Goal: Register for event/course: Register for event/course

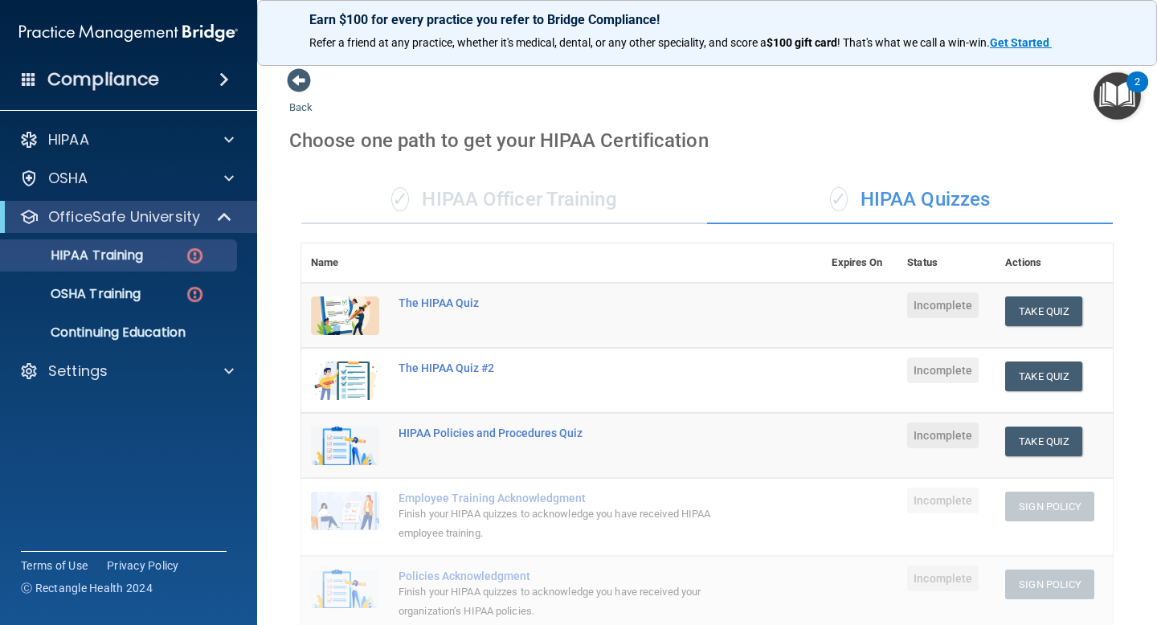
scroll to position [497, 0]
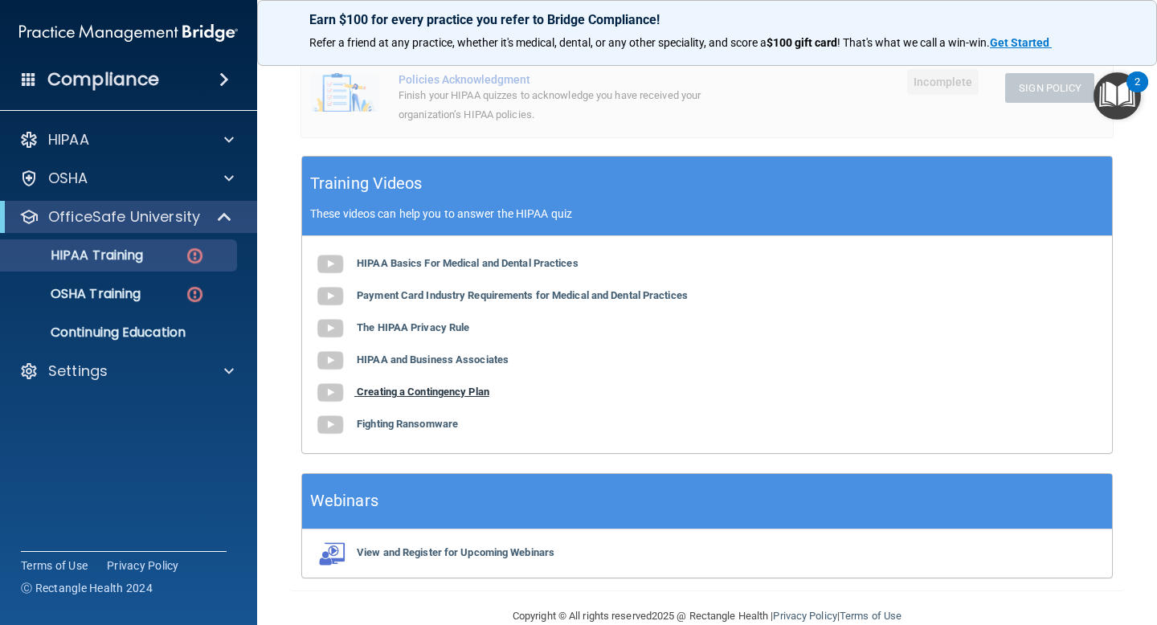
click at [388, 398] on b "Creating a Contingency Plan" at bounding box center [423, 392] width 133 height 12
click at [377, 424] on b "Fighting Ransomware" at bounding box center [407, 424] width 101 height 12
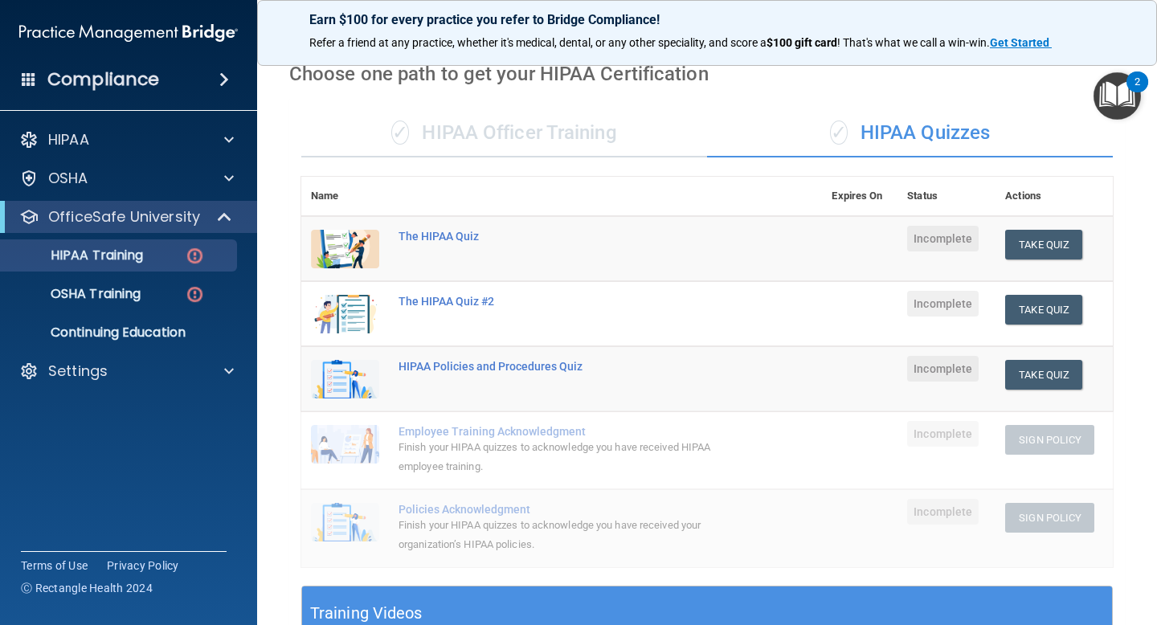
scroll to position [0, 0]
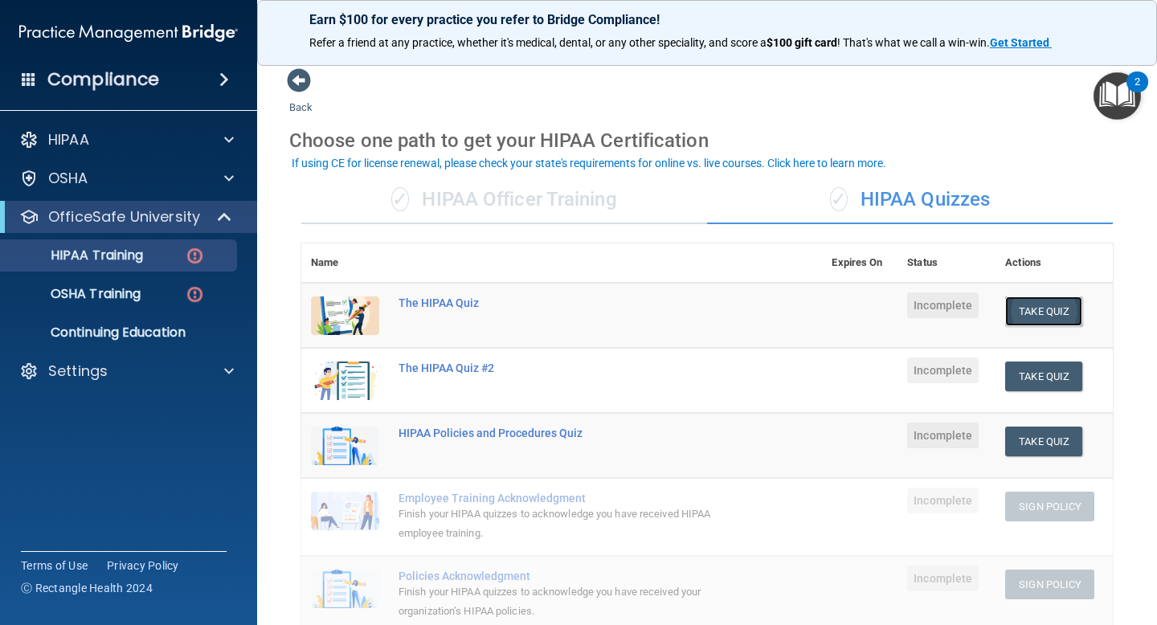
click at [1019, 305] on button "Take Quiz" at bounding box center [1043, 312] width 77 height 30
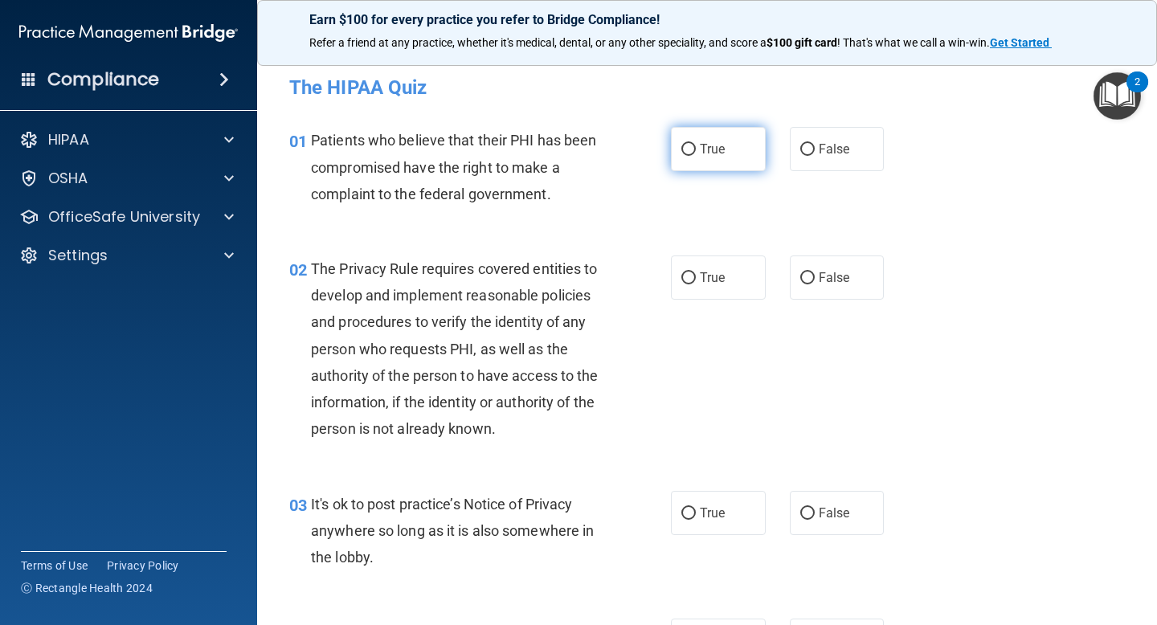
click at [693, 152] on input "True" at bounding box center [689, 150] width 14 height 12
radio input "true"
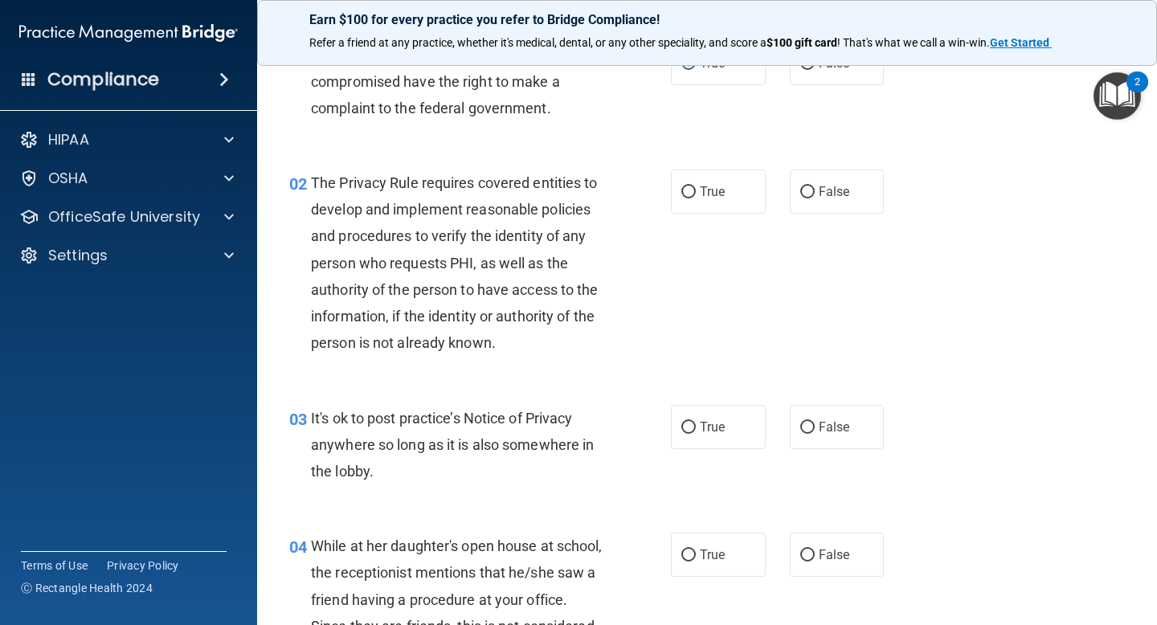
scroll to position [91, 0]
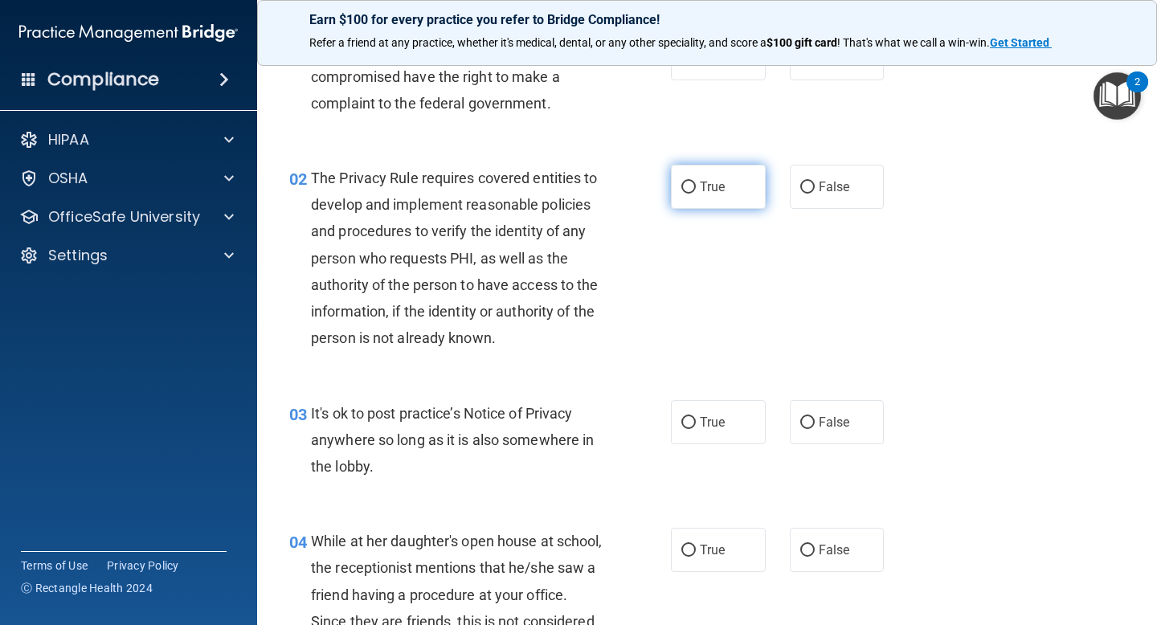
click at [691, 182] on input "True" at bounding box center [689, 188] width 14 height 12
radio input "true"
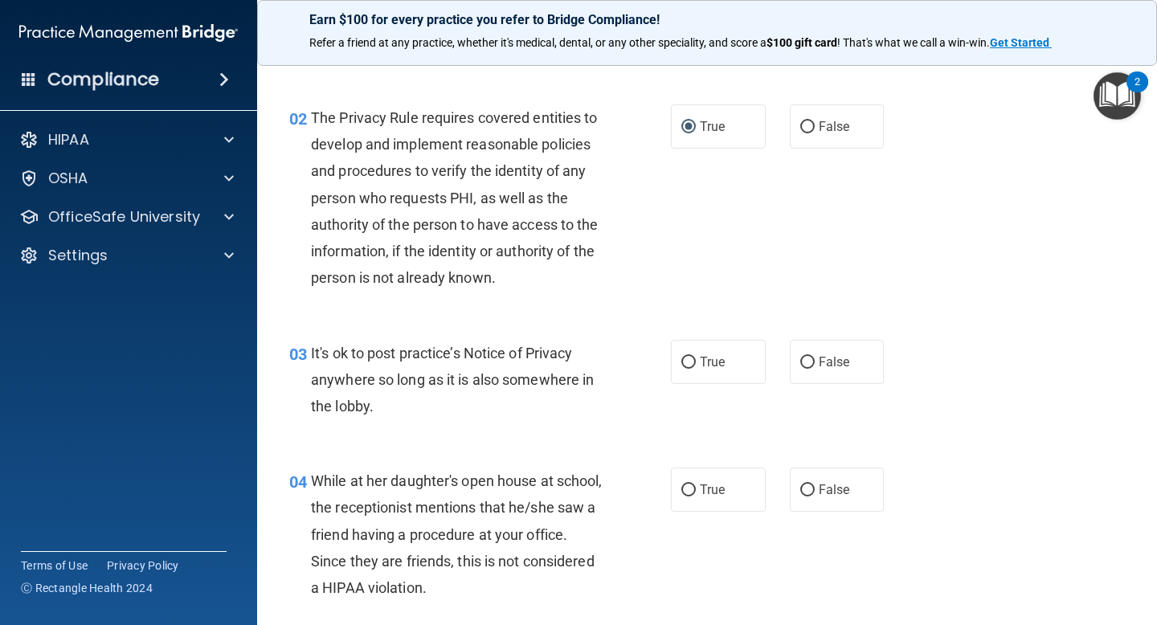
scroll to position [158, 0]
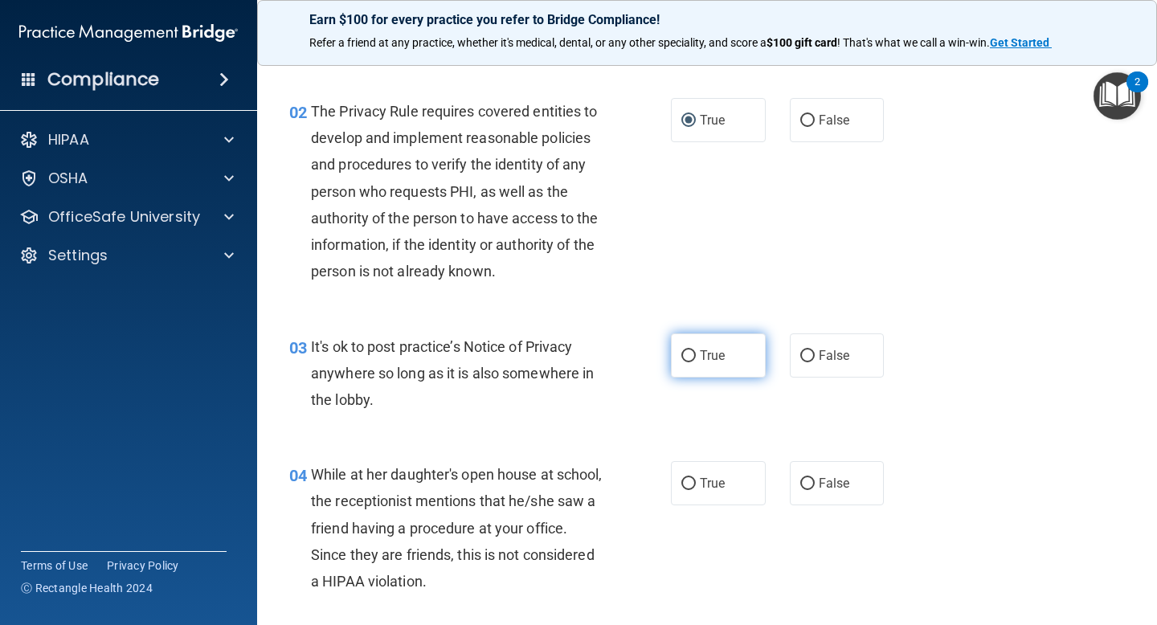
click at [714, 343] on label "True" at bounding box center [718, 356] width 95 height 44
click at [696, 350] on input "True" at bounding box center [689, 356] width 14 height 12
radio input "true"
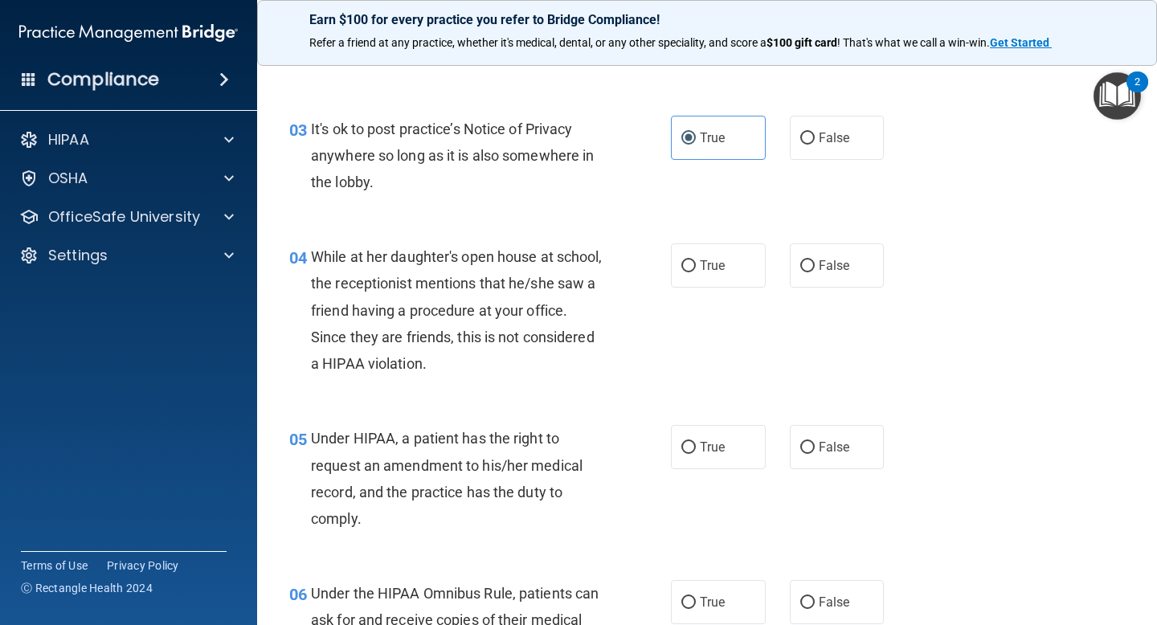
scroll to position [377, 0]
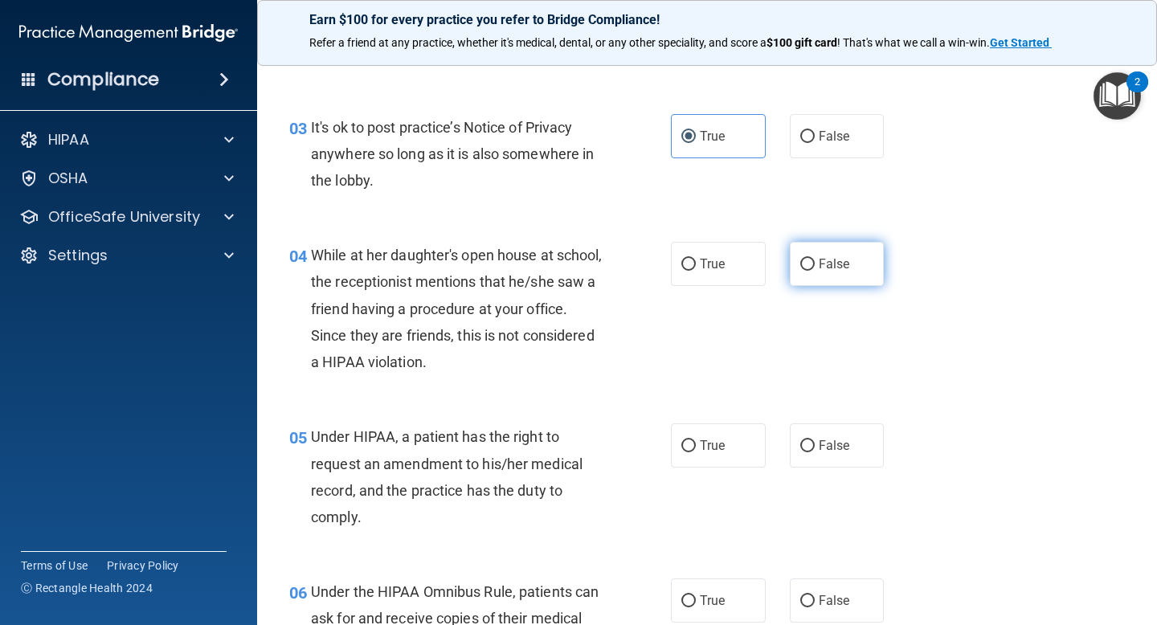
click at [809, 260] on input "False" at bounding box center [807, 265] width 14 height 12
radio input "true"
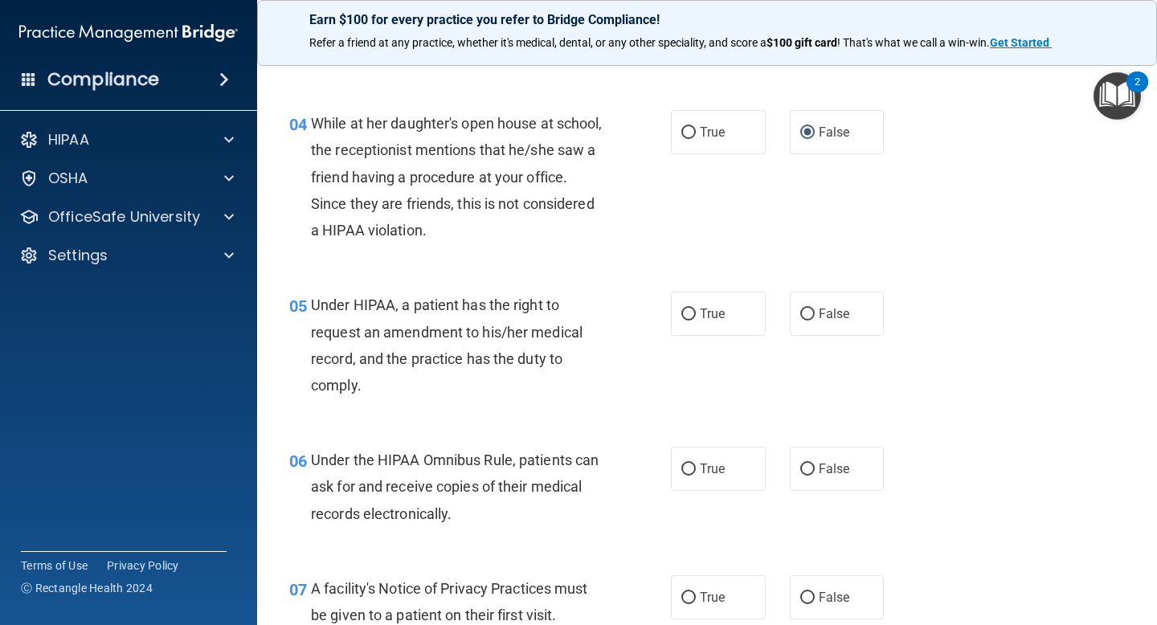
scroll to position [512, 0]
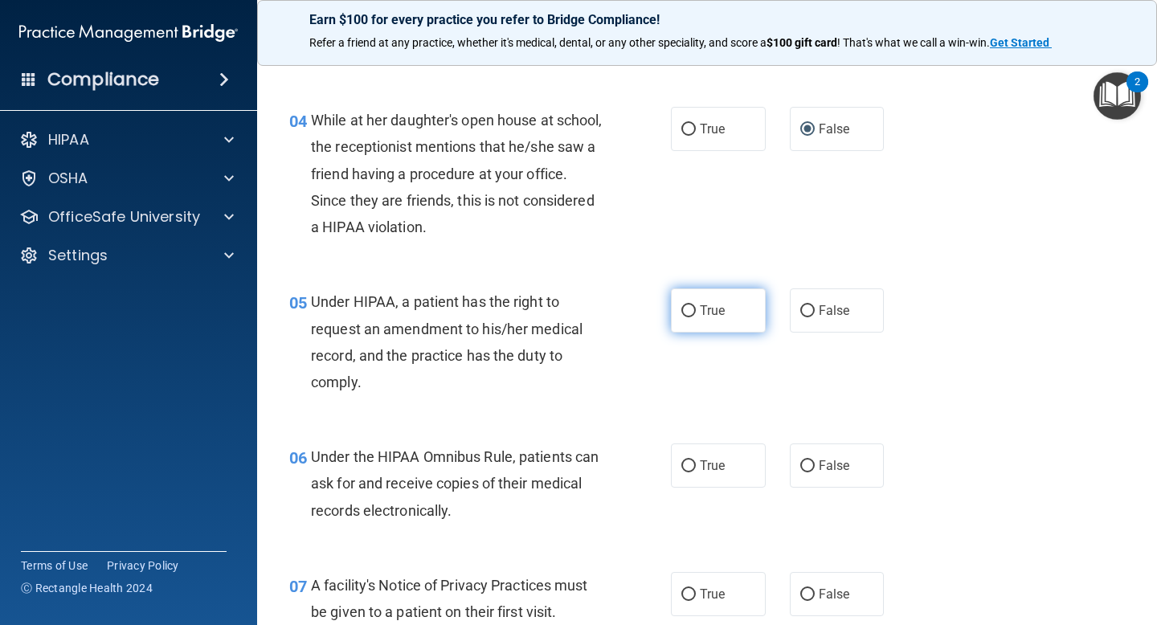
click at [702, 317] on span "True" at bounding box center [712, 310] width 25 height 15
click at [696, 317] on input "True" at bounding box center [689, 311] width 14 height 12
radio input "true"
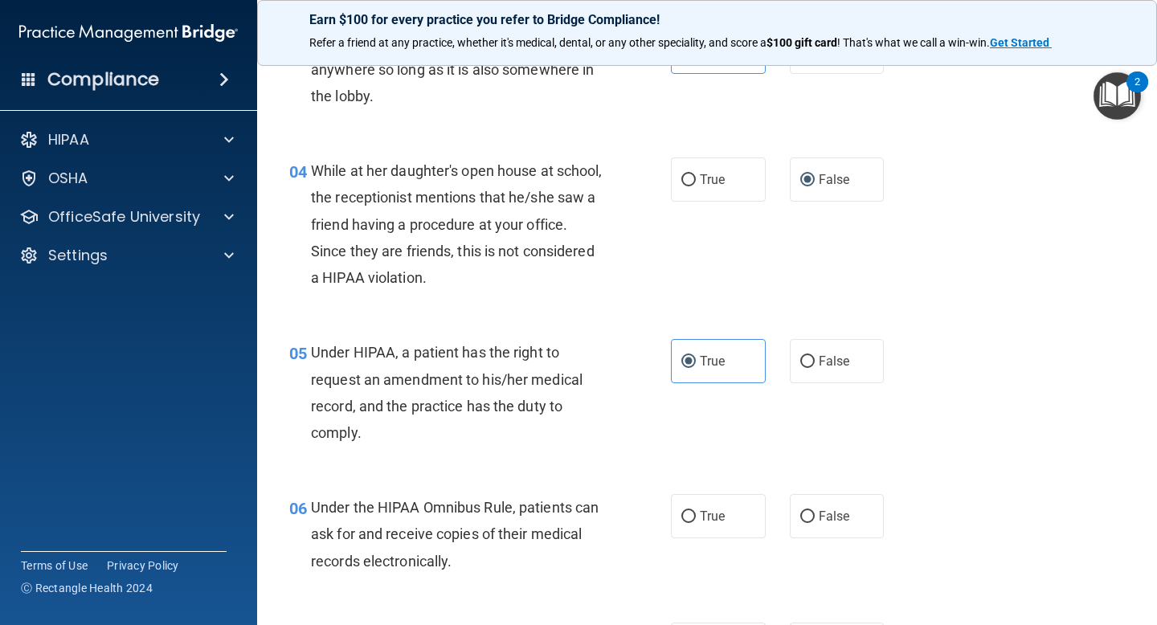
scroll to position [452, 0]
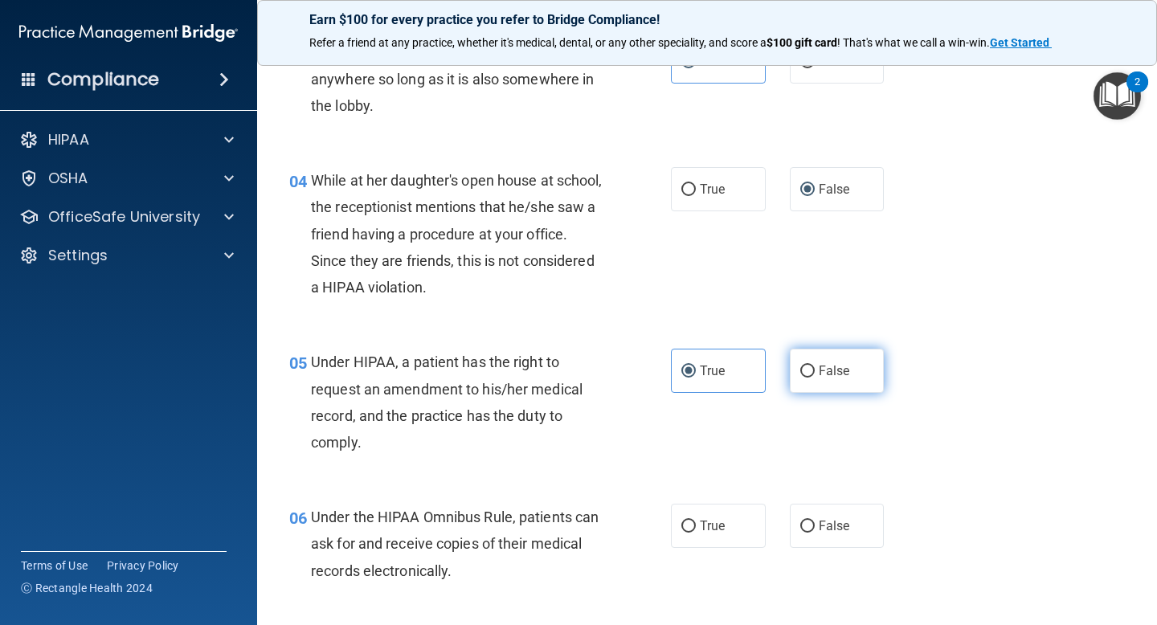
click at [825, 369] on span "False" at bounding box center [834, 370] width 31 height 15
click at [815, 369] on input "False" at bounding box center [807, 372] width 14 height 12
radio input "true"
radio input "false"
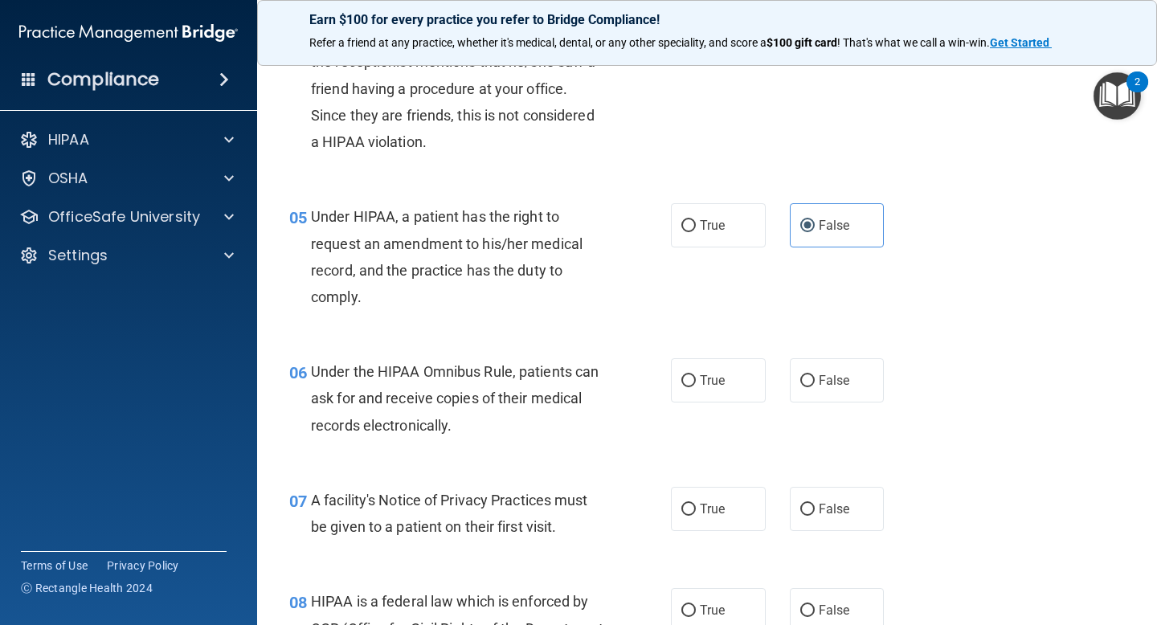
scroll to position [598, 0]
click at [719, 379] on span "True" at bounding box center [712, 379] width 25 height 15
click at [696, 379] on input "True" at bounding box center [689, 381] width 14 height 12
radio input "true"
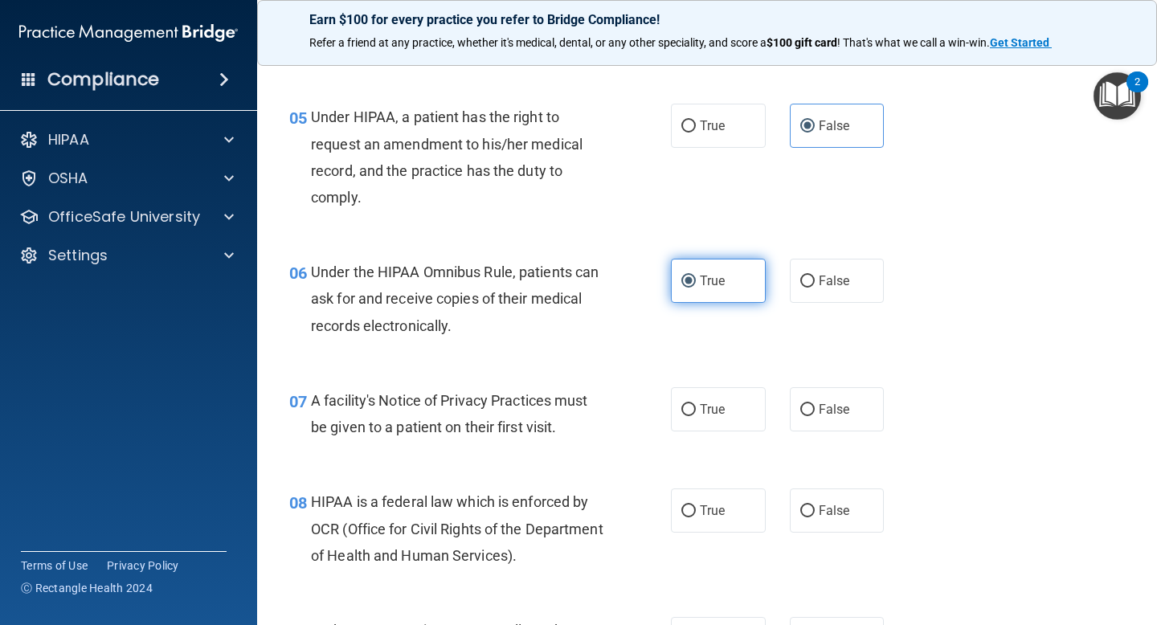
scroll to position [701, 0]
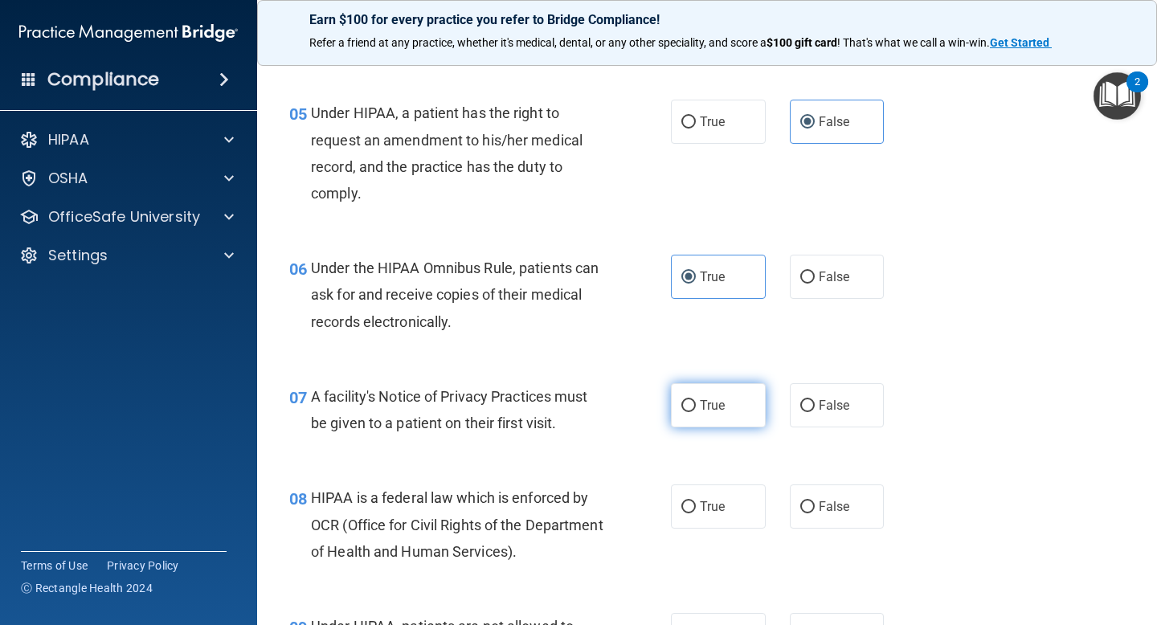
click at [716, 395] on label "True" at bounding box center [718, 405] width 95 height 44
click at [696, 400] on input "True" at bounding box center [689, 406] width 14 height 12
radio input "true"
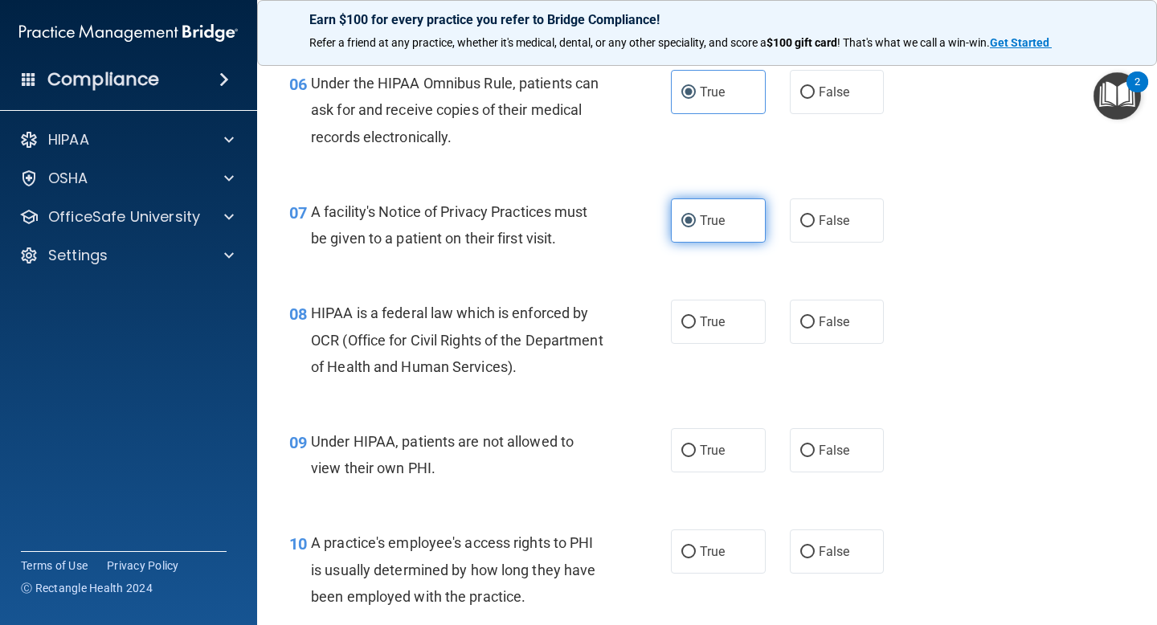
scroll to position [895, 0]
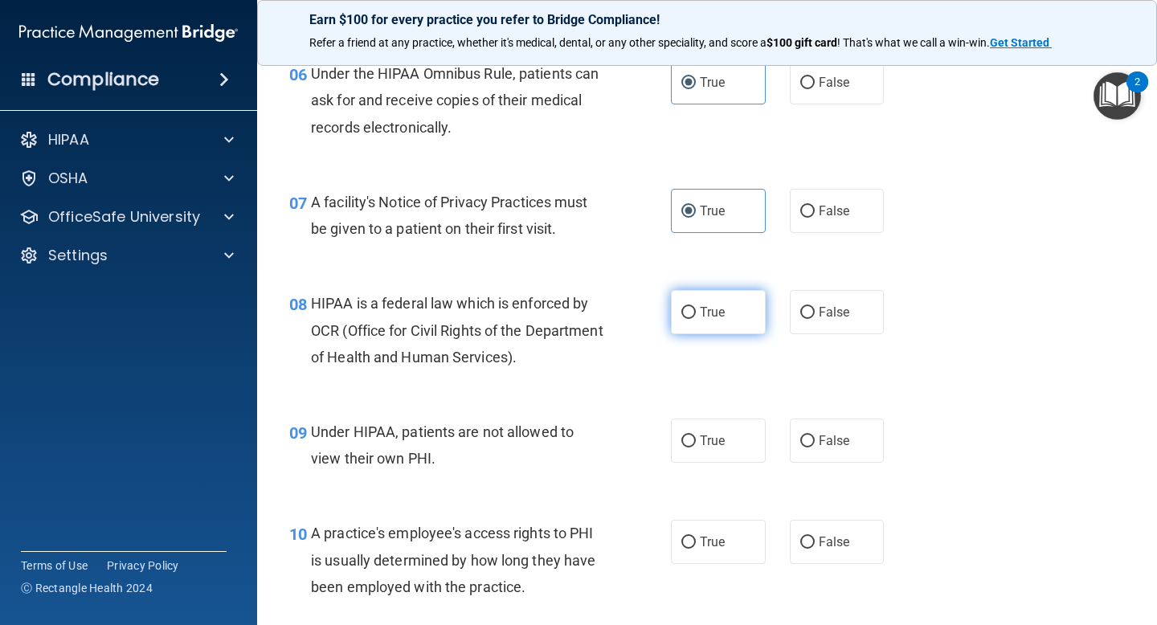
click at [699, 307] on label "True" at bounding box center [718, 312] width 95 height 44
click at [696, 307] on input "True" at bounding box center [689, 313] width 14 height 12
radio input "true"
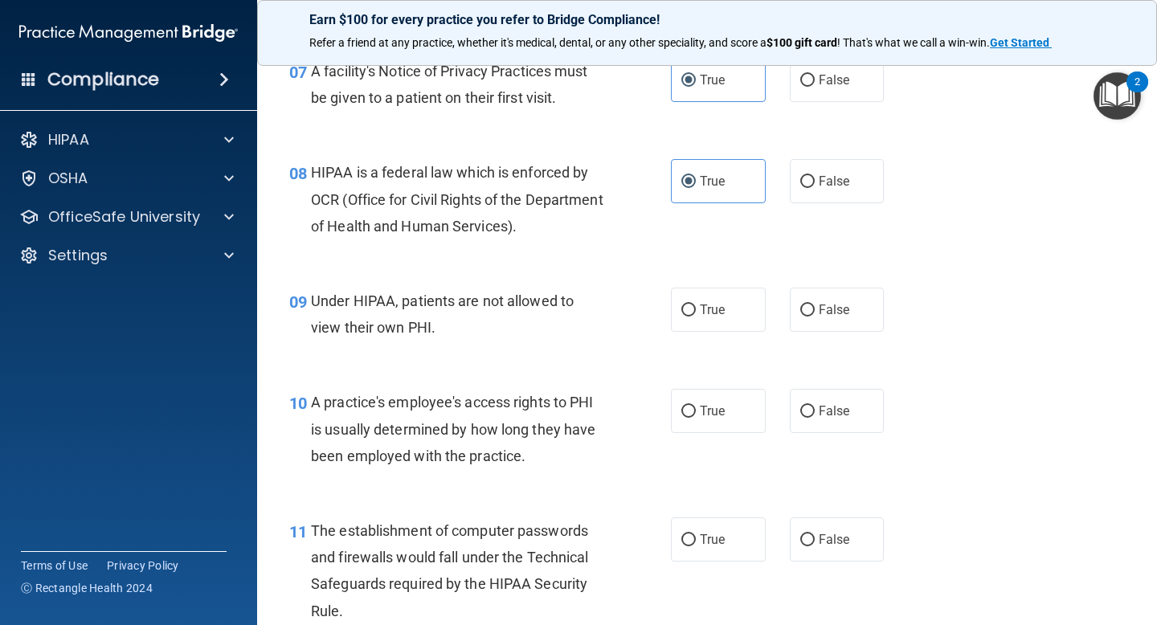
scroll to position [1034, 0]
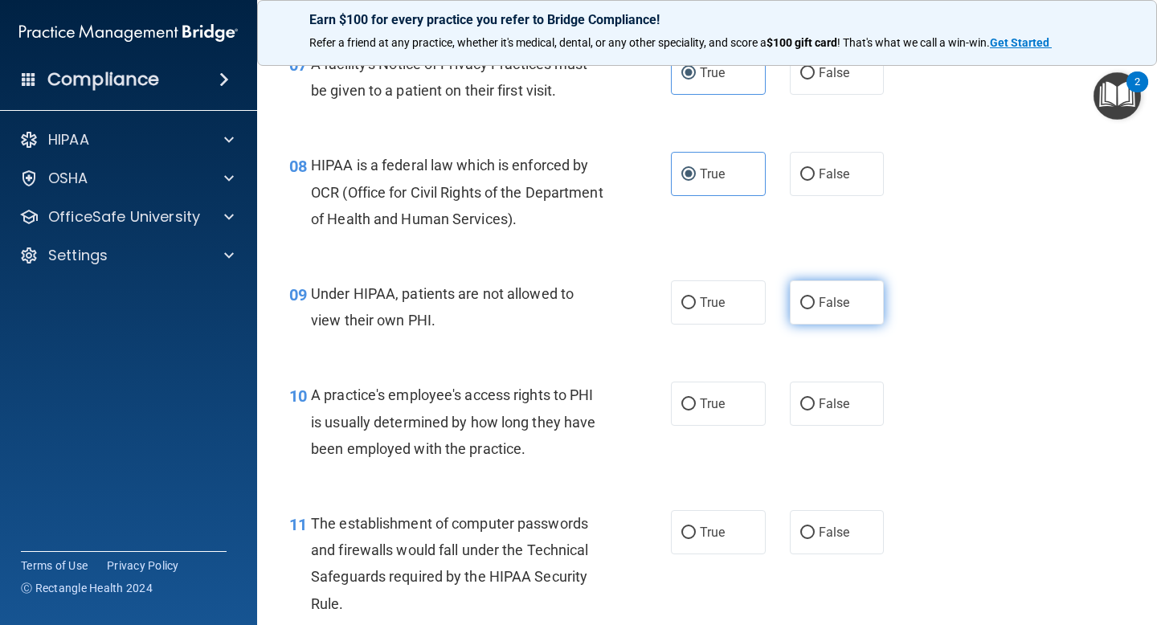
click at [817, 316] on label "False" at bounding box center [837, 302] width 95 height 44
click at [815, 309] on input "False" at bounding box center [807, 303] width 14 height 12
radio input "true"
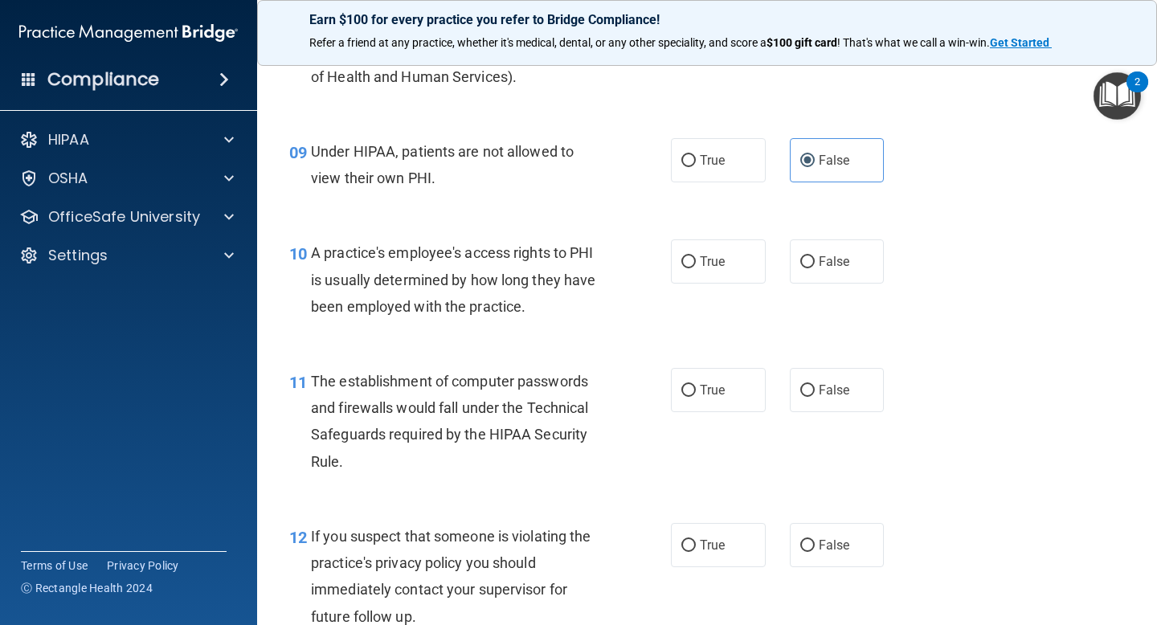
scroll to position [1181, 0]
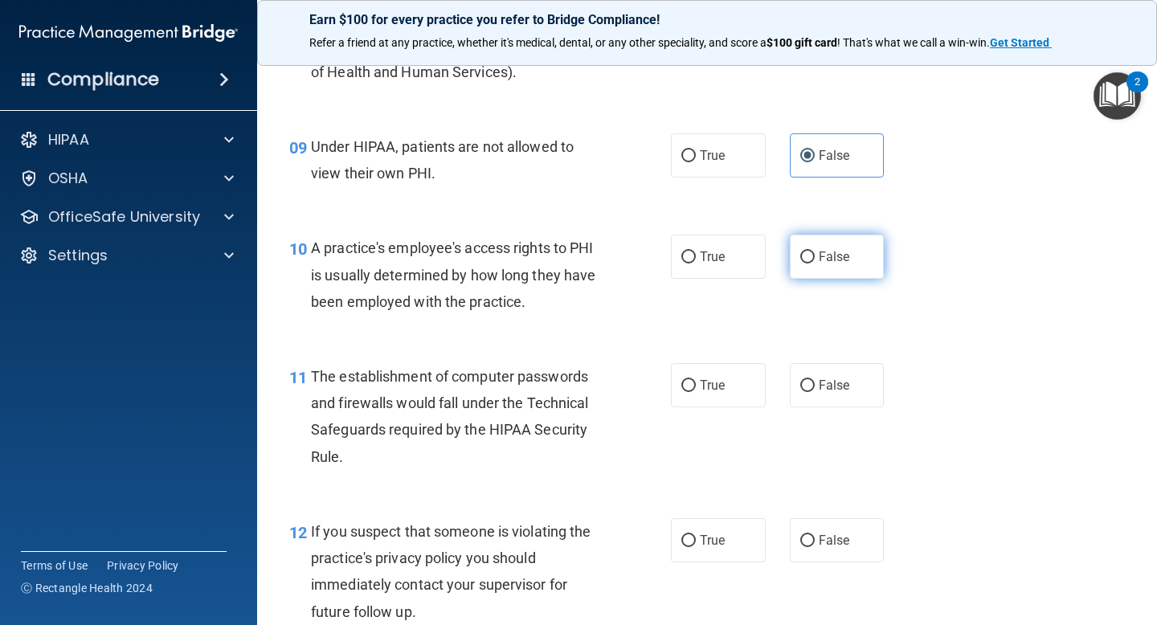
click at [809, 265] on label "False" at bounding box center [837, 257] width 95 height 44
click at [809, 264] on input "False" at bounding box center [807, 258] width 14 height 12
radio input "true"
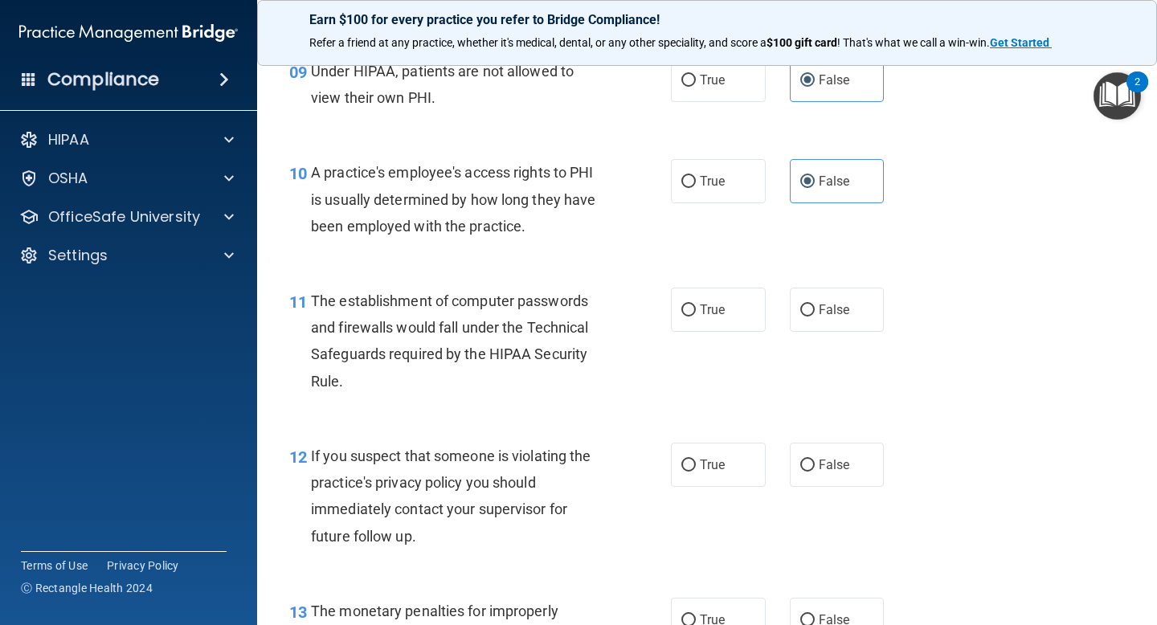
scroll to position [1257, 0]
click at [689, 304] on input "True" at bounding box center [689, 310] width 14 height 12
radio input "true"
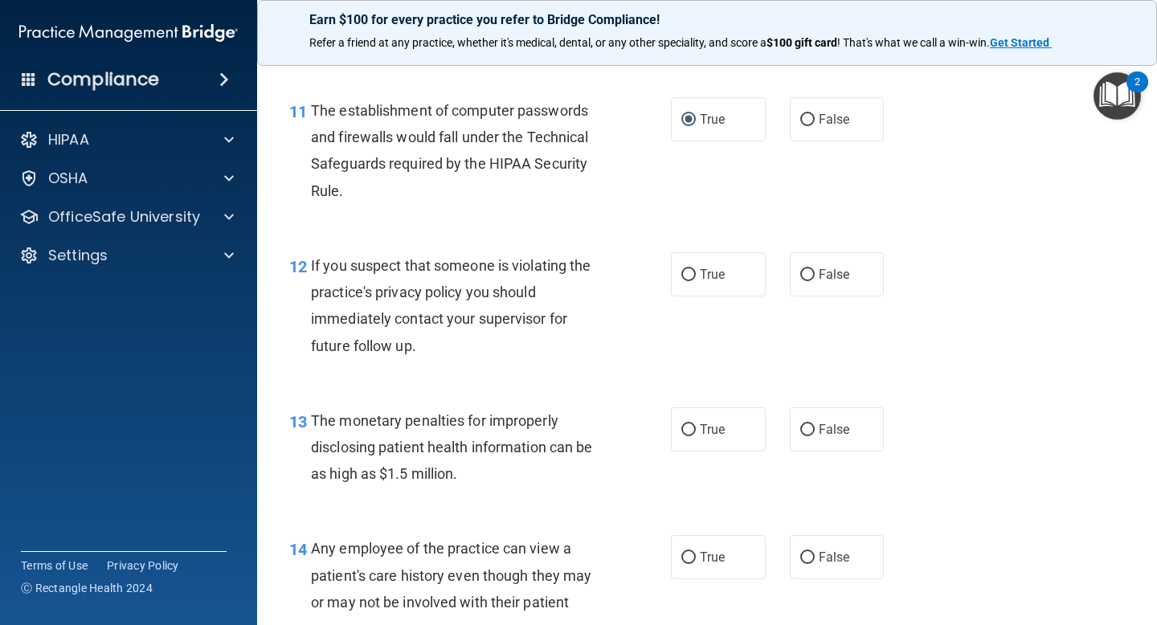
scroll to position [1451, 0]
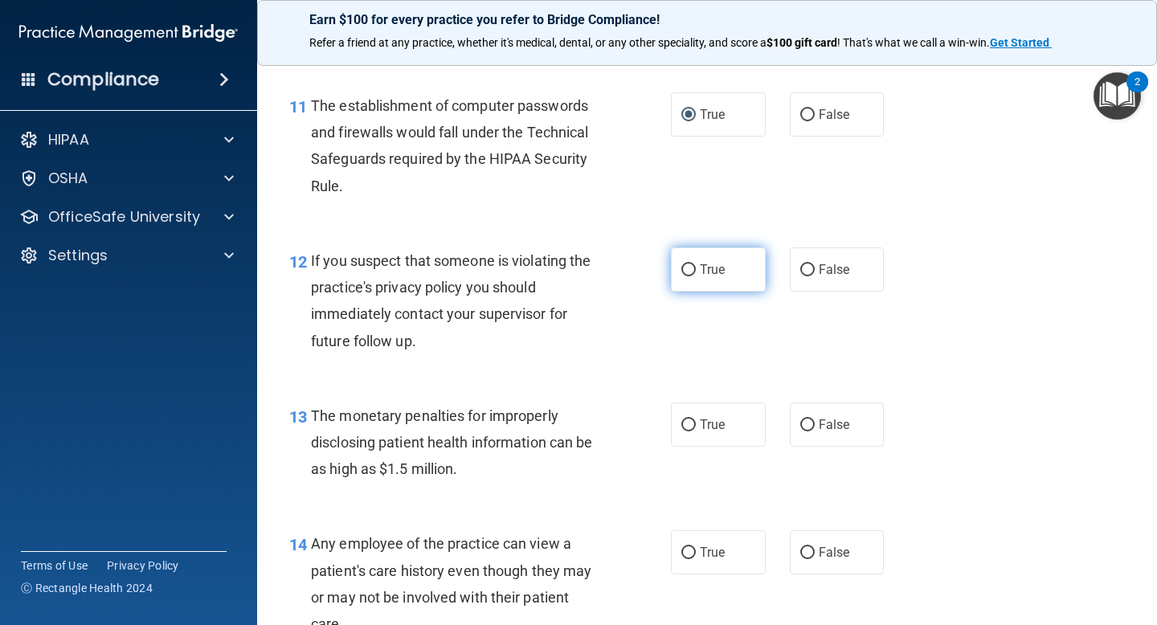
click at [738, 274] on label "True" at bounding box center [718, 270] width 95 height 44
click at [696, 274] on input "True" at bounding box center [689, 270] width 14 height 12
radio input "true"
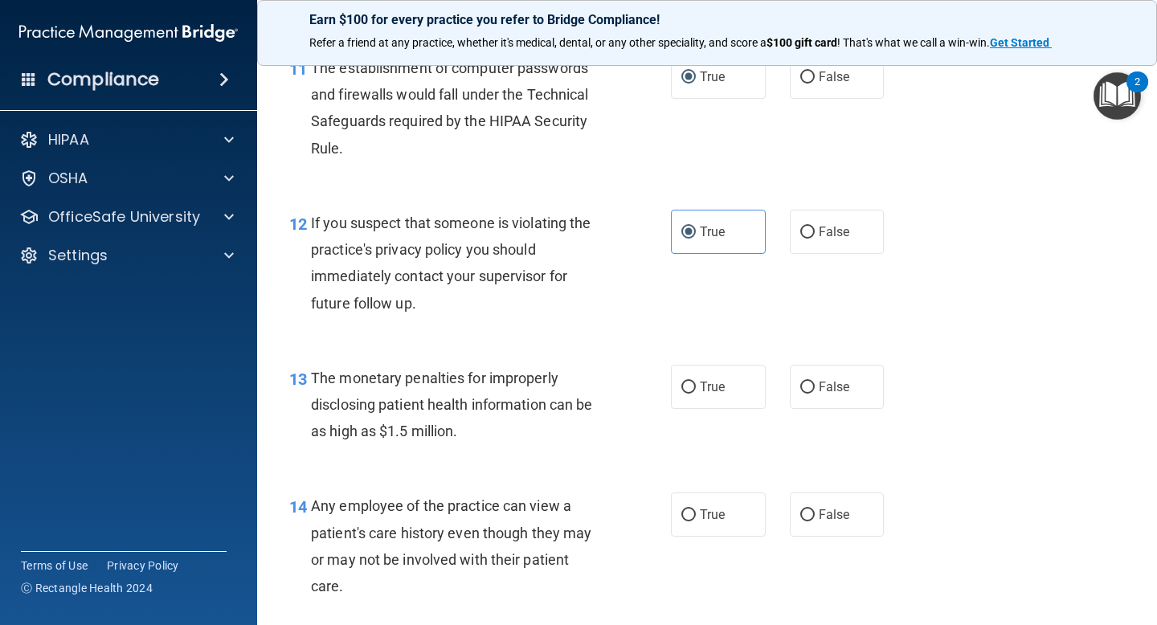
scroll to position [1493, 0]
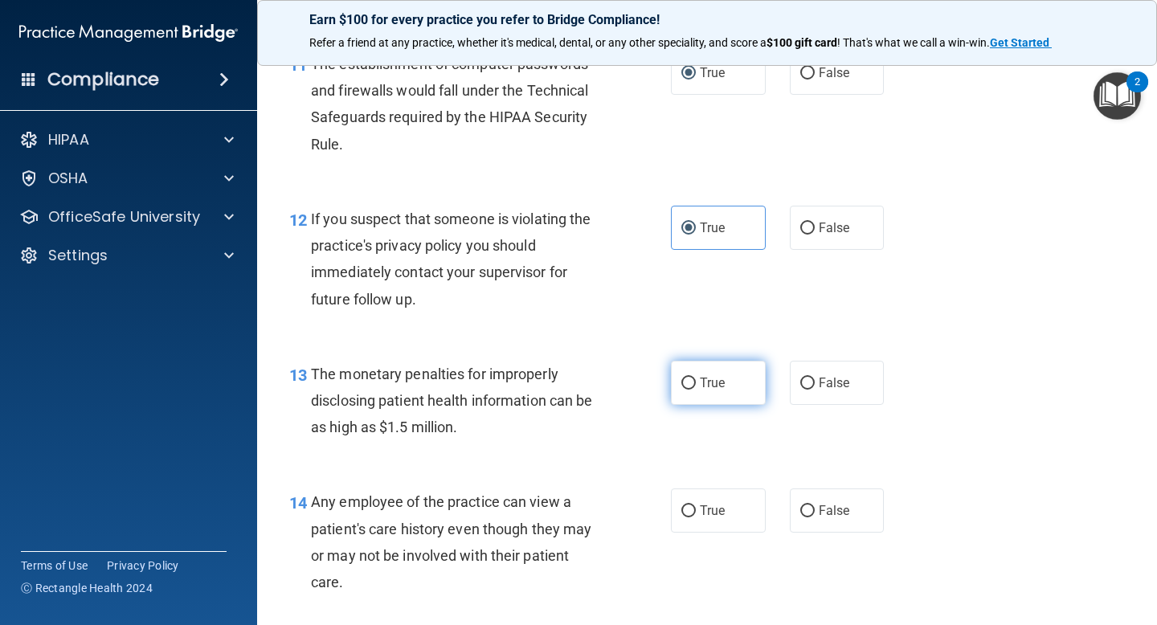
click at [680, 367] on label "True" at bounding box center [718, 383] width 95 height 44
click at [682, 378] on input "True" at bounding box center [689, 384] width 14 height 12
radio input "true"
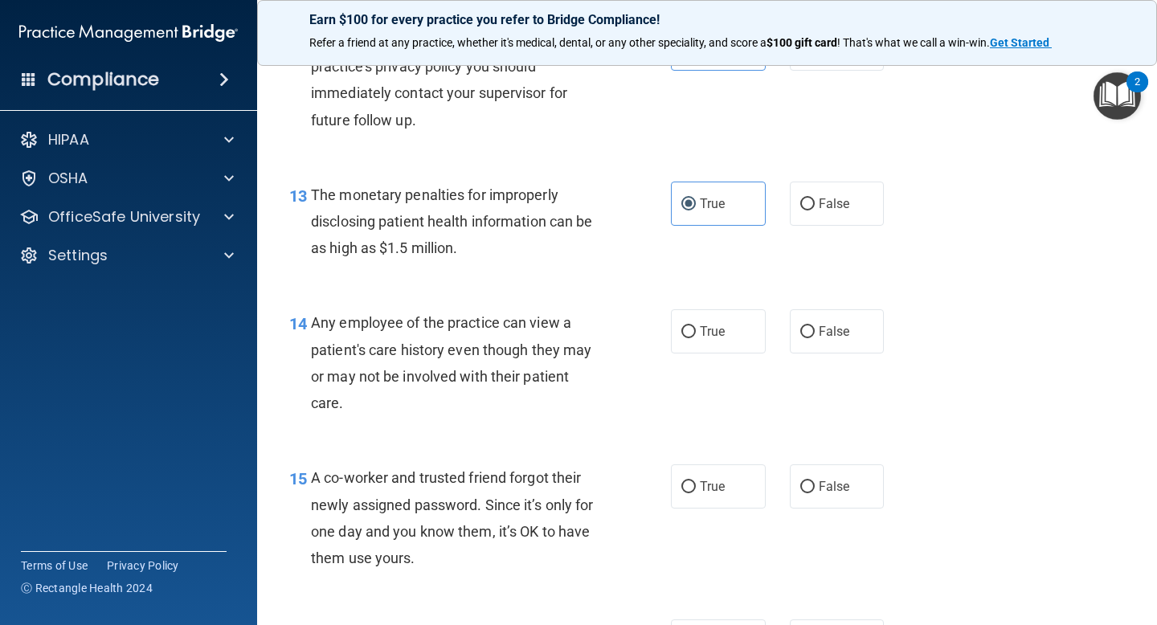
scroll to position [1677, 0]
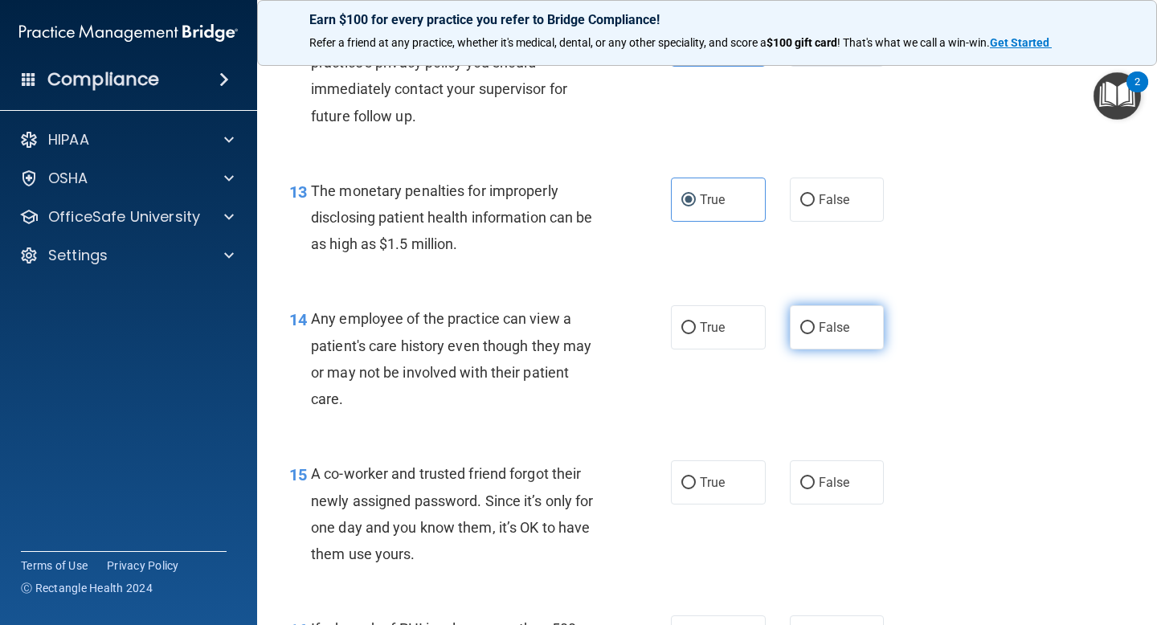
click at [817, 334] on label "False" at bounding box center [837, 327] width 95 height 44
click at [815, 334] on input "False" at bounding box center [807, 328] width 14 height 12
radio input "true"
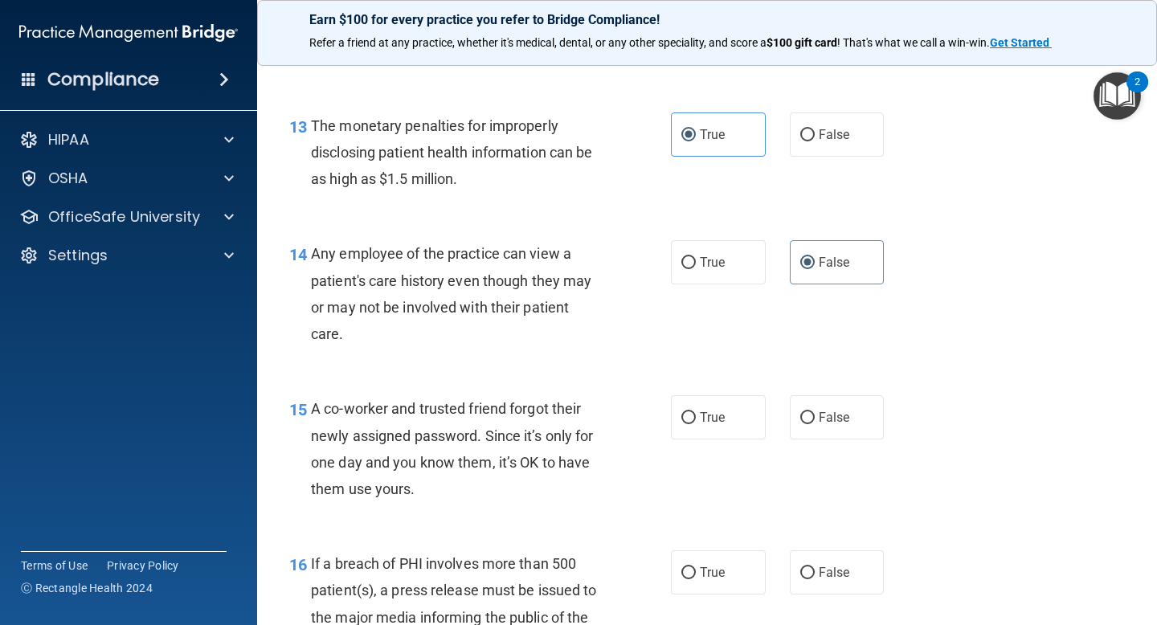
scroll to position [1755, 0]
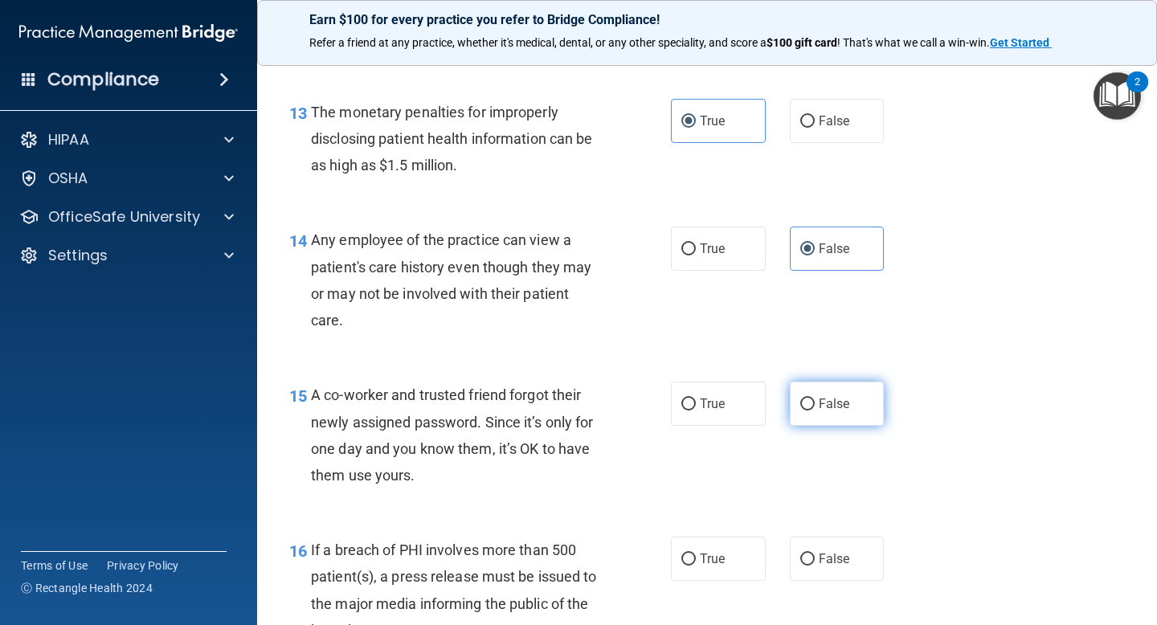
click at [816, 410] on label "False" at bounding box center [837, 404] width 95 height 44
click at [815, 410] on input "False" at bounding box center [807, 405] width 14 height 12
radio input "true"
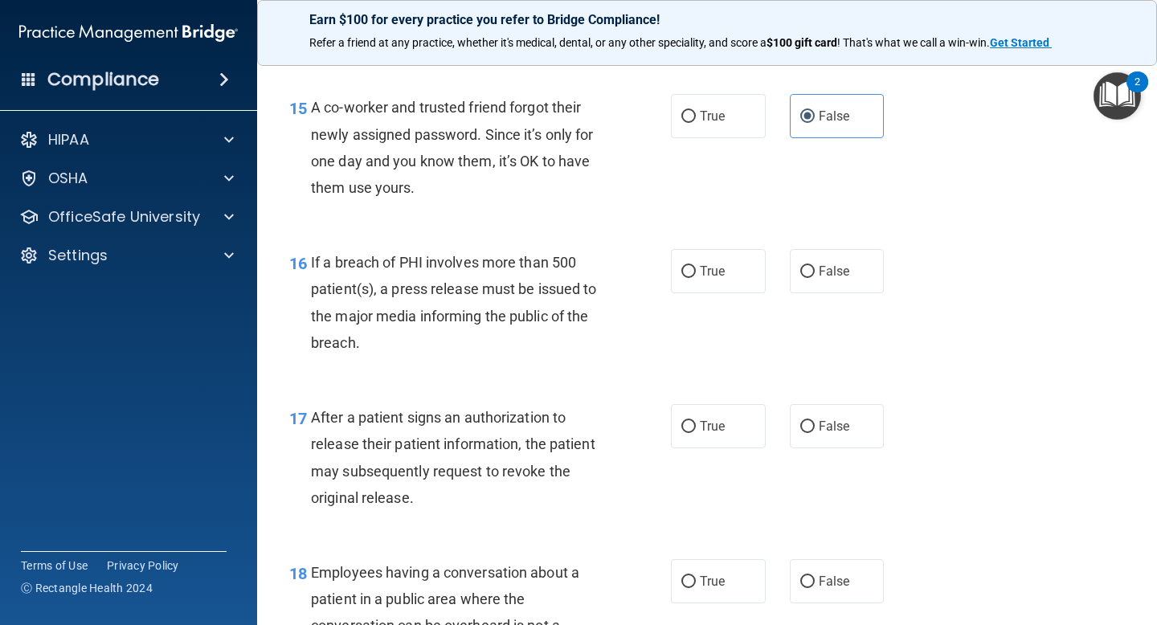
scroll to position [2047, 0]
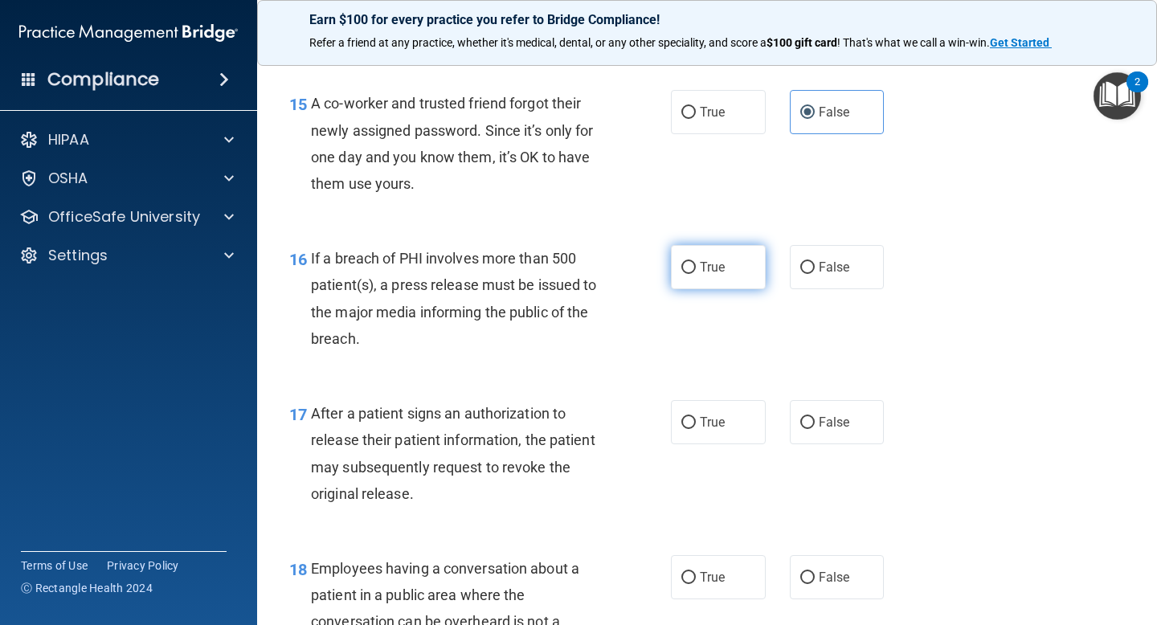
click at [716, 278] on label "True" at bounding box center [718, 267] width 95 height 44
click at [696, 274] on input "True" at bounding box center [689, 268] width 14 height 12
radio input "true"
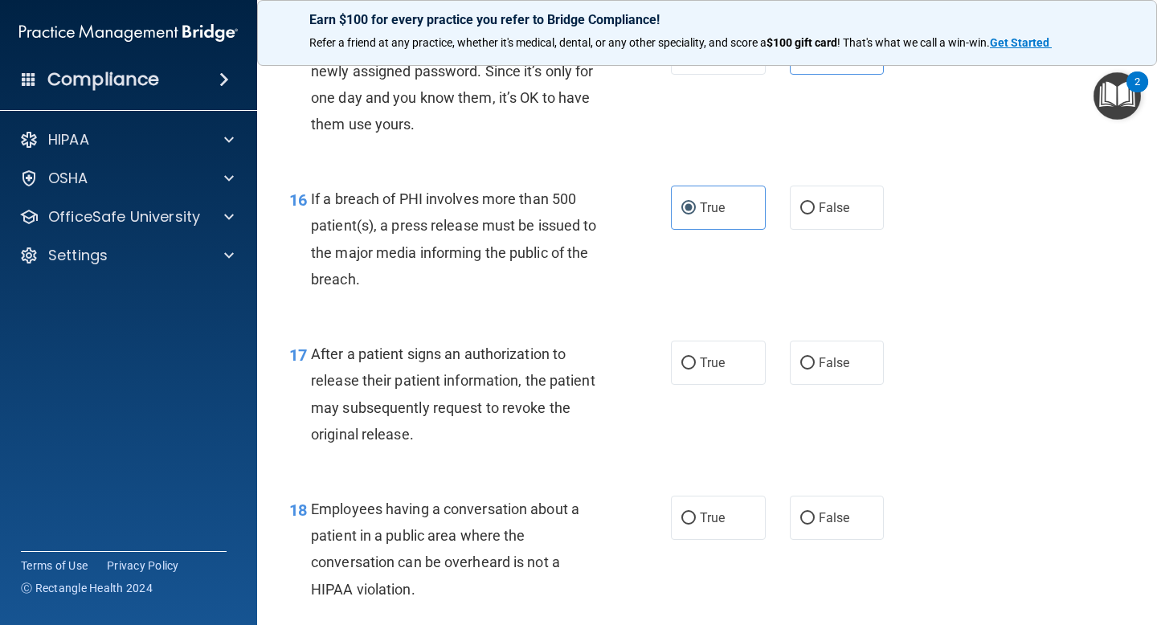
scroll to position [2124, 0]
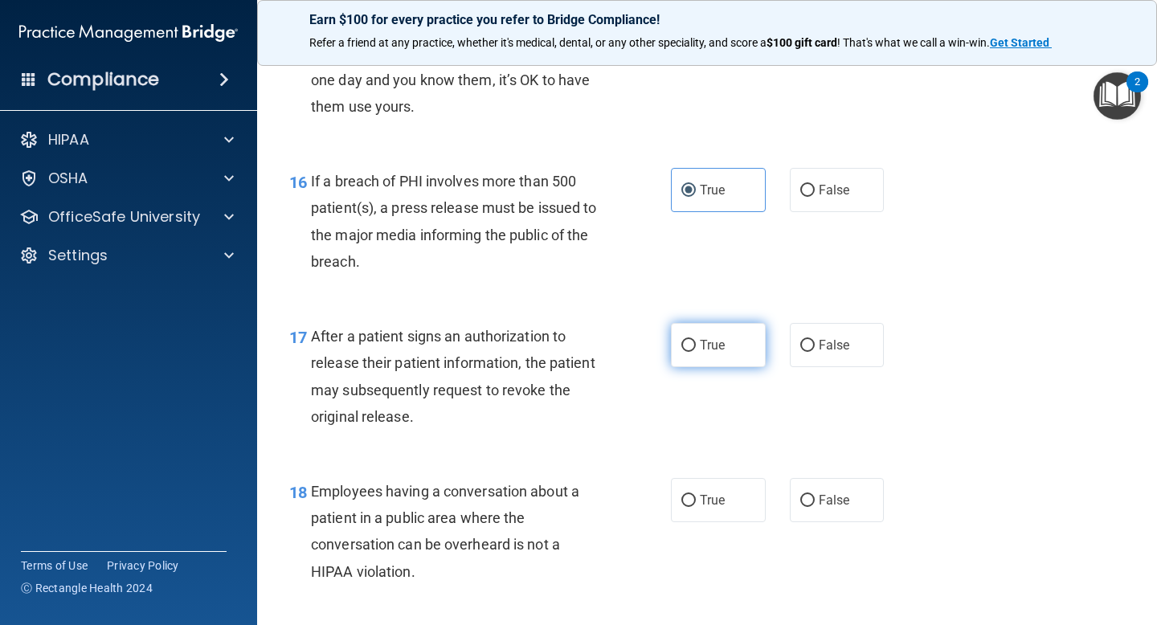
click at [682, 354] on label "True" at bounding box center [718, 345] width 95 height 44
click at [682, 352] on input "True" at bounding box center [689, 346] width 14 height 12
radio input "true"
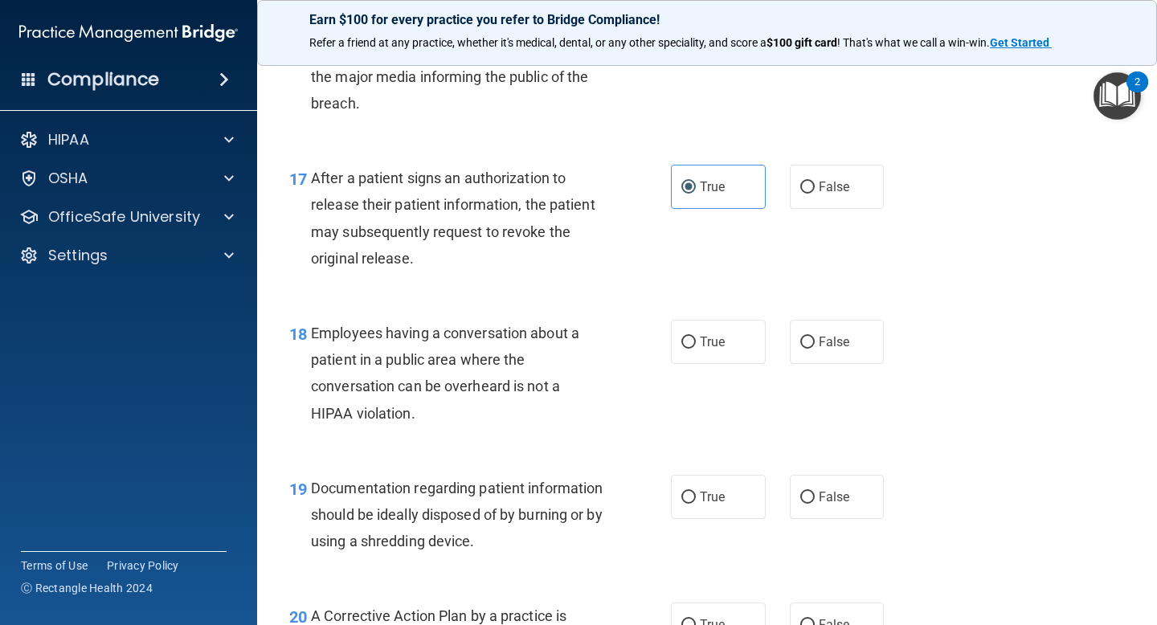
scroll to position [2287, 0]
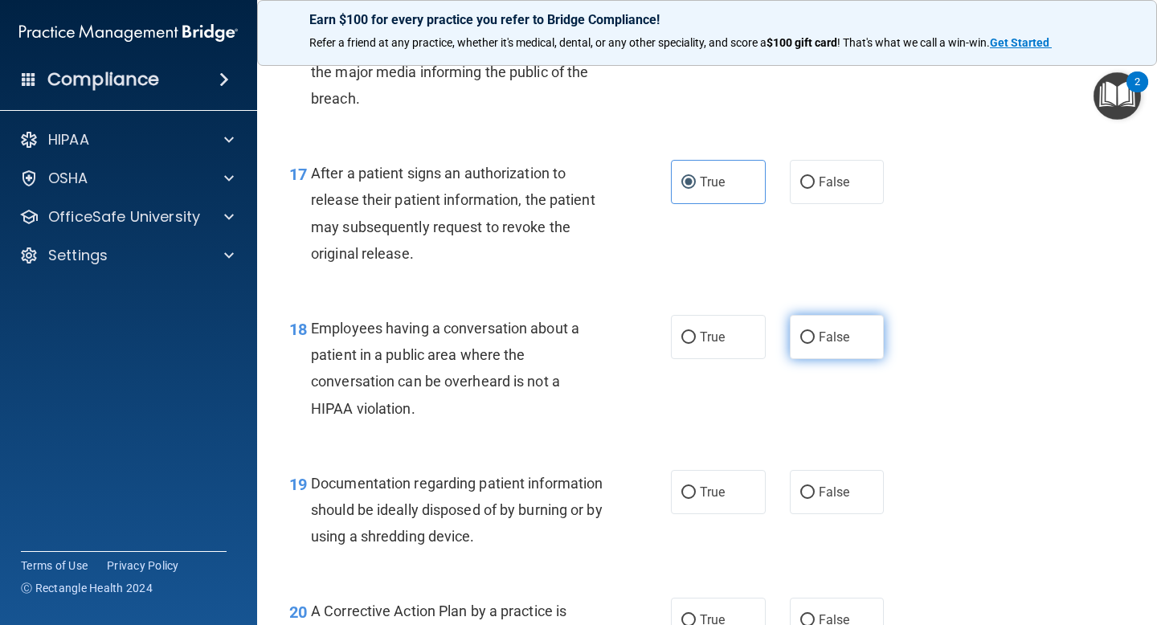
click at [817, 333] on label "False" at bounding box center [837, 337] width 95 height 44
click at [815, 333] on input "False" at bounding box center [807, 338] width 14 height 12
radio input "true"
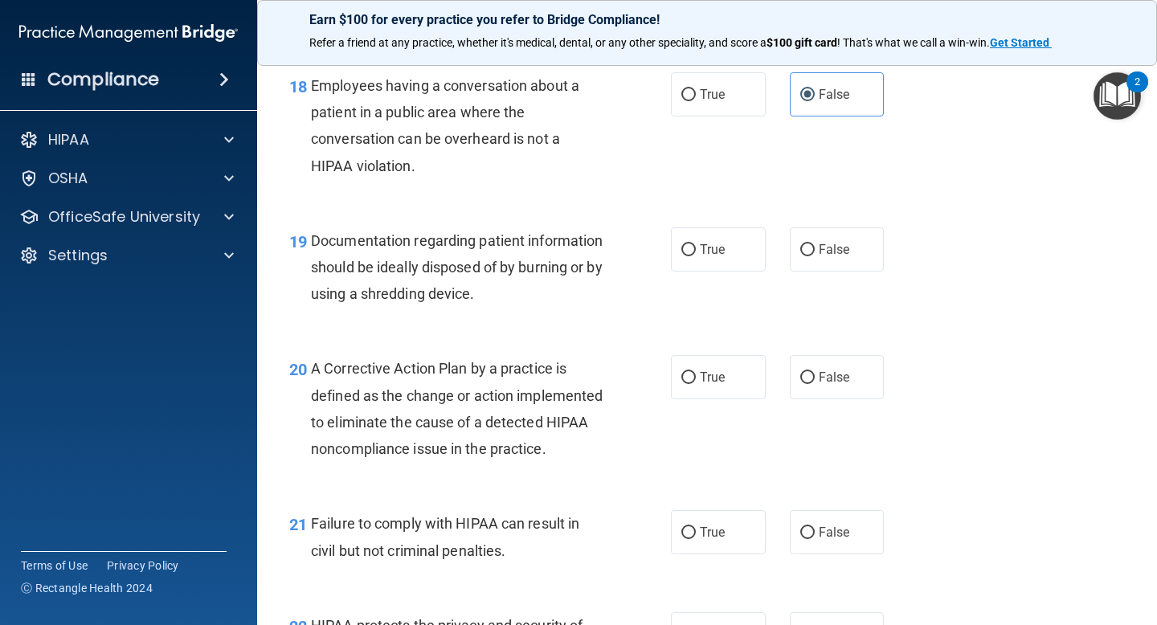
scroll to position [2532, 0]
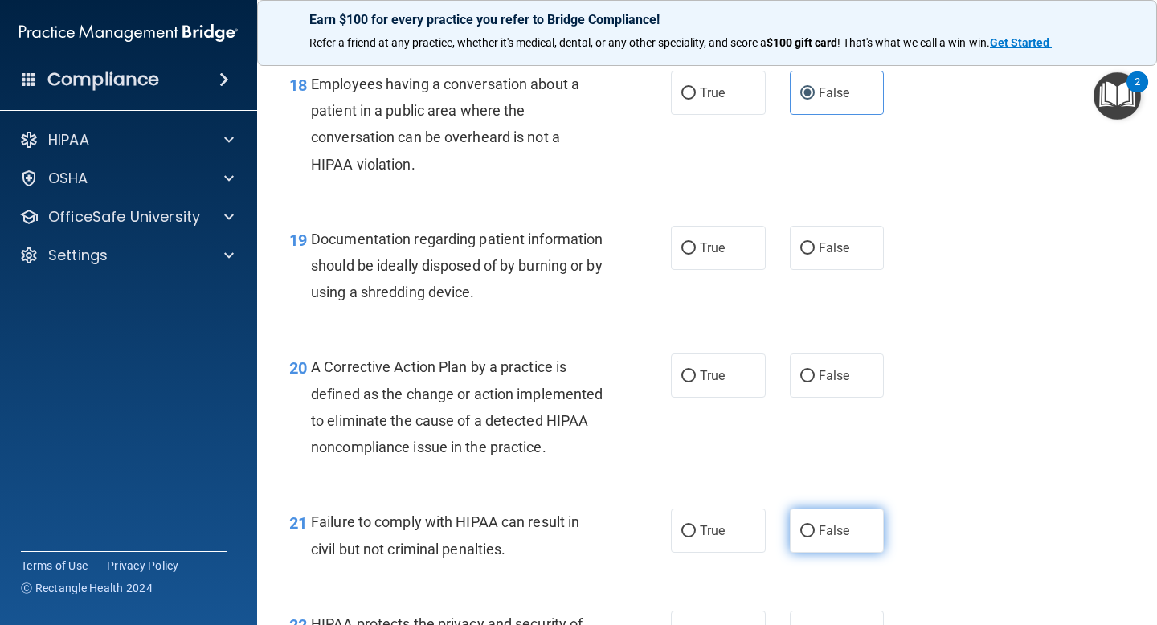
click at [840, 538] on span "False" at bounding box center [834, 530] width 31 height 15
click at [815, 538] on input "False" at bounding box center [807, 532] width 14 height 12
radio input "true"
click at [701, 375] on span "True" at bounding box center [712, 375] width 25 height 15
click at [696, 375] on input "True" at bounding box center [689, 377] width 14 height 12
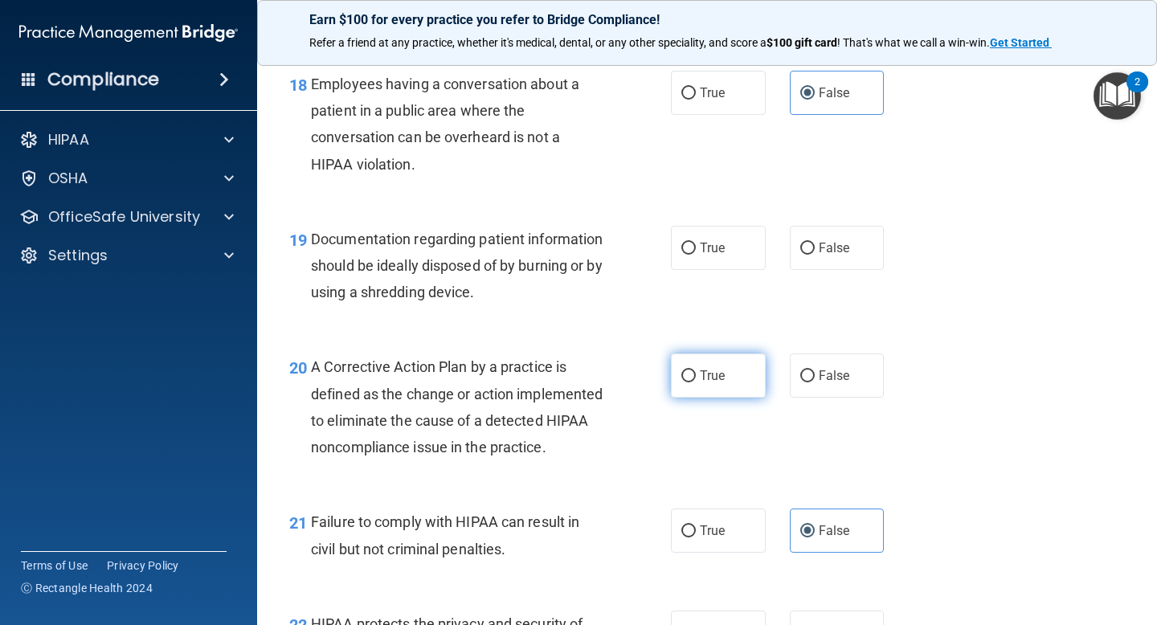
radio input "true"
click at [715, 250] on span "True" at bounding box center [712, 247] width 25 height 15
click at [696, 250] on input "True" at bounding box center [689, 249] width 14 height 12
radio input "true"
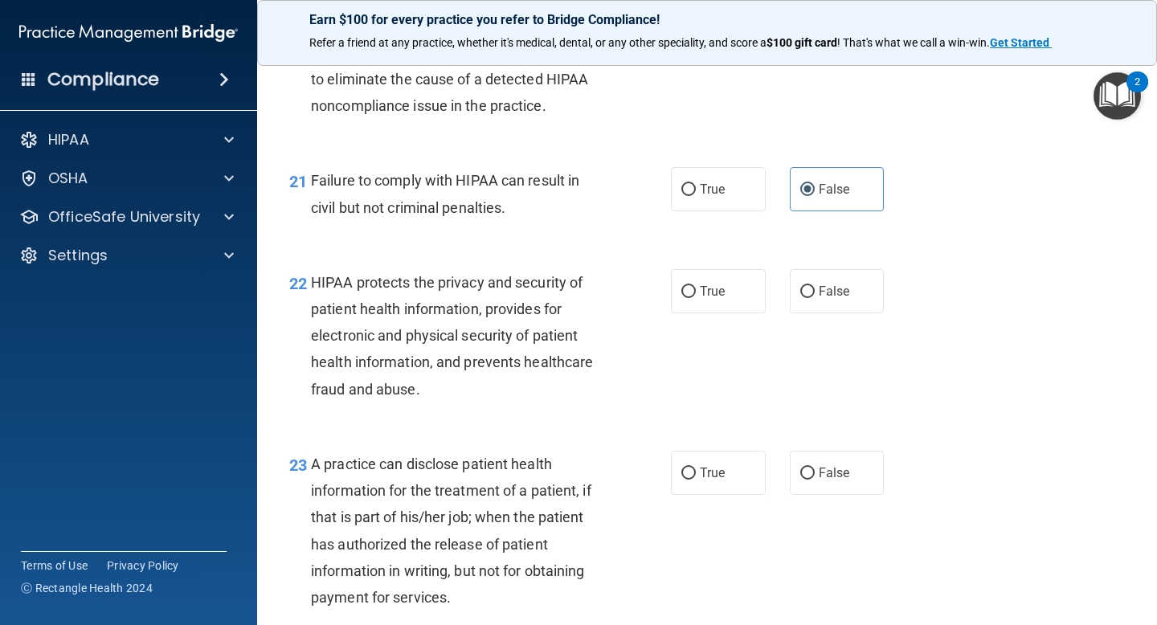
scroll to position [2878, 0]
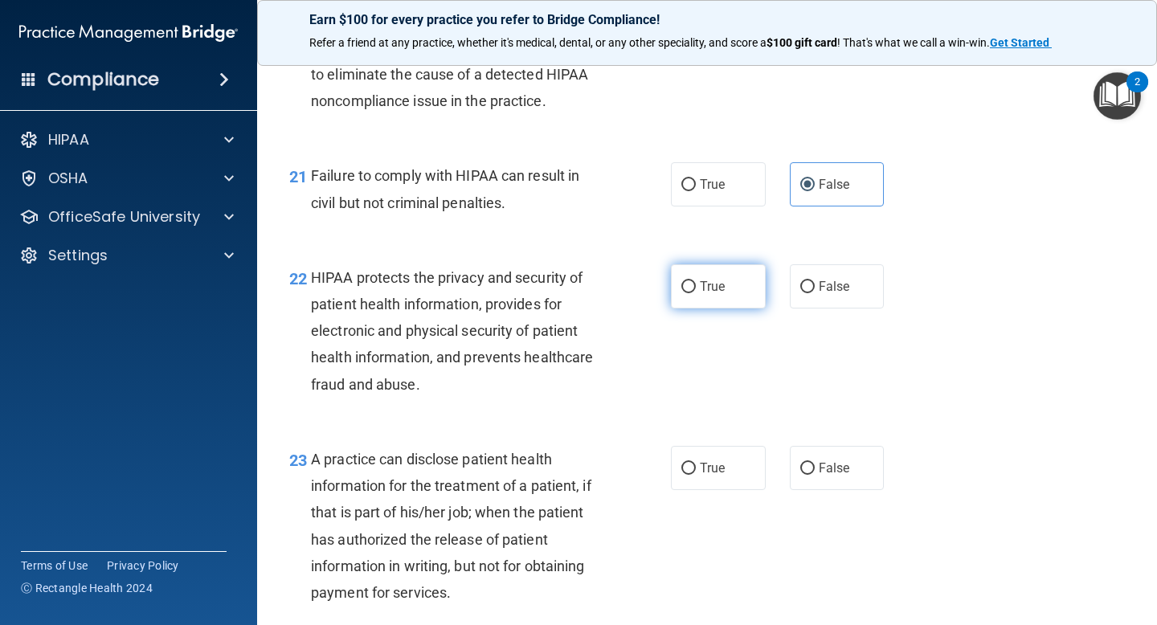
click at [720, 299] on label "True" at bounding box center [718, 286] width 95 height 44
click at [696, 293] on input "True" at bounding box center [689, 287] width 14 height 12
radio input "true"
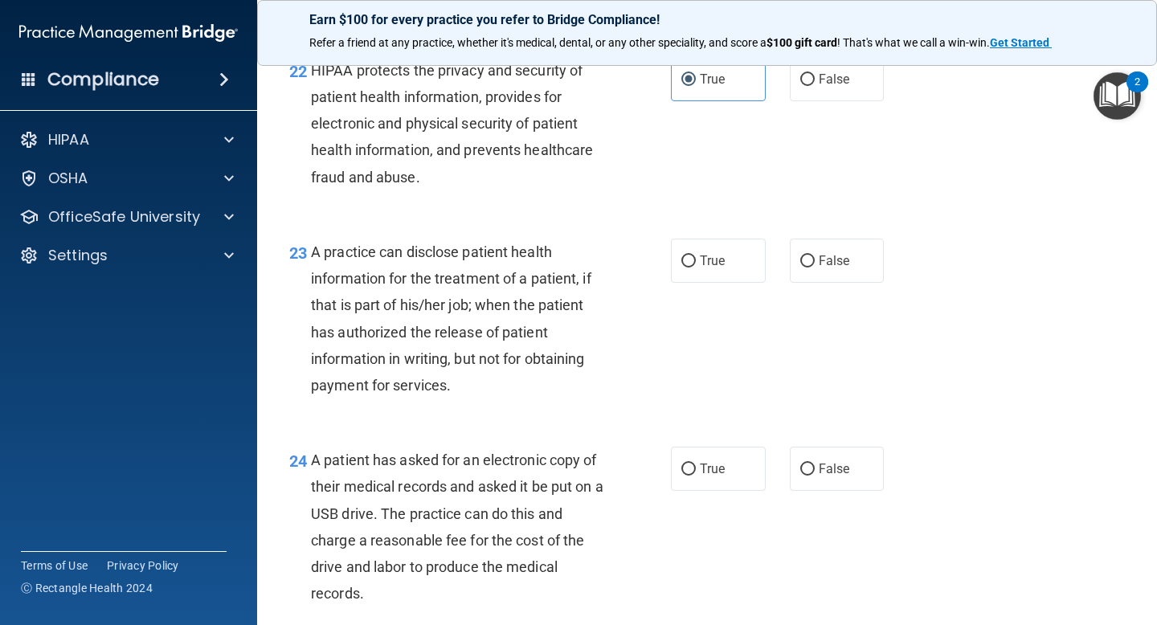
scroll to position [3100, 0]
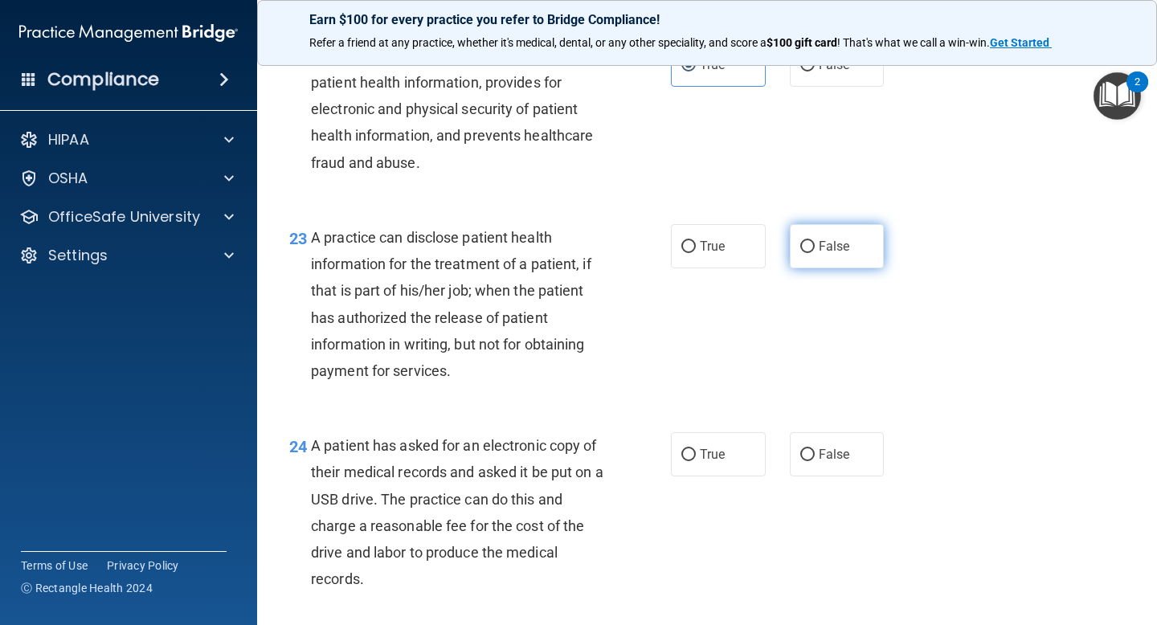
click at [819, 254] on span "False" at bounding box center [834, 246] width 31 height 15
click at [815, 253] on input "False" at bounding box center [807, 247] width 14 height 12
radio input "true"
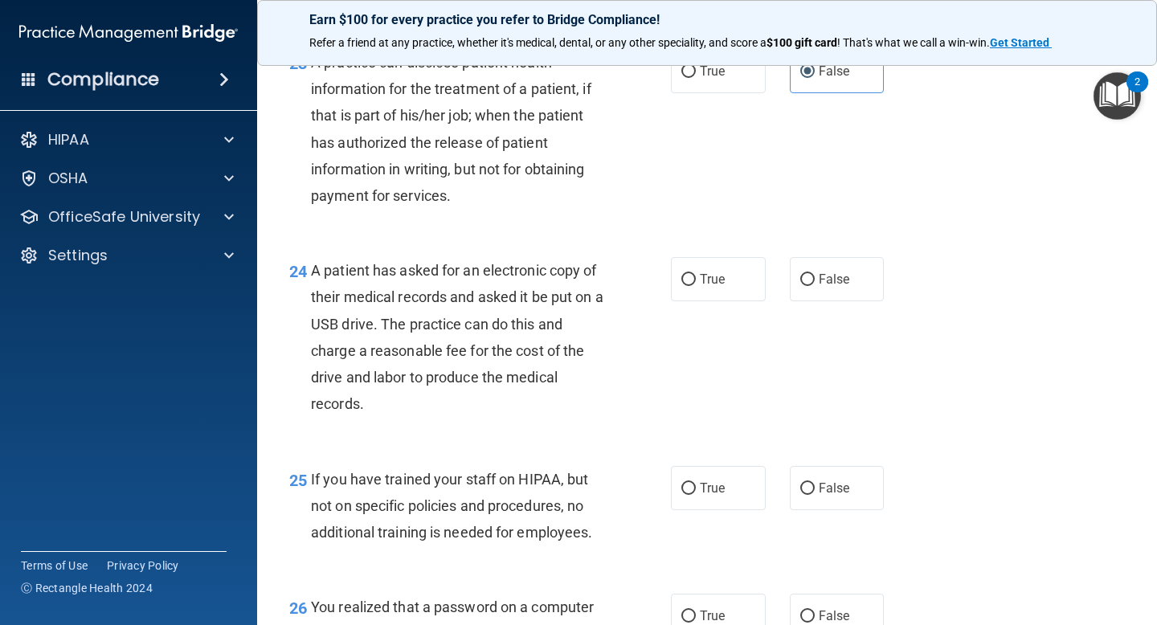
scroll to position [3280, 0]
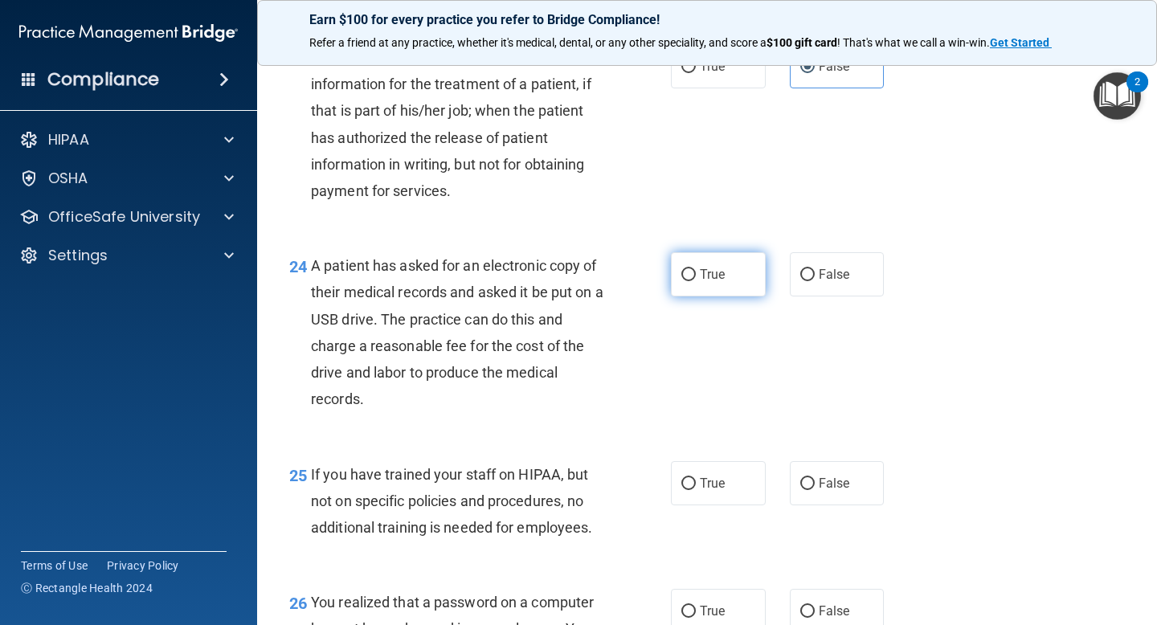
click at [690, 281] on input "True" at bounding box center [689, 275] width 14 height 12
radio input "true"
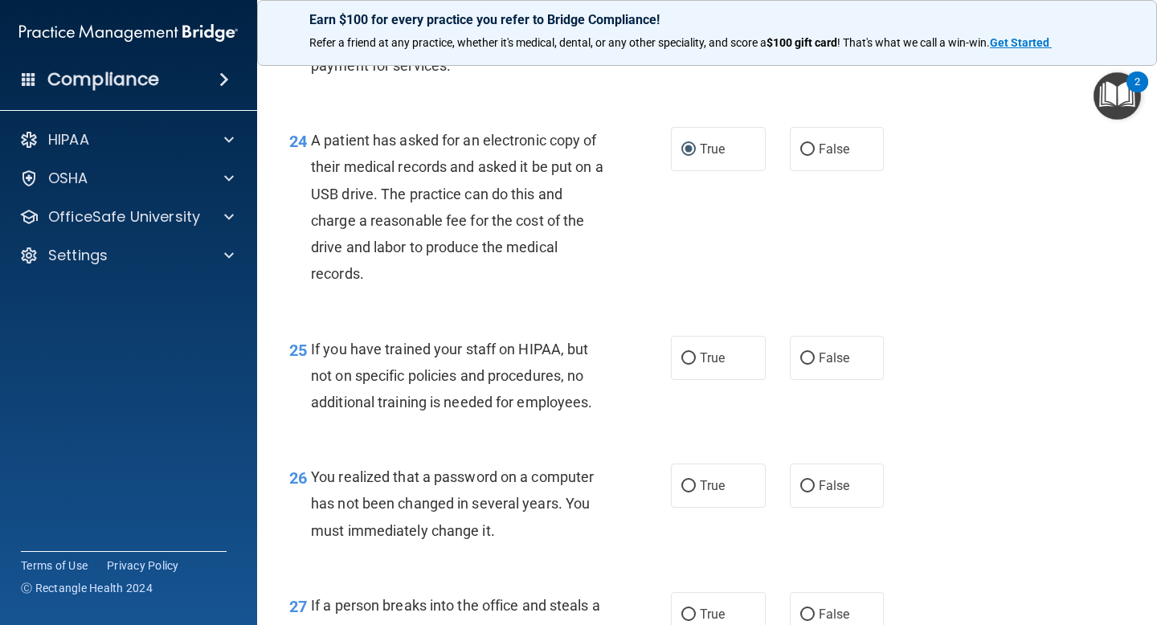
scroll to position [3409, 0]
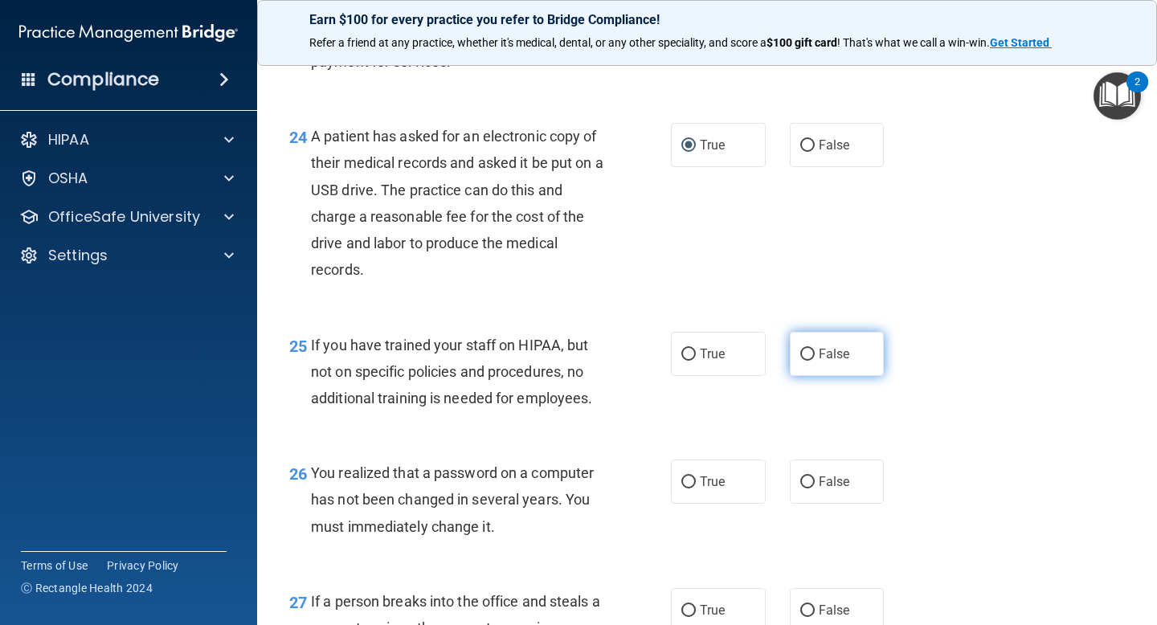
click at [825, 362] on span "False" at bounding box center [834, 353] width 31 height 15
click at [815, 361] on input "False" at bounding box center [807, 355] width 14 height 12
radio input "true"
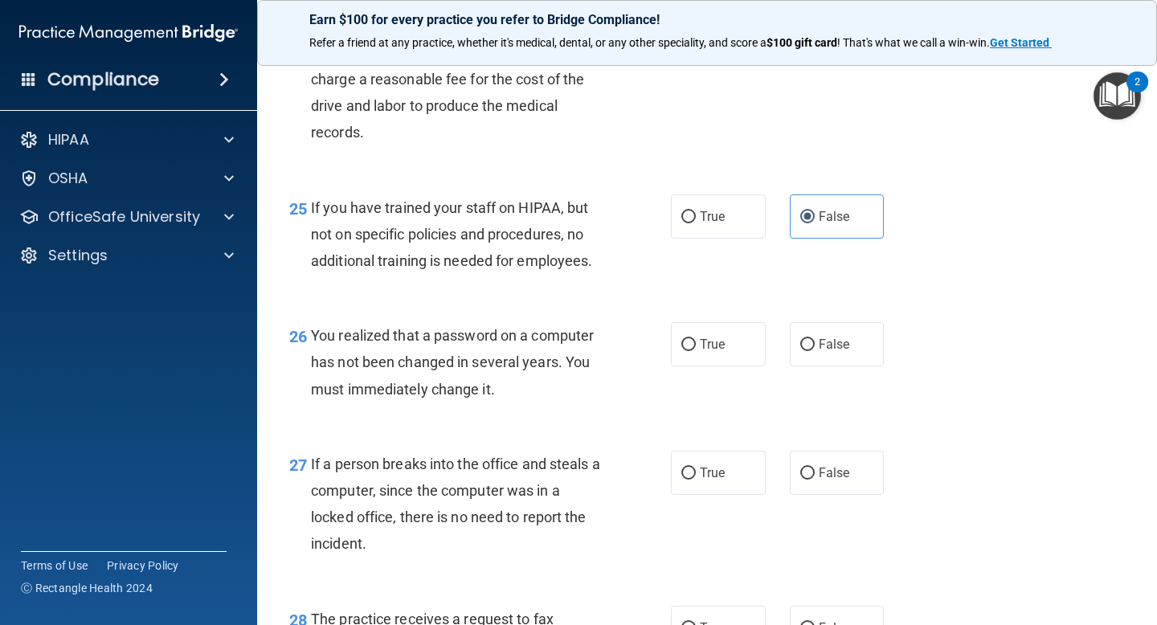
scroll to position [3552, 0]
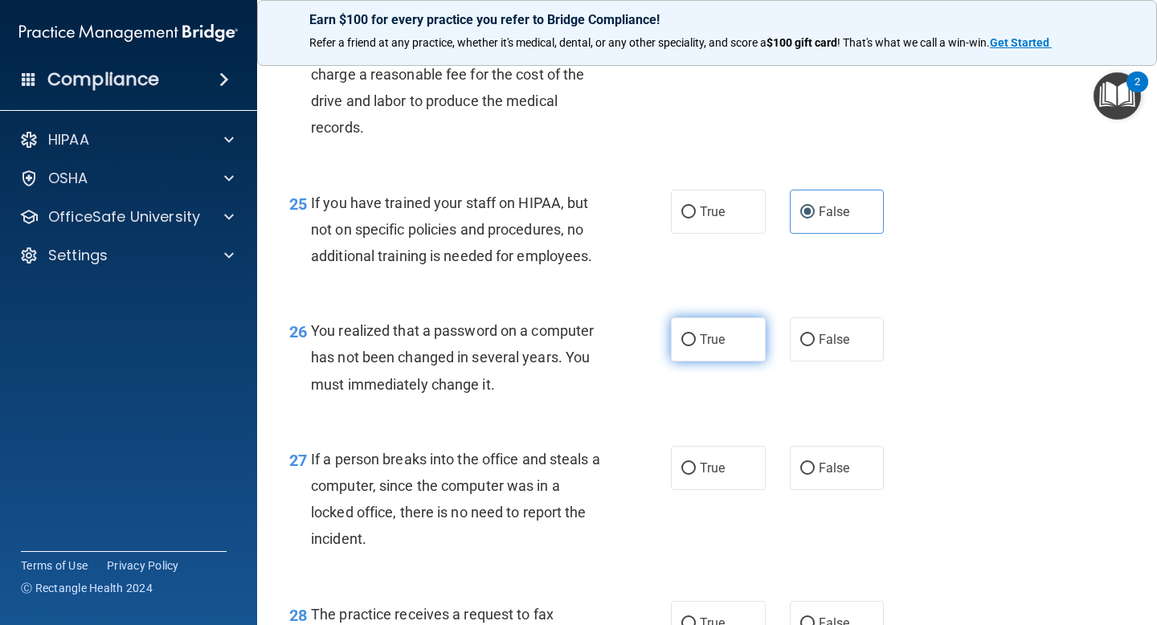
click at [710, 357] on label "True" at bounding box center [718, 339] width 95 height 44
click at [696, 346] on input "True" at bounding box center [689, 340] width 14 height 12
radio input "true"
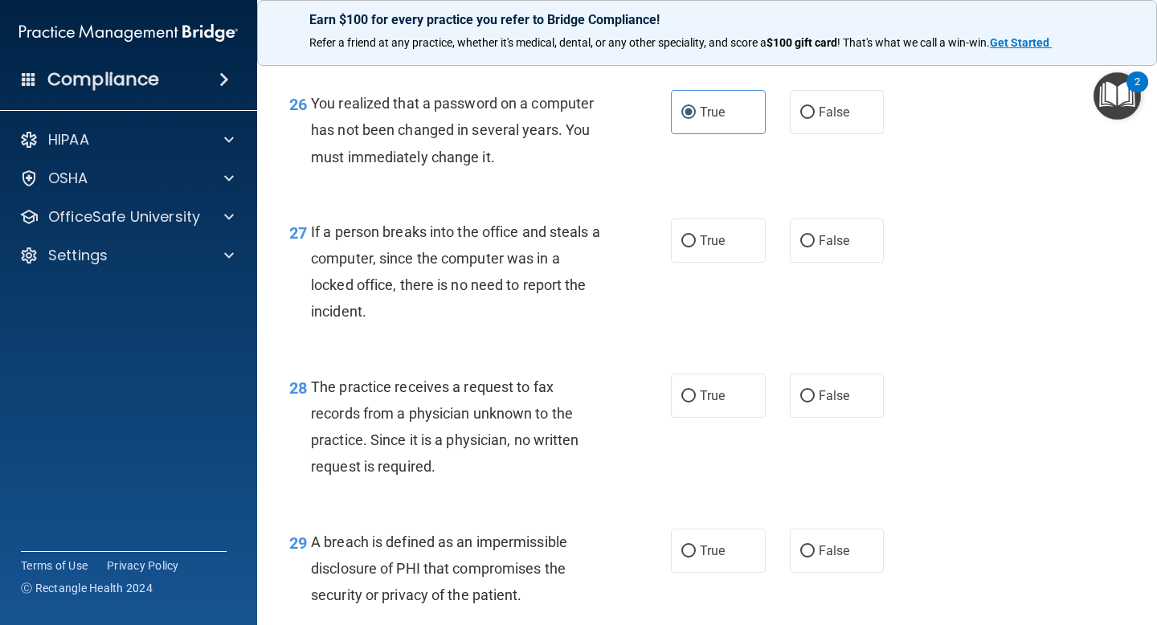
scroll to position [3782, 0]
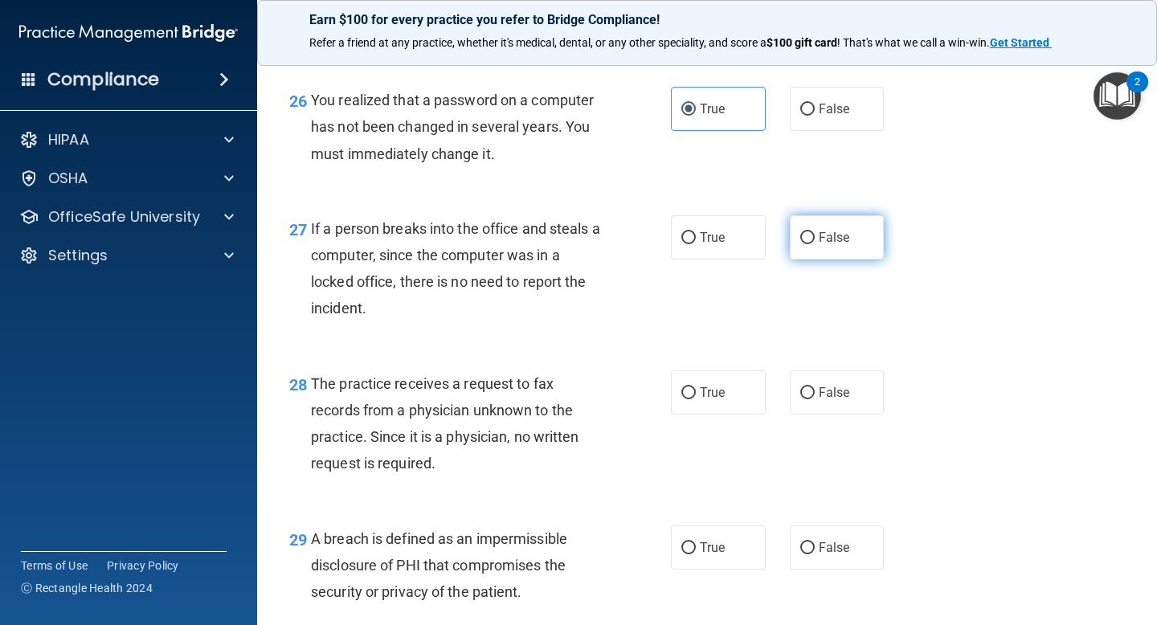
click at [845, 245] on span "False" at bounding box center [834, 237] width 31 height 15
click at [815, 244] on input "False" at bounding box center [807, 238] width 14 height 12
radio input "true"
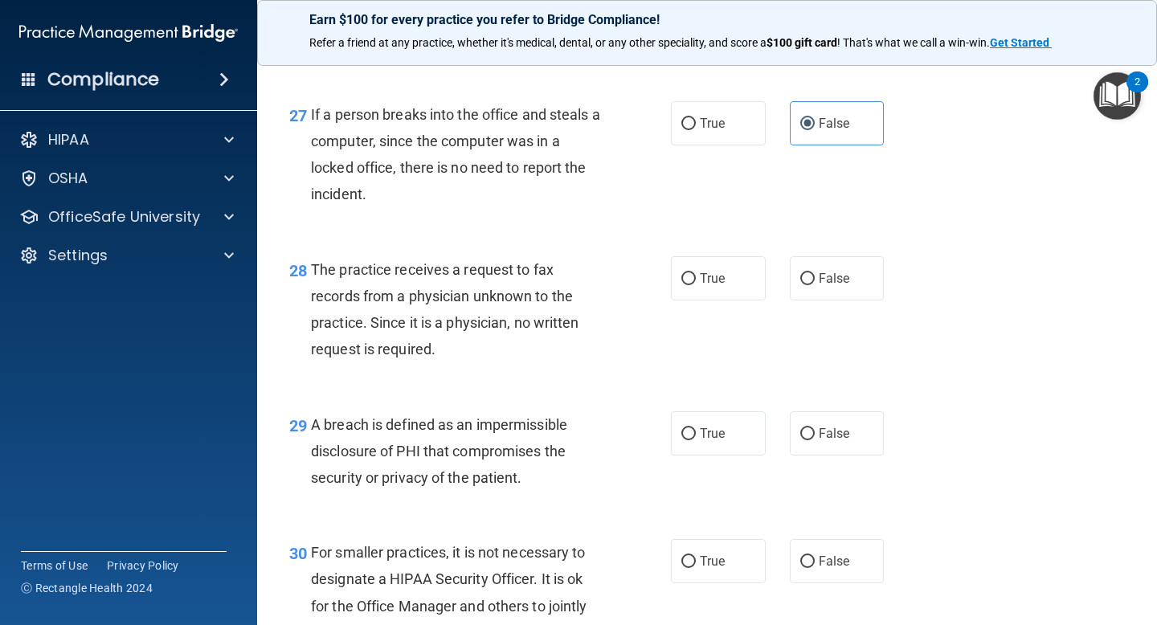
scroll to position [3898, 0]
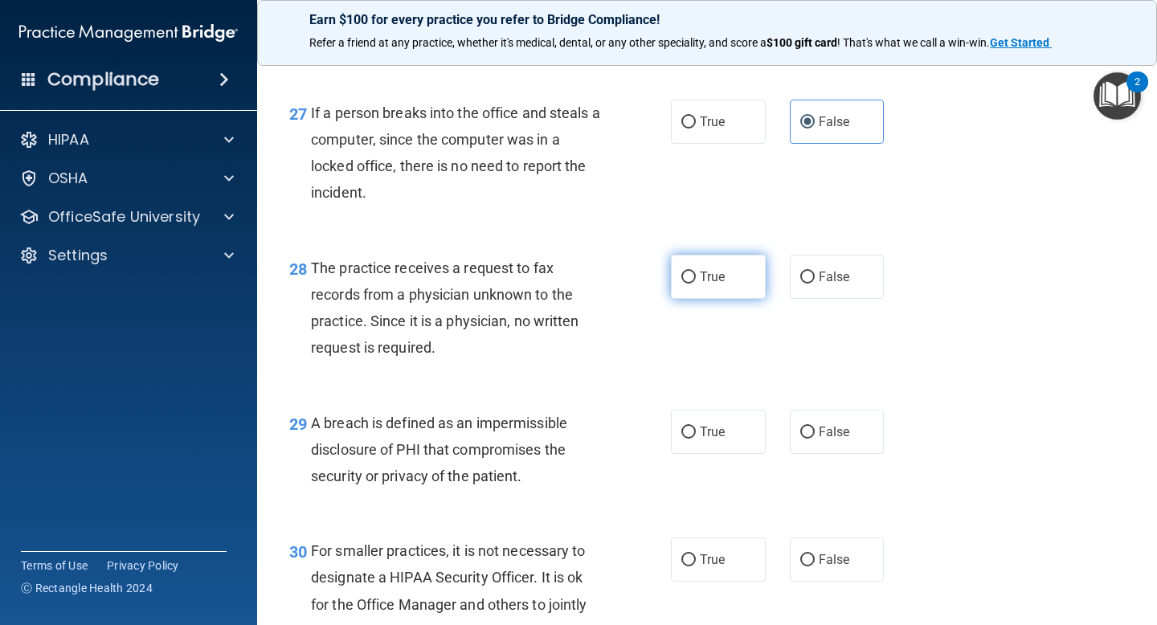
click at [727, 293] on label "True" at bounding box center [718, 277] width 95 height 44
click at [696, 284] on input "True" at bounding box center [689, 278] width 14 height 12
radio input "true"
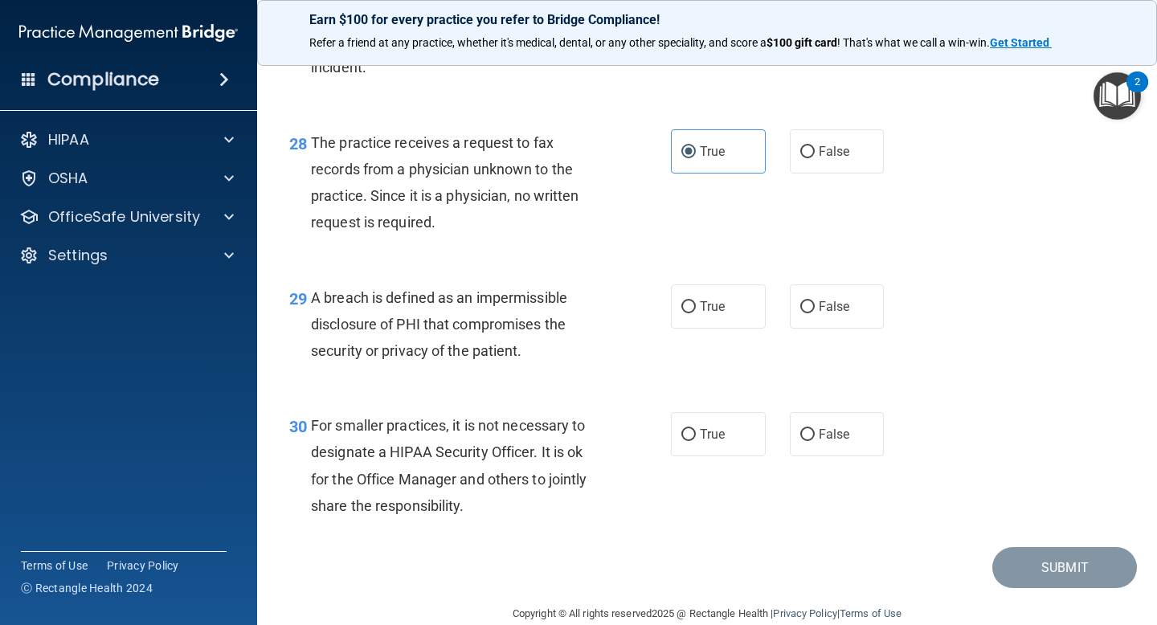
scroll to position [4026, 0]
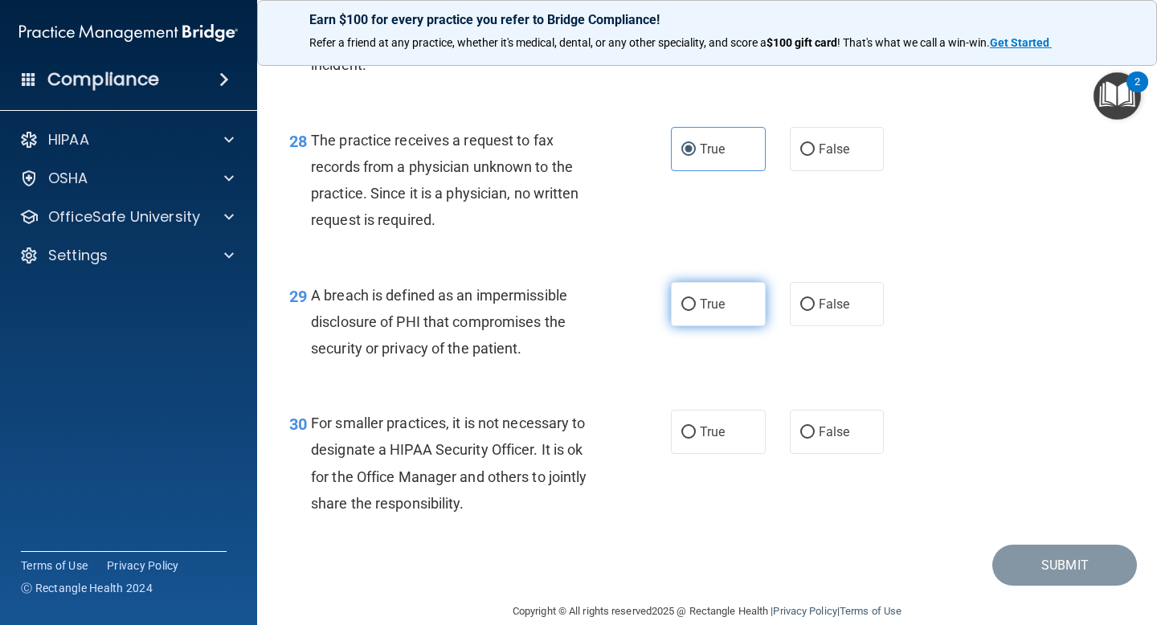
click at [730, 326] on label "True" at bounding box center [718, 304] width 95 height 44
click at [696, 311] on input "True" at bounding box center [689, 305] width 14 height 12
radio input "true"
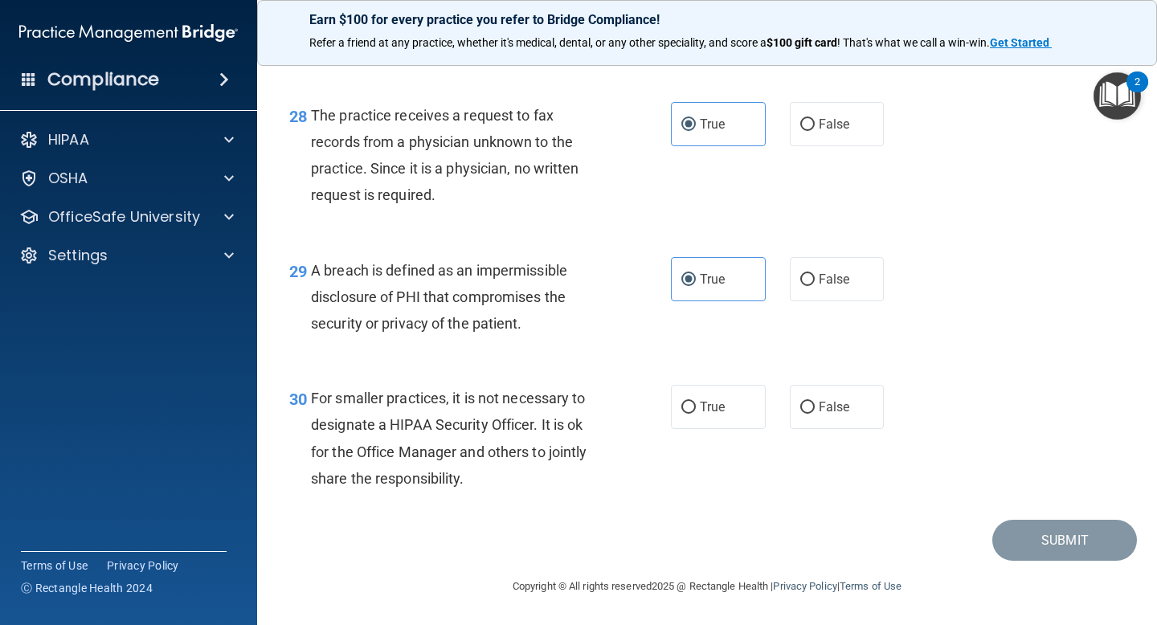
scroll to position [4078, 0]
click at [833, 401] on span "False" at bounding box center [834, 406] width 31 height 15
click at [815, 402] on input "False" at bounding box center [807, 408] width 14 height 12
radio input "true"
click at [1031, 533] on button "Submit" at bounding box center [1065, 540] width 145 height 41
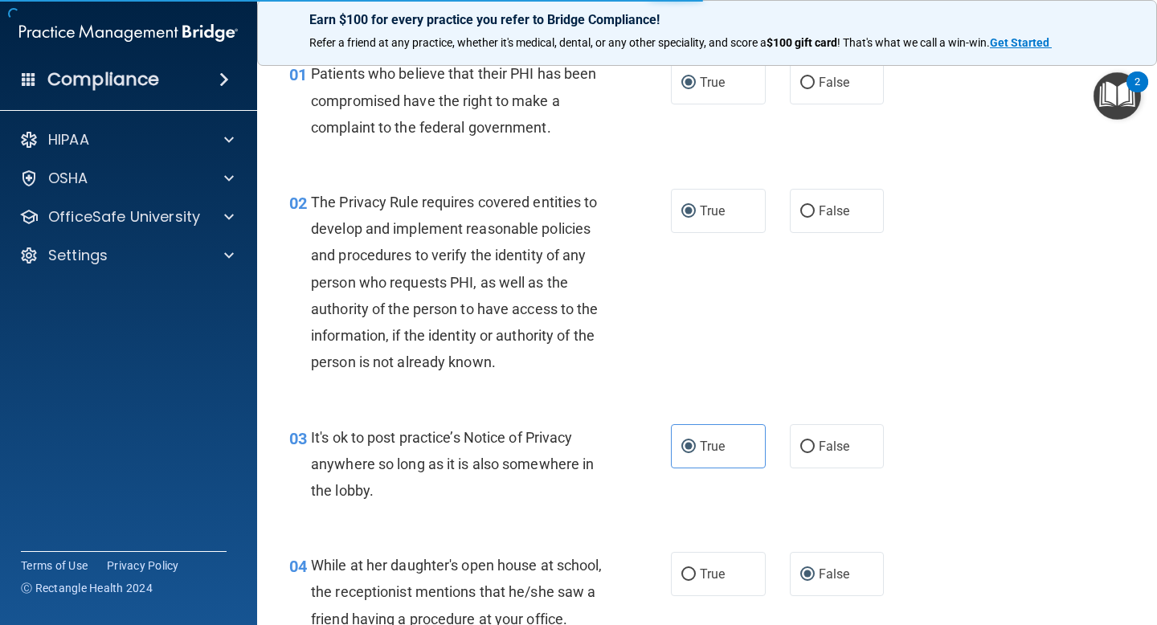
scroll to position [0, 0]
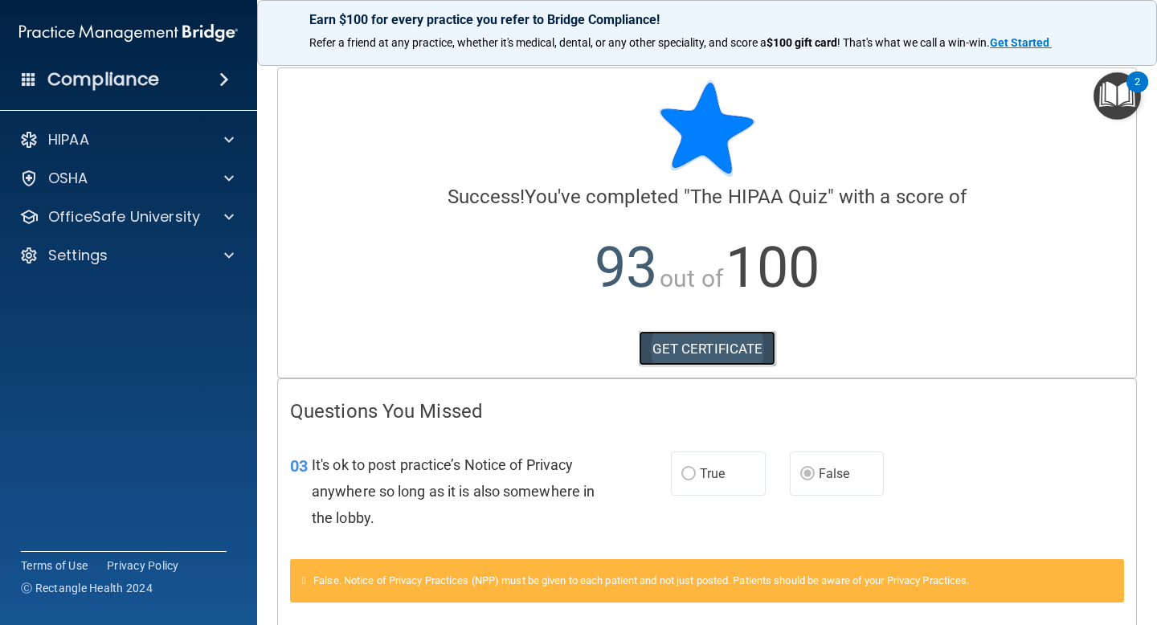
click at [670, 356] on link "GET CERTIFICATE" at bounding box center [707, 348] width 137 height 35
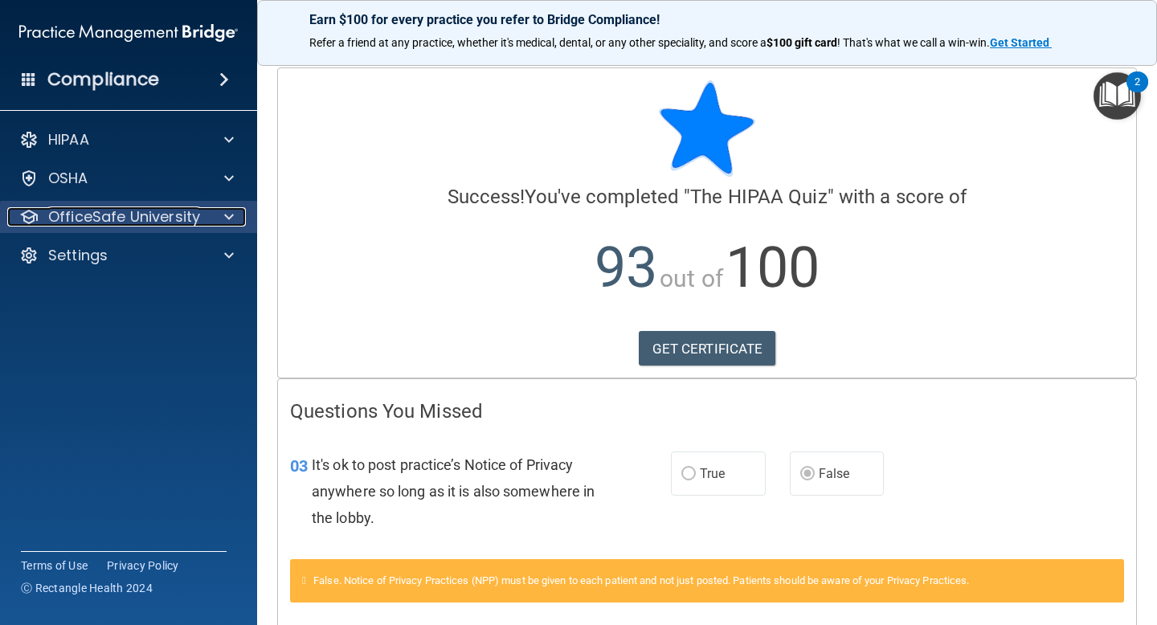
click at [83, 207] on p "OfficeSafe University" at bounding box center [124, 216] width 152 height 19
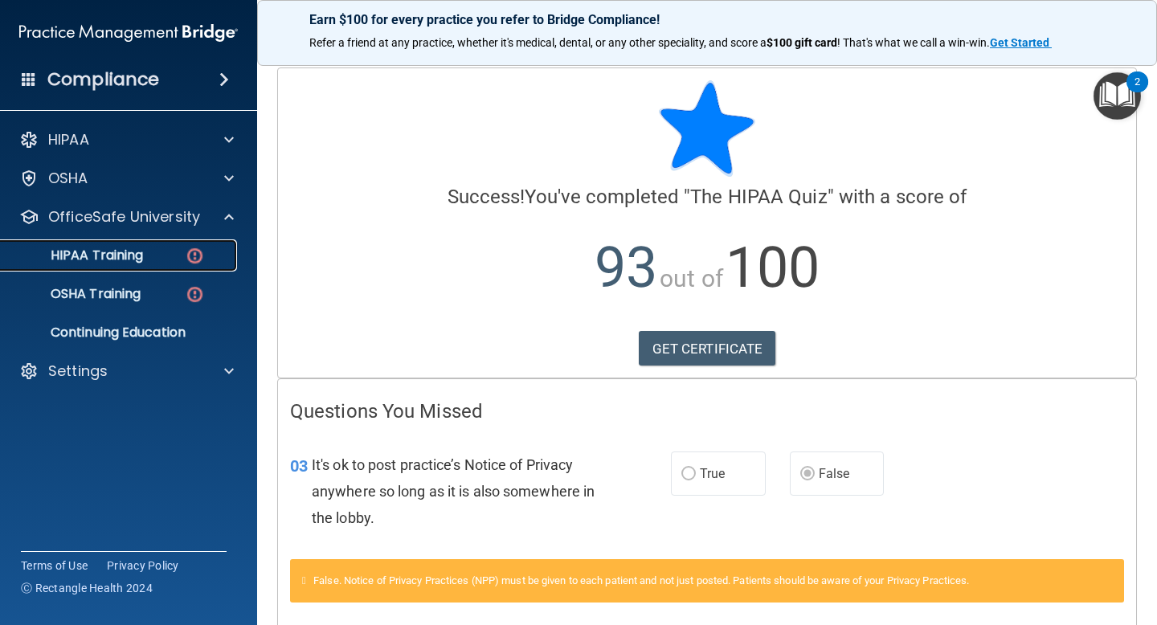
click at [97, 268] on link "HIPAA Training" at bounding box center [110, 256] width 253 height 32
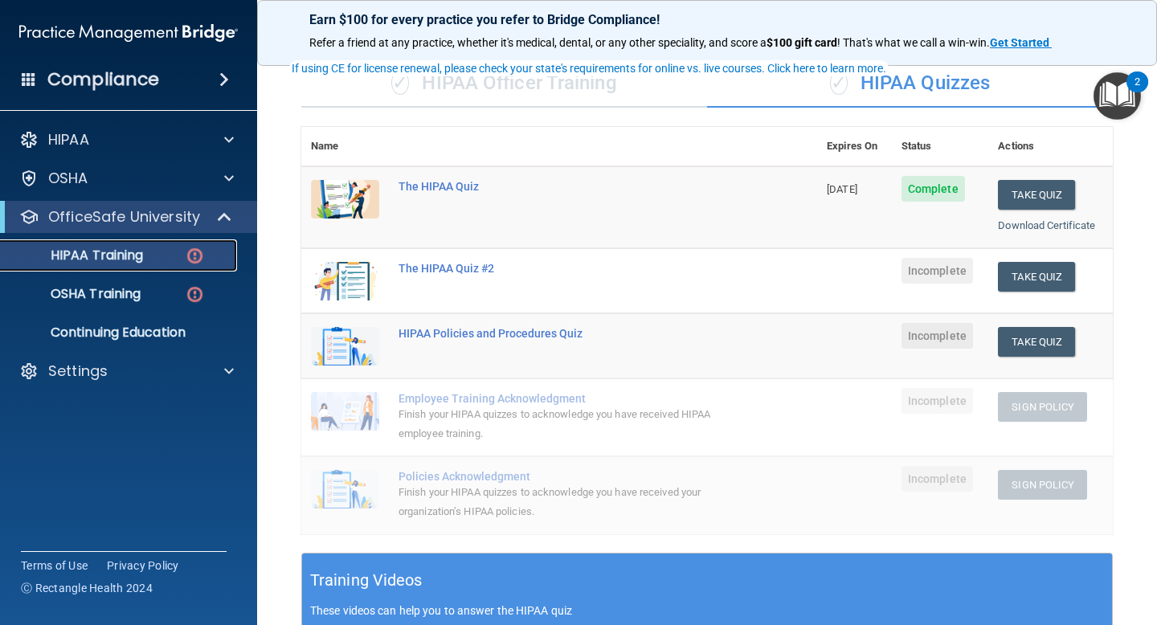
scroll to position [121, 0]
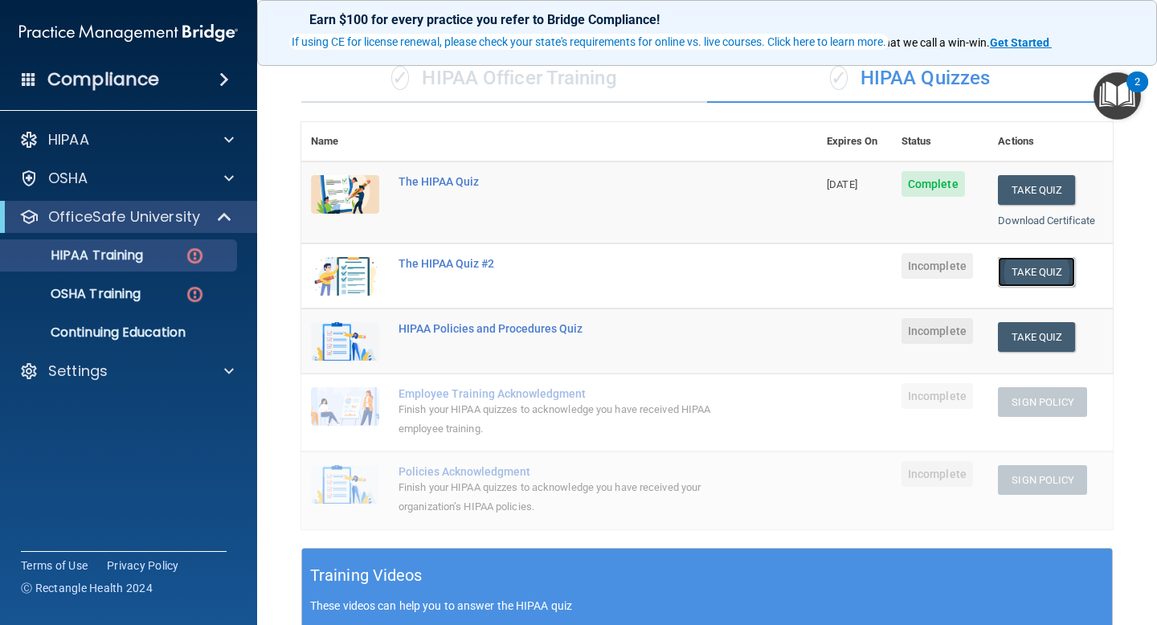
click at [1038, 267] on button "Take Quiz" at bounding box center [1036, 272] width 77 height 30
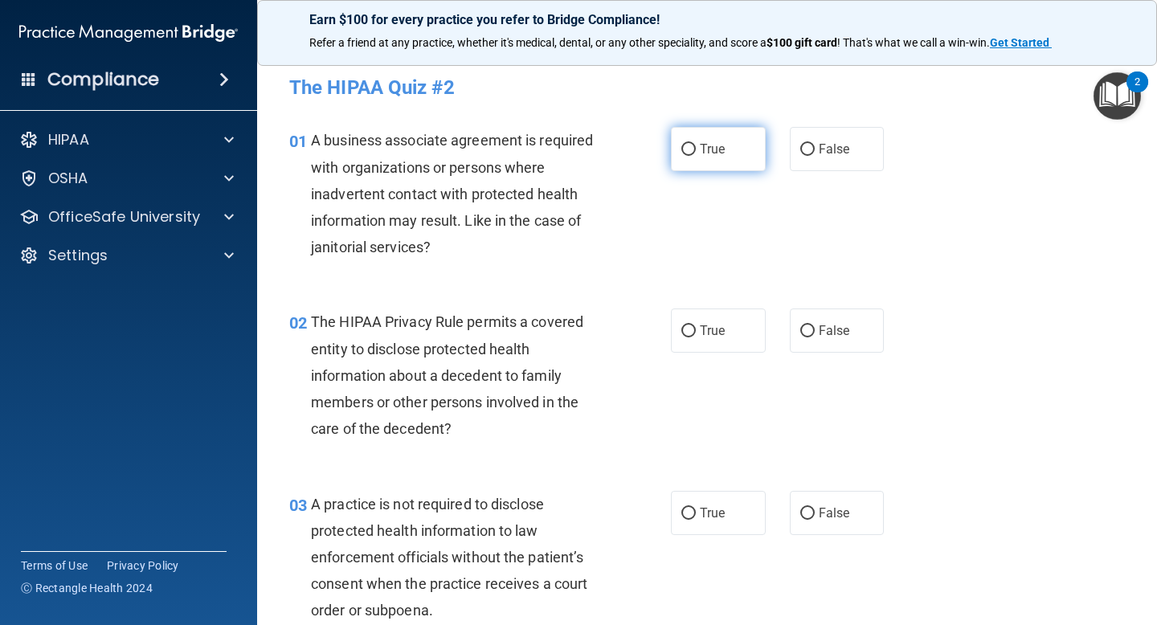
click at [733, 147] on label "True" at bounding box center [718, 149] width 95 height 44
click at [696, 147] on input "True" at bounding box center [689, 150] width 14 height 12
radio input "true"
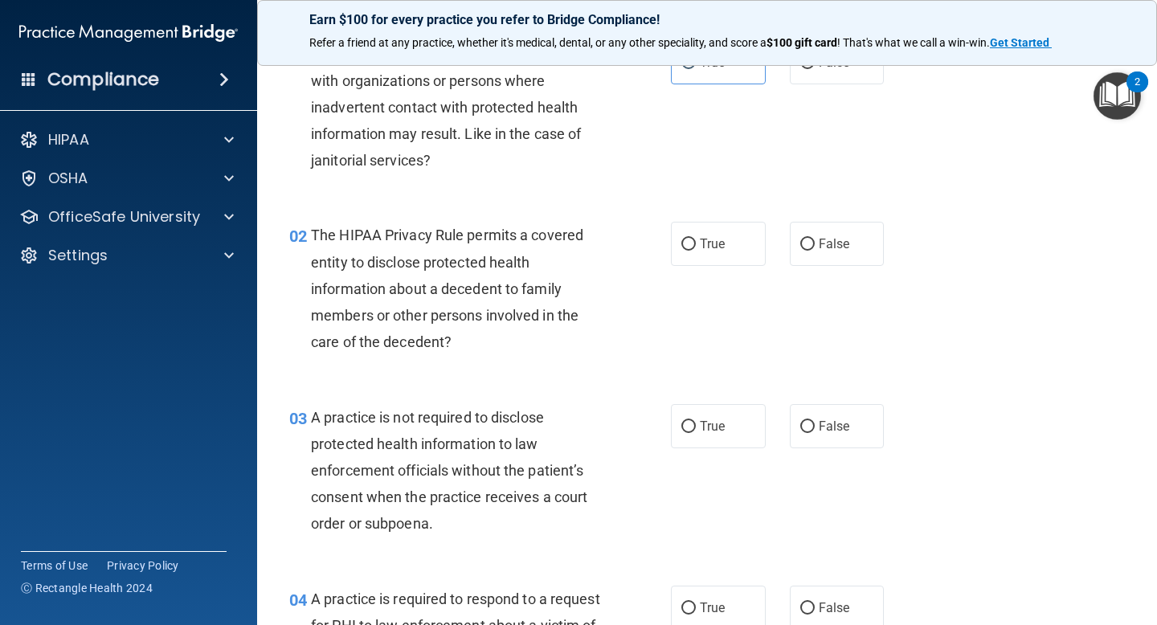
scroll to position [91, 0]
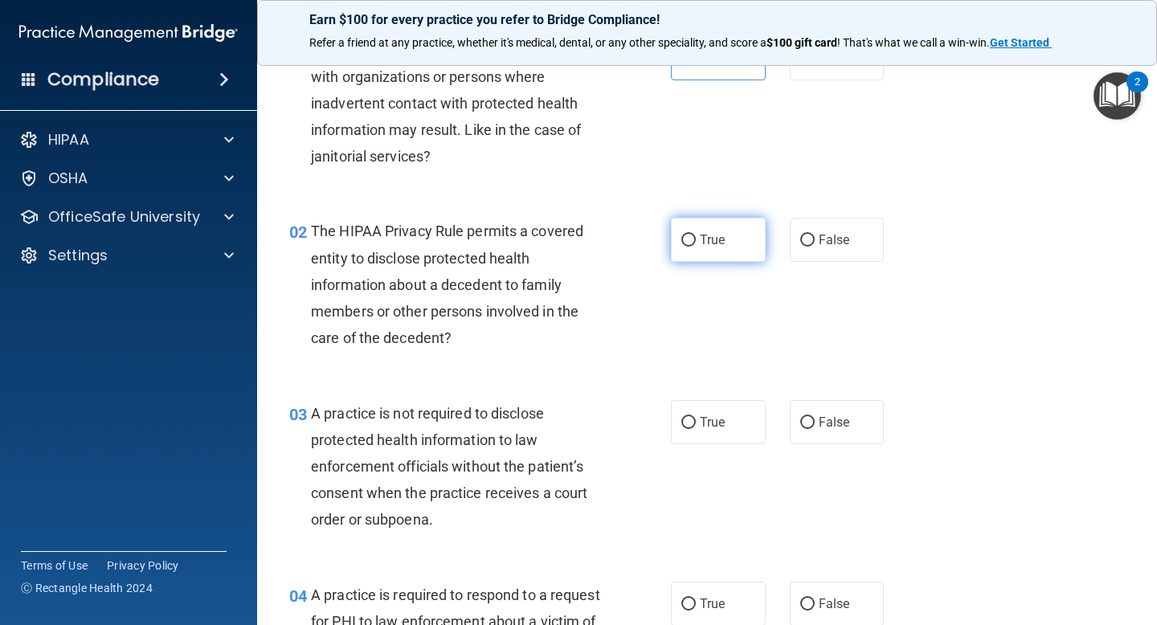
click at [722, 252] on label "True" at bounding box center [718, 240] width 95 height 44
click at [696, 247] on input "True" at bounding box center [689, 241] width 14 height 12
radio input "true"
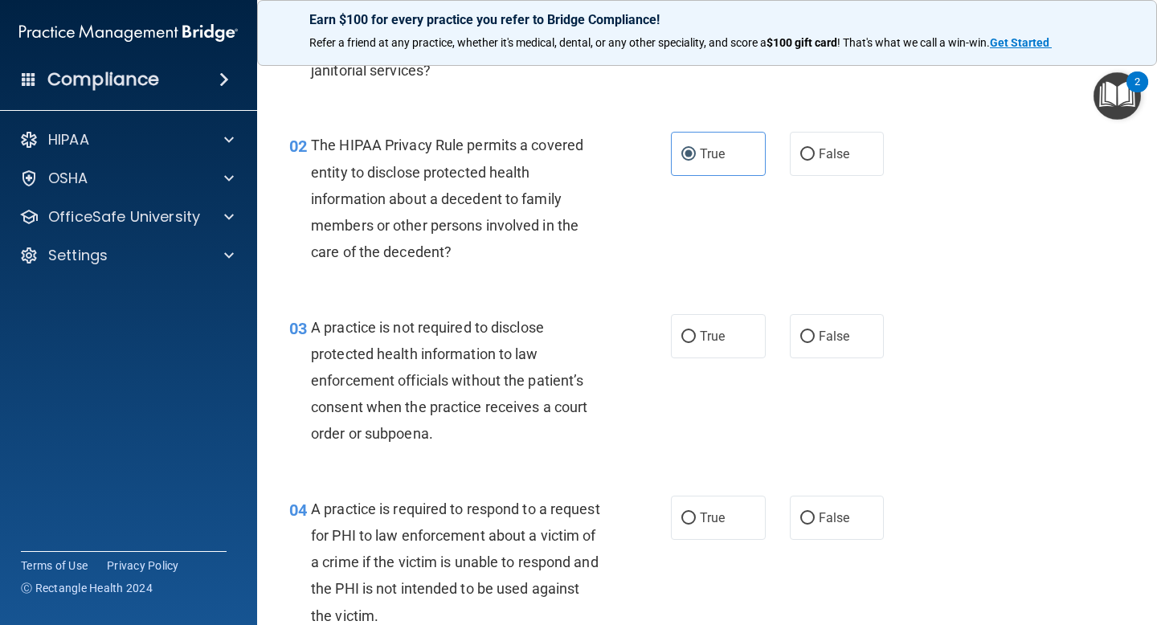
scroll to position [179, 0]
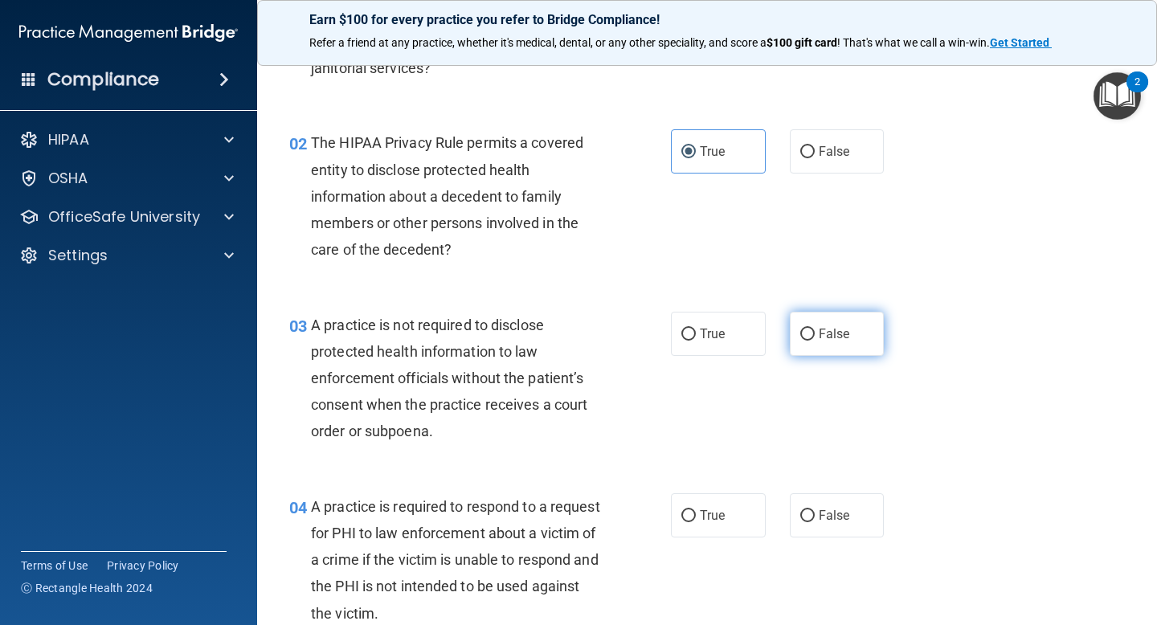
click at [817, 337] on label "False" at bounding box center [837, 334] width 95 height 44
click at [815, 337] on input "False" at bounding box center [807, 335] width 14 height 12
radio input "true"
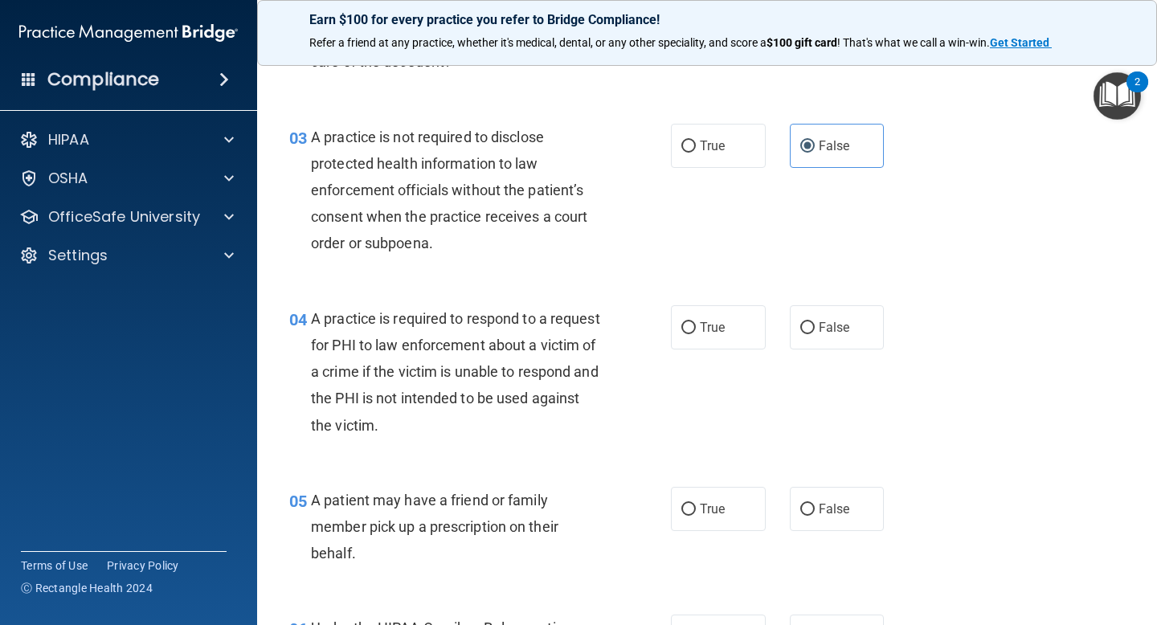
scroll to position [371, 0]
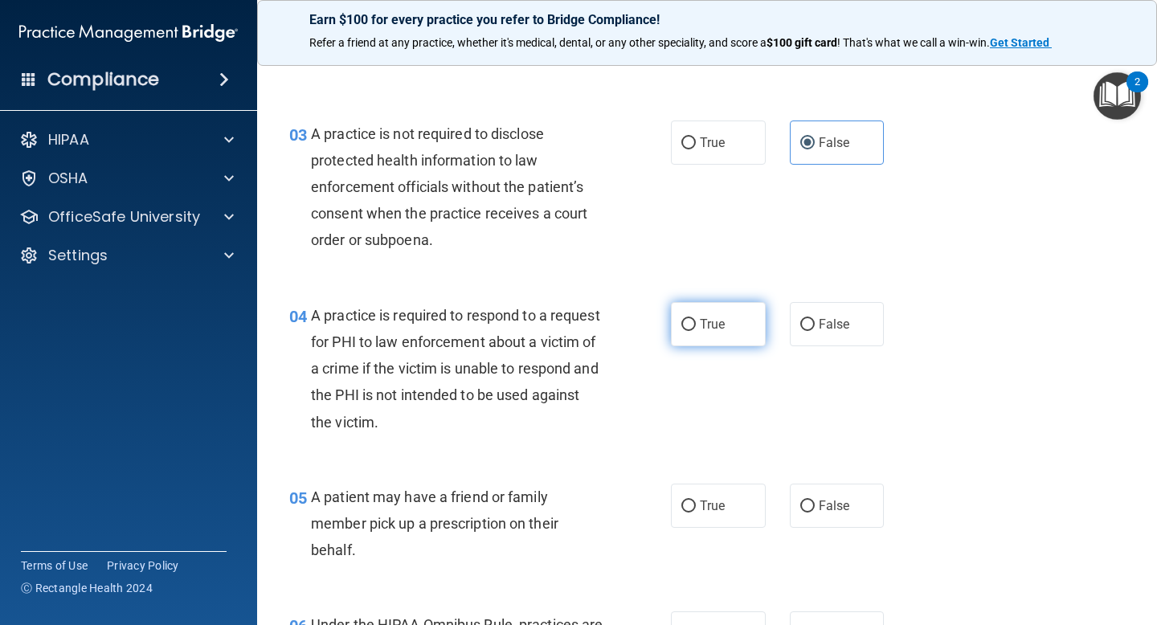
click at [696, 333] on label "True" at bounding box center [718, 324] width 95 height 44
click at [696, 331] on input "True" at bounding box center [689, 325] width 14 height 12
radio input "true"
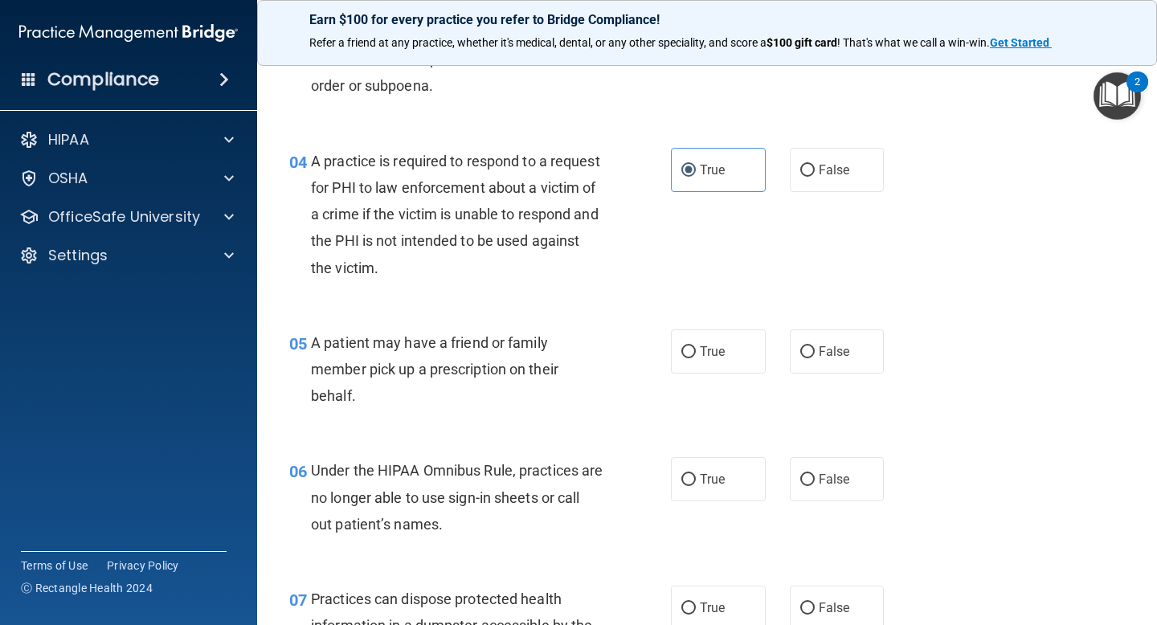
scroll to position [530, 0]
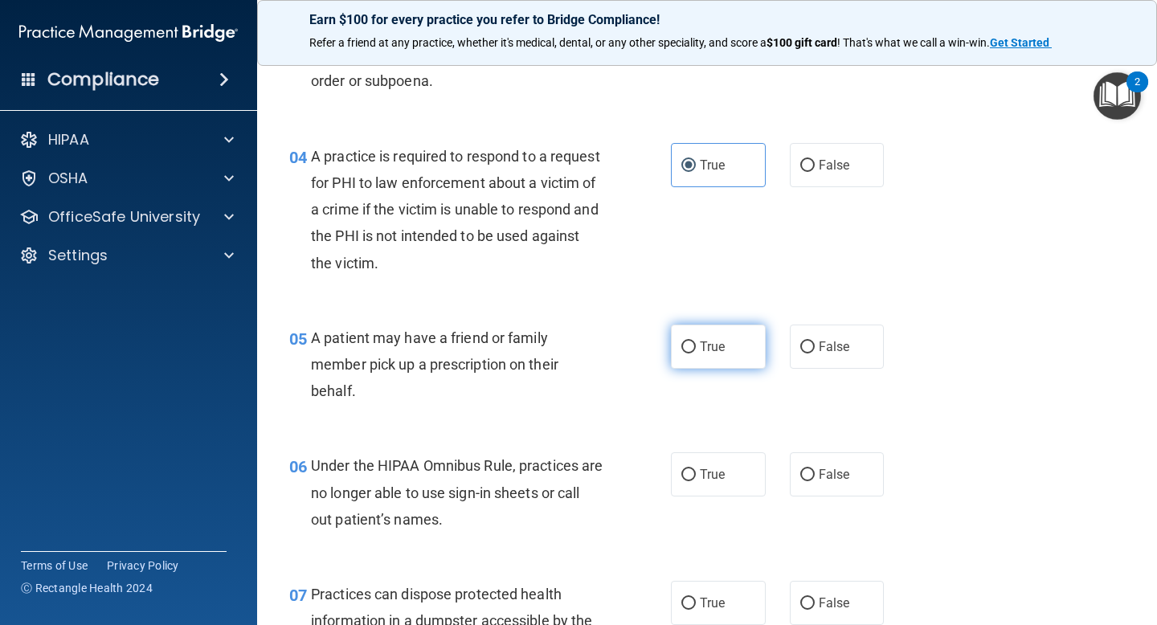
click at [704, 347] on span "True" at bounding box center [712, 346] width 25 height 15
click at [696, 347] on input "True" at bounding box center [689, 348] width 14 height 12
radio input "true"
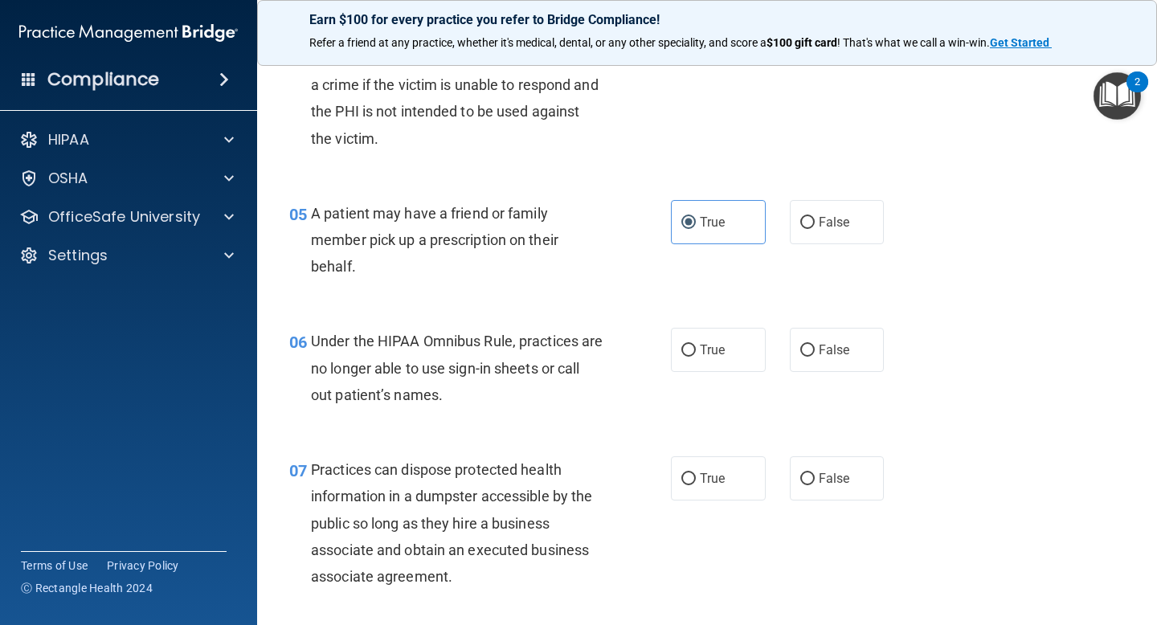
scroll to position [674, 0]
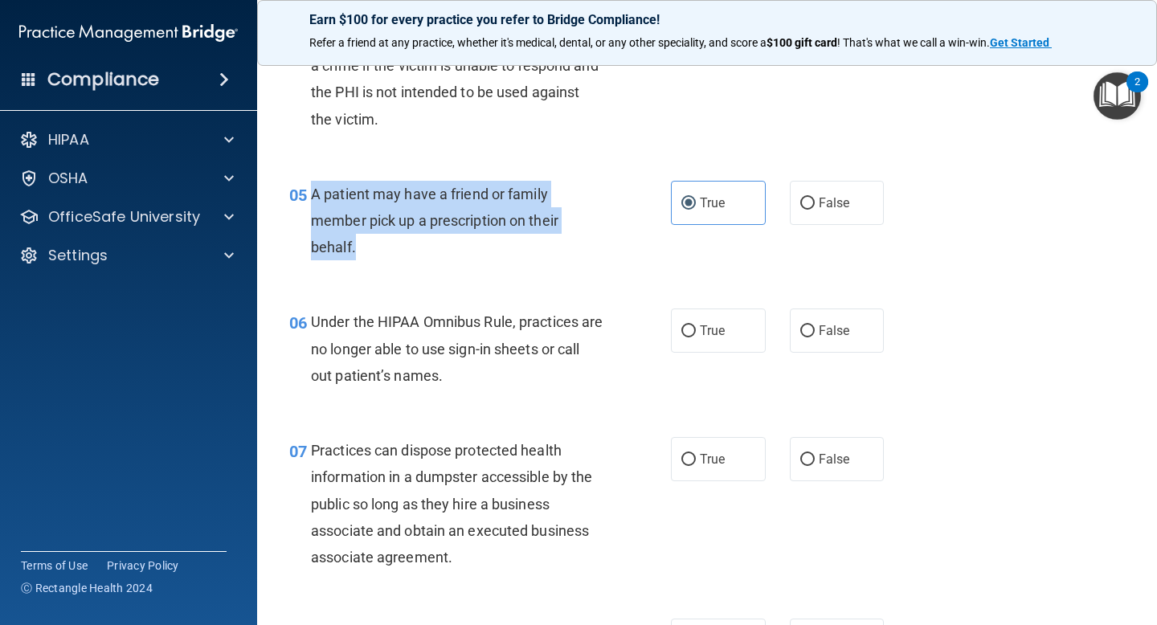
drag, startPoint x: 374, startPoint y: 252, endPoint x: 311, endPoint y: 198, distance: 82.6
click at [311, 198] on div "A patient may have a friend or family member pick up a prescription on their be…" at bounding box center [463, 221] width 305 height 80
copy span "A patient may have a friend or family member pick up a prescription on their be…"
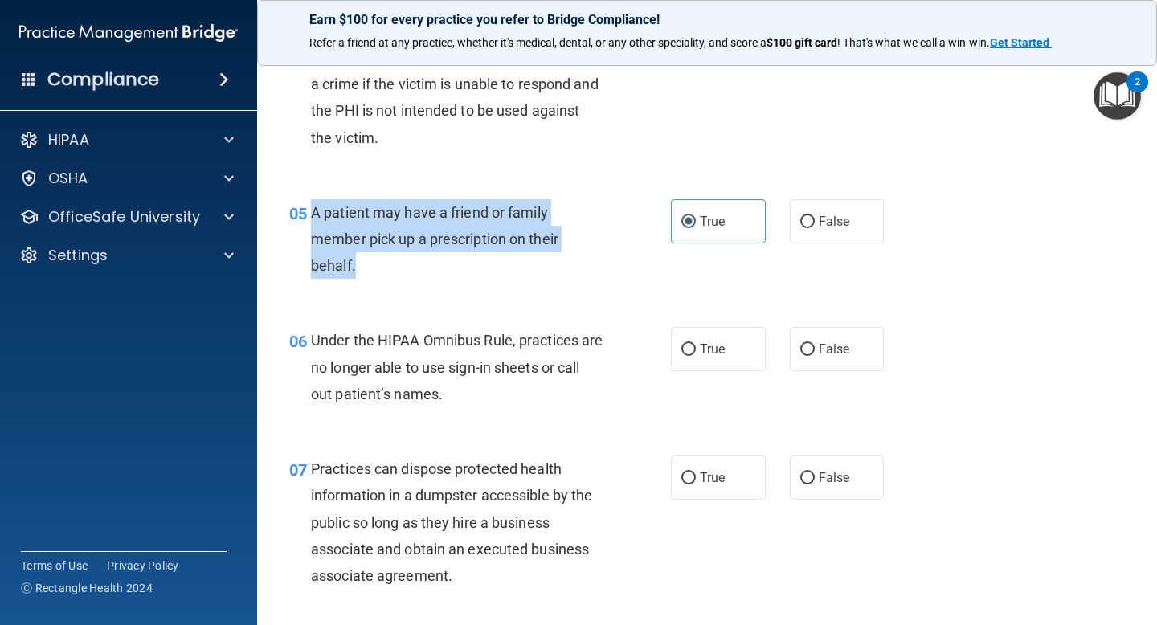
click at [557, 202] on div "A patient may have a friend or family member pick up a prescription on their be…" at bounding box center [463, 239] width 305 height 80
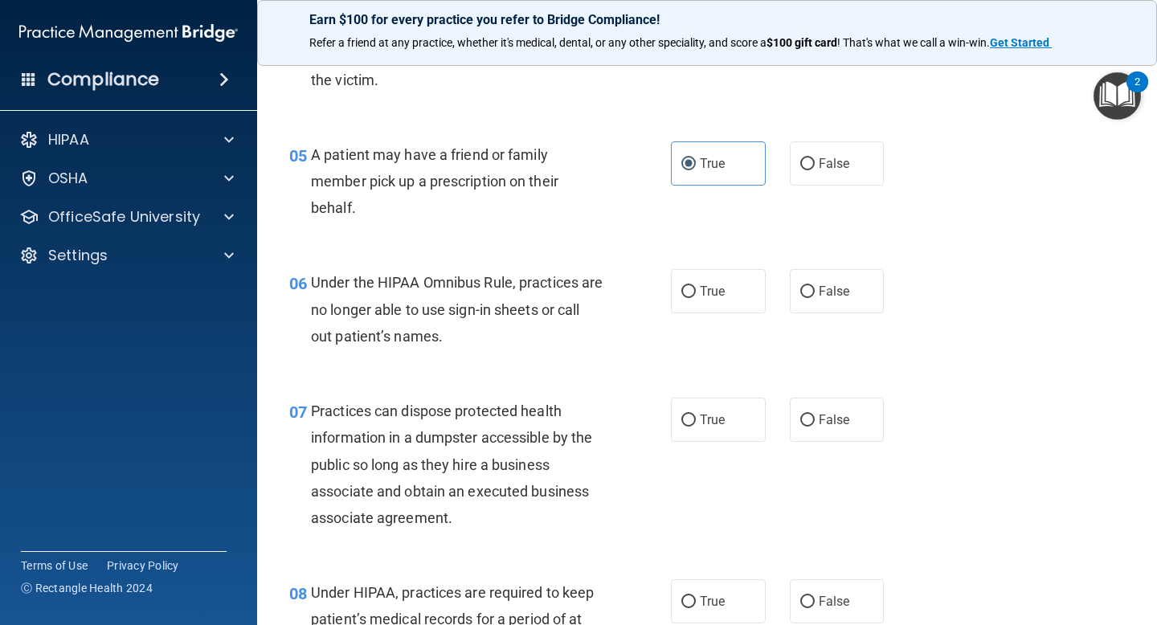
scroll to position [715, 0]
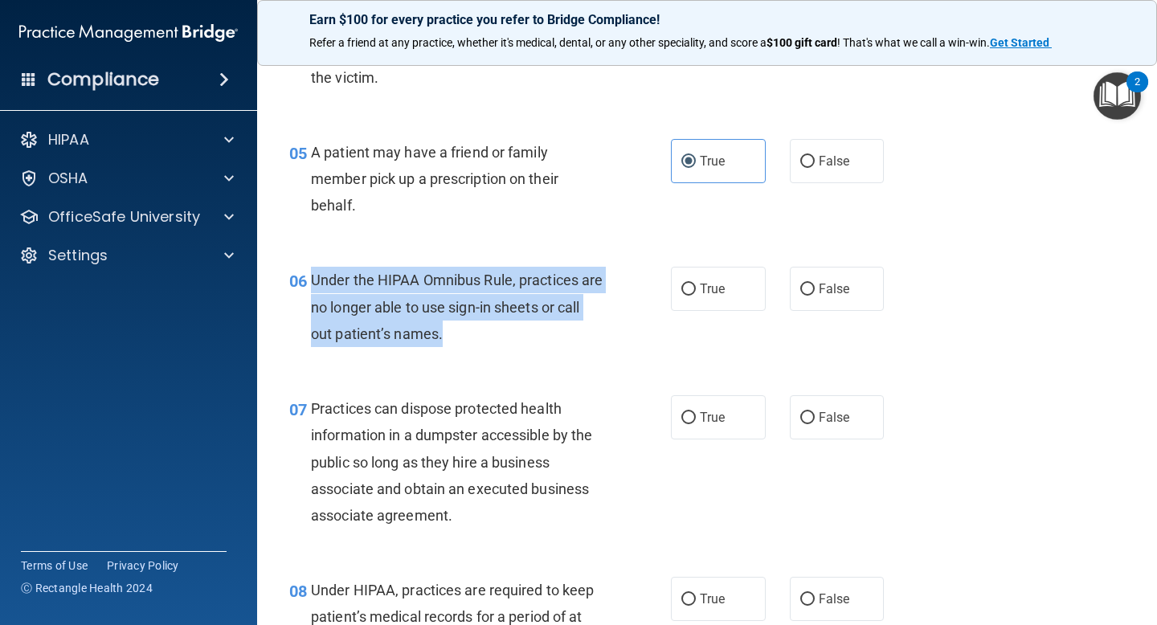
drag, startPoint x: 480, startPoint y: 338, endPoint x: 309, endPoint y: 276, distance: 181.8
click at [309, 276] on div "06 Under the HIPAA Omnibus Rule, practices are no longer able to use sign-in sh…" at bounding box center [480, 311] width 430 height 88
copy div "Under the HIPAA Omnibus Rule, practices are no longer able to use sign-in sheet…"
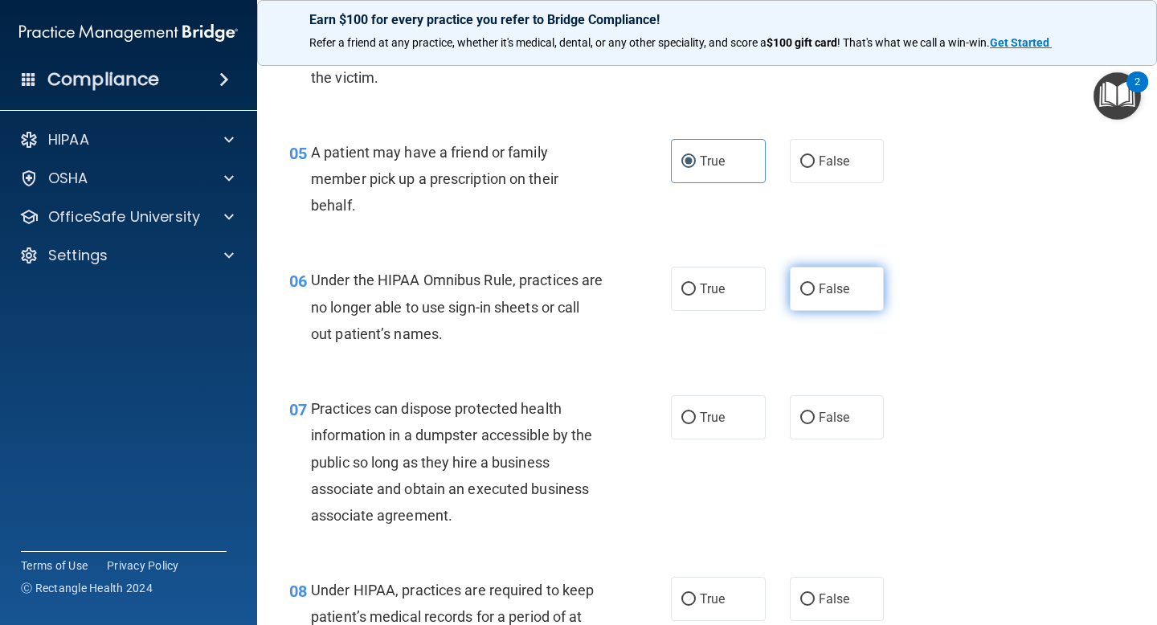
click at [815, 272] on label "False" at bounding box center [837, 289] width 95 height 44
click at [815, 284] on input "False" at bounding box center [807, 290] width 14 height 12
radio input "true"
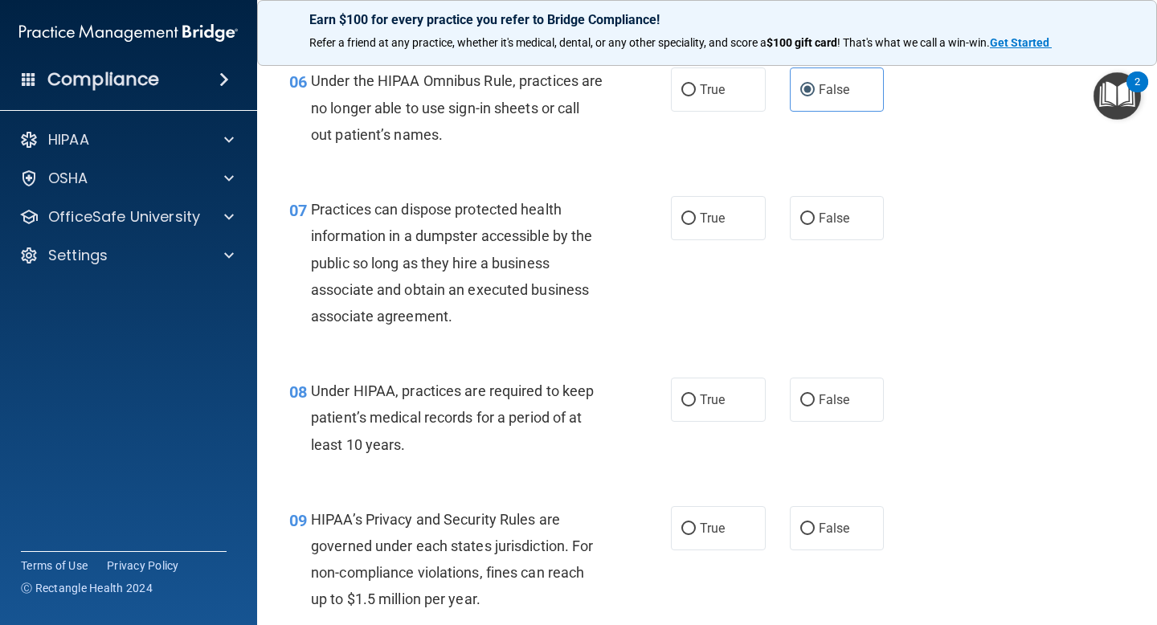
scroll to position [923, 0]
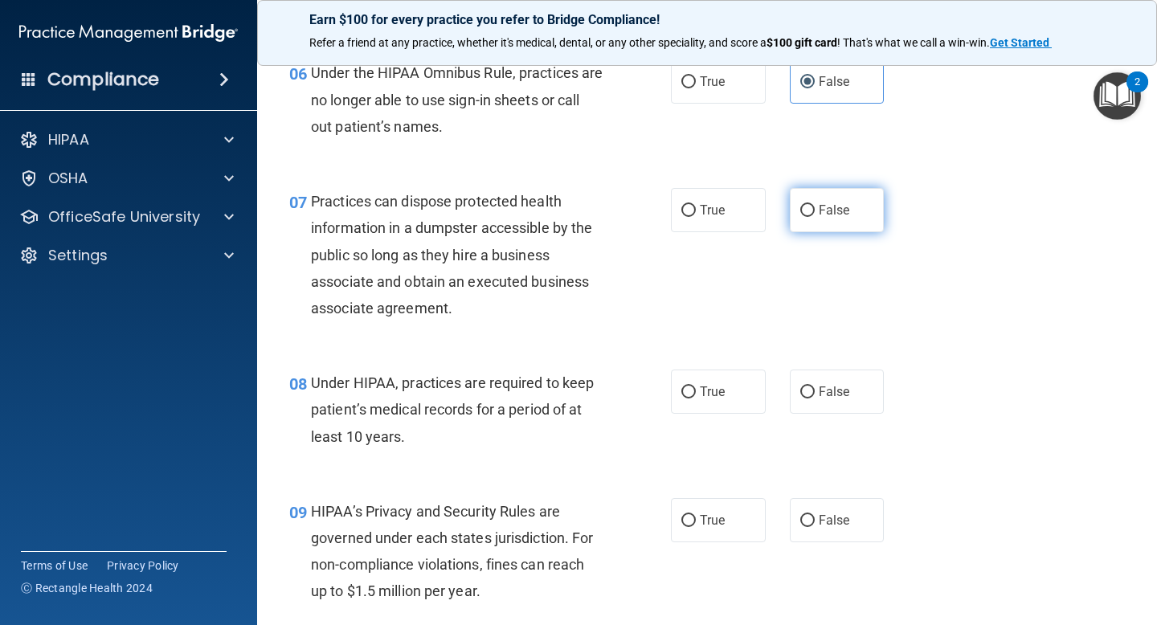
click at [844, 200] on label "False" at bounding box center [837, 210] width 95 height 44
click at [815, 205] on input "False" at bounding box center [807, 211] width 14 height 12
radio input "true"
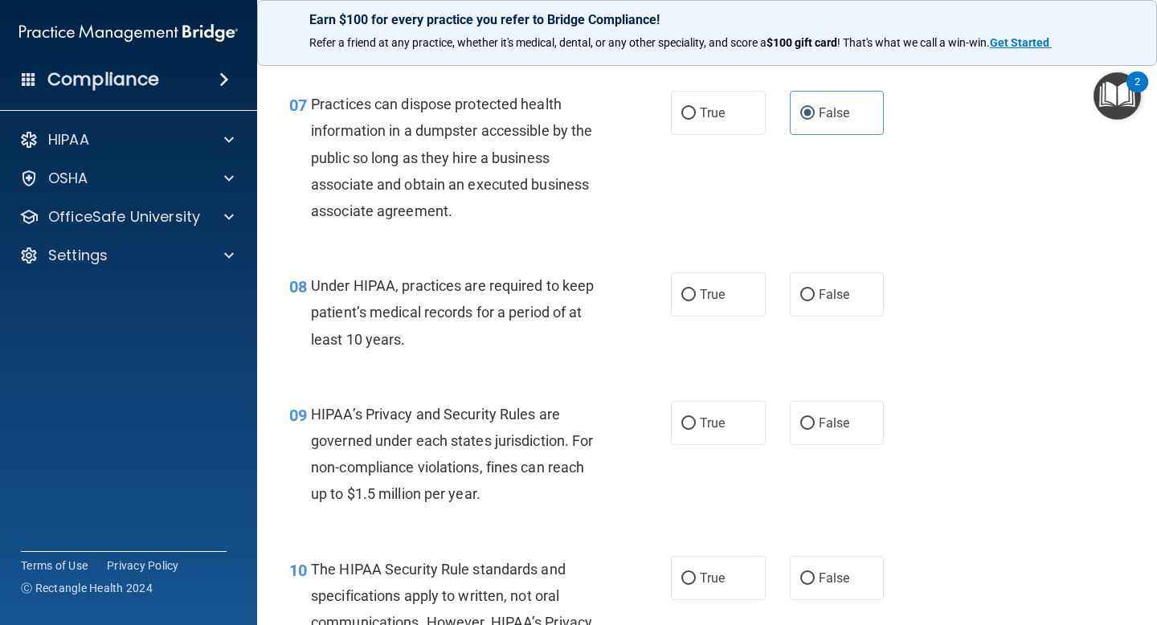
scroll to position [1018, 0]
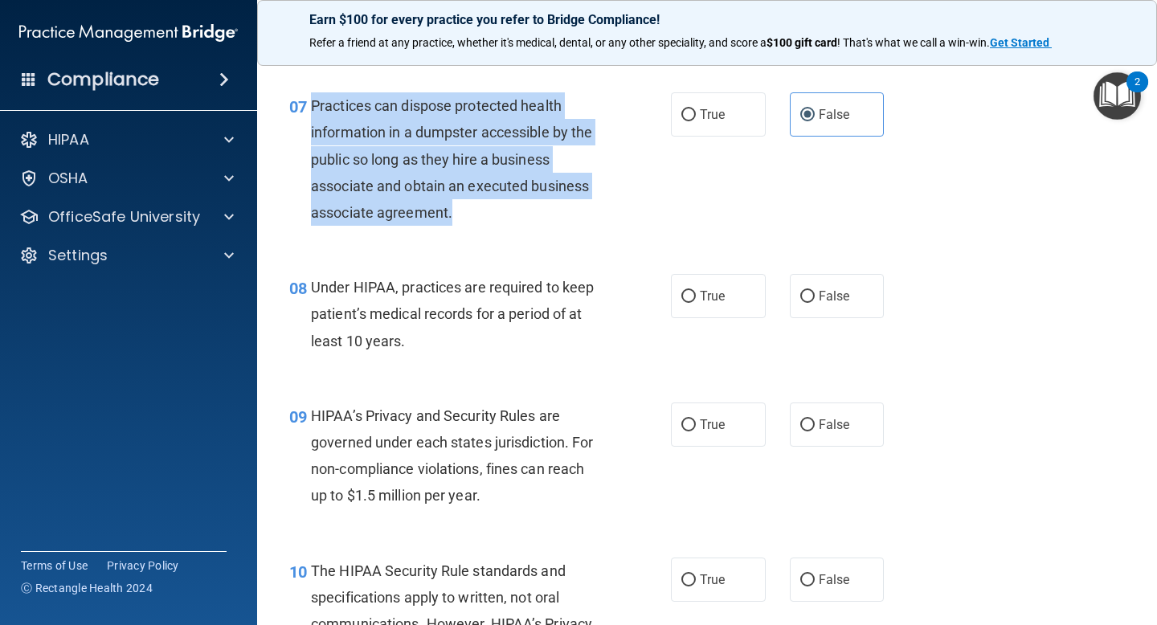
drag, startPoint x: 465, startPoint y: 215, endPoint x: 312, endPoint y: 106, distance: 187.3
click at [312, 107] on div "Practices can dispose protected health information in a dumpster accessible by …" at bounding box center [463, 158] width 305 height 133
copy span "Practices can dispose protected health information in a dumpster accessible by …"
click at [502, 170] on div "Practices can dispose protected health information in a dumpster accessible by …" at bounding box center [463, 158] width 305 height 133
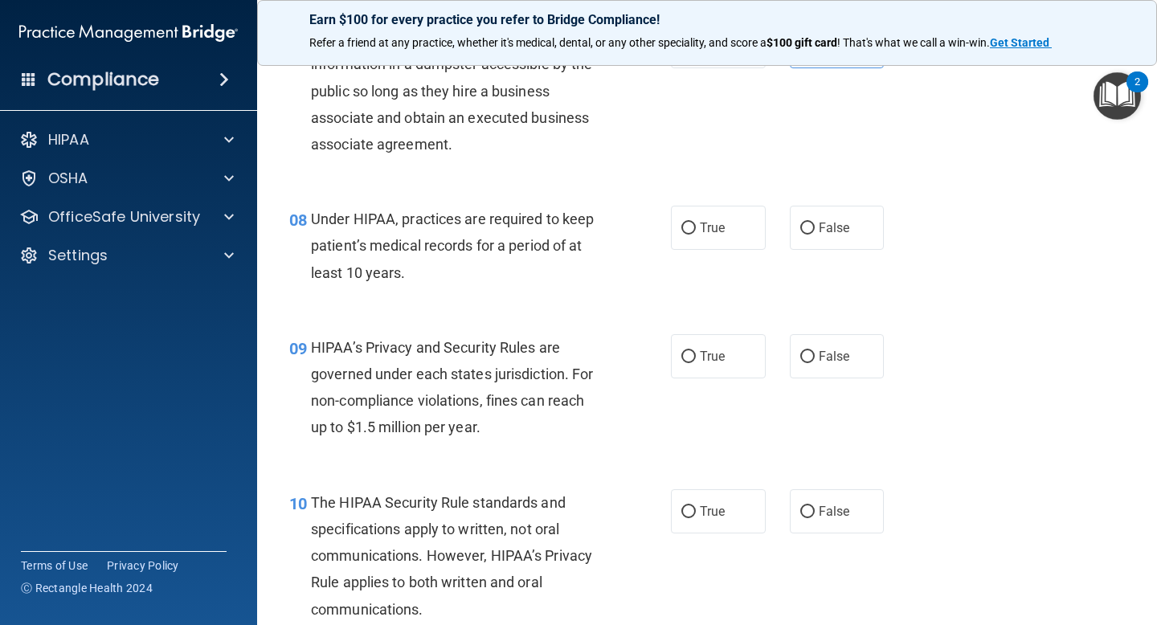
scroll to position [1100, 0]
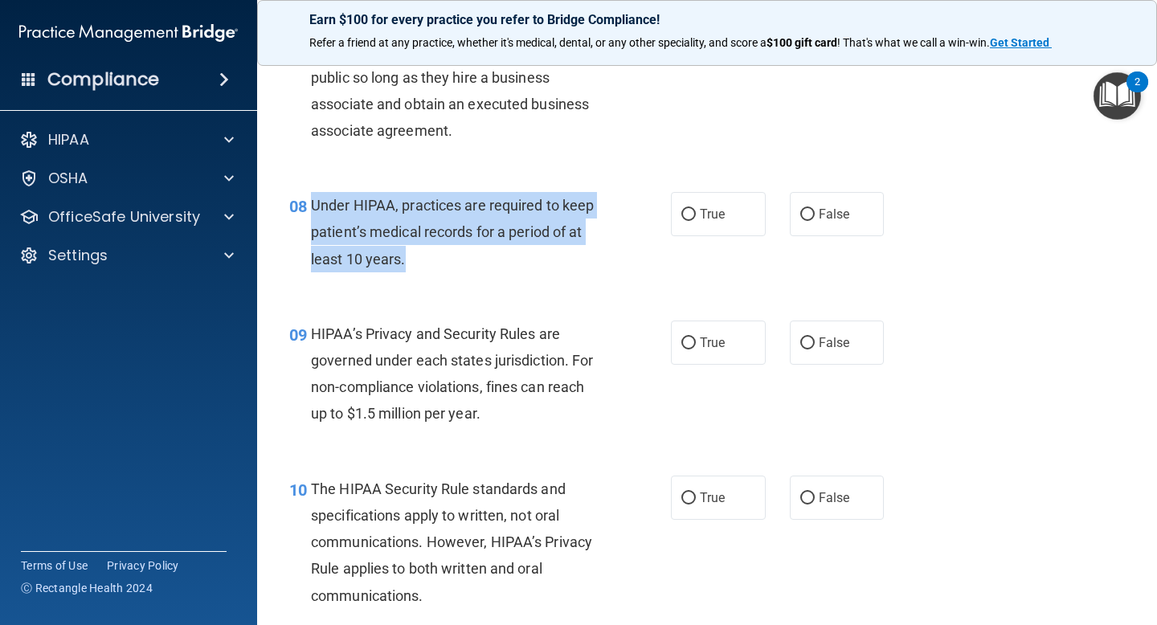
drag, startPoint x: 408, startPoint y: 259, endPoint x: 313, endPoint y: 203, distance: 110.3
click at [313, 203] on div "Under HIPAA, practices are required to keep patient’s medical records for a per…" at bounding box center [463, 232] width 305 height 80
copy span "Under HIPAA, practices are required to keep patient’s medical records for a per…"
click at [458, 190] on div "08 Under HIPAA, practices are required to keep patient’s medical records for a …" at bounding box center [707, 236] width 860 height 129
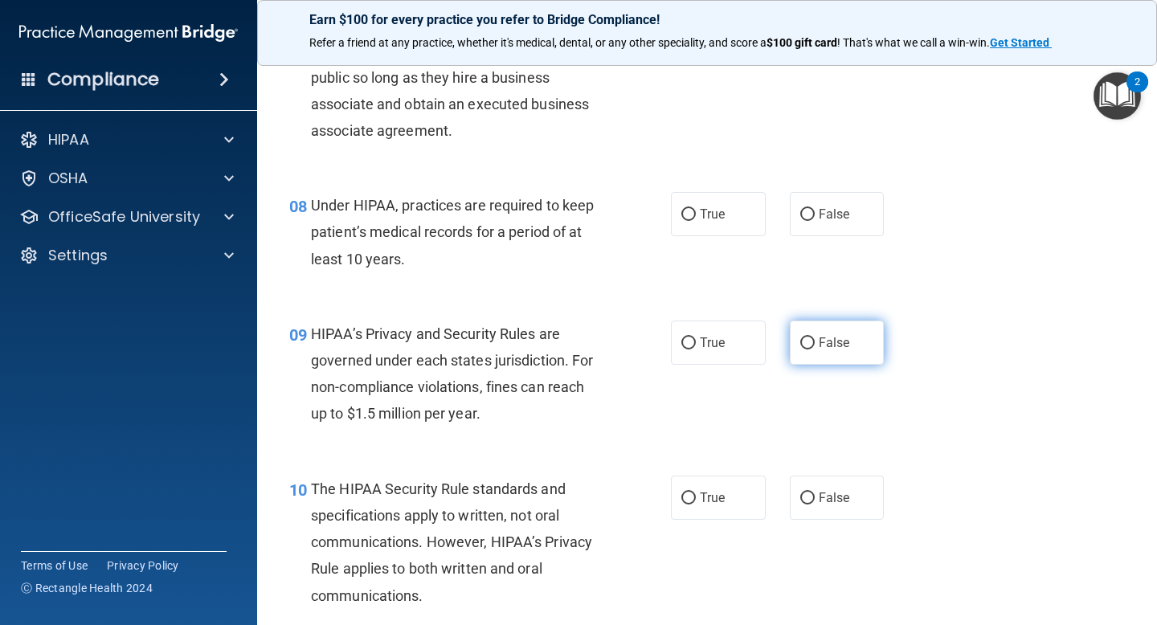
click at [829, 325] on label "False" at bounding box center [837, 343] width 95 height 44
click at [815, 338] on input "False" at bounding box center [807, 344] width 14 height 12
radio input "true"
click at [824, 213] on span "False" at bounding box center [834, 214] width 31 height 15
click at [815, 213] on input "False" at bounding box center [807, 215] width 14 height 12
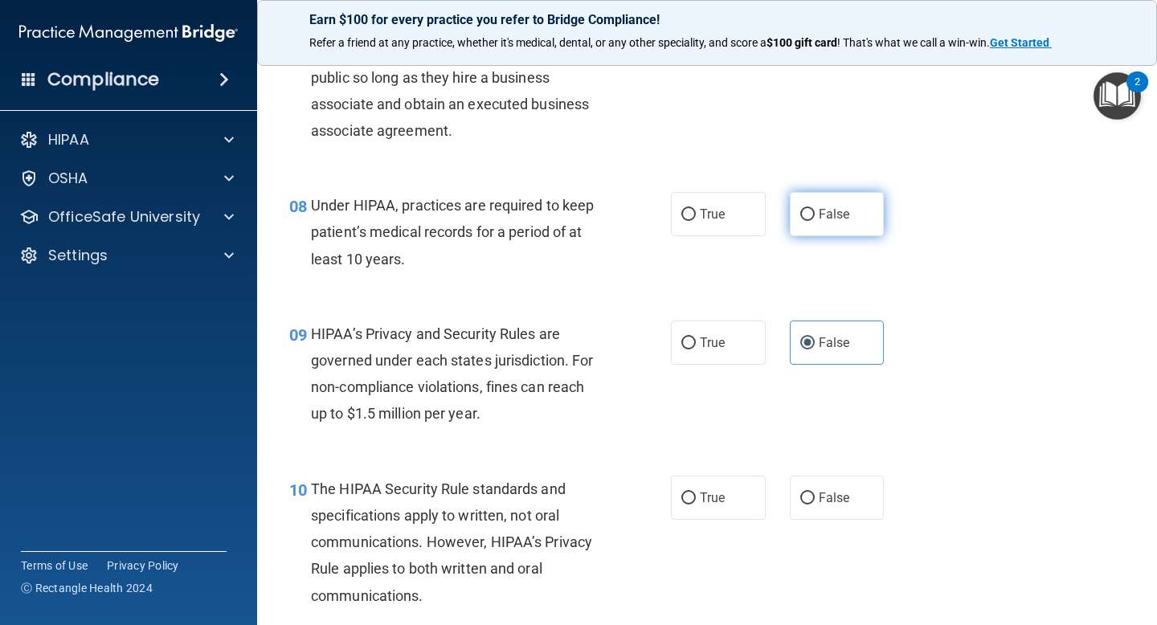
radio input "true"
click at [802, 334] on label "False" at bounding box center [837, 343] width 95 height 44
click at [802, 338] on input "False" at bounding box center [807, 344] width 14 height 12
click at [709, 340] on span "True" at bounding box center [712, 342] width 25 height 15
click at [696, 340] on input "True" at bounding box center [689, 344] width 14 height 12
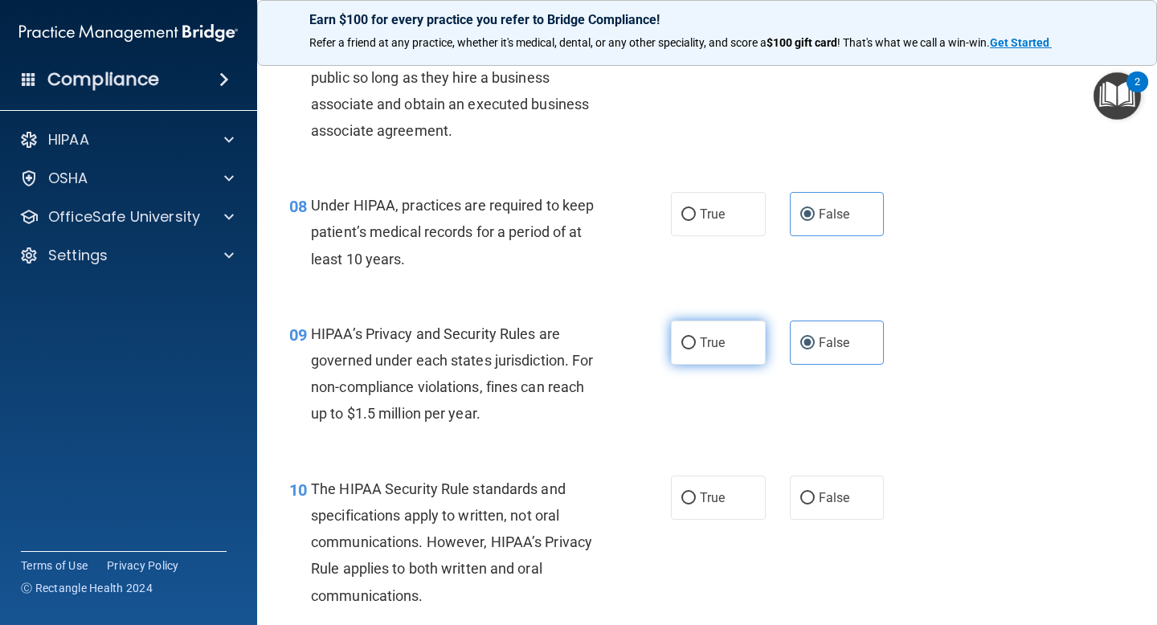
radio input "true"
radio input "false"
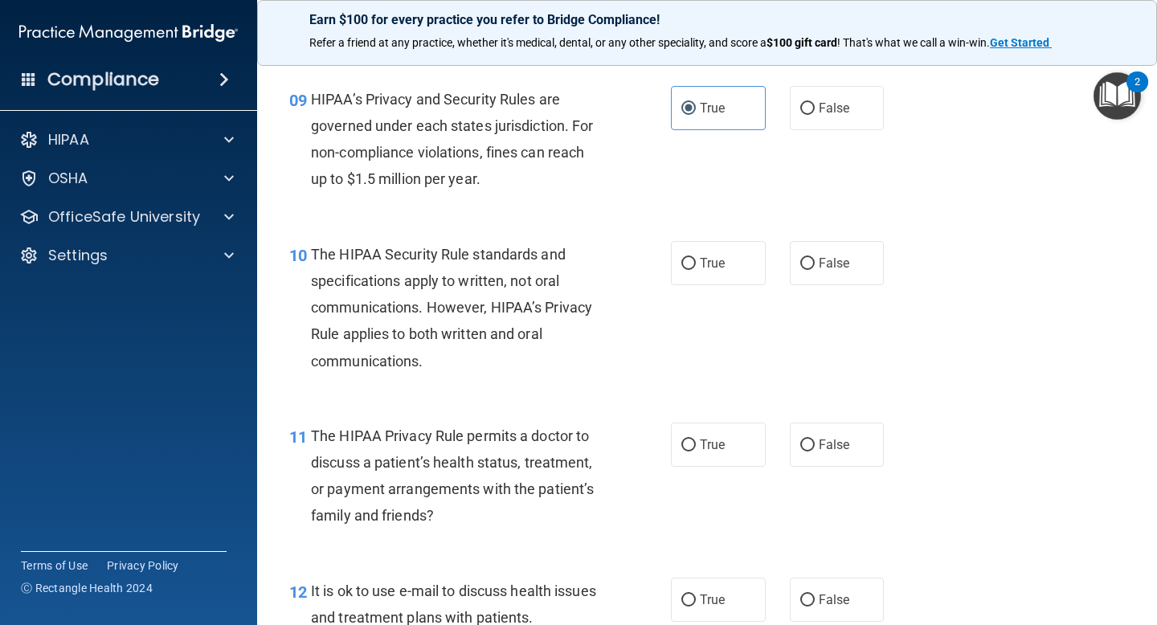
scroll to position [1350, 0]
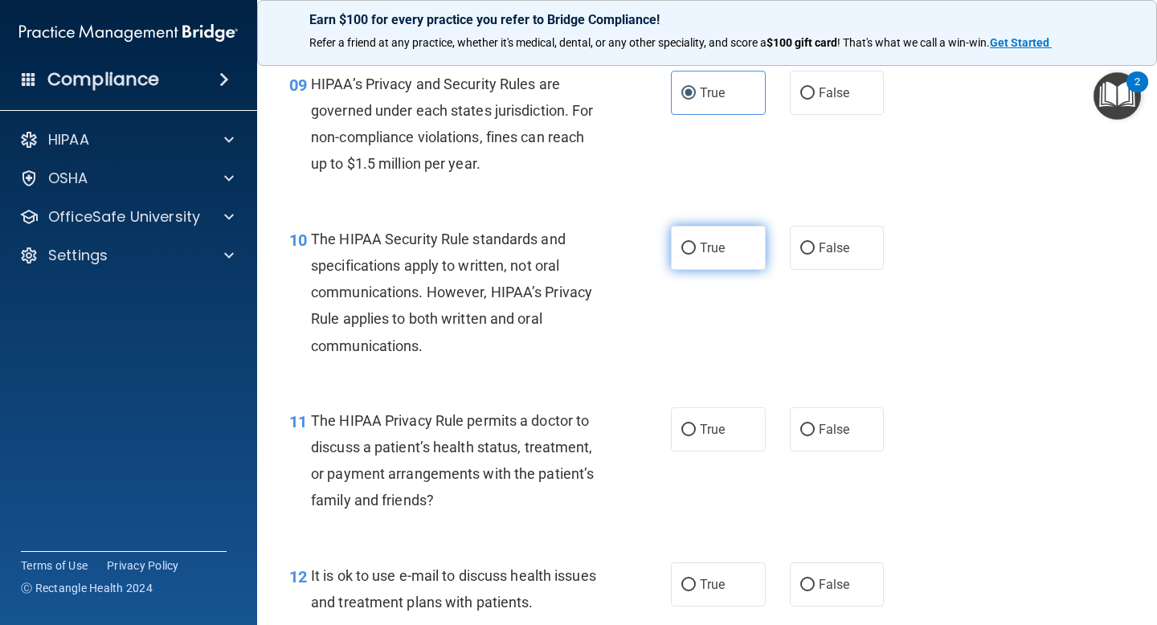
click at [698, 240] on label "True" at bounding box center [718, 248] width 95 height 44
click at [696, 243] on input "True" at bounding box center [689, 249] width 14 height 12
radio input "true"
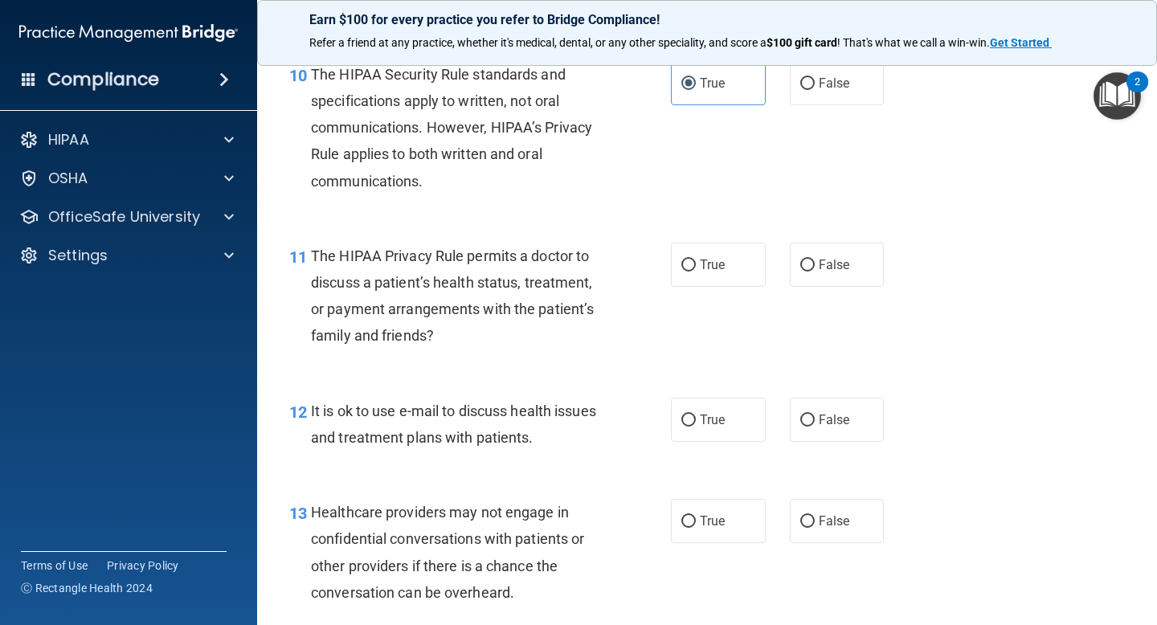
scroll to position [1520, 0]
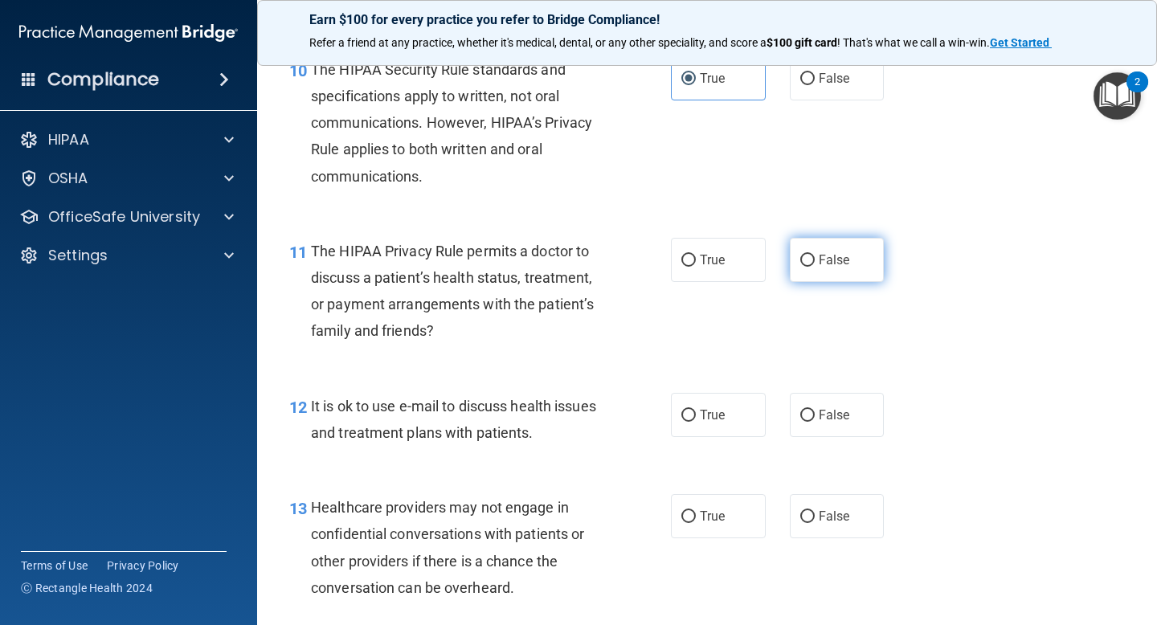
click at [819, 252] on span "False" at bounding box center [834, 259] width 31 height 15
click at [815, 255] on input "False" at bounding box center [807, 261] width 14 height 12
radio input "true"
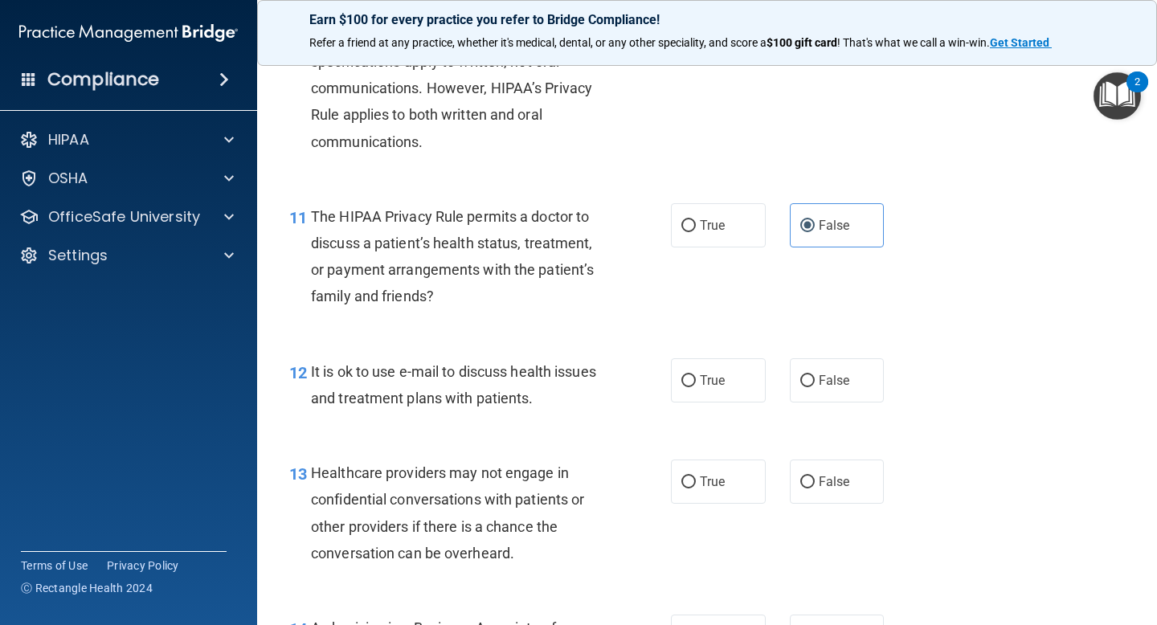
scroll to position [1560, 0]
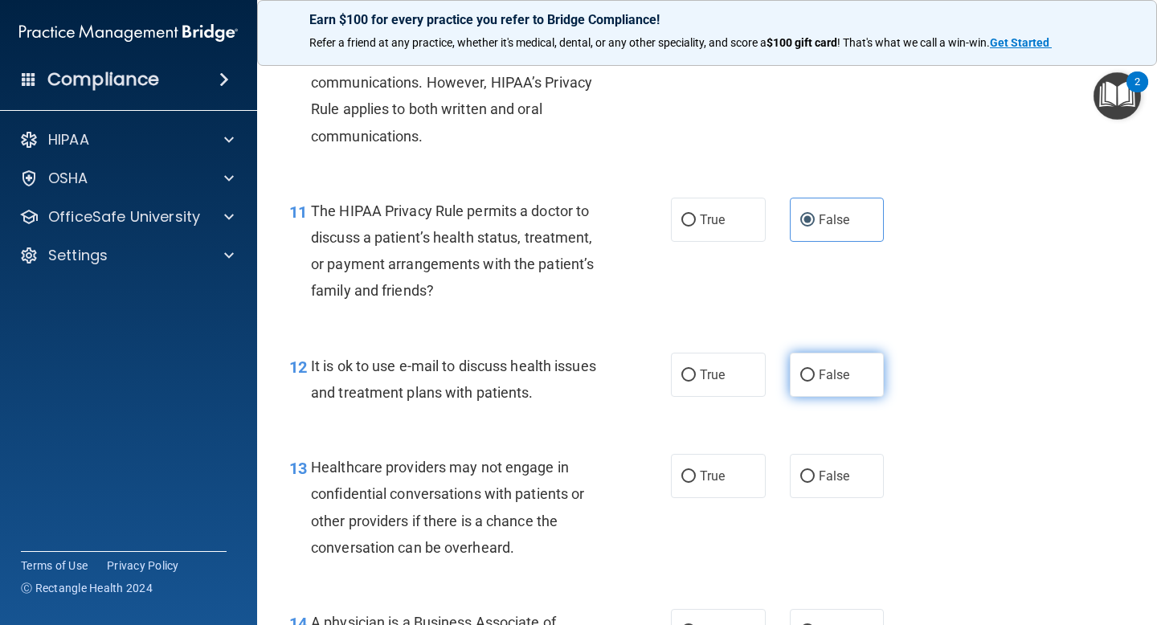
click at [813, 372] on input "False" at bounding box center [807, 376] width 14 height 12
radio input "true"
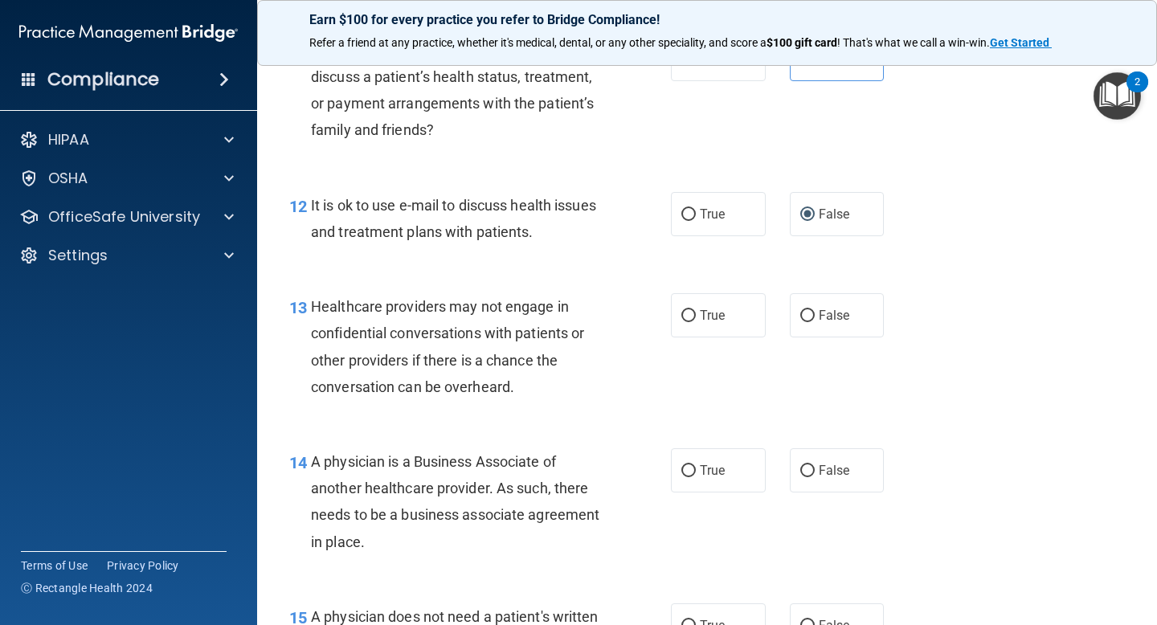
scroll to position [1738, 0]
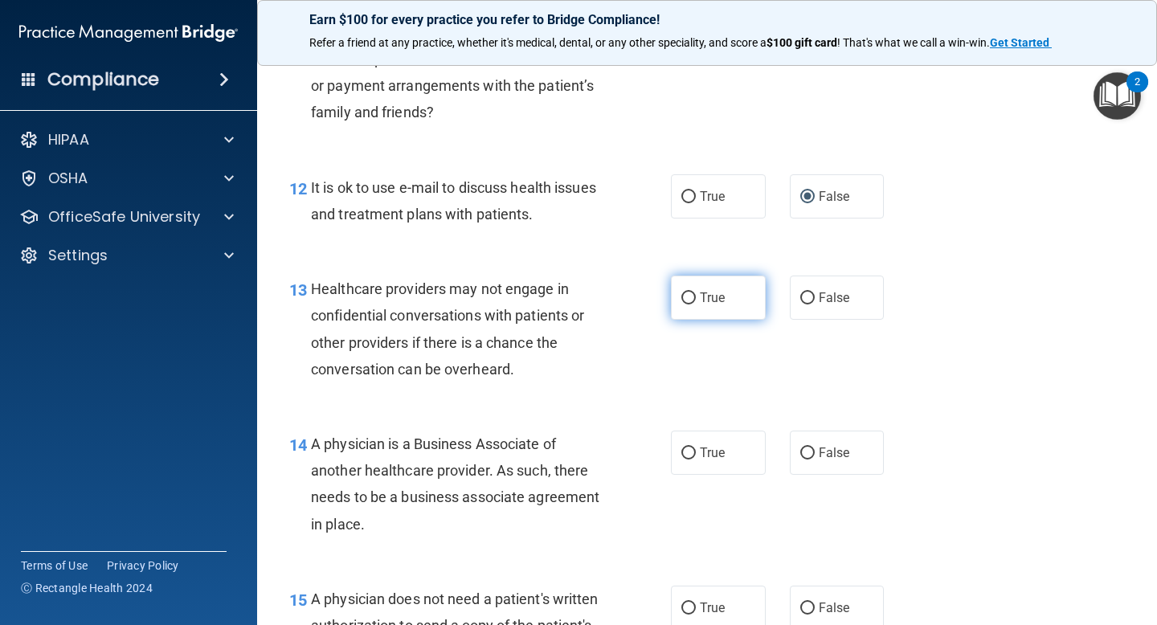
click at [713, 302] on span "True" at bounding box center [712, 297] width 25 height 15
click at [696, 302] on input "True" at bounding box center [689, 299] width 14 height 12
radio input "true"
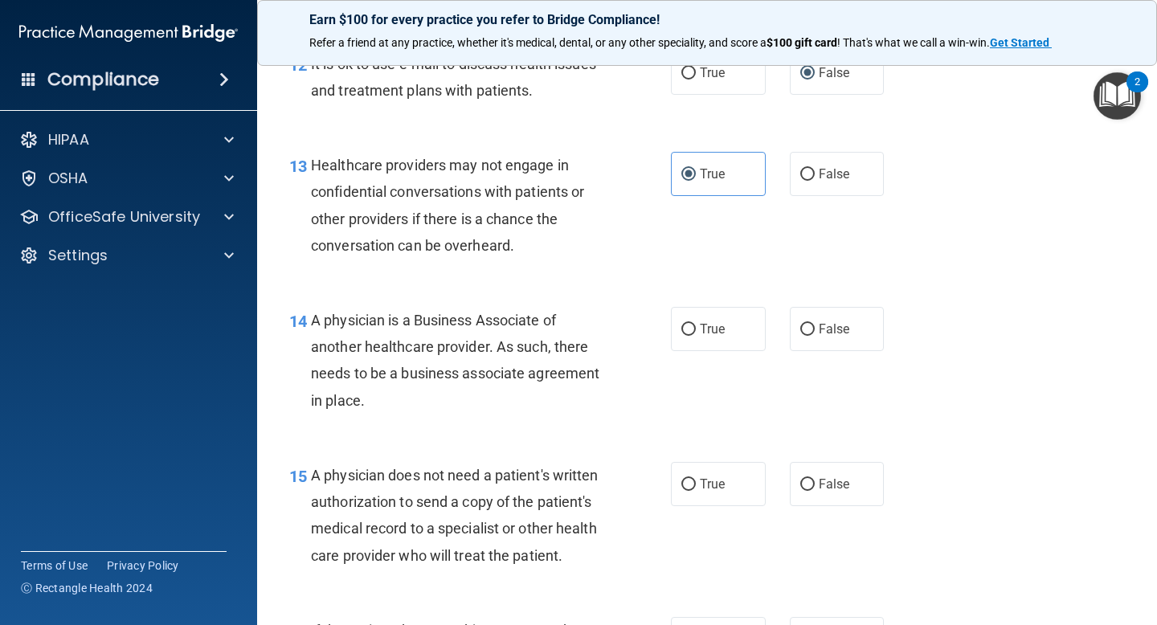
scroll to position [1877, 0]
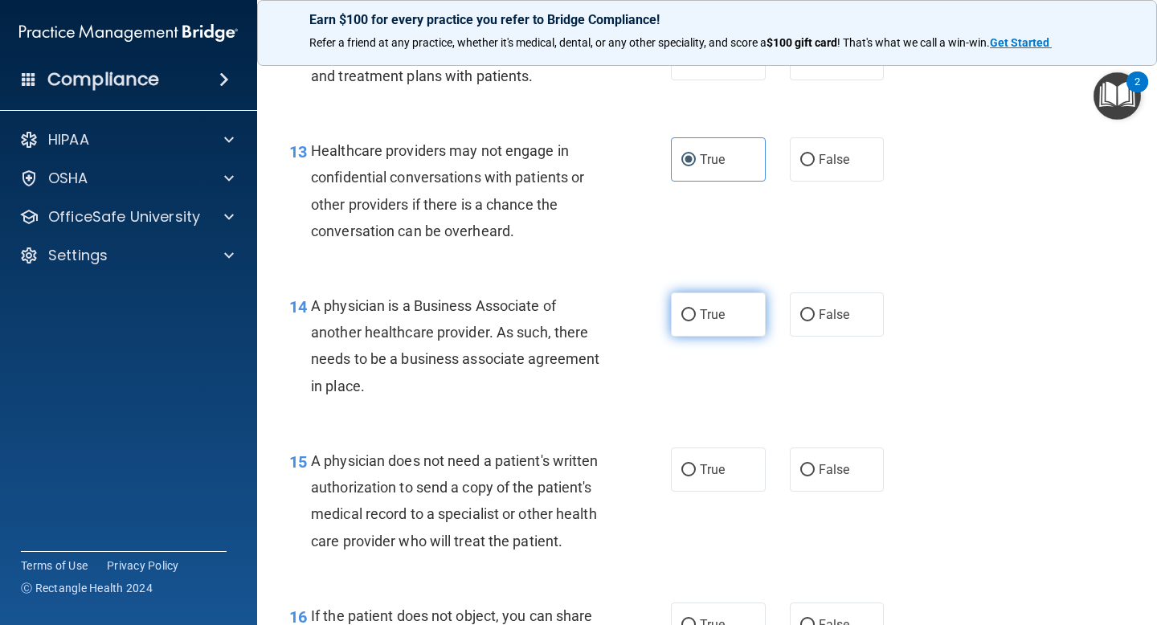
click at [699, 314] on label "True" at bounding box center [718, 315] width 95 height 44
click at [696, 314] on input "True" at bounding box center [689, 315] width 14 height 12
radio input "true"
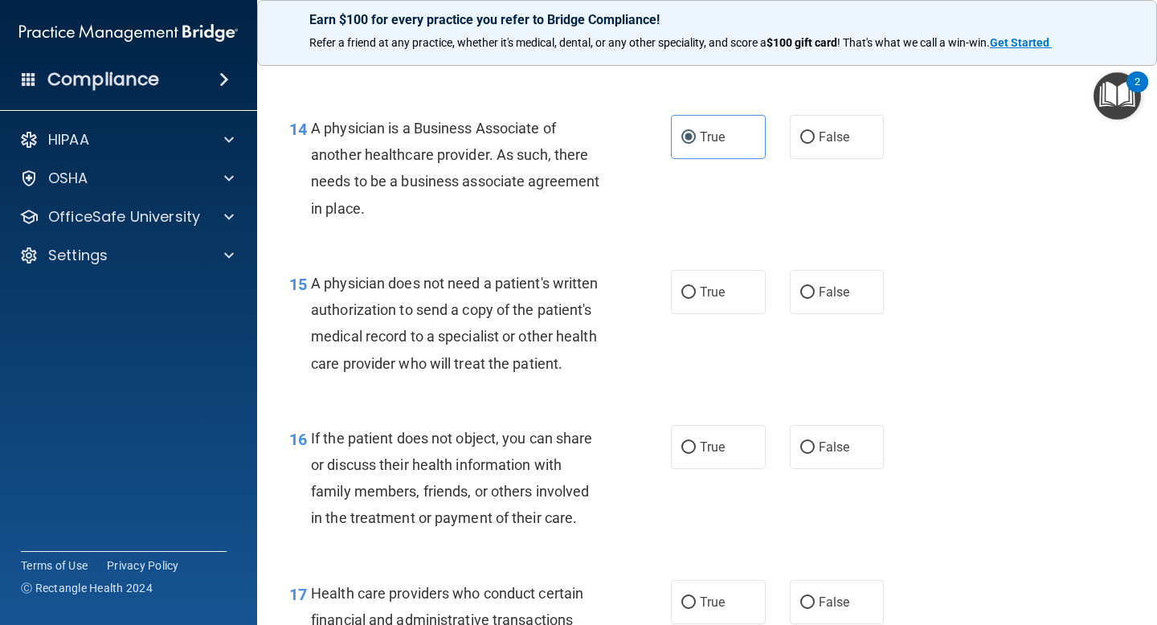
scroll to position [2060, 0]
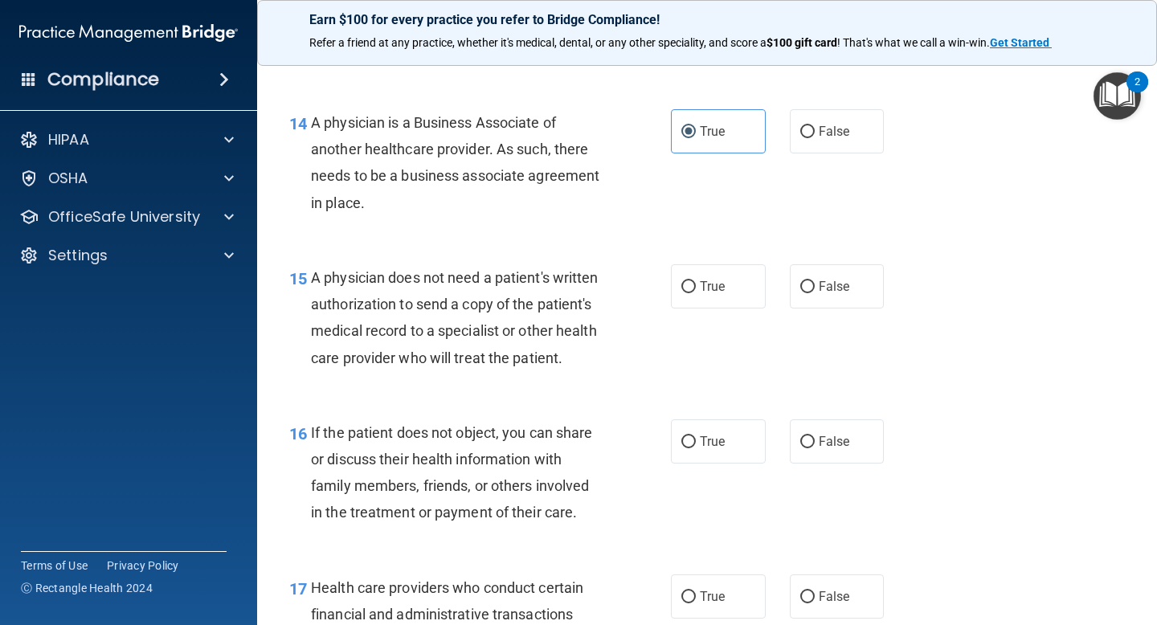
drag, startPoint x: 372, startPoint y: 207, endPoint x: 309, endPoint y: 124, distance: 104.5
click at [309, 124] on div "14 A physician is a Business Associate of another healthcare provider. As such,…" at bounding box center [480, 166] width 430 height 115
copy div "A physician is a Business Associate of another healthcare provider. As such, th…"
click at [486, 171] on span "A physician is a Business Associate of another healthcare provider. As such, th…" at bounding box center [455, 162] width 289 height 97
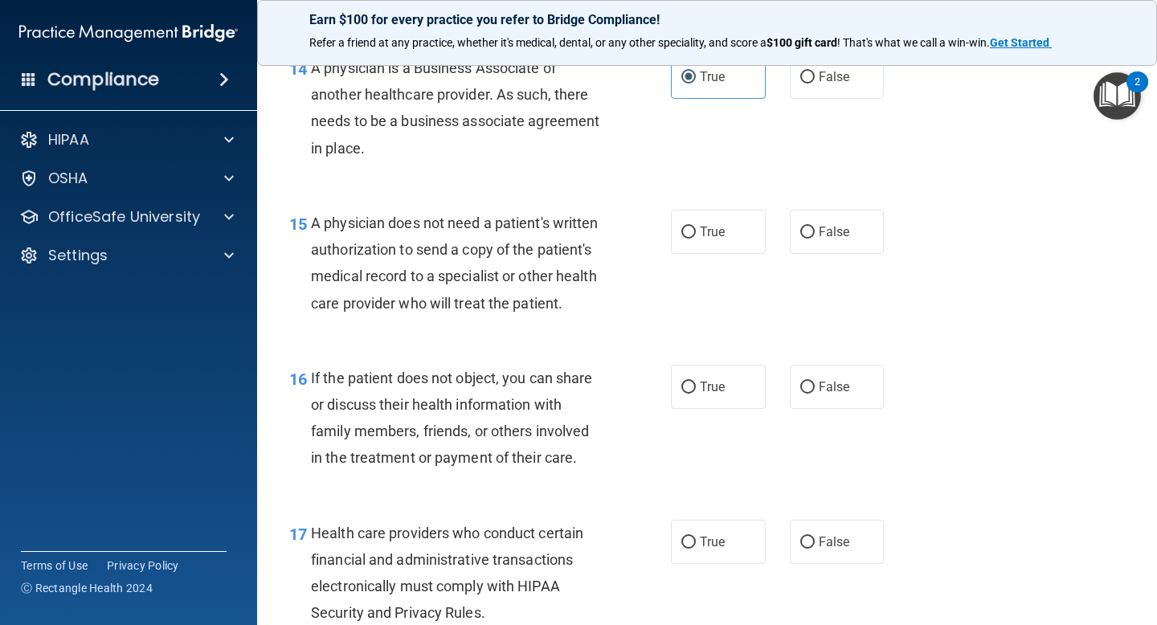
scroll to position [2120, 0]
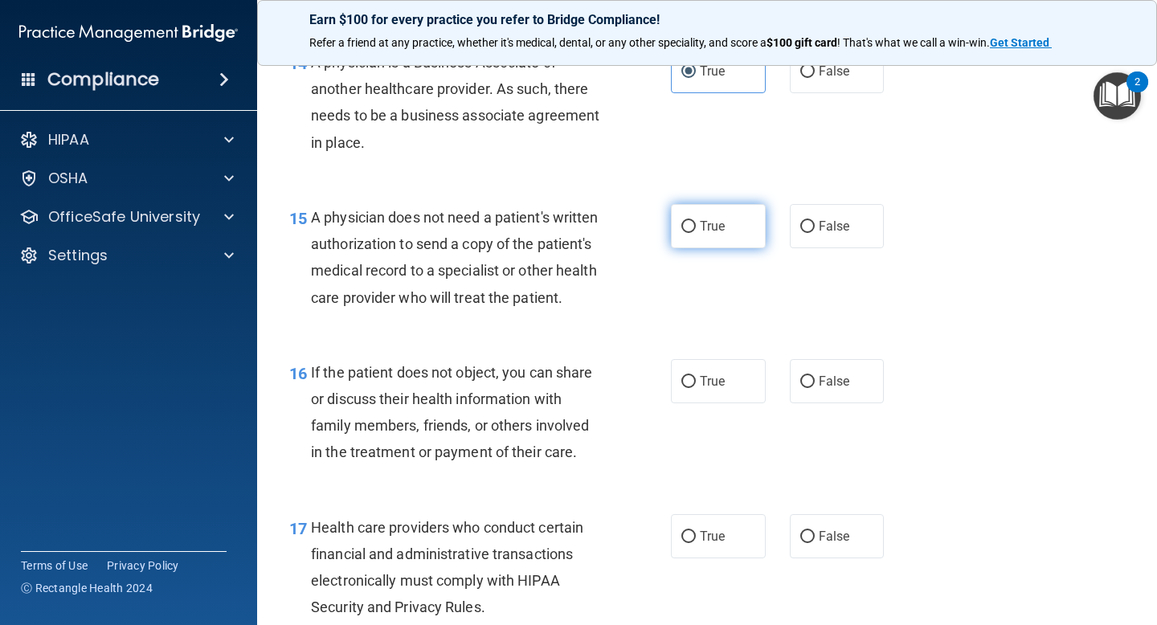
click at [710, 236] on label "True" at bounding box center [718, 226] width 95 height 44
click at [696, 233] on input "True" at bounding box center [689, 227] width 14 height 12
radio input "true"
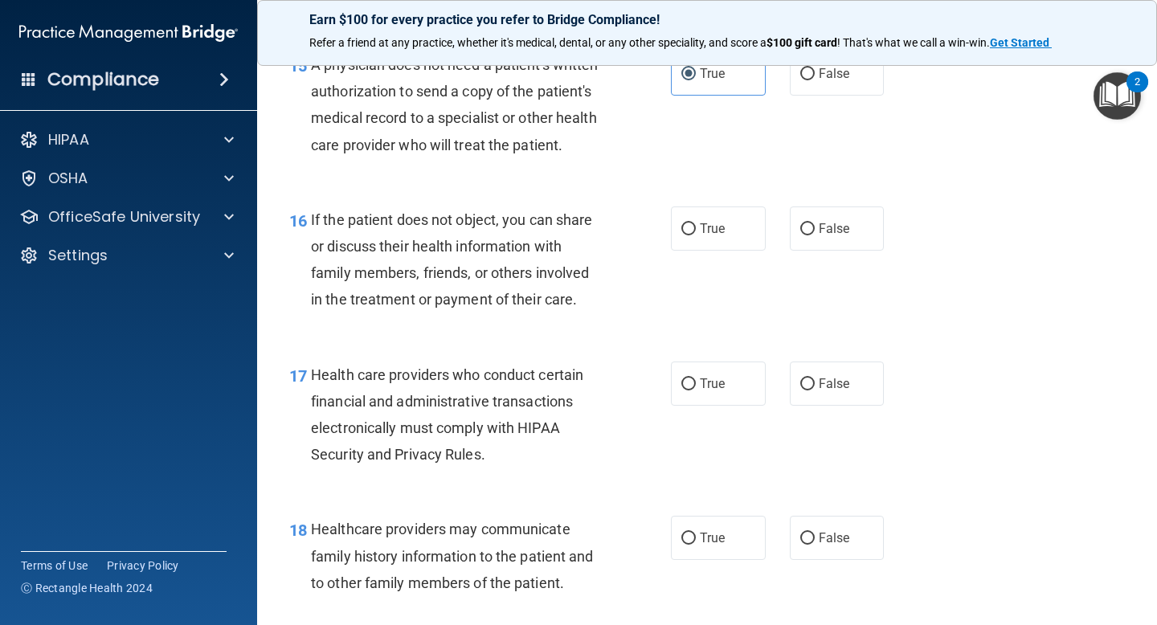
scroll to position [2280, 0]
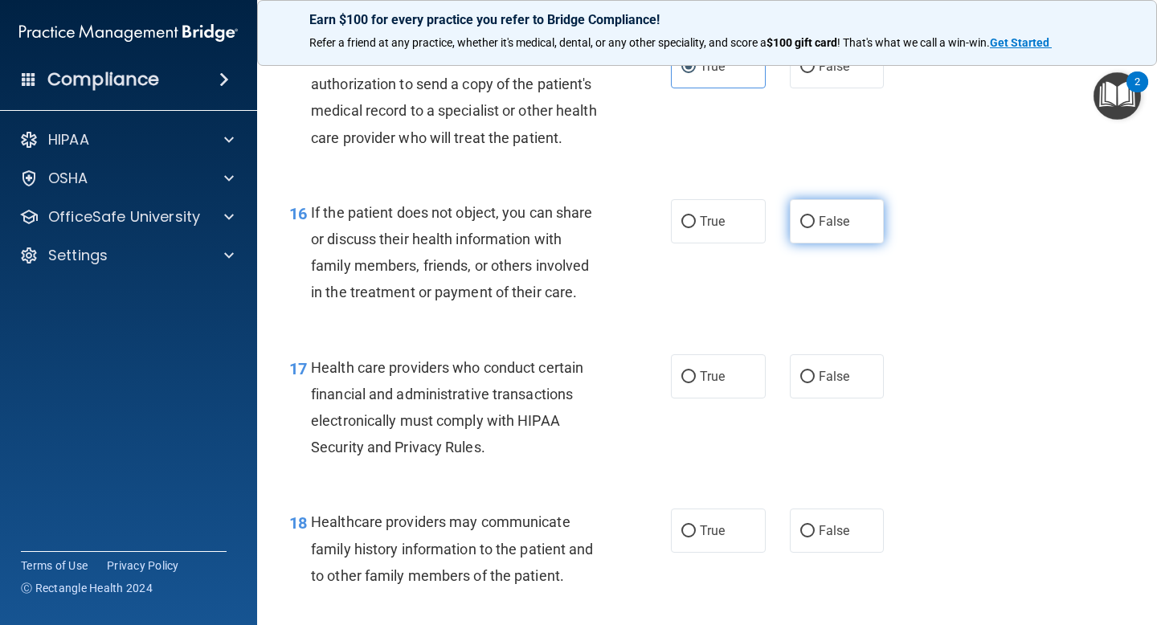
click at [811, 220] on input "False" at bounding box center [807, 222] width 14 height 12
radio input "true"
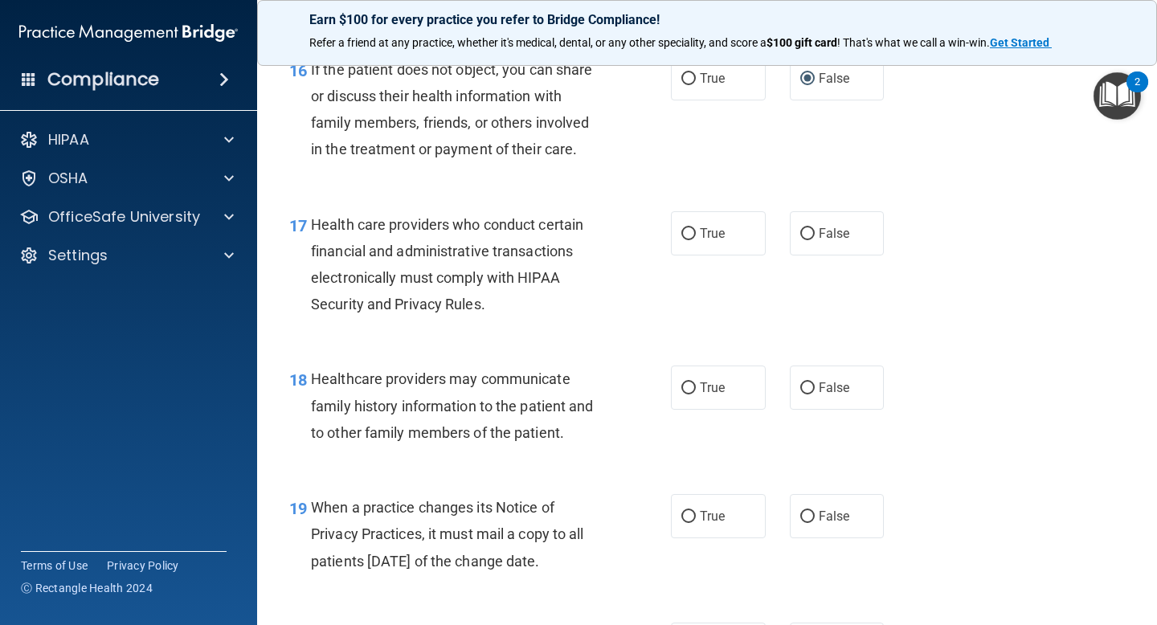
scroll to position [2424, 0]
click at [709, 242] on label "True" at bounding box center [718, 233] width 95 height 44
click at [696, 240] on input "True" at bounding box center [689, 233] width 14 height 12
radio input "true"
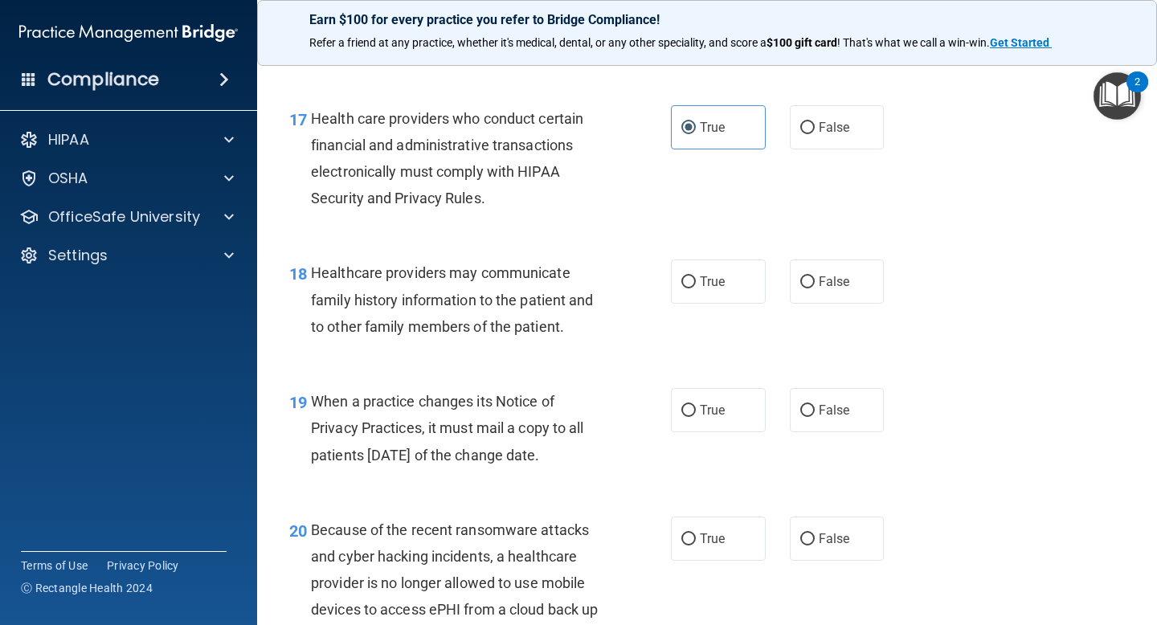
scroll to position [2530, 0]
click at [809, 291] on label "False" at bounding box center [837, 281] width 95 height 44
click at [809, 288] on input "False" at bounding box center [807, 282] width 14 height 12
radio input "true"
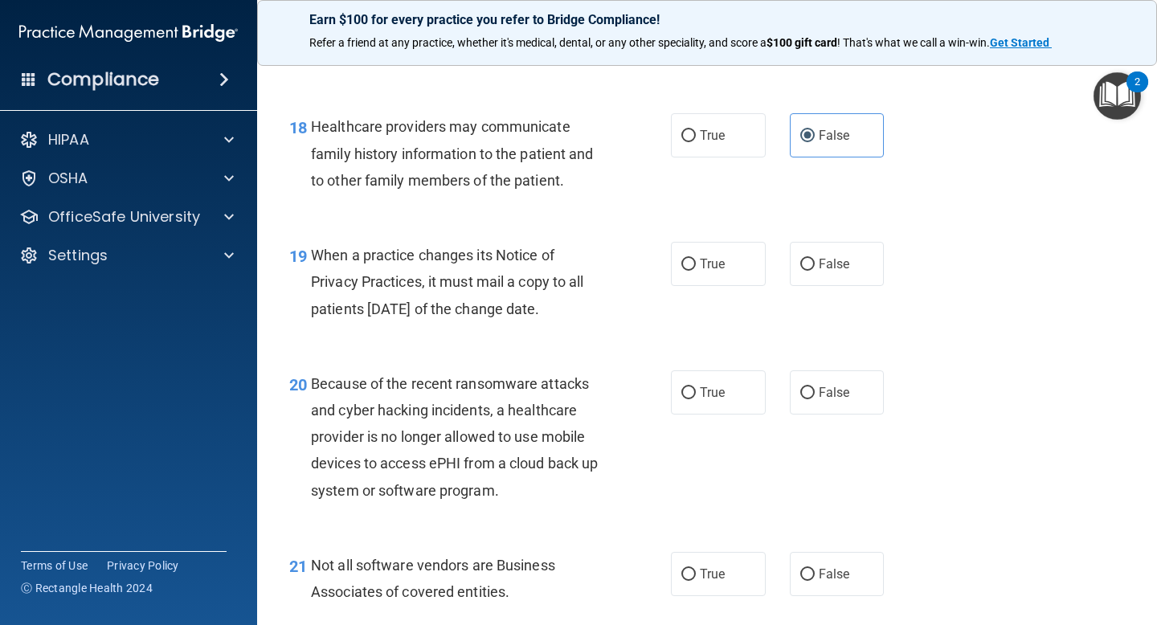
scroll to position [2678, 0]
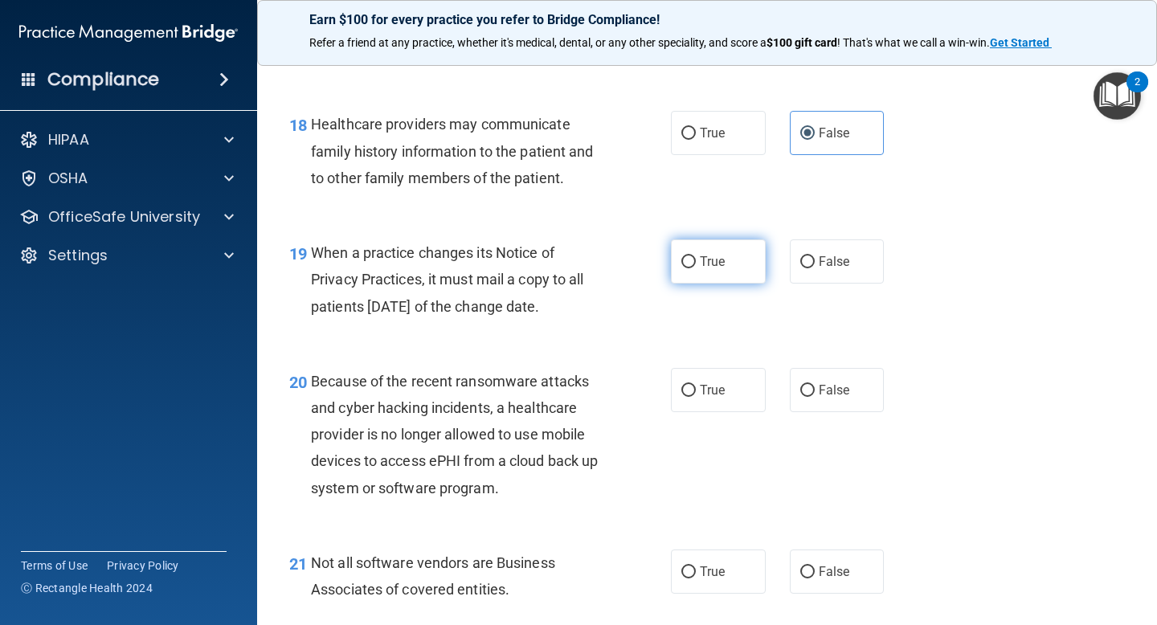
click at [710, 257] on span "True" at bounding box center [712, 261] width 25 height 15
click at [696, 257] on input "True" at bounding box center [689, 262] width 14 height 12
radio input "true"
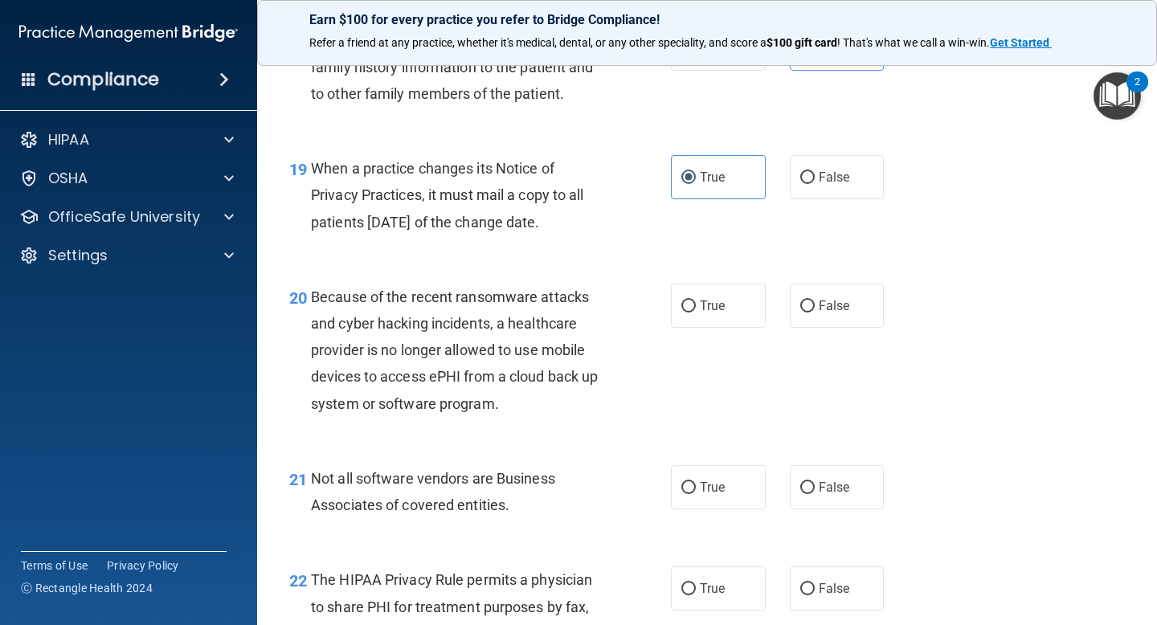
scroll to position [2804, 0]
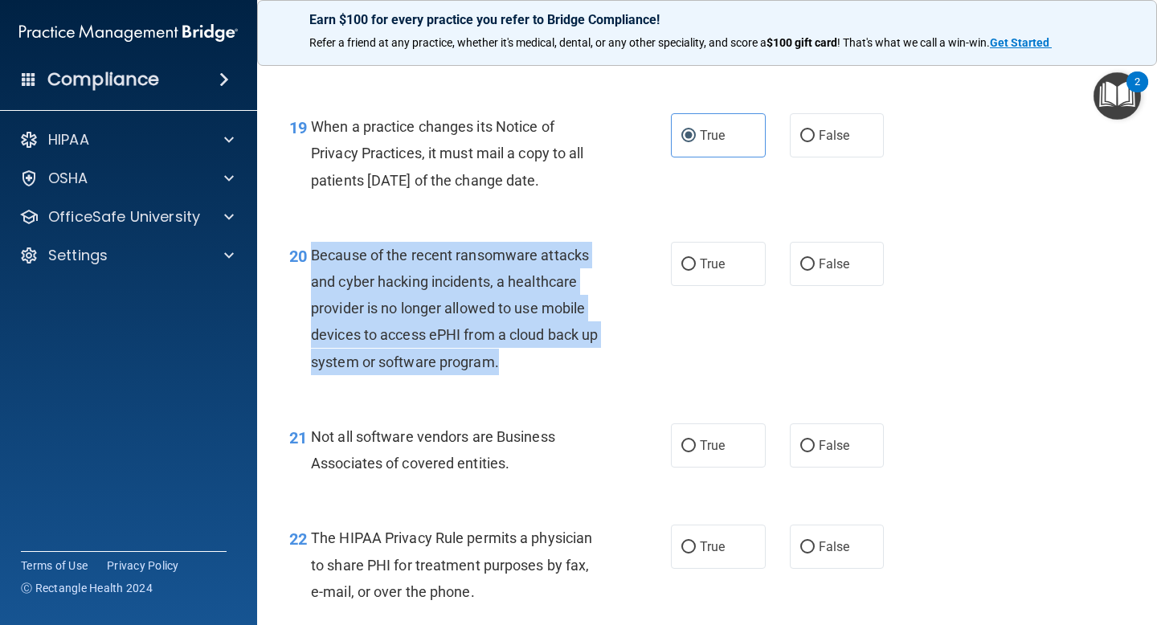
drag, startPoint x: 506, startPoint y: 362, endPoint x: 305, endPoint y: 255, distance: 228.7
click at [305, 255] on div "20 Because of the recent ransomware attacks and cyber hacking incidents, a heal…" at bounding box center [480, 312] width 430 height 141
copy div "Because of the recent ransomware attacks and cyber hacking incidents, a healthc…"
click at [812, 257] on label "False" at bounding box center [837, 264] width 95 height 44
click at [812, 259] on input "False" at bounding box center [807, 265] width 14 height 12
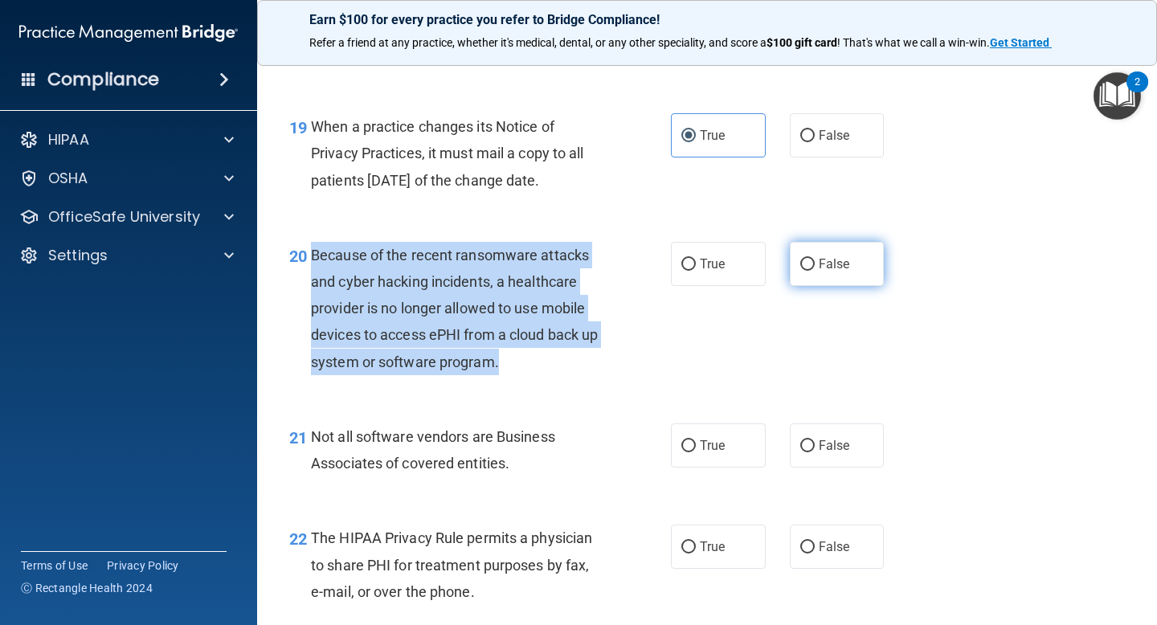
radio input "true"
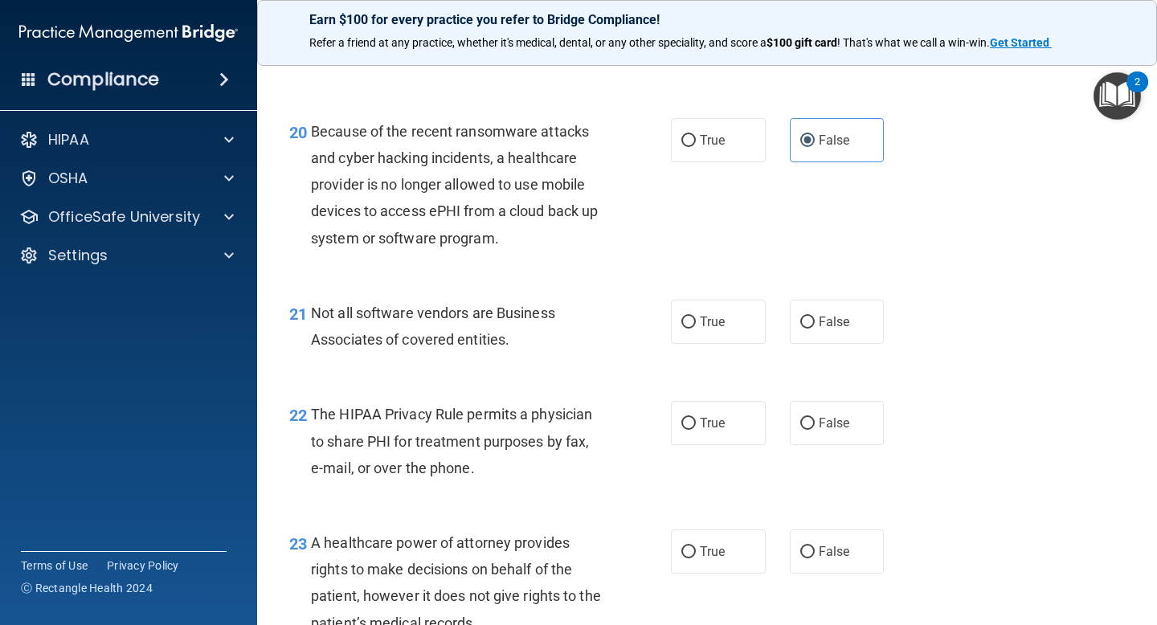
scroll to position [2929, 0]
click at [690, 331] on label "True" at bounding box center [718, 321] width 95 height 44
click at [690, 328] on input "True" at bounding box center [689, 322] width 14 height 12
radio input "true"
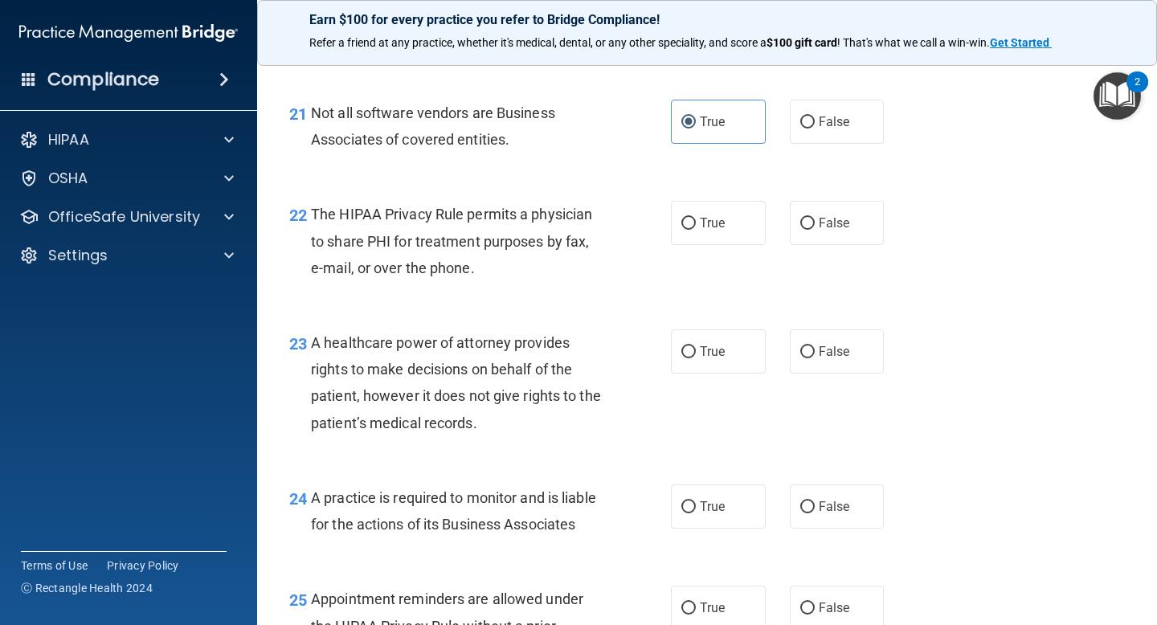
scroll to position [3132, 0]
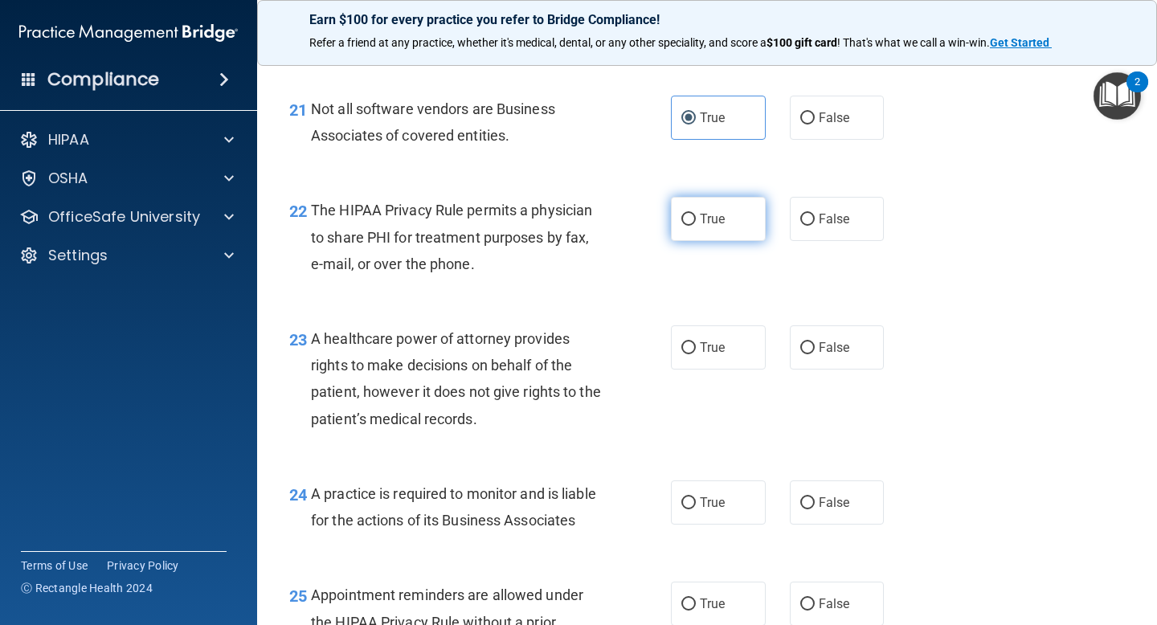
click at [712, 218] on span "True" at bounding box center [712, 218] width 25 height 15
click at [696, 218] on input "True" at bounding box center [689, 220] width 14 height 12
radio input "true"
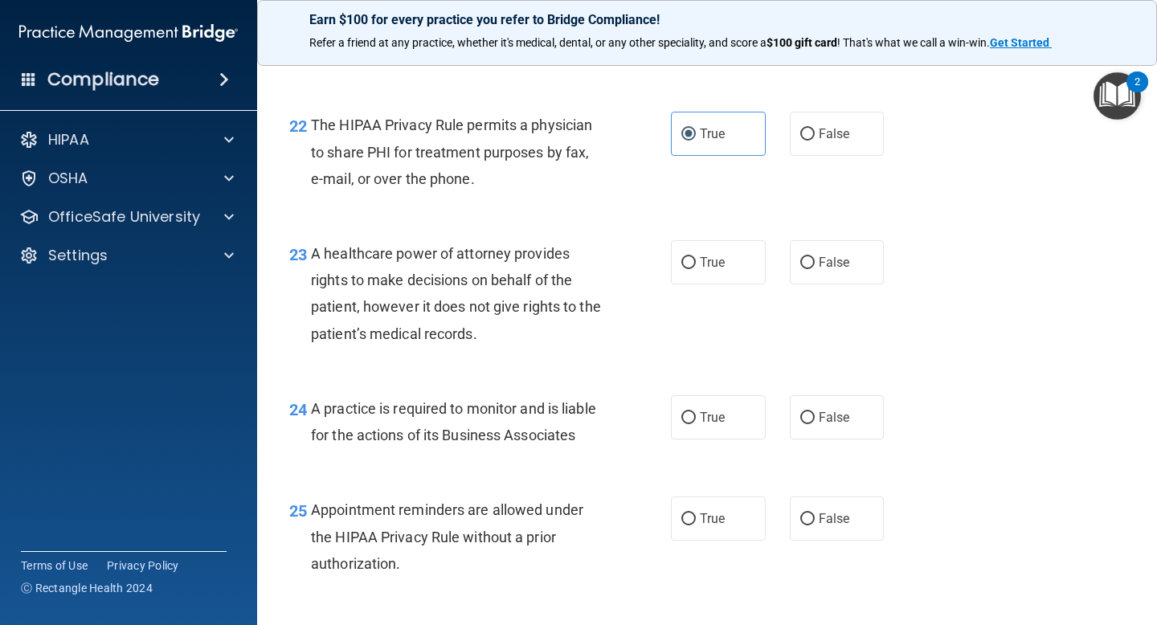
scroll to position [3223, 0]
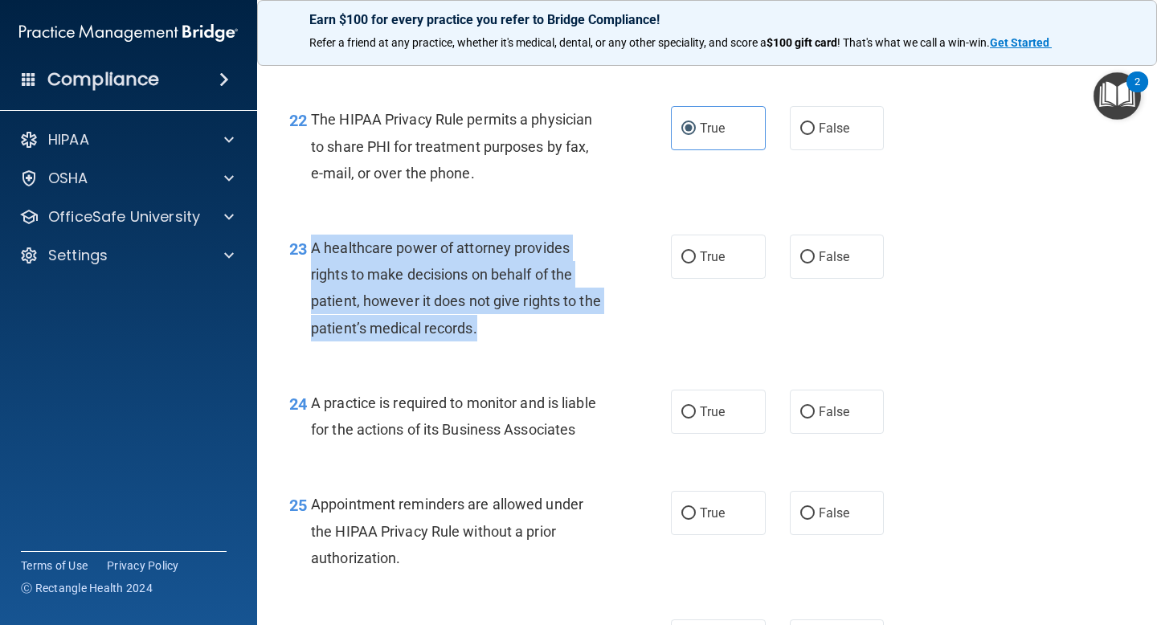
drag, startPoint x: 488, startPoint y: 334, endPoint x: 313, endPoint y: 248, distance: 194.5
click at [313, 248] on div "A healthcare power of attorney provides rights to make decisions on behalf of t…" at bounding box center [463, 288] width 305 height 107
copy span "A healthcare power of attorney provides rights to make decisions on behalf of t…"
click at [819, 256] on span "False" at bounding box center [834, 256] width 31 height 15
click at [815, 256] on input "False" at bounding box center [807, 258] width 14 height 12
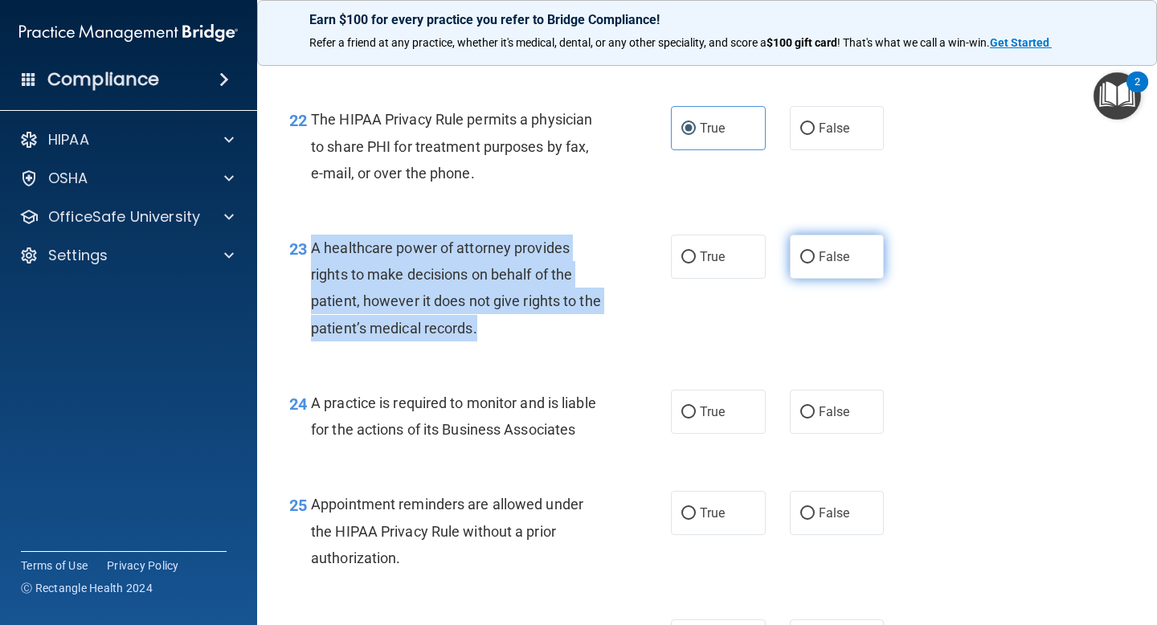
radio input "true"
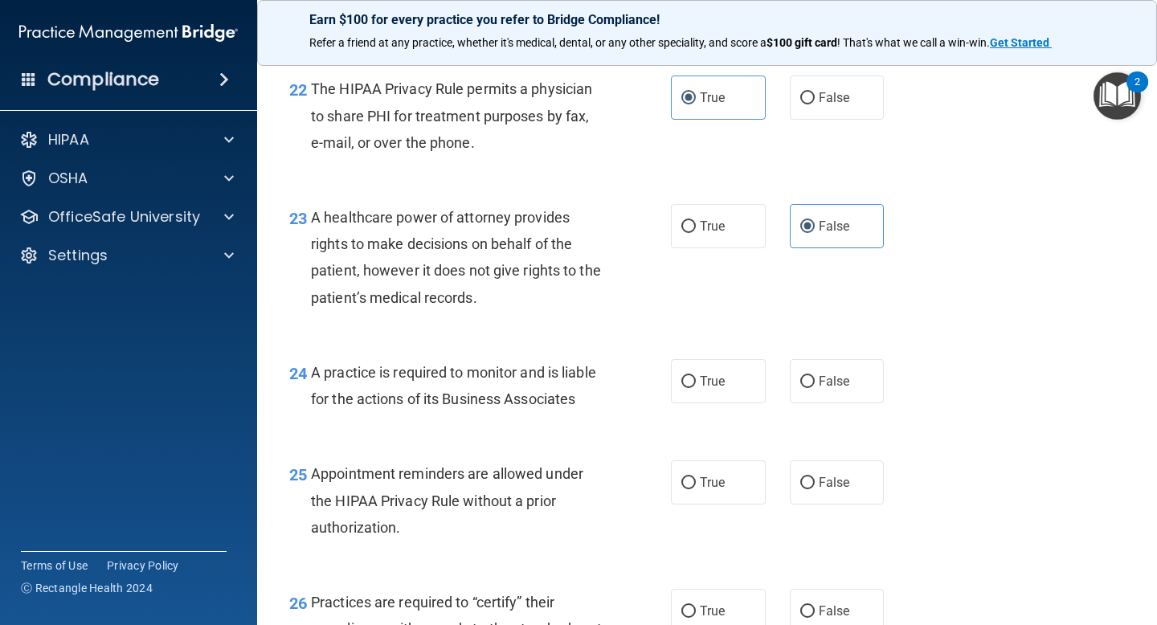
scroll to position [3261, 0]
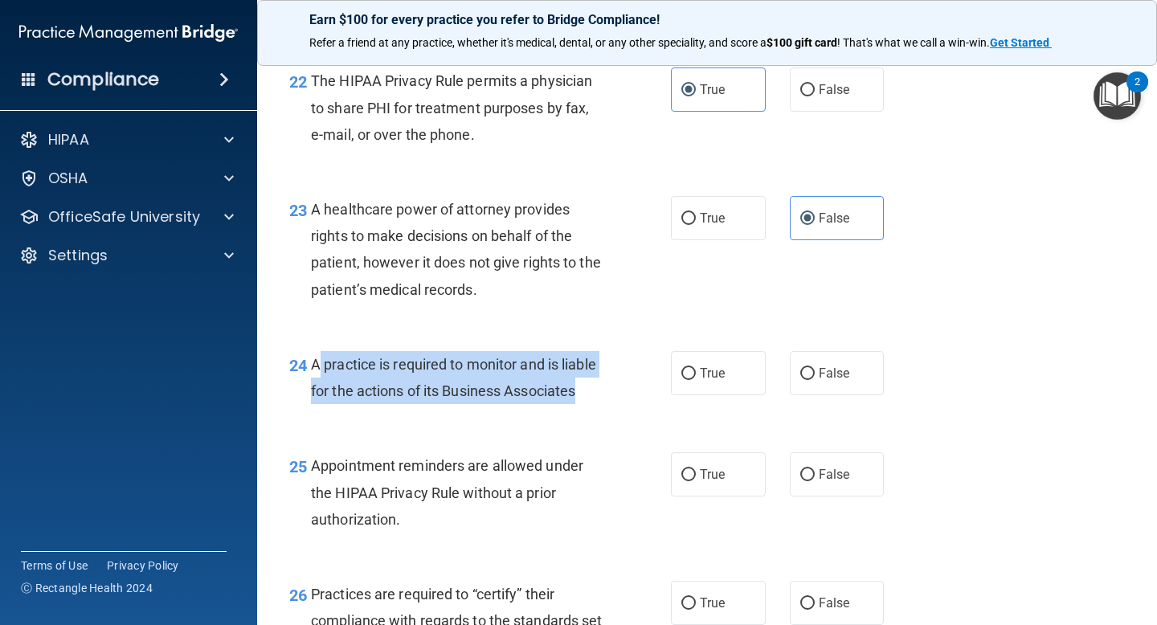
drag, startPoint x: 598, startPoint y: 392, endPoint x: 316, endPoint y: 360, distance: 283.9
click at [316, 360] on div "A practice is required to monitor and is liable for the actions of its Business…" at bounding box center [463, 377] width 305 height 53
click at [316, 360] on span "A practice is required to monitor and is liable for the actions of its Business…" at bounding box center [453, 377] width 285 height 43
drag, startPoint x: 584, startPoint y: 390, endPoint x: 314, endPoint y: 367, distance: 271.0
click at [314, 367] on div "A practice is required to monitor and is liable for the actions of its Business…" at bounding box center [463, 377] width 305 height 53
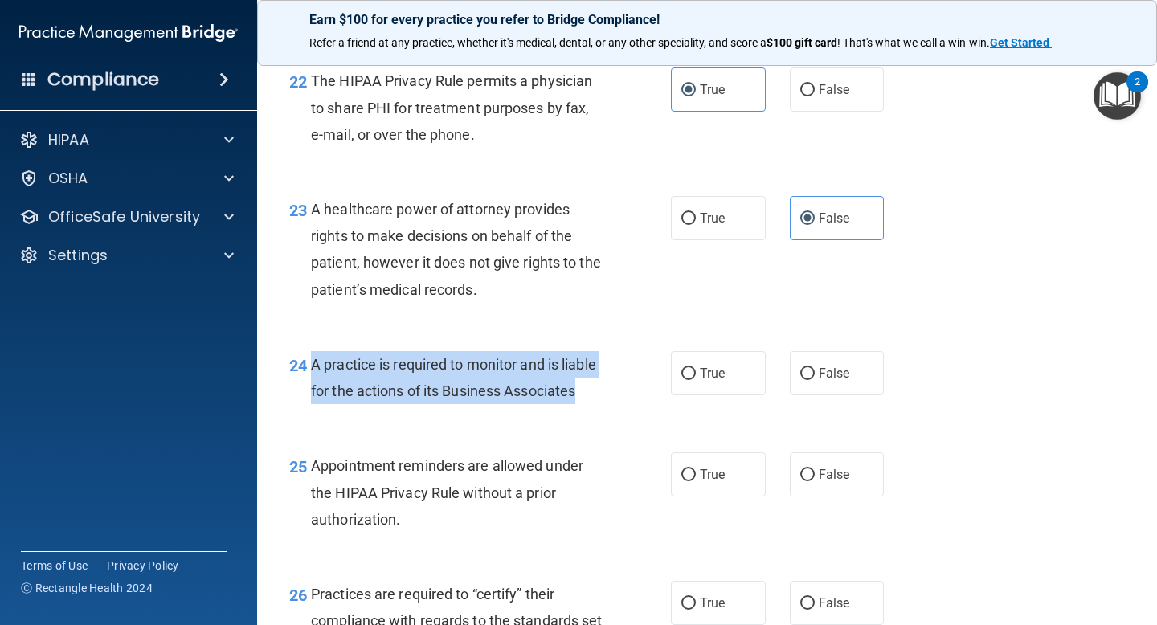
copy span "A practice is required to monitor and is liable for the actions of its Business…"
click at [821, 368] on span "False" at bounding box center [834, 373] width 31 height 15
click at [815, 368] on input "False" at bounding box center [807, 374] width 14 height 12
radio input "true"
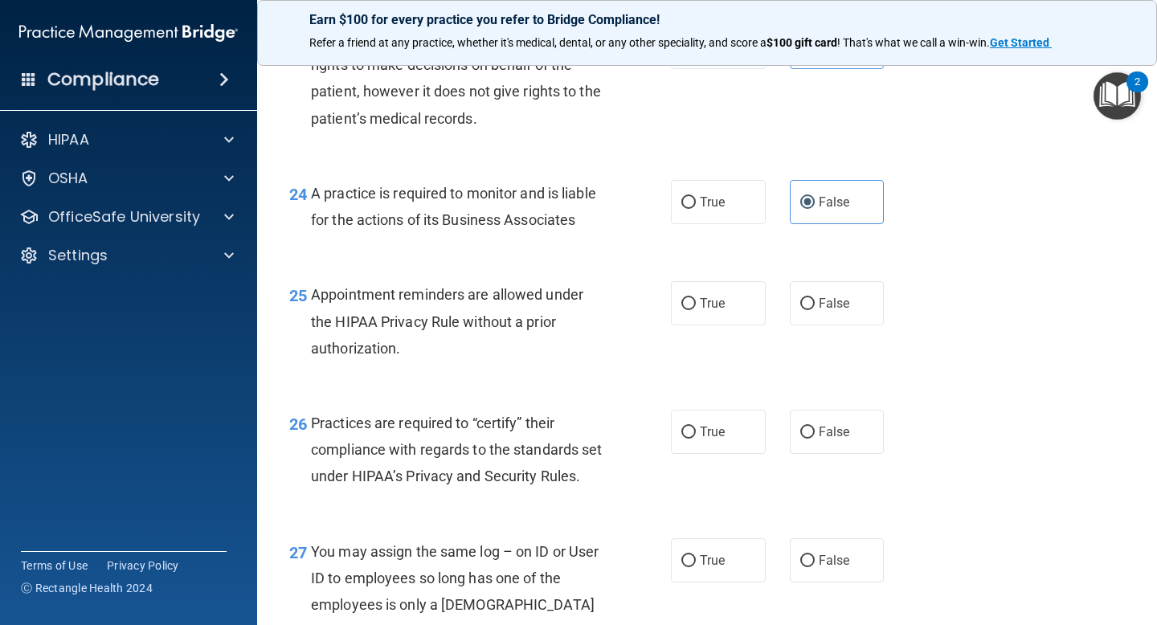
scroll to position [3435, 0]
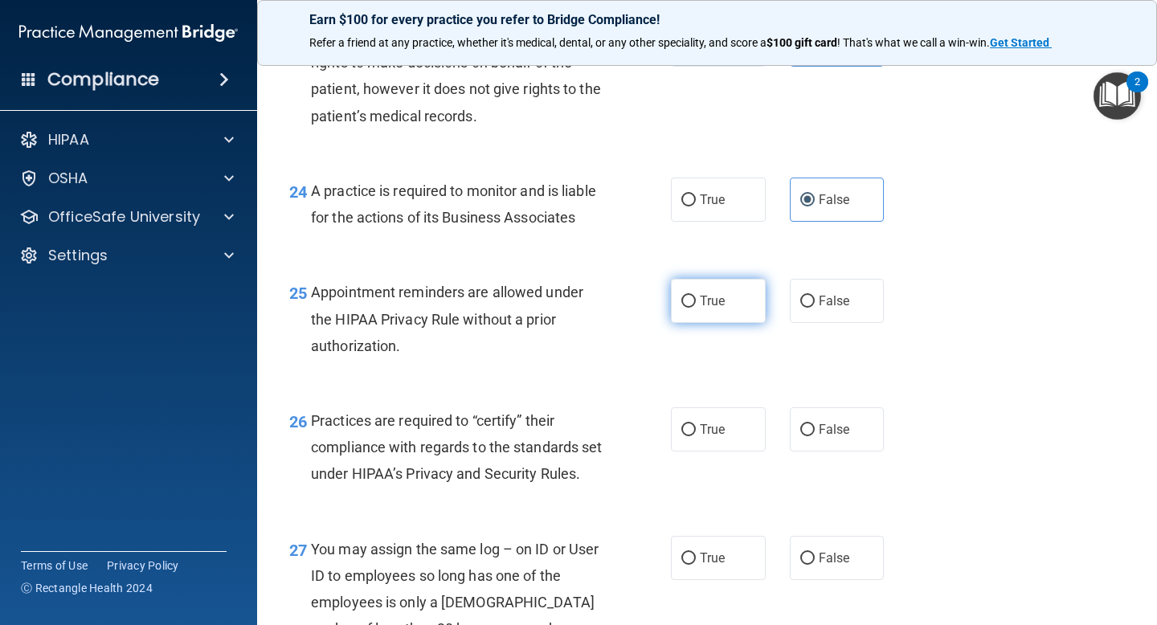
click at [710, 299] on span "True" at bounding box center [712, 300] width 25 height 15
click at [696, 299] on input "True" at bounding box center [689, 302] width 14 height 12
radio input "true"
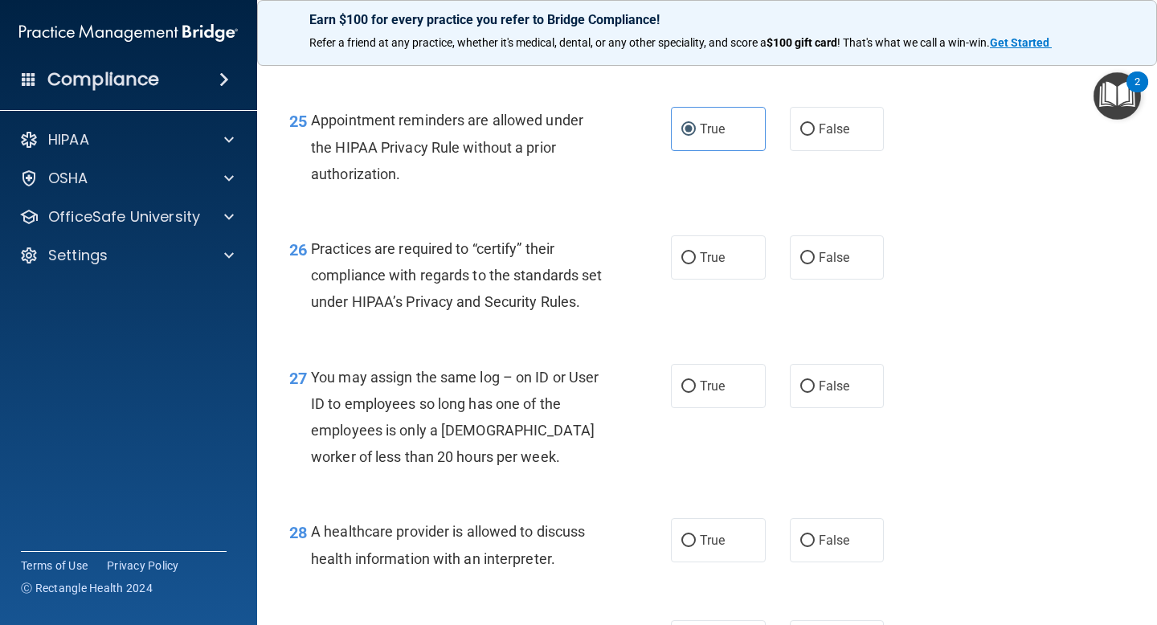
scroll to position [3613, 0]
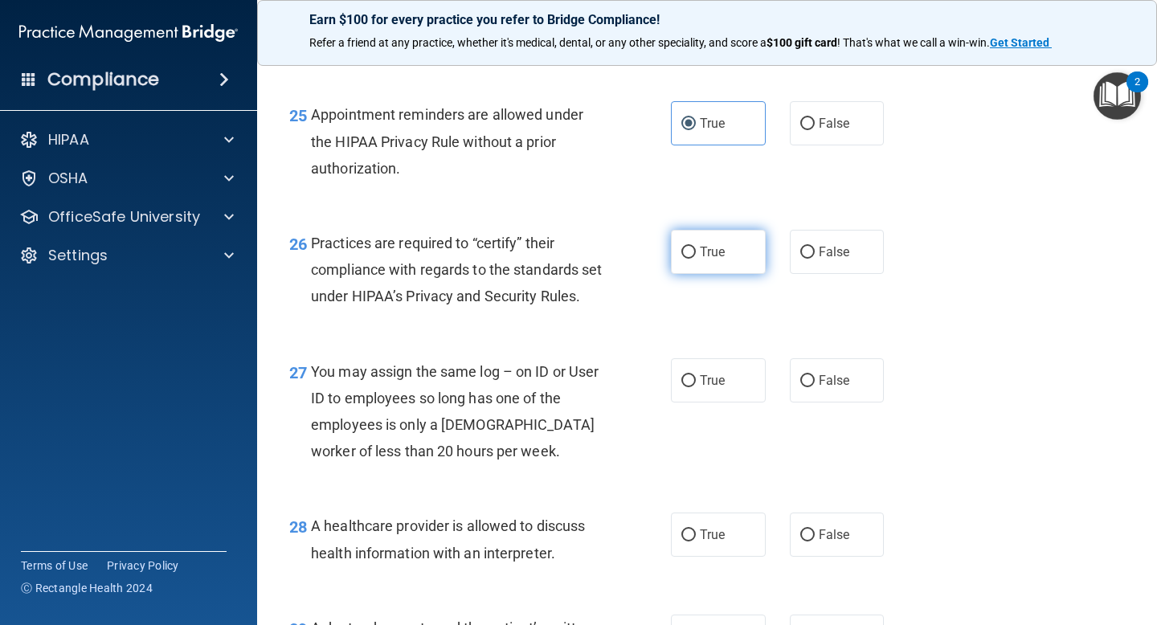
click at [722, 250] on span "True" at bounding box center [712, 251] width 25 height 15
click at [696, 250] on input "True" at bounding box center [689, 253] width 14 height 12
radio input "true"
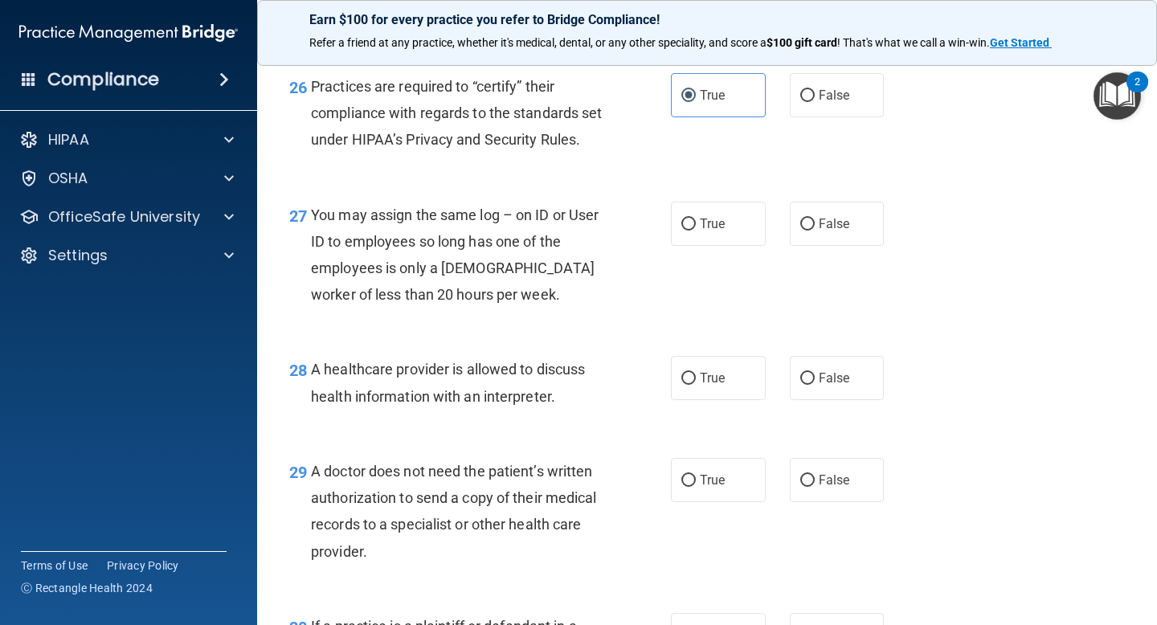
scroll to position [3778, 0]
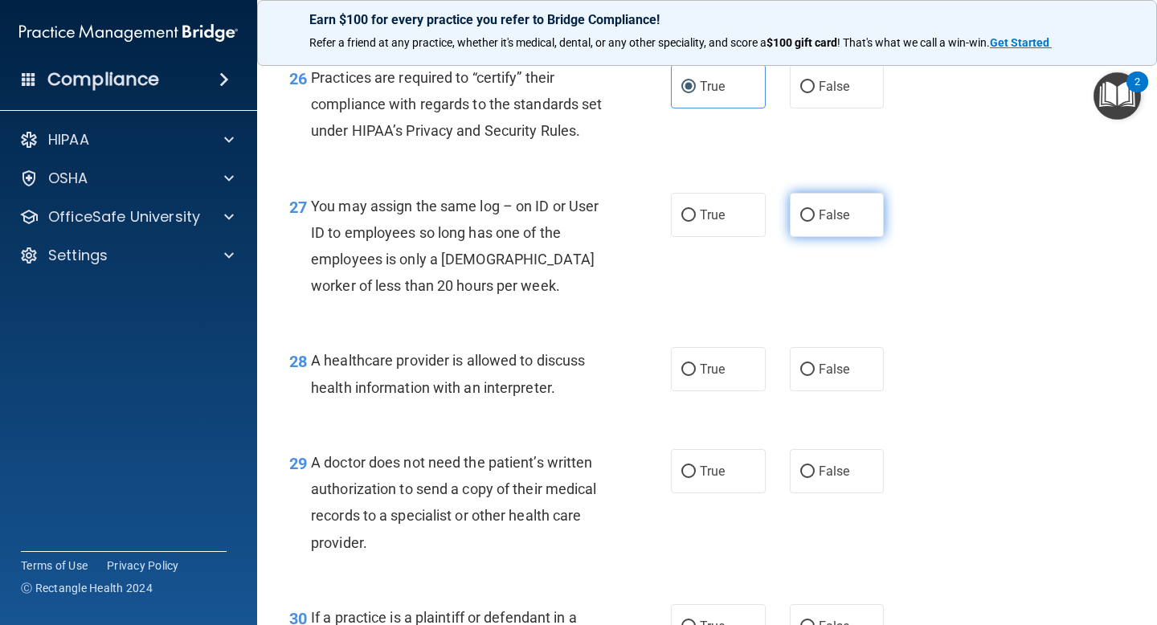
click at [804, 222] on input "False" at bounding box center [807, 216] width 14 height 12
radio input "true"
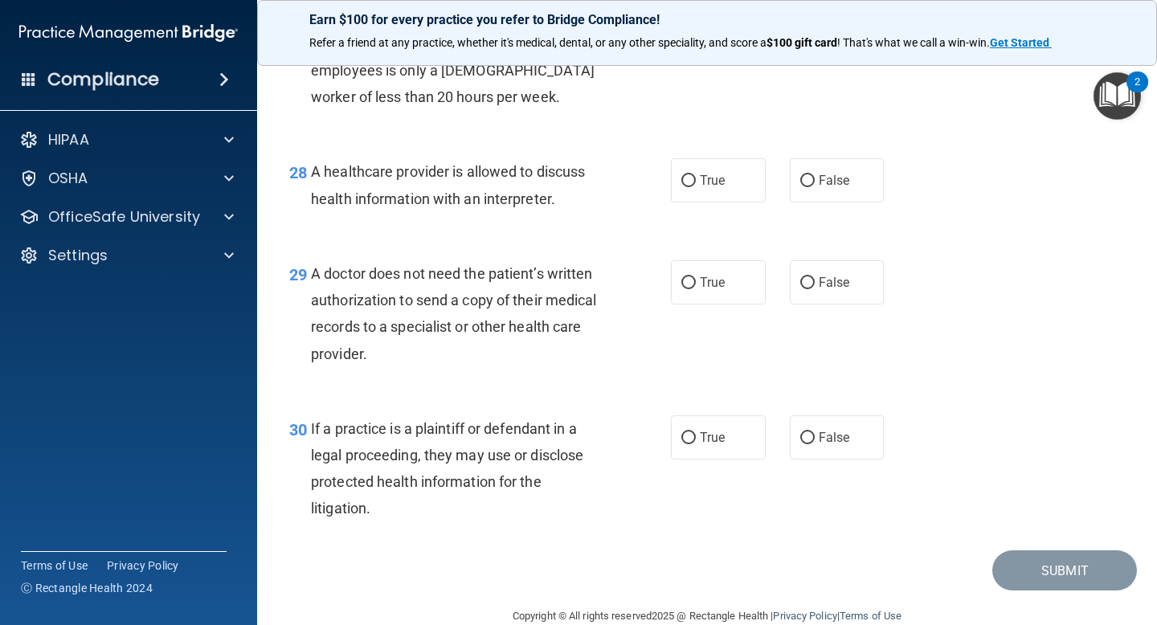
scroll to position [3979, 0]
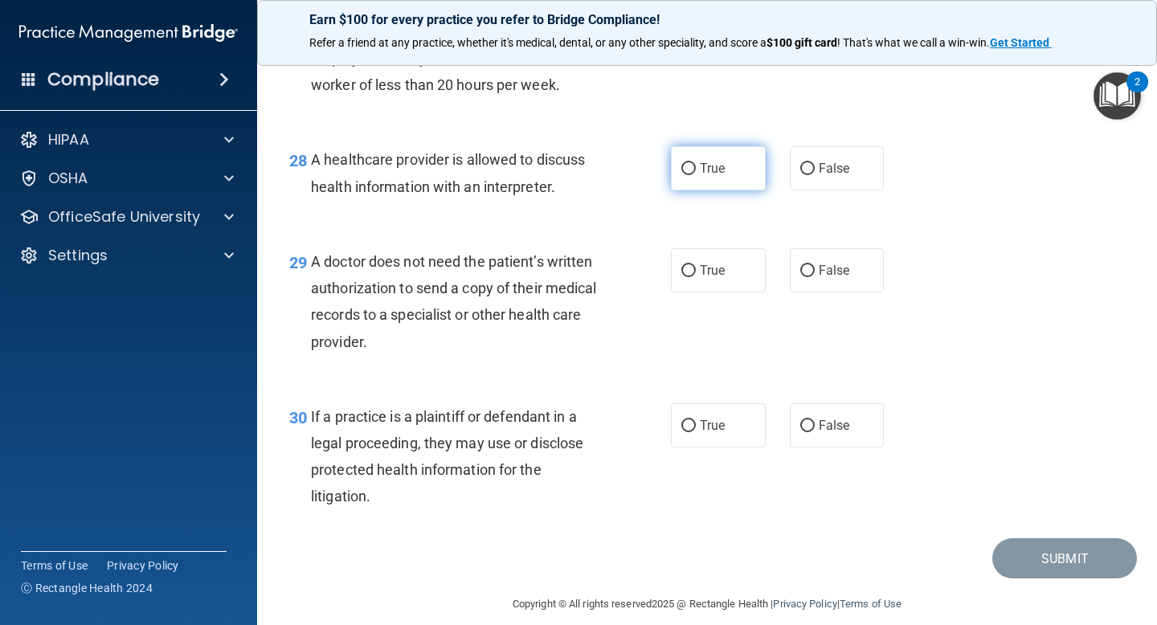
click at [759, 190] on label "True" at bounding box center [718, 168] width 95 height 44
click at [696, 175] on input "True" at bounding box center [689, 169] width 14 height 12
radio input "true"
click at [694, 277] on input "True" at bounding box center [689, 271] width 14 height 12
radio input "true"
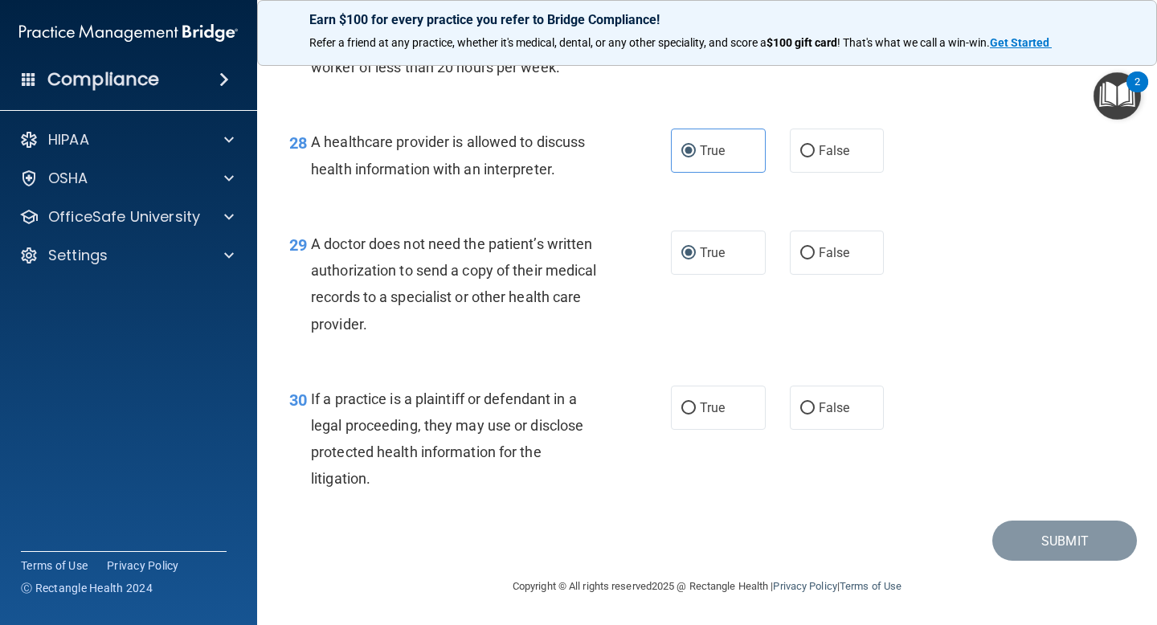
scroll to position [4024, 0]
drag, startPoint x: 376, startPoint y: 323, endPoint x: 313, endPoint y: 247, distance: 99.3
click at [313, 247] on div "A doctor does not need the patient’s written authorization to send a copy of th…" at bounding box center [463, 284] width 305 height 107
copy span "A doctor does not need the patient’s written authorization to send a copy of th…"
click at [812, 252] on input "False" at bounding box center [807, 254] width 14 height 12
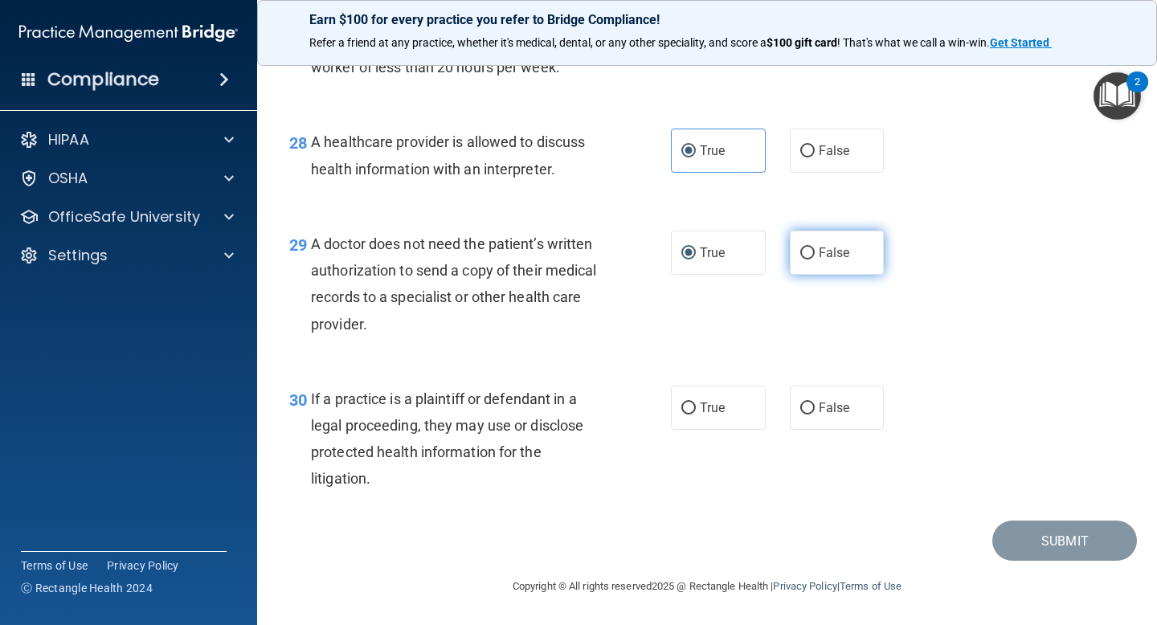
radio input "true"
radio input "false"
click at [451, 307] on div "A doctor does not need the patient’s written authorization to send a copy of th…" at bounding box center [463, 284] width 305 height 107
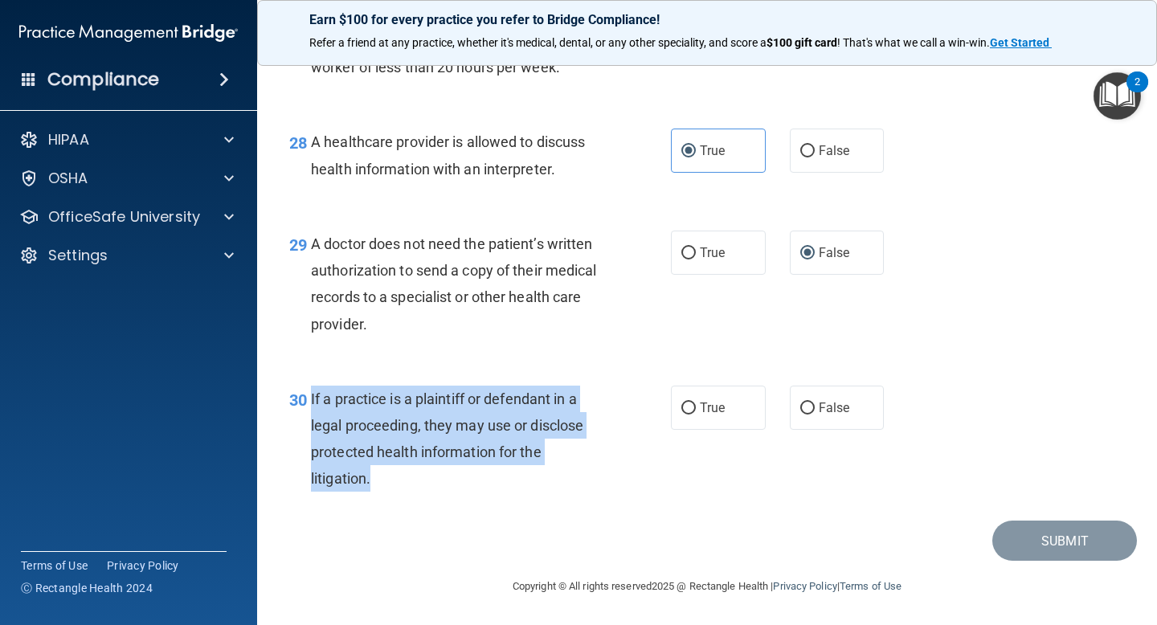
drag, startPoint x: 394, startPoint y: 473, endPoint x: 308, endPoint y: 392, distance: 117.7
click at [308, 392] on div "30 If a practice is a plaintiff or defendant in a legal proceeding, they may us…" at bounding box center [480, 443] width 430 height 115
copy div "If a practice is a plaintiff or defendant in a legal proceeding, they may use o…"
click at [838, 400] on span "False" at bounding box center [834, 407] width 31 height 15
click at [815, 403] on input "False" at bounding box center [807, 409] width 14 height 12
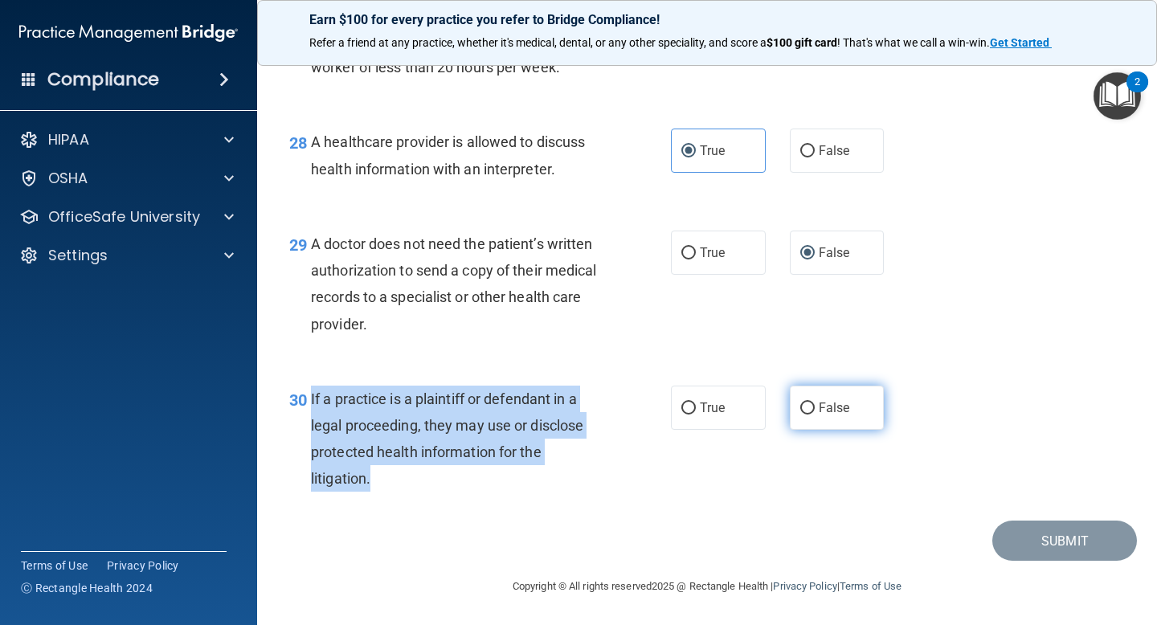
radio input "true"
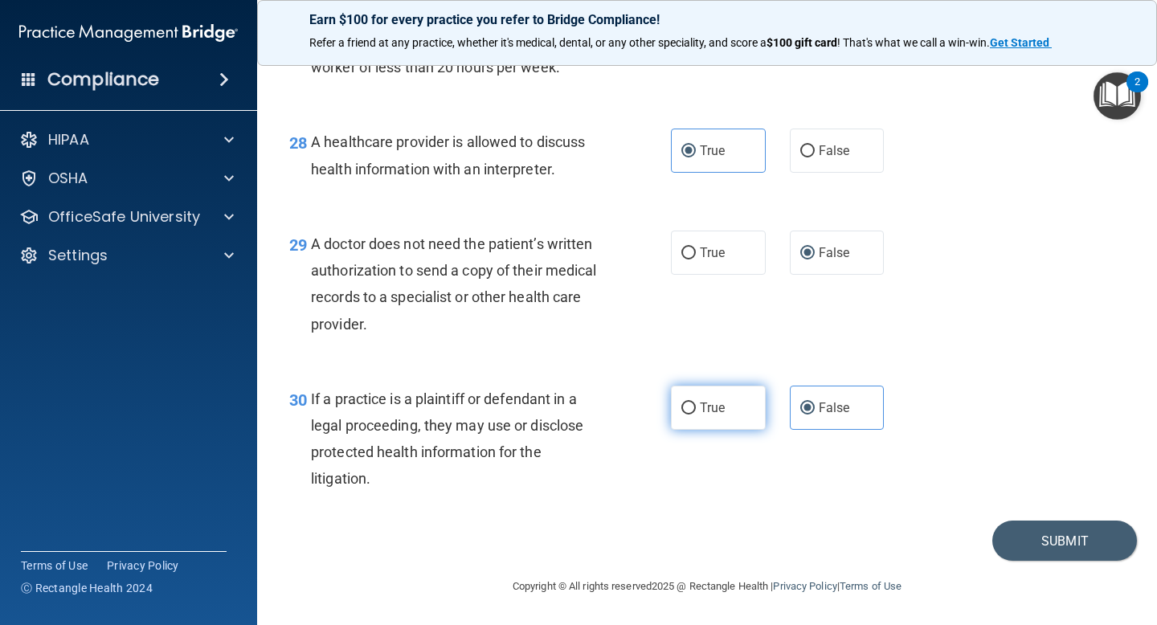
click at [707, 391] on label "True" at bounding box center [718, 408] width 95 height 44
click at [696, 403] on input "True" at bounding box center [689, 409] width 14 height 12
radio input "true"
radio input "false"
click at [1032, 538] on button "Submit" at bounding box center [1065, 541] width 145 height 41
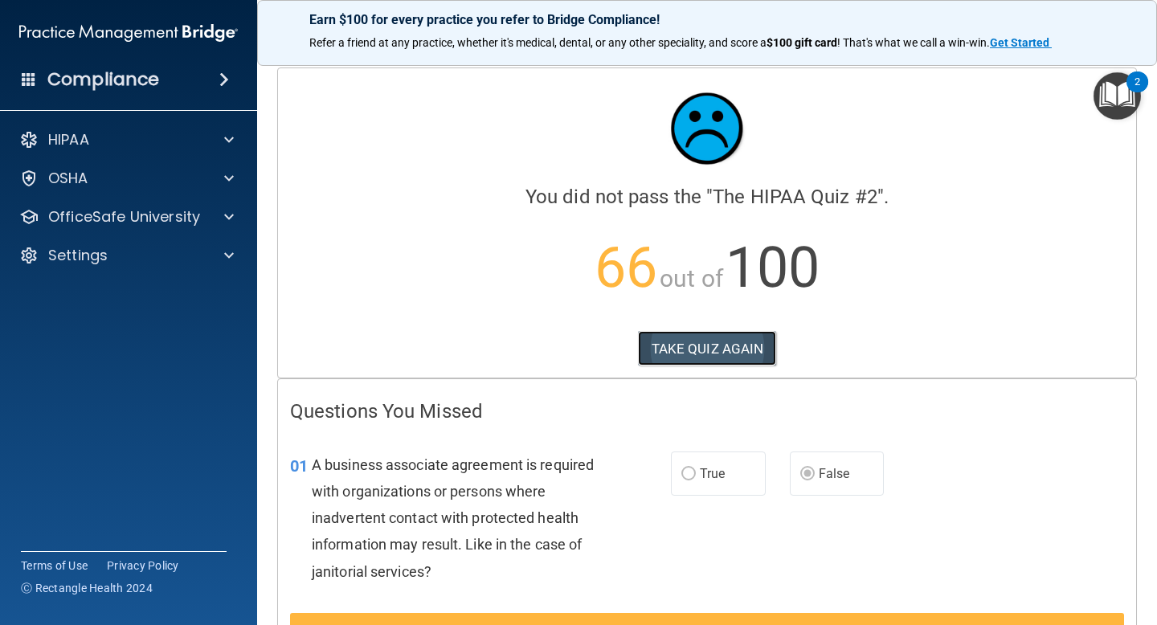
click at [678, 343] on button "TAKE QUIZ AGAIN" at bounding box center [707, 348] width 139 height 35
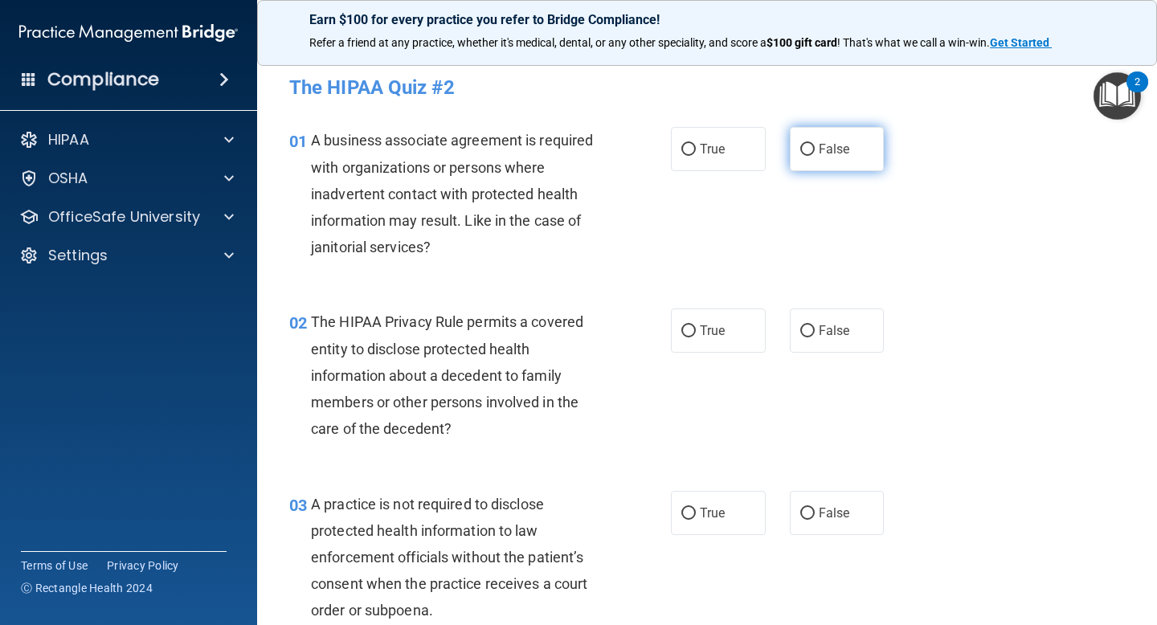
click at [819, 149] on span "False" at bounding box center [834, 148] width 31 height 15
click at [815, 149] on input "False" at bounding box center [807, 150] width 14 height 12
radio input "true"
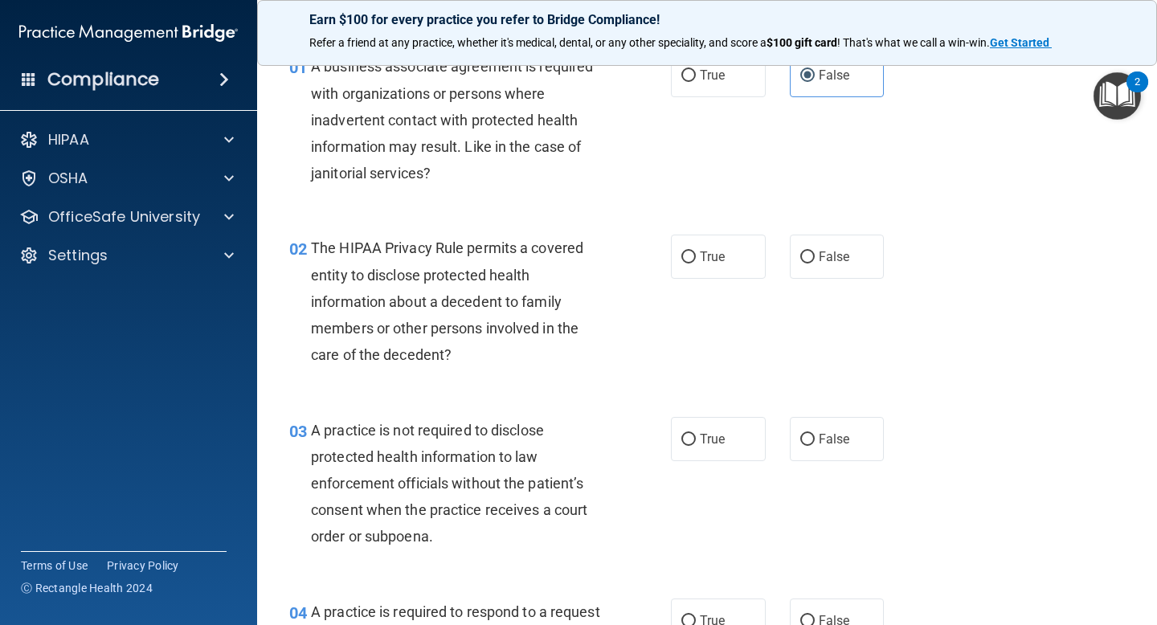
scroll to position [75, 0]
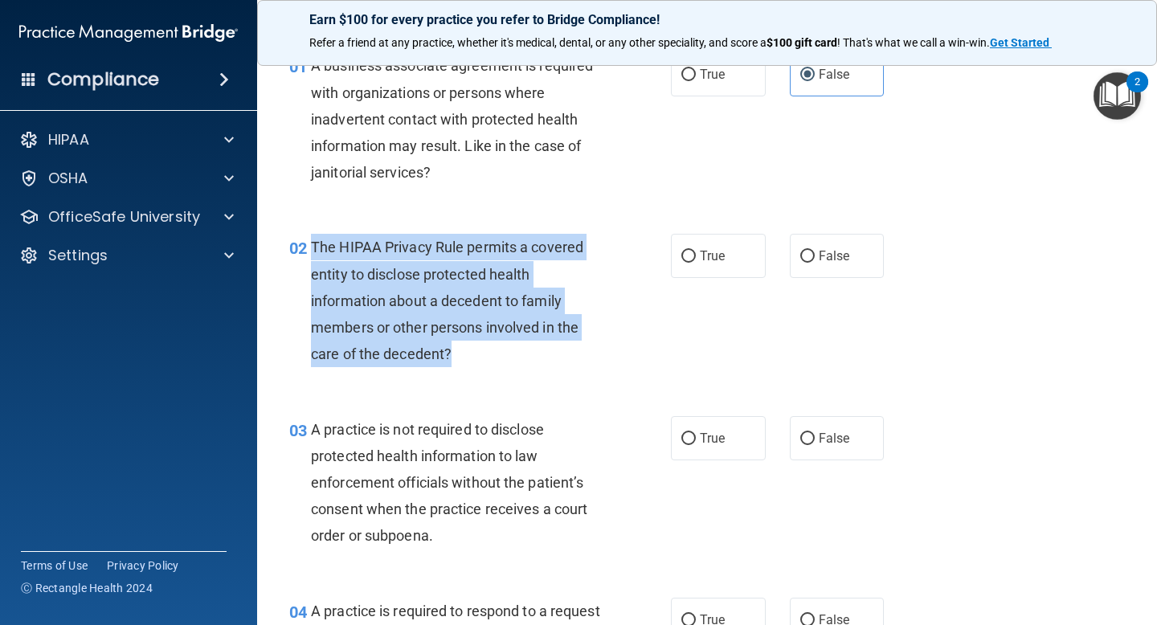
drag, startPoint x: 452, startPoint y: 347, endPoint x: 313, endPoint y: 248, distance: 169.9
click at [313, 248] on div "The HIPAA Privacy Rule permits a covered entity to disclose protected health in…" at bounding box center [463, 300] width 305 height 133
click at [687, 259] on input "True" at bounding box center [689, 257] width 14 height 12
radio input "true"
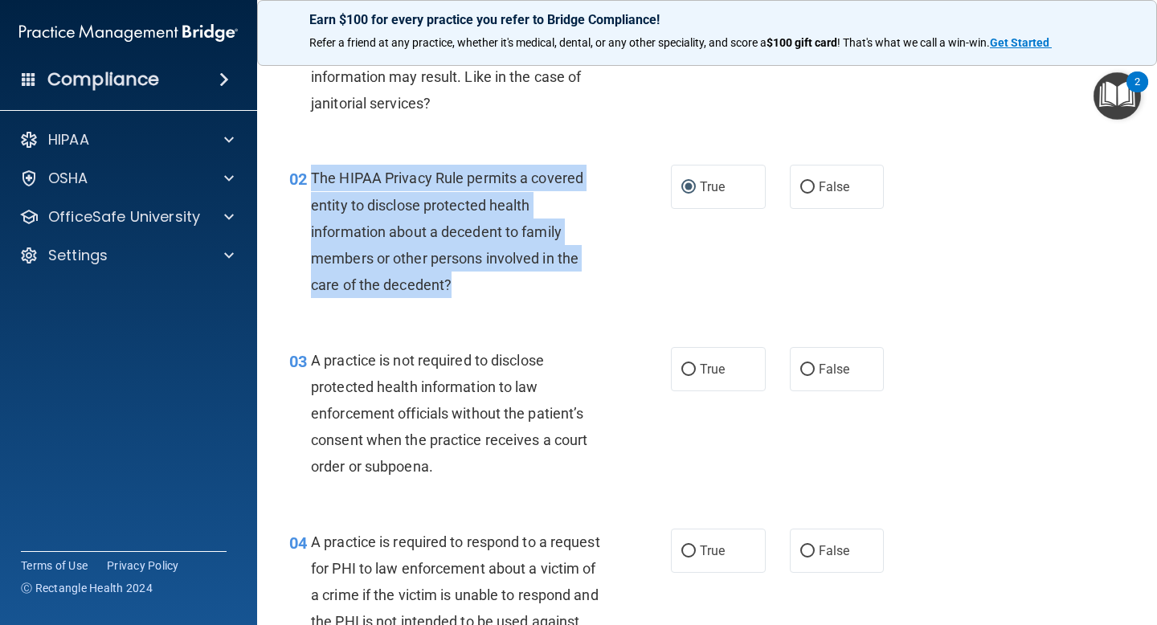
scroll to position [146, 0]
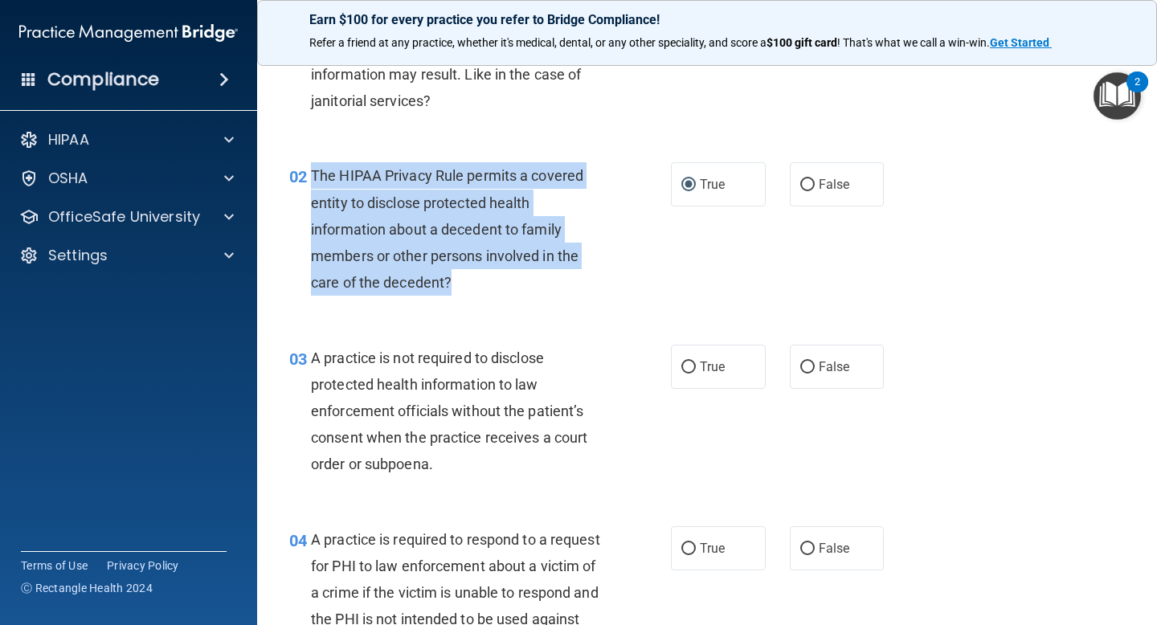
click at [425, 438] on span "A practice is not required to disclose protected health information to law enfo…" at bounding box center [449, 412] width 276 height 124
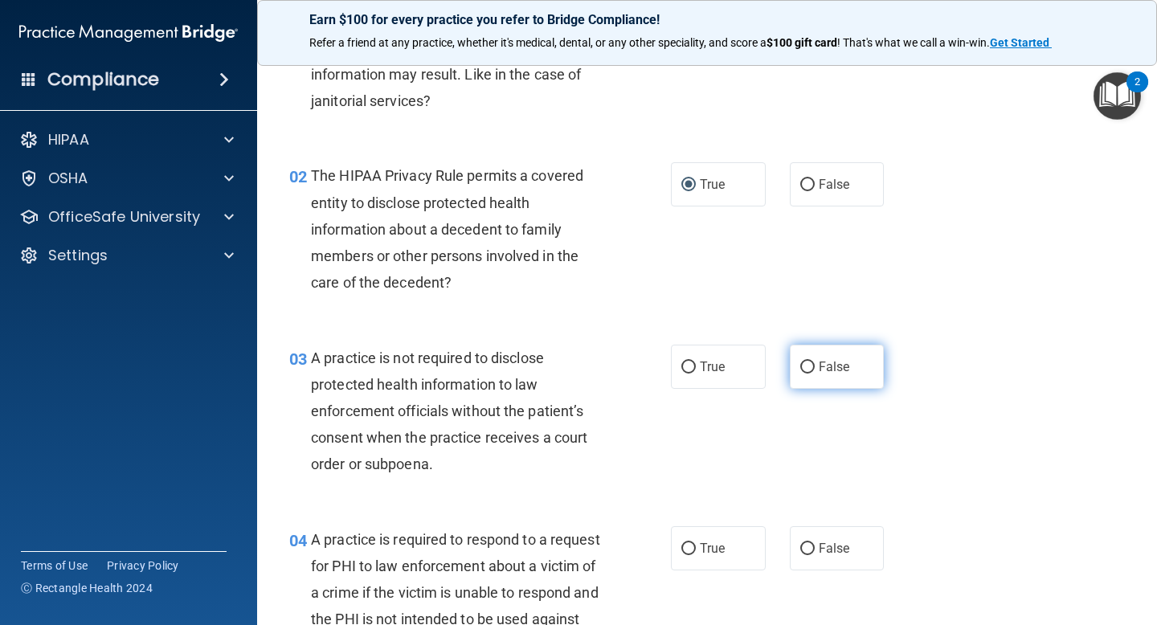
click at [796, 366] on label "False" at bounding box center [837, 367] width 95 height 44
click at [800, 366] on input "False" at bounding box center [807, 368] width 14 height 12
radio input "true"
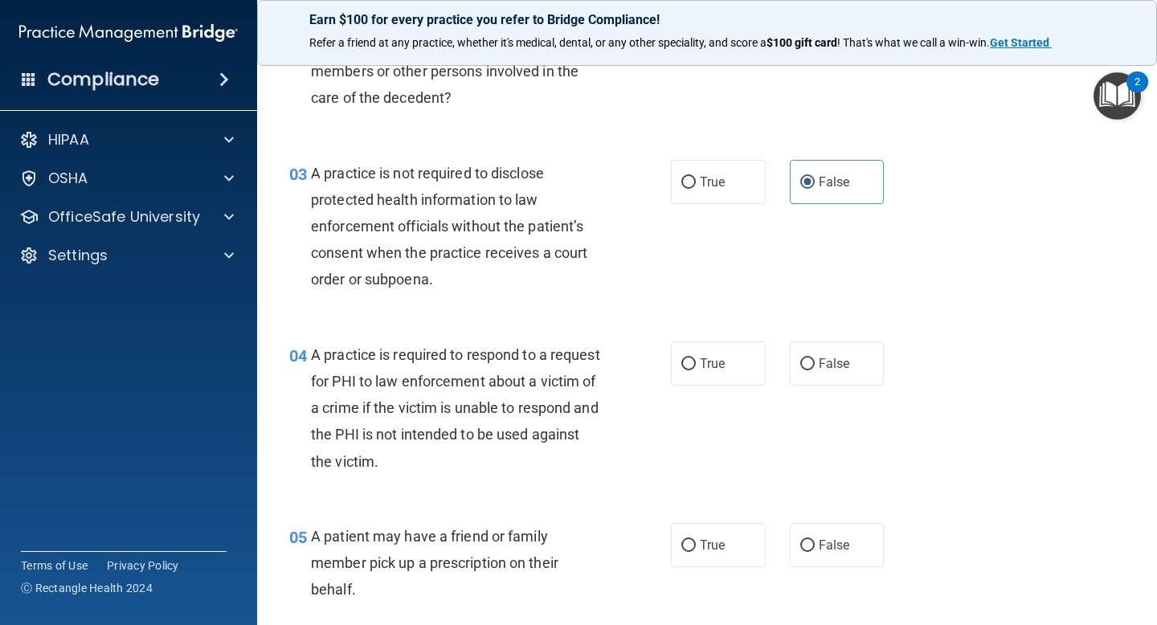
scroll to position [334, 0]
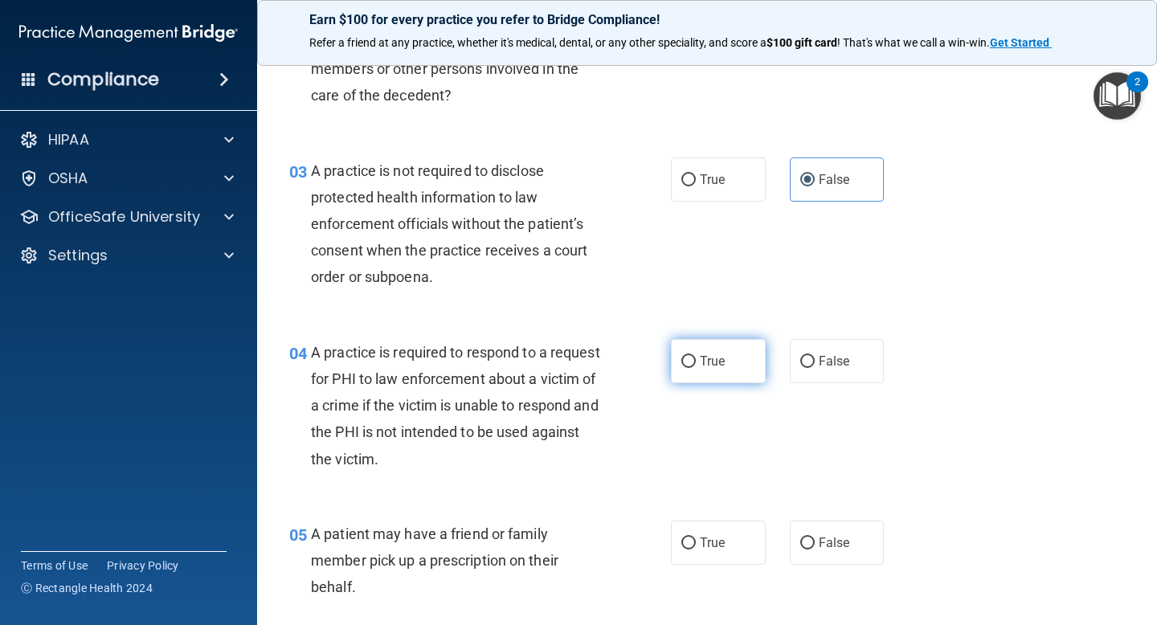
click at [697, 375] on label "True" at bounding box center [718, 361] width 95 height 44
click at [696, 368] on input "True" at bounding box center [689, 362] width 14 height 12
radio input "true"
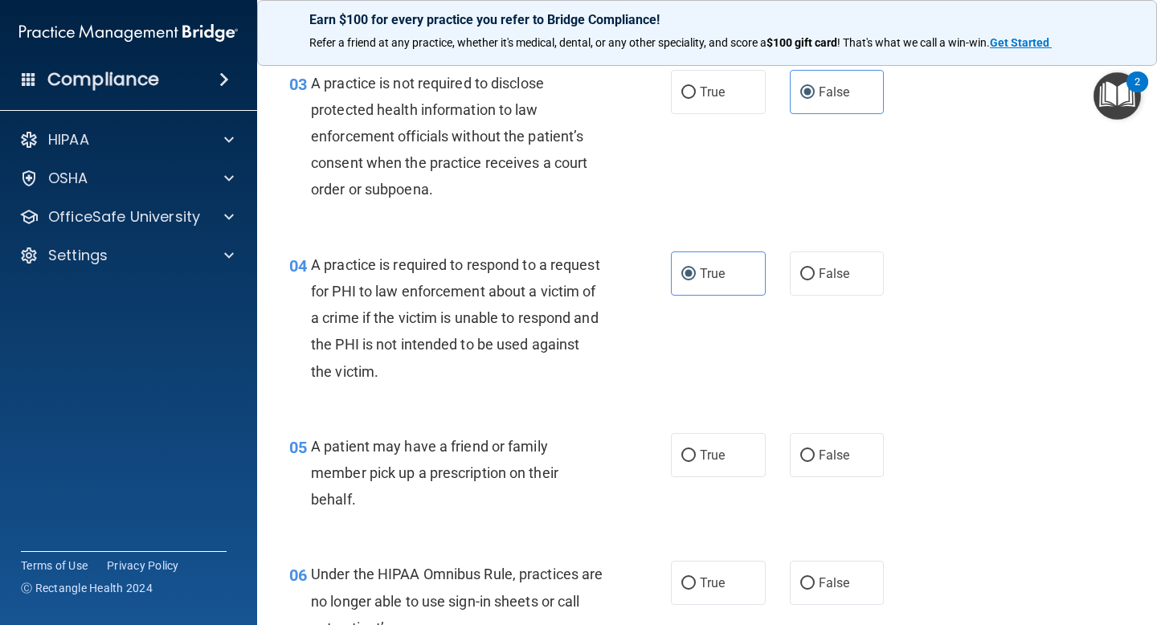
scroll to position [432, 0]
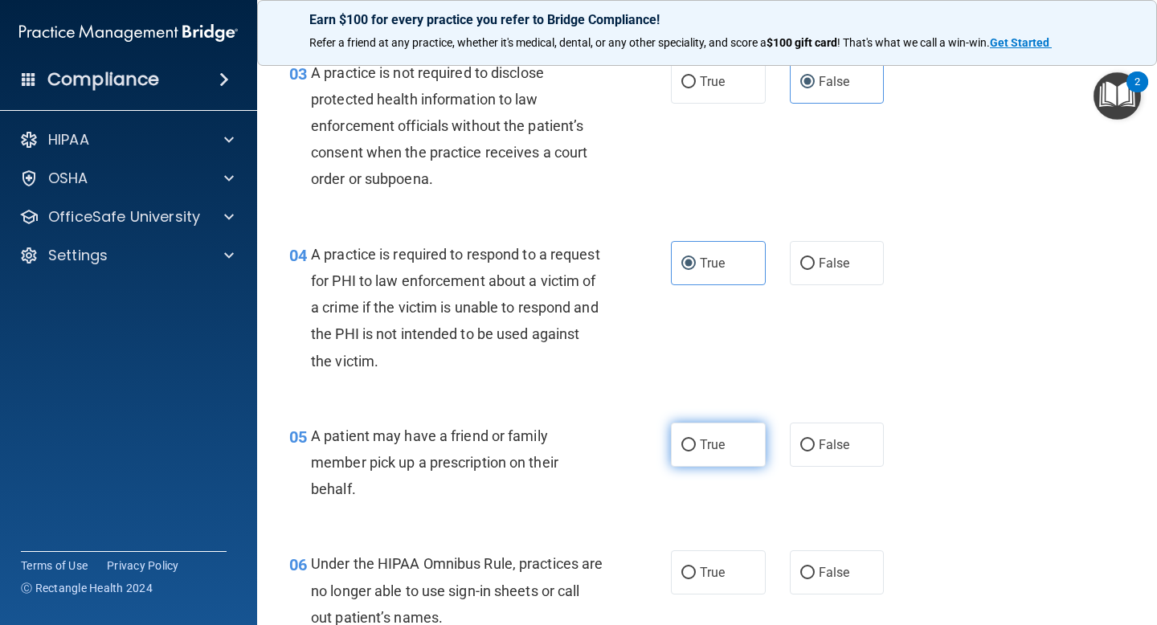
click at [755, 433] on label "True" at bounding box center [718, 445] width 95 height 44
click at [696, 440] on input "True" at bounding box center [689, 446] width 14 height 12
radio input "true"
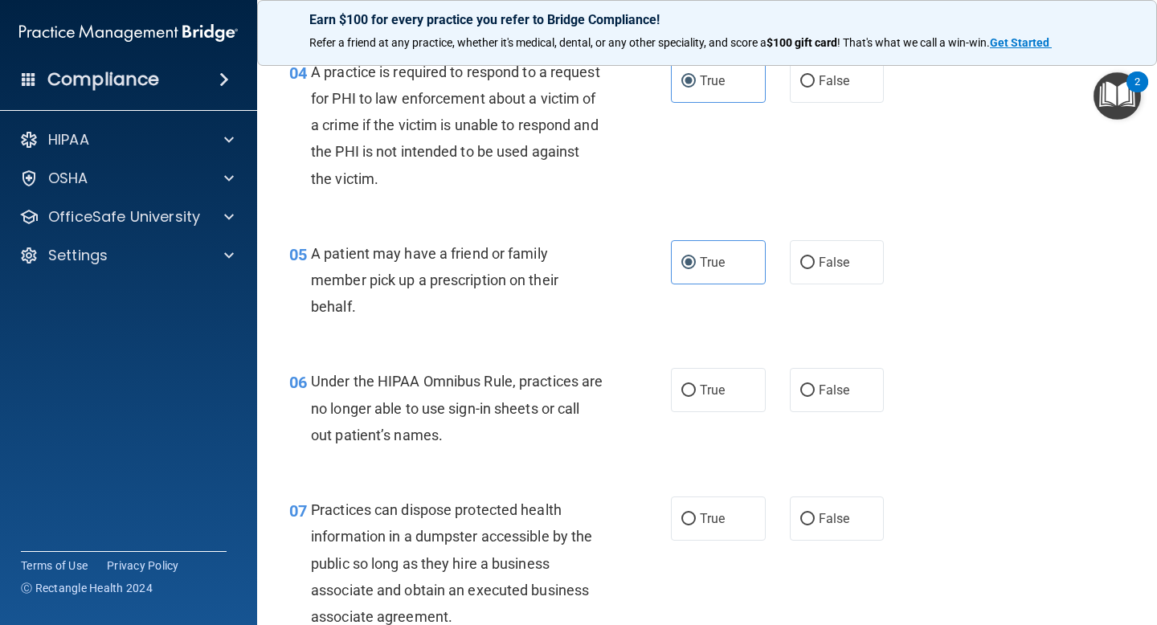
scroll to position [638, 0]
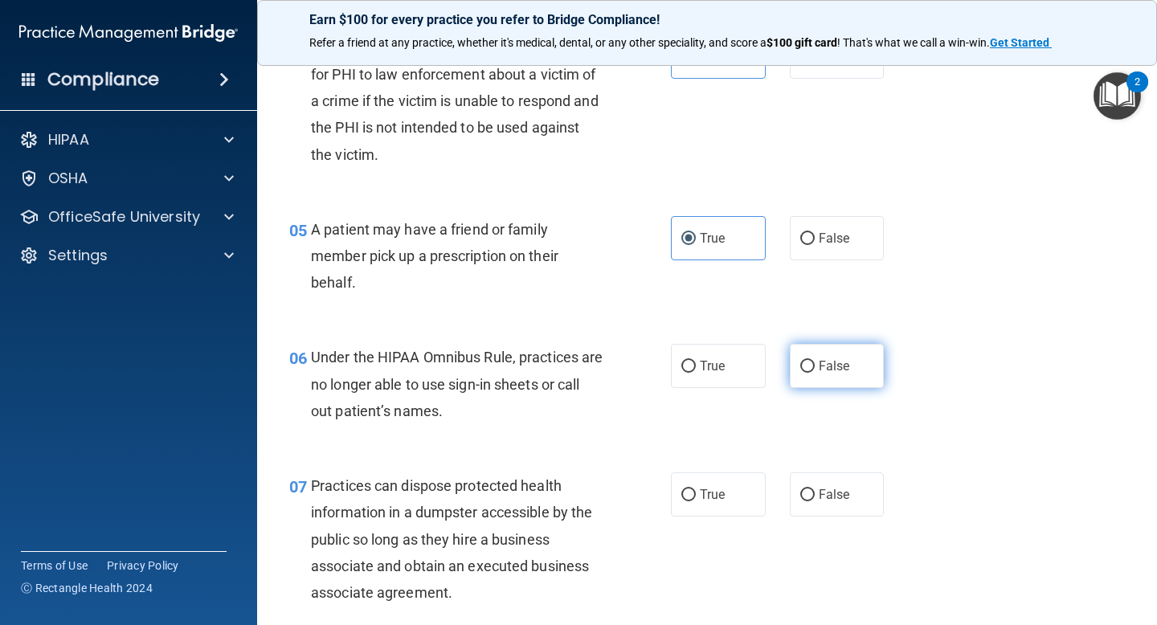
click at [834, 372] on span "False" at bounding box center [834, 365] width 31 height 15
click at [815, 372] on input "False" at bounding box center [807, 367] width 14 height 12
radio input "true"
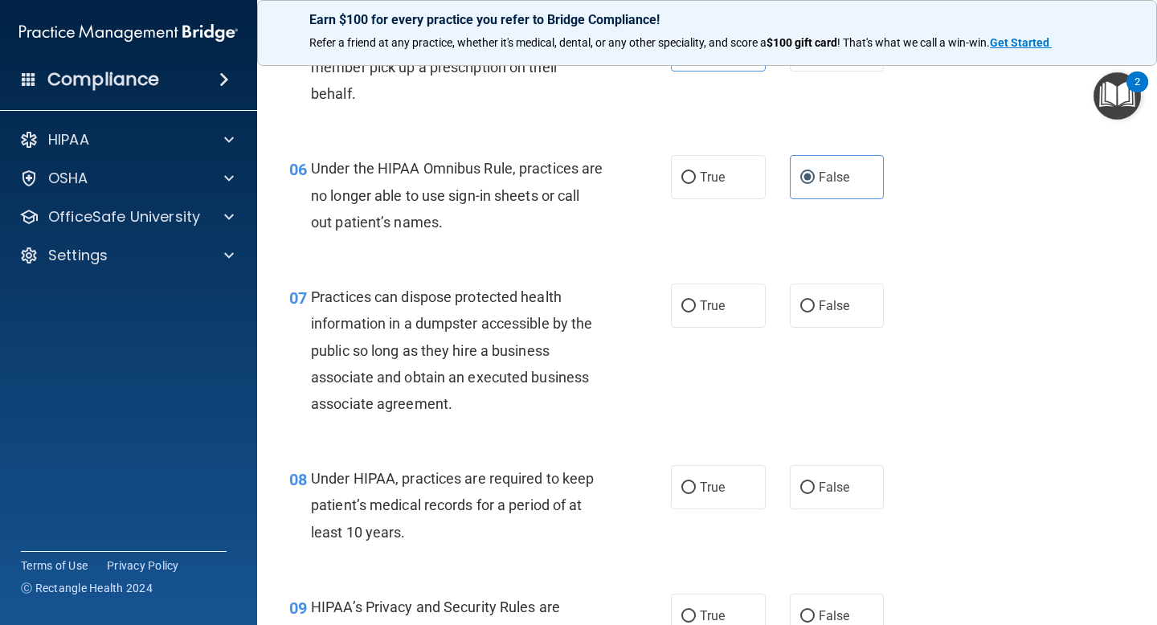
scroll to position [833, 0]
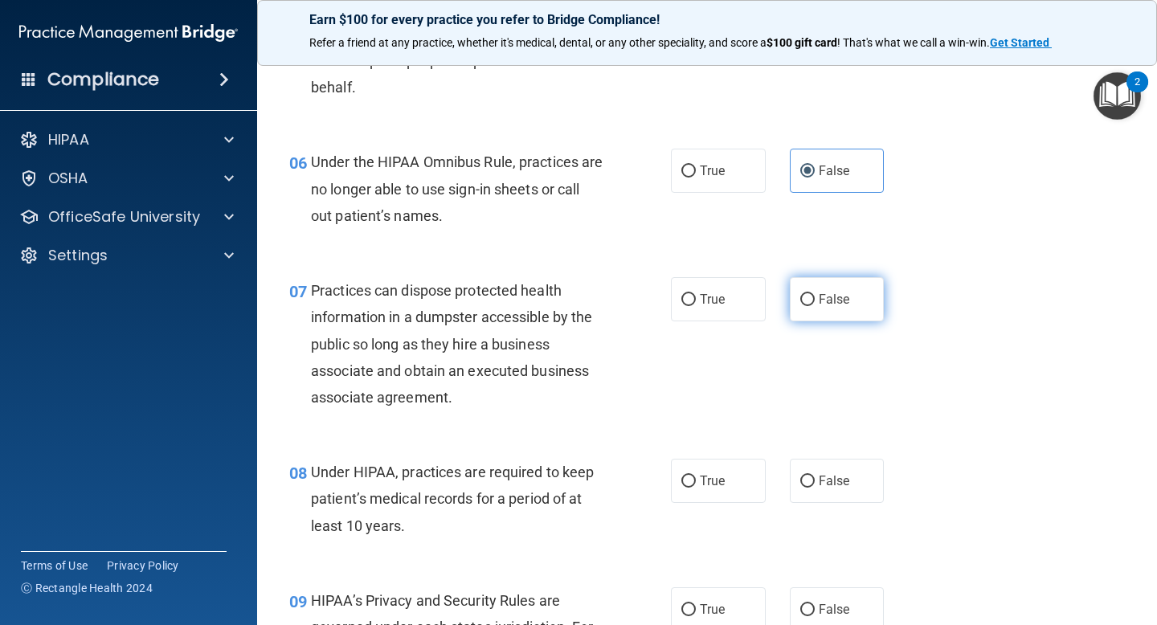
click at [816, 304] on label "False" at bounding box center [837, 299] width 95 height 44
click at [815, 304] on input "False" at bounding box center [807, 300] width 14 height 12
radio input "true"
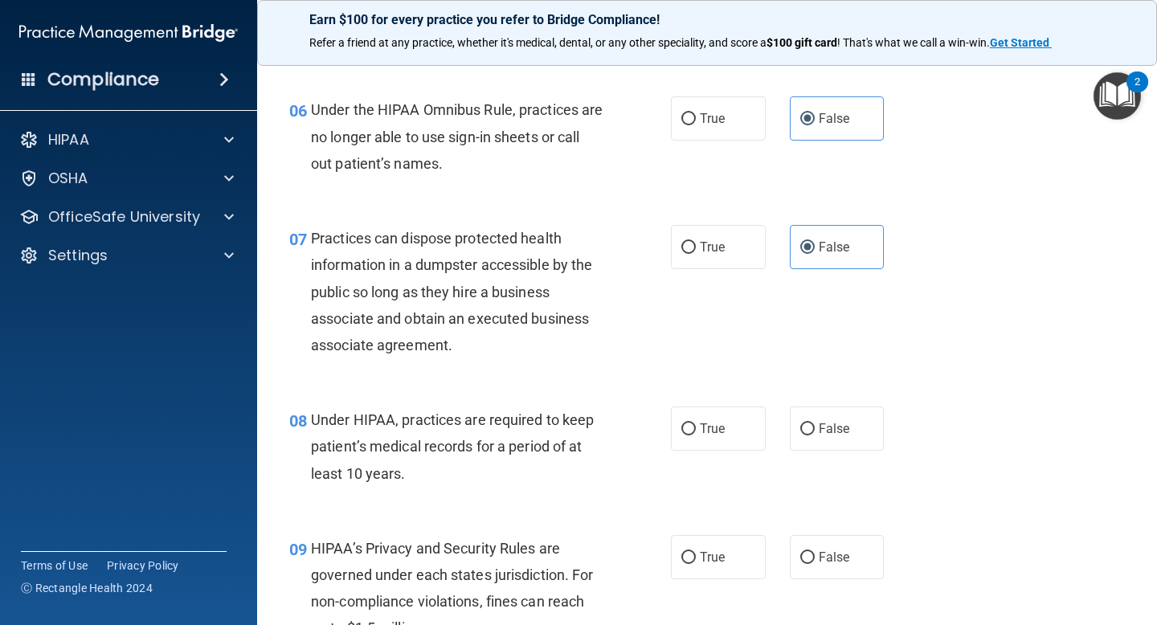
scroll to position [898, 0]
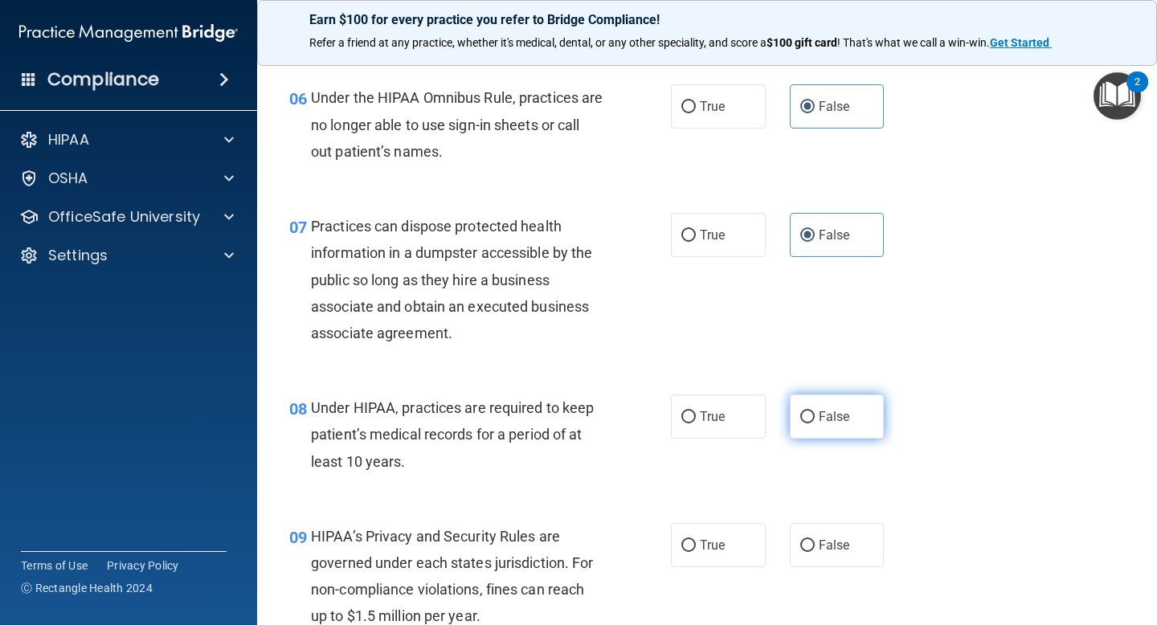
click at [826, 420] on span "False" at bounding box center [834, 416] width 31 height 15
click at [815, 420] on input "False" at bounding box center [807, 417] width 14 height 12
radio input "true"
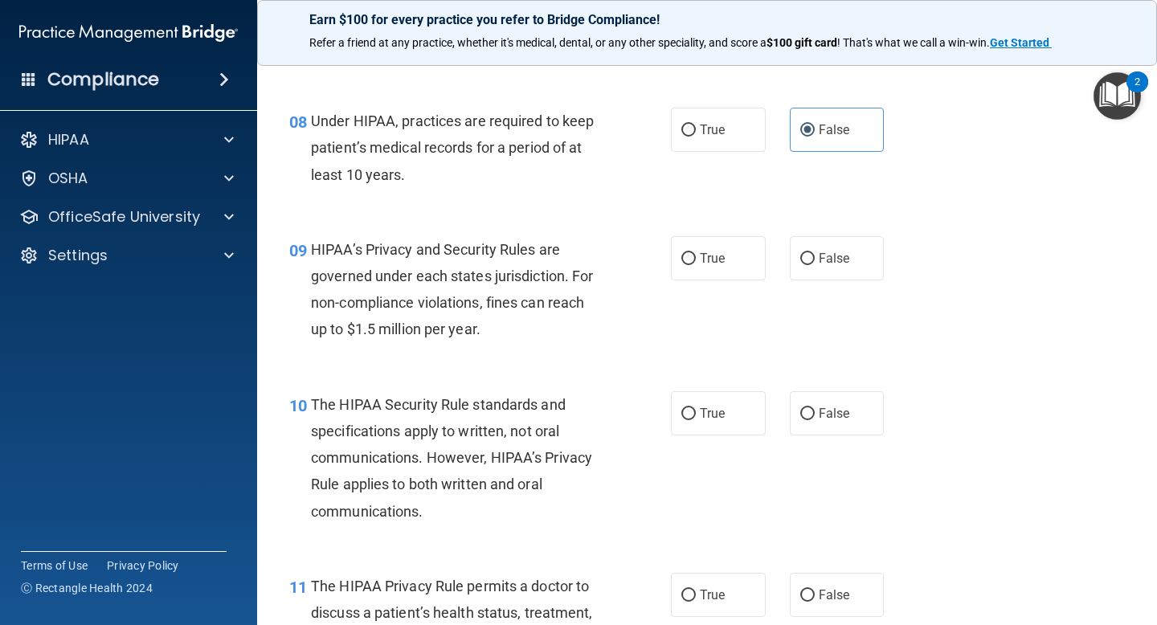
scroll to position [1185, 0]
click at [822, 266] on label "False" at bounding box center [837, 257] width 95 height 44
click at [815, 264] on input "False" at bounding box center [807, 258] width 14 height 12
radio input "true"
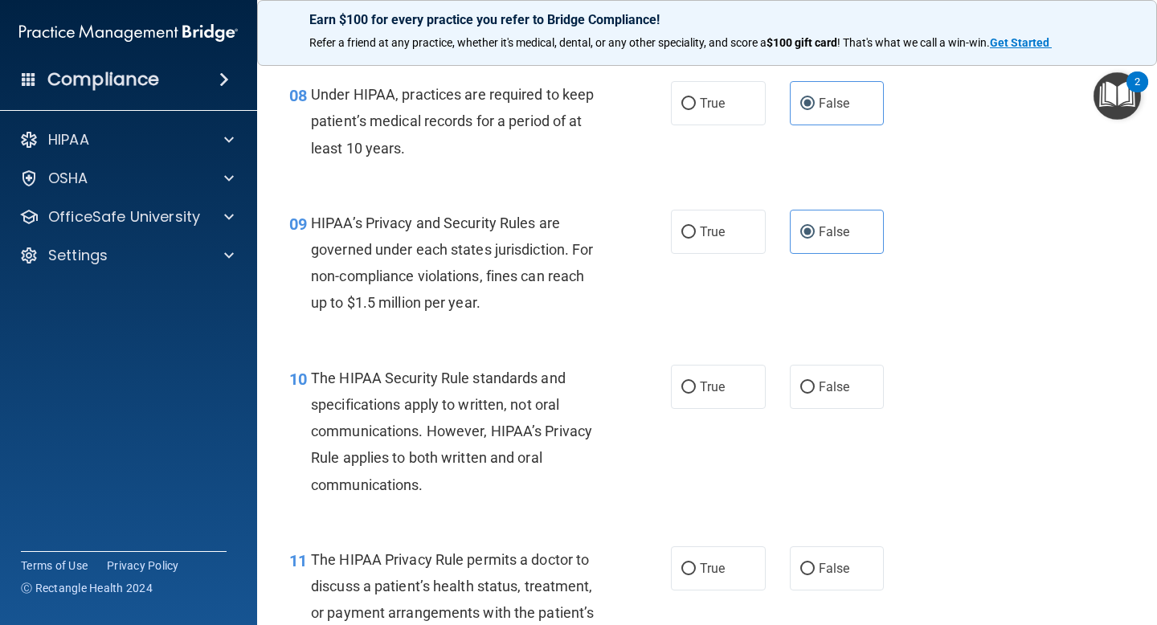
scroll to position [1212, 0]
click at [743, 389] on label "True" at bounding box center [718, 386] width 95 height 44
click at [696, 389] on input "True" at bounding box center [689, 387] width 14 height 12
radio input "true"
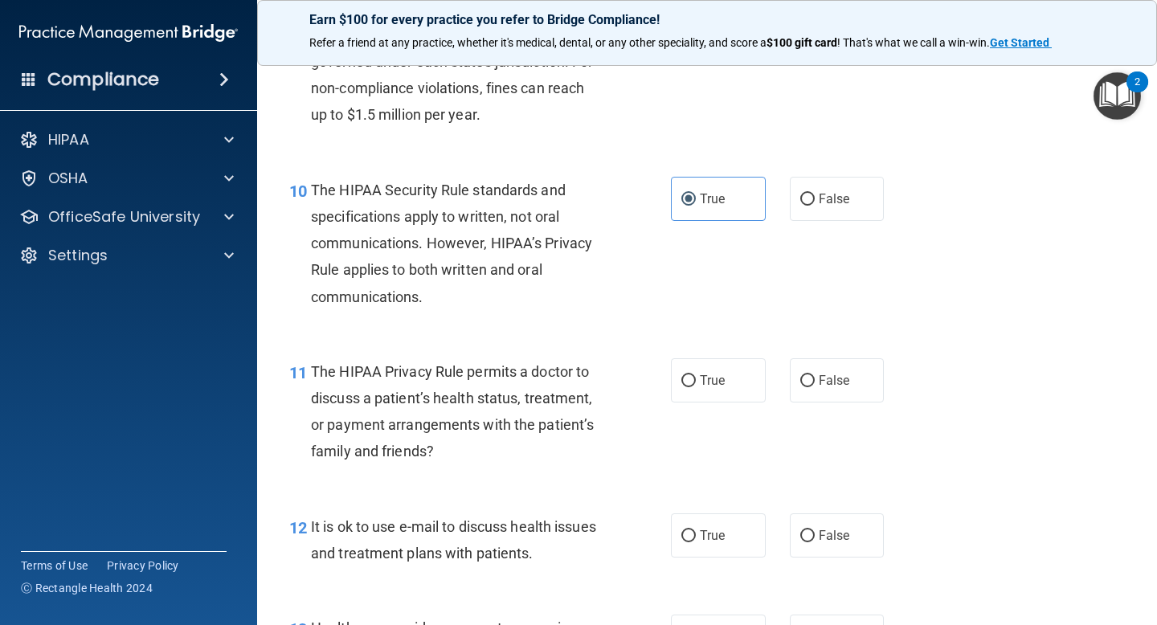
scroll to position [1415, 0]
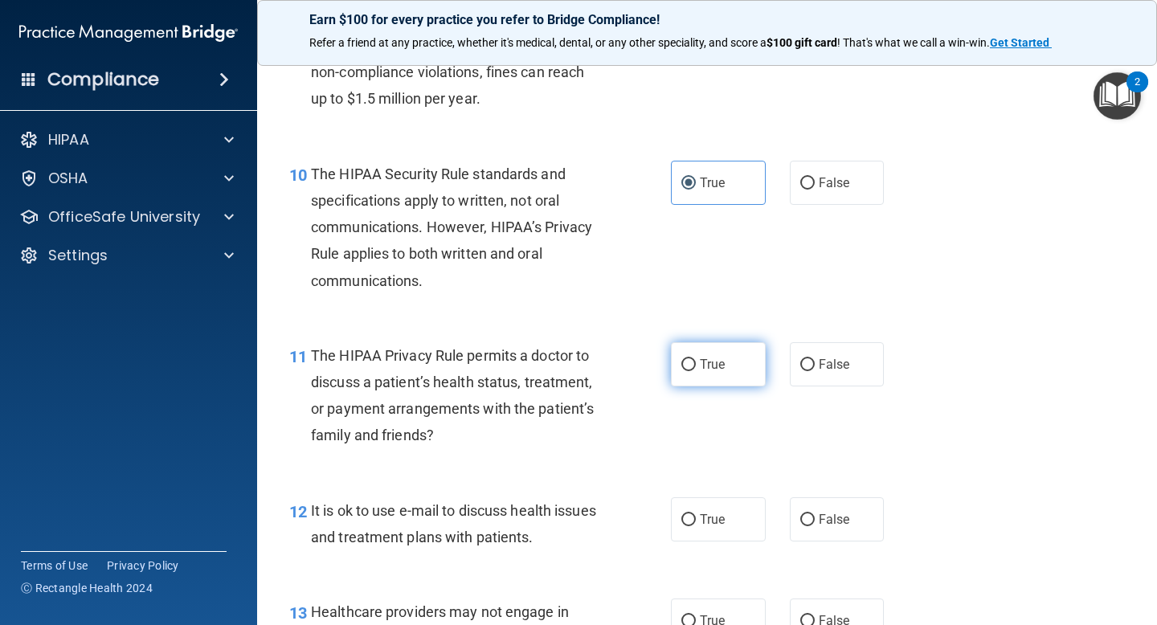
click at [719, 371] on span "True" at bounding box center [712, 364] width 25 height 15
click at [696, 371] on input "True" at bounding box center [689, 365] width 14 height 12
radio input "true"
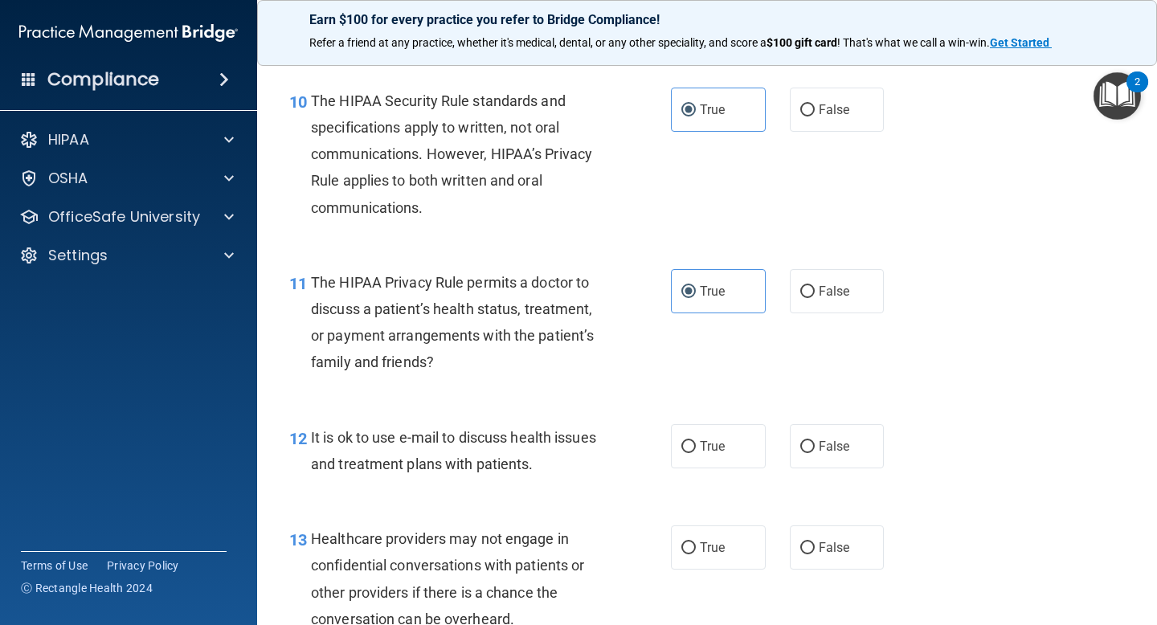
scroll to position [1492, 0]
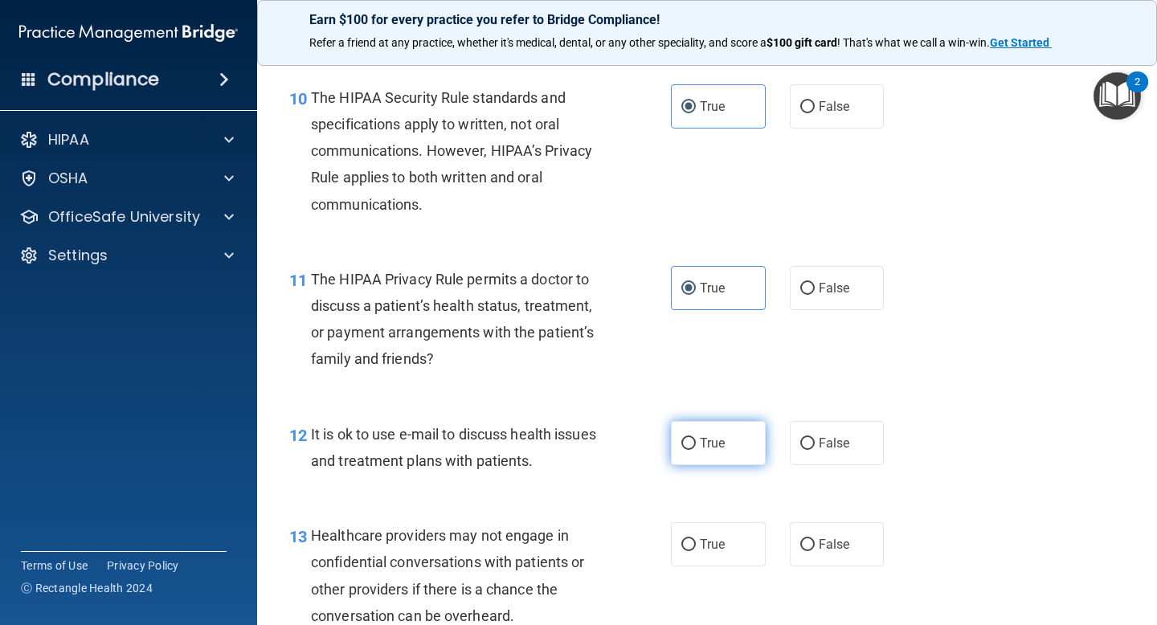
click at [698, 438] on label "True" at bounding box center [718, 443] width 95 height 44
click at [696, 438] on input "True" at bounding box center [689, 444] width 14 height 12
radio input "true"
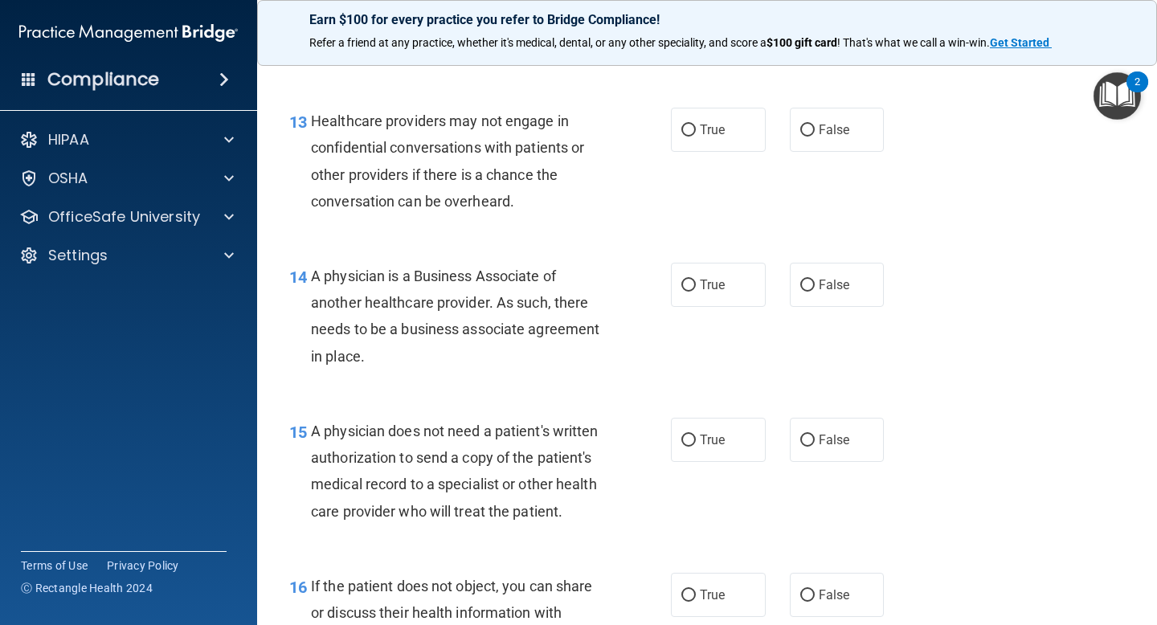
scroll to position [1918, 0]
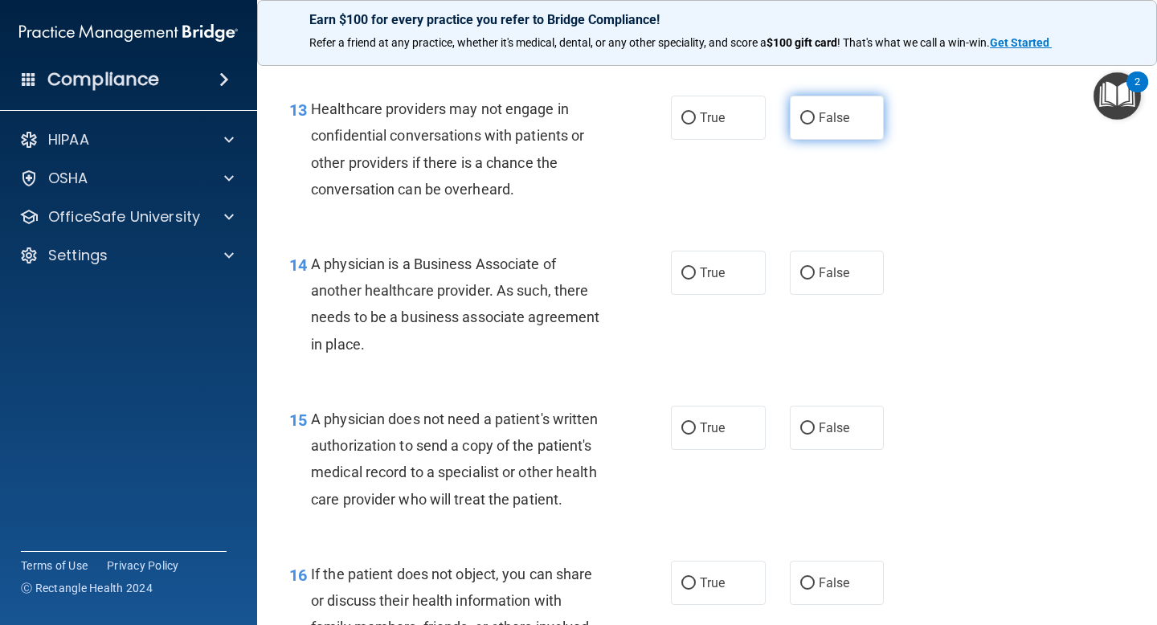
click at [840, 128] on label "False" at bounding box center [837, 118] width 95 height 44
click at [815, 125] on input "False" at bounding box center [807, 119] width 14 height 12
radio input "true"
click at [832, 271] on span "False" at bounding box center [834, 272] width 31 height 15
click at [815, 271] on input "False" at bounding box center [807, 274] width 14 height 12
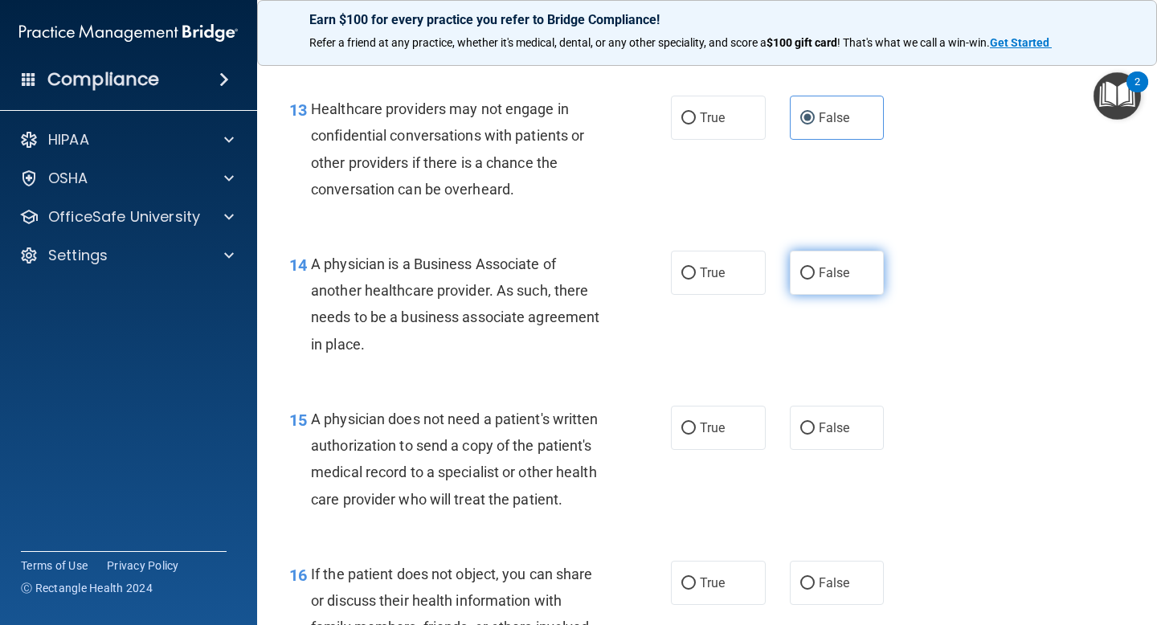
radio input "true"
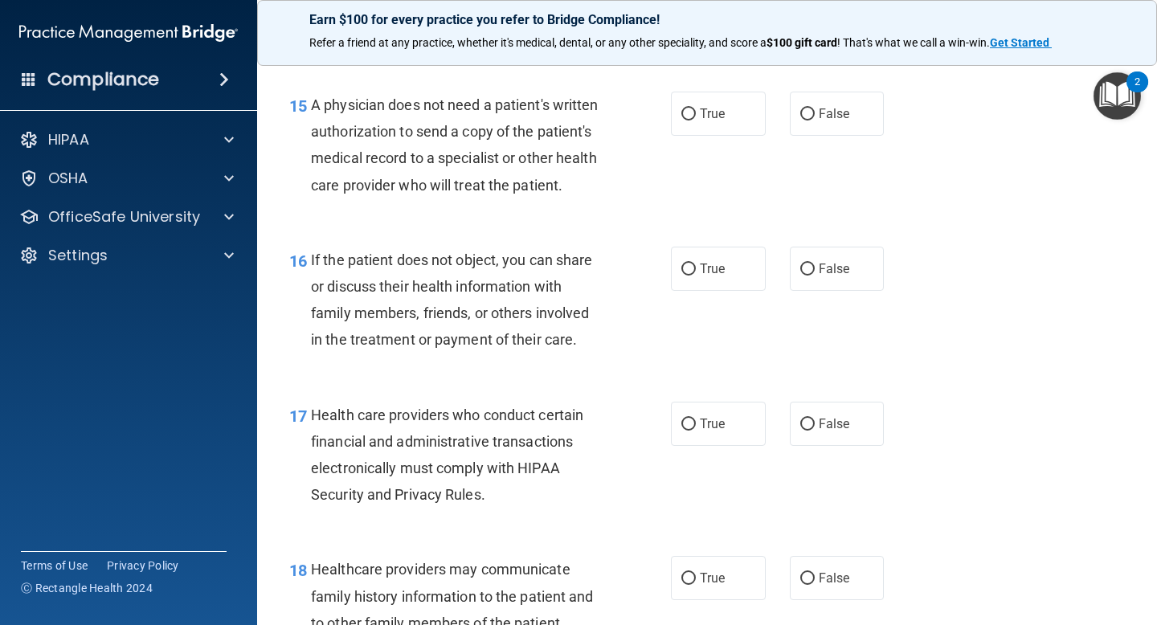
scroll to position [2235, 0]
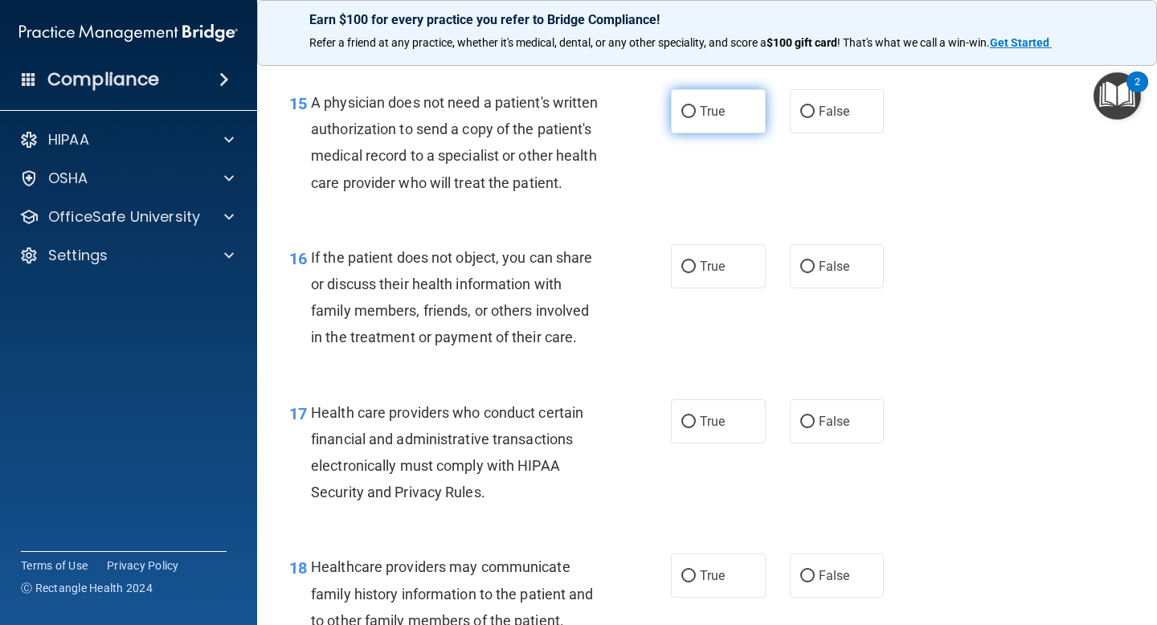
click at [737, 93] on label "True" at bounding box center [718, 111] width 95 height 44
click at [696, 106] on input "True" at bounding box center [689, 112] width 14 height 12
radio input "true"
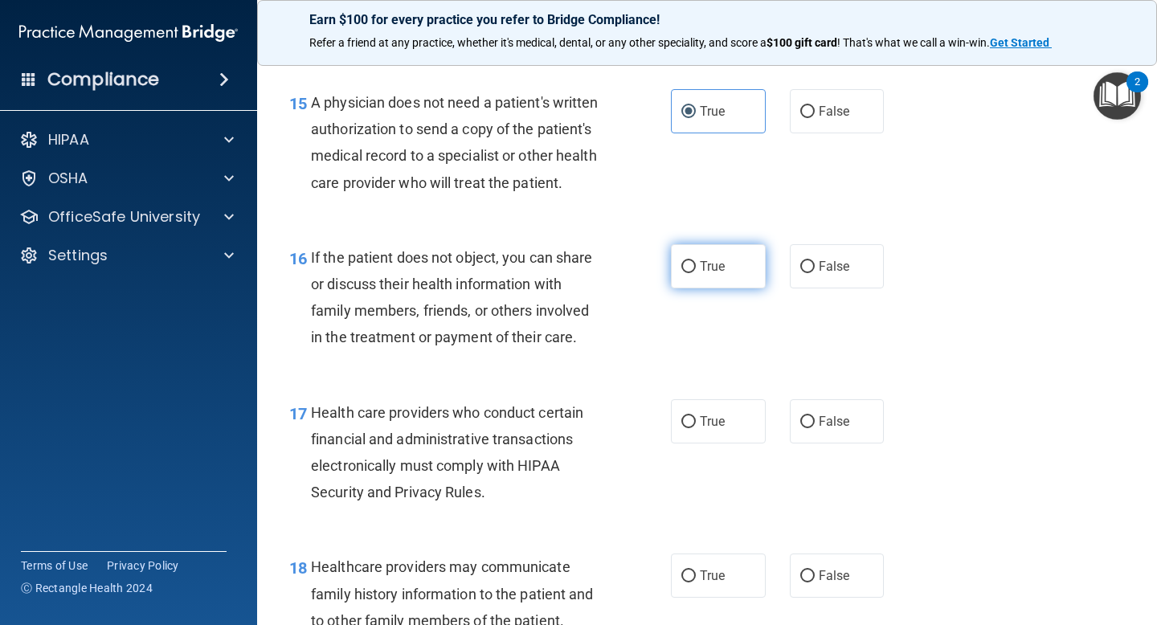
click at [690, 264] on input "True" at bounding box center [689, 267] width 14 height 12
radio input "true"
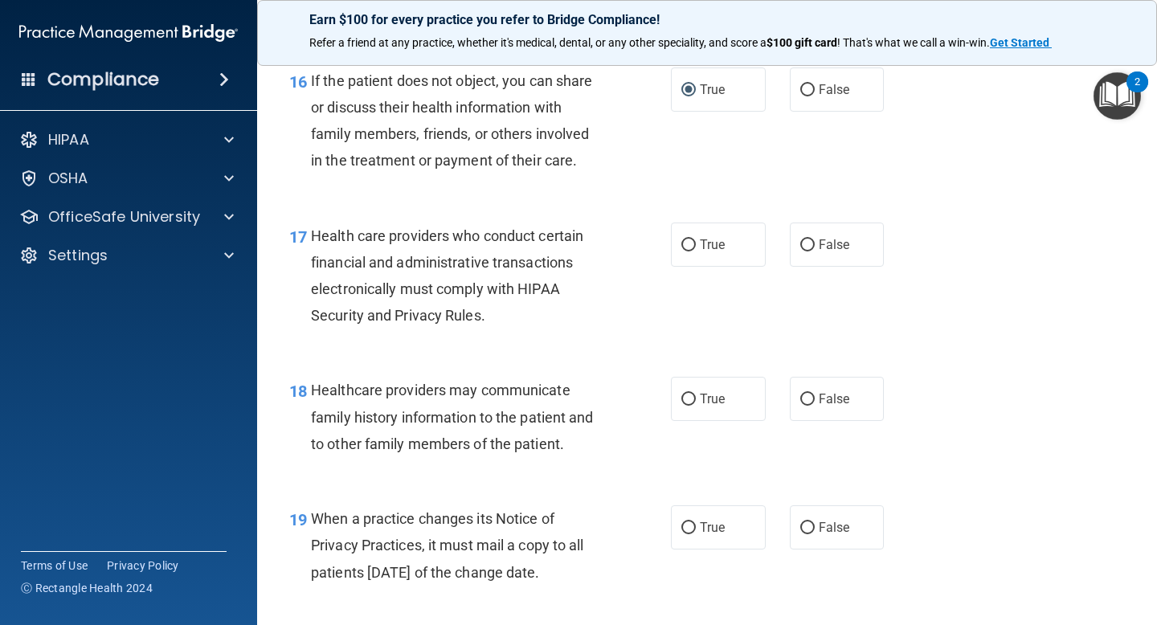
scroll to position [2419, 0]
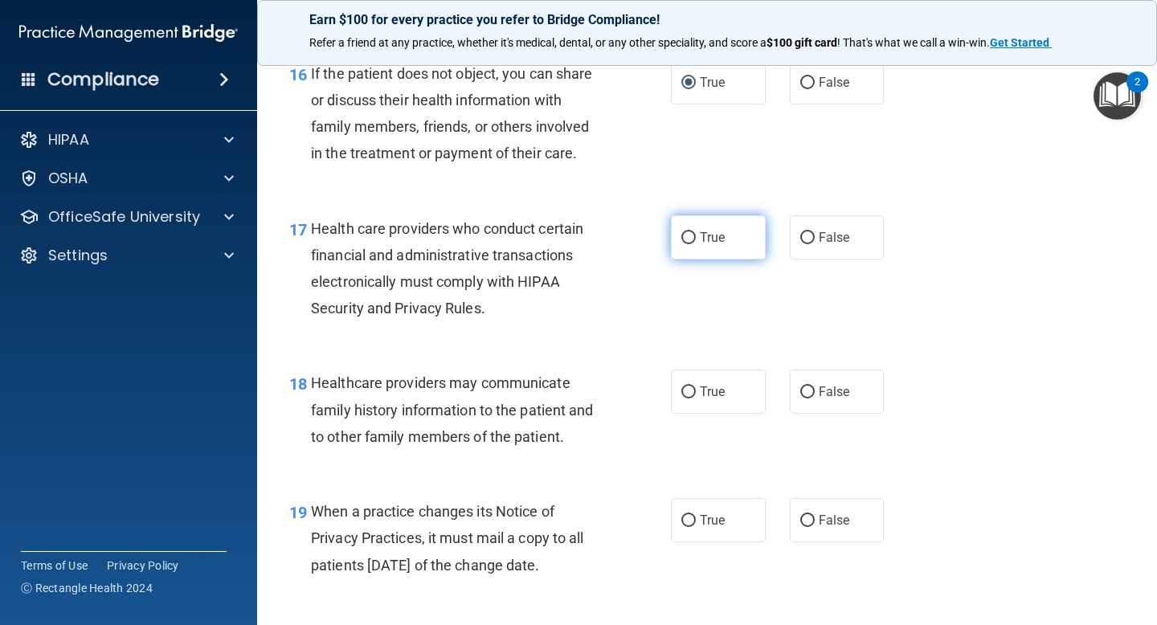
click at [674, 240] on label "True" at bounding box center [718, 237] width 95 height 44
click at [682, 240] on input "True" at bounding box center [689, 238] width 14 height 12
radio input "true"
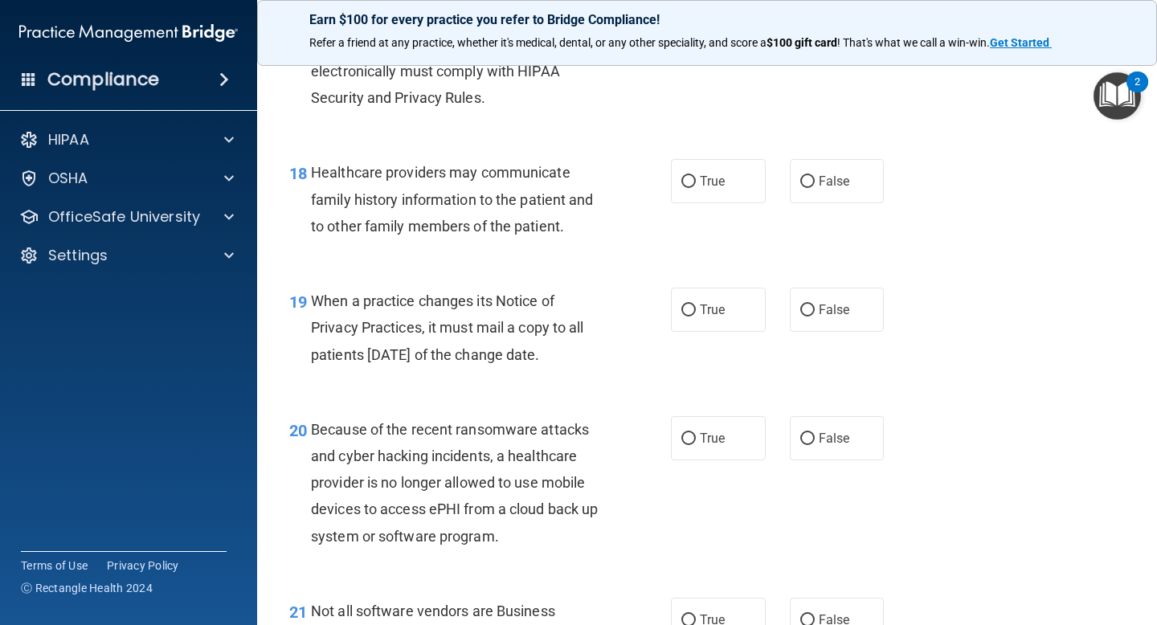
scroll to position [2632, 0]
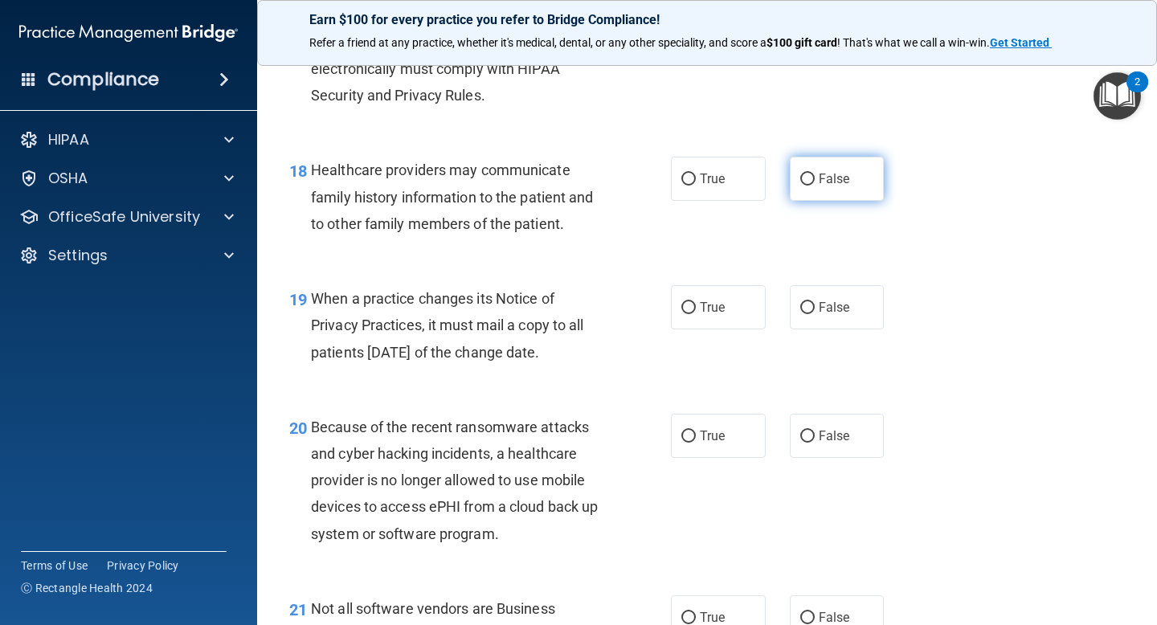
click at [828, 191] on label "False" at bounding box center [837, 179] width 95 height 44
click at [815, 186] on input "False" at bounding box center [807, 180] width 14 height 12
radio input "true"
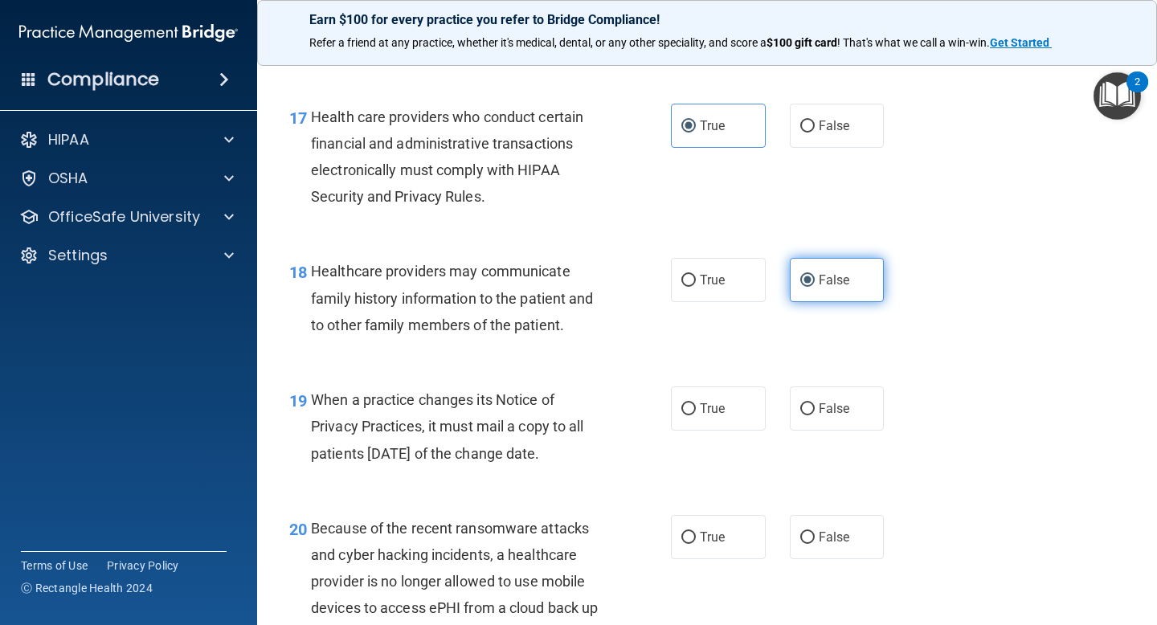
scroll to position [2523, 0]
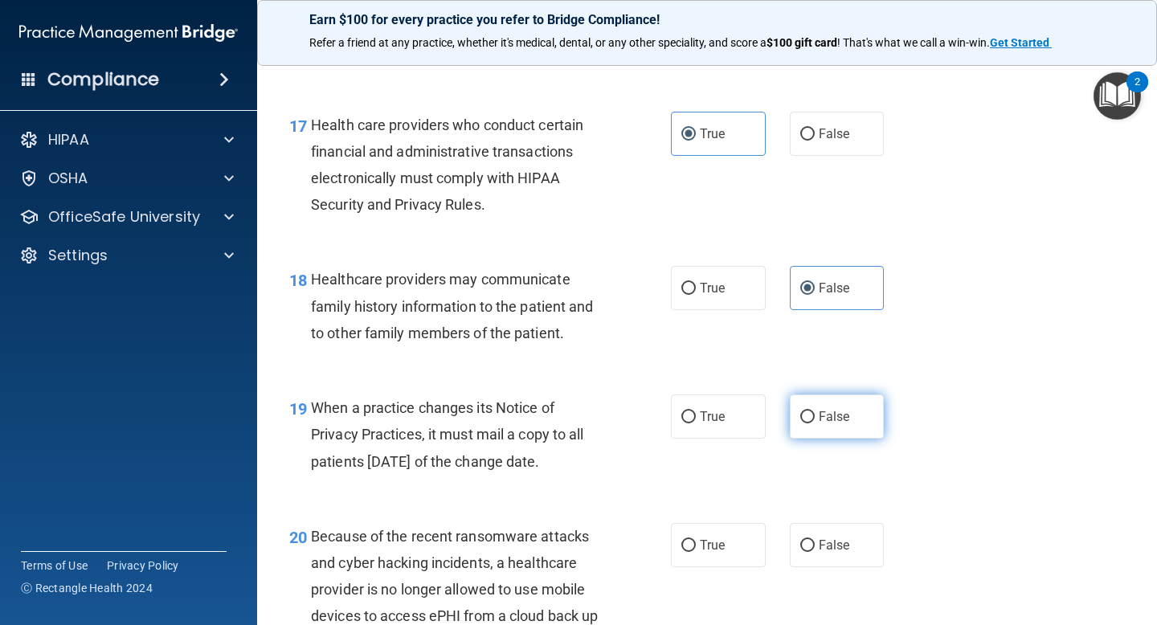
click at [823, 400] on label "False" at bounding box center [837, 417] width 95 height 44
click at [815, 411] on input "False" at bounding box center [807, 417] width 14 height 12
radio input "true"
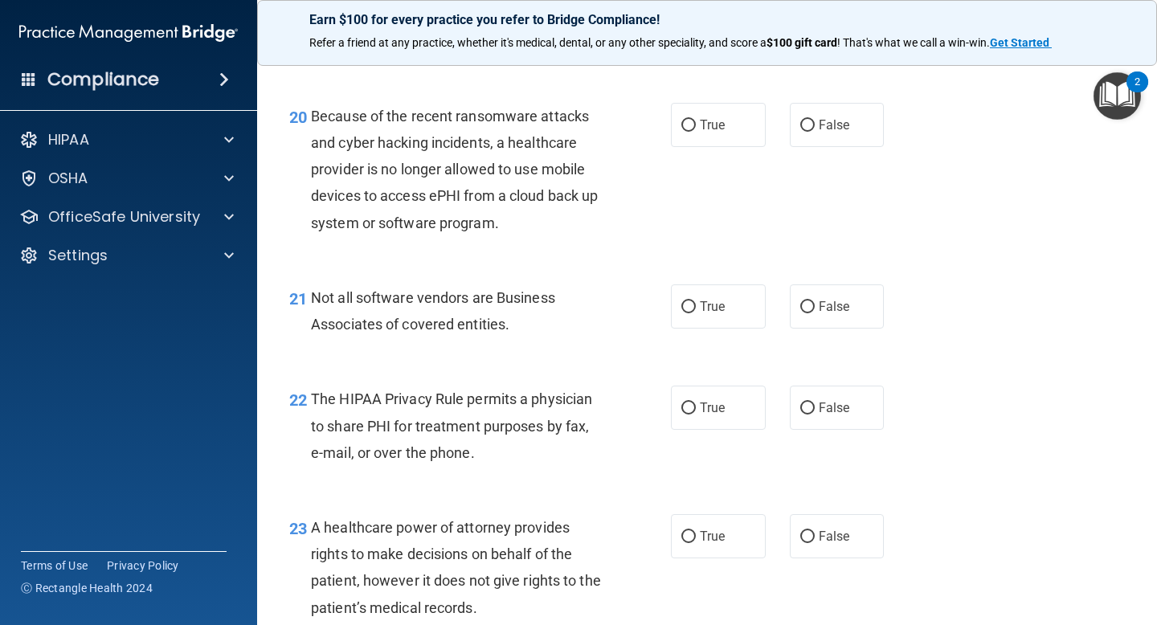
scroll to position [2944, 0]
click at [822, 117] on span "False" at bounding box center [834, 124] width 31 height 15
click at [815, 119] on input "False" at bounding box center [807, 125] width 14 height 12
radio input "true"
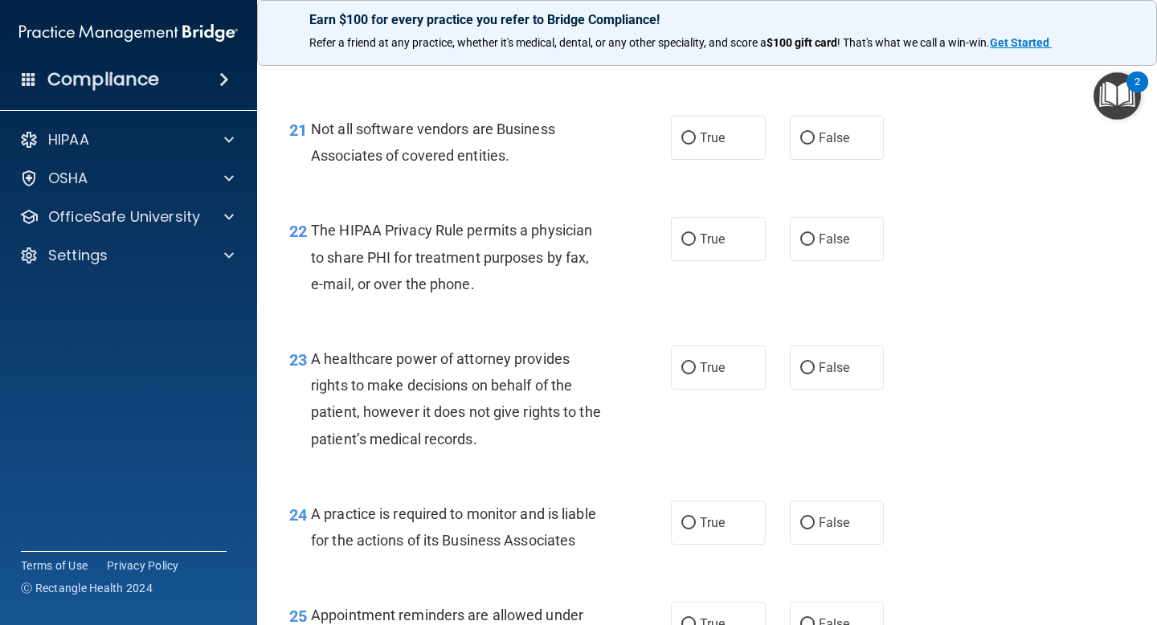
scroll to position [3114, 0]
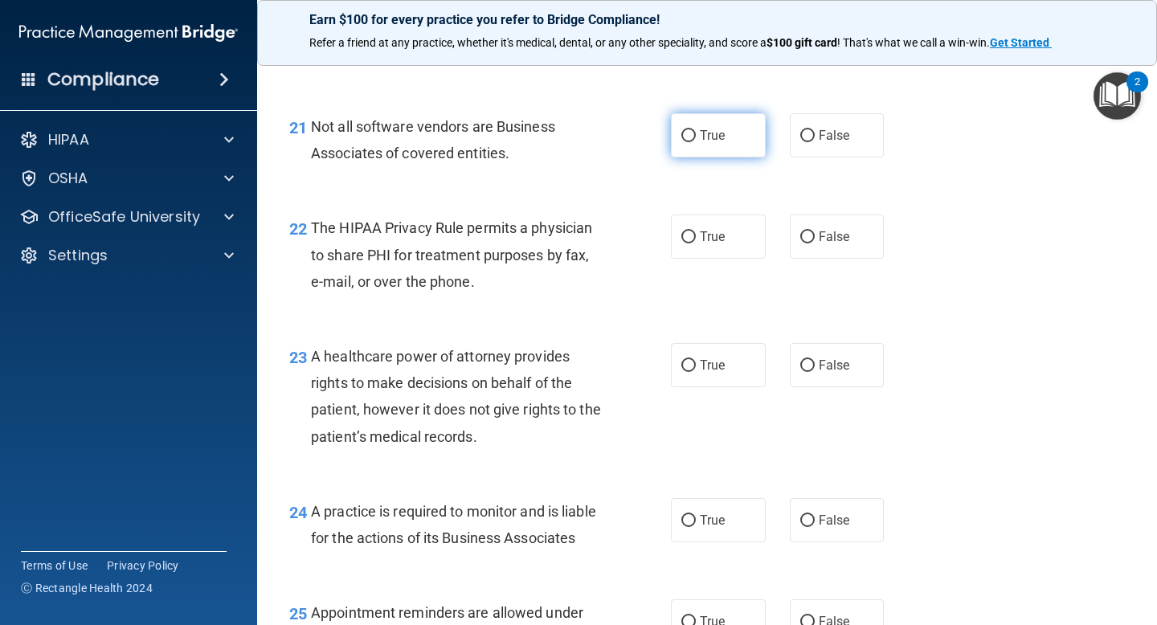
click at [698, 138] on label "True" at bounding box center [718, 135] width 95 height 44
click at [696, 138] on input "True" at bounding box center [689, 136] width 14 height 12
radio input "true"
click at [687, 238] on input "True" at bounding box center [689, 237] width 14 height 12
radio input "true"
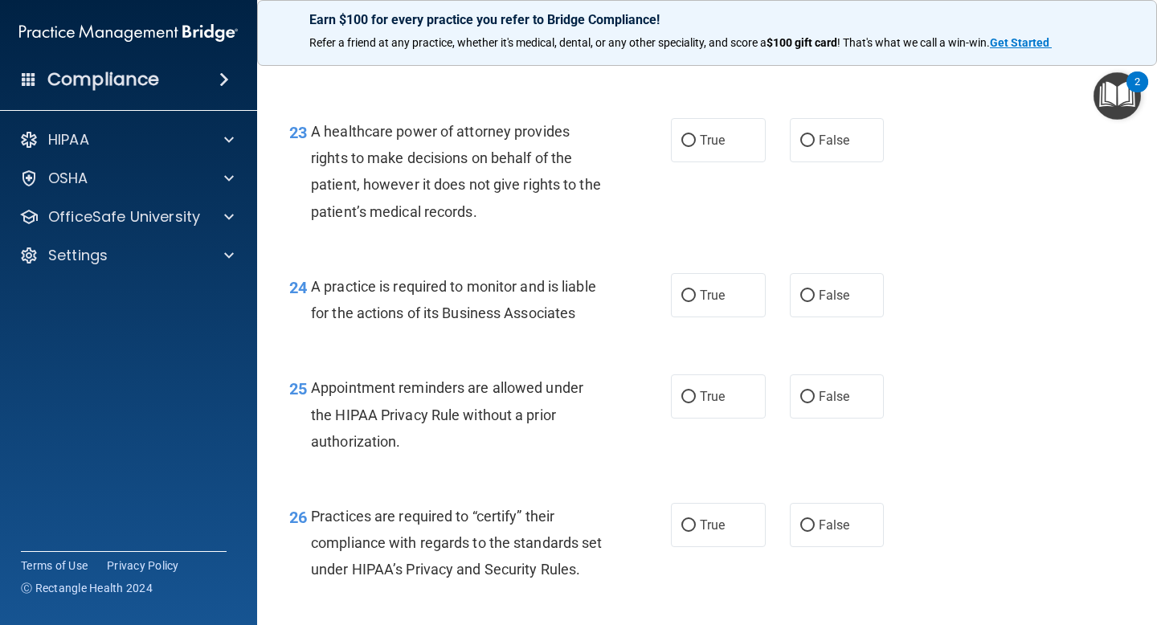
scroll to position [3343, 0]
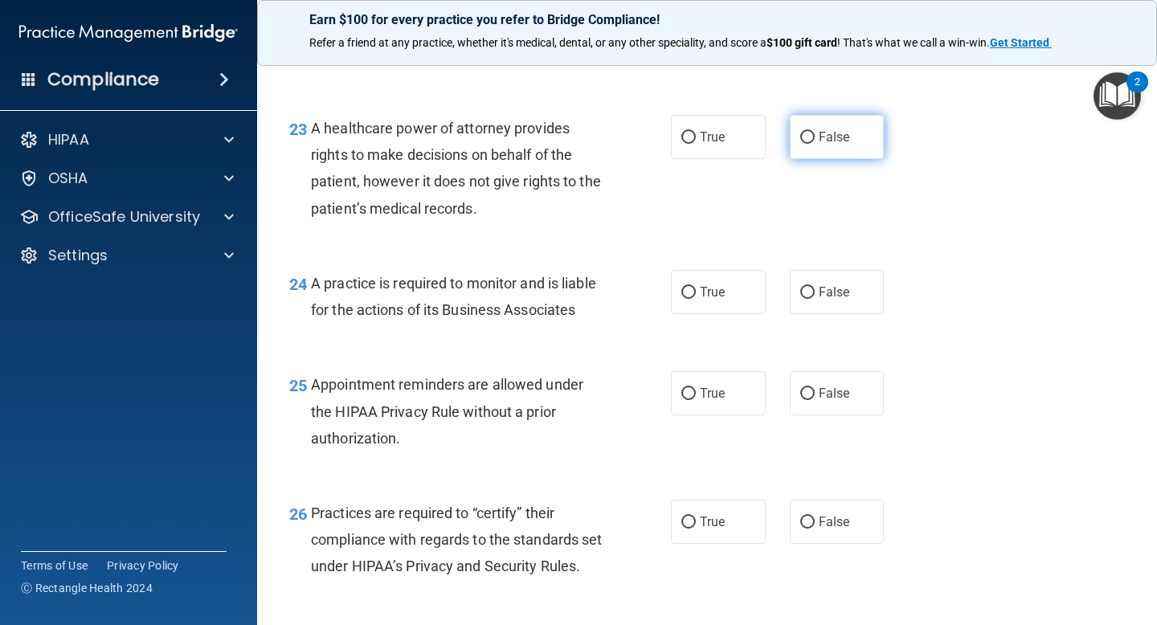
click at [804, 137] on input "False" at bounding box center [807, 138] width 14 height 12
radio input "true"
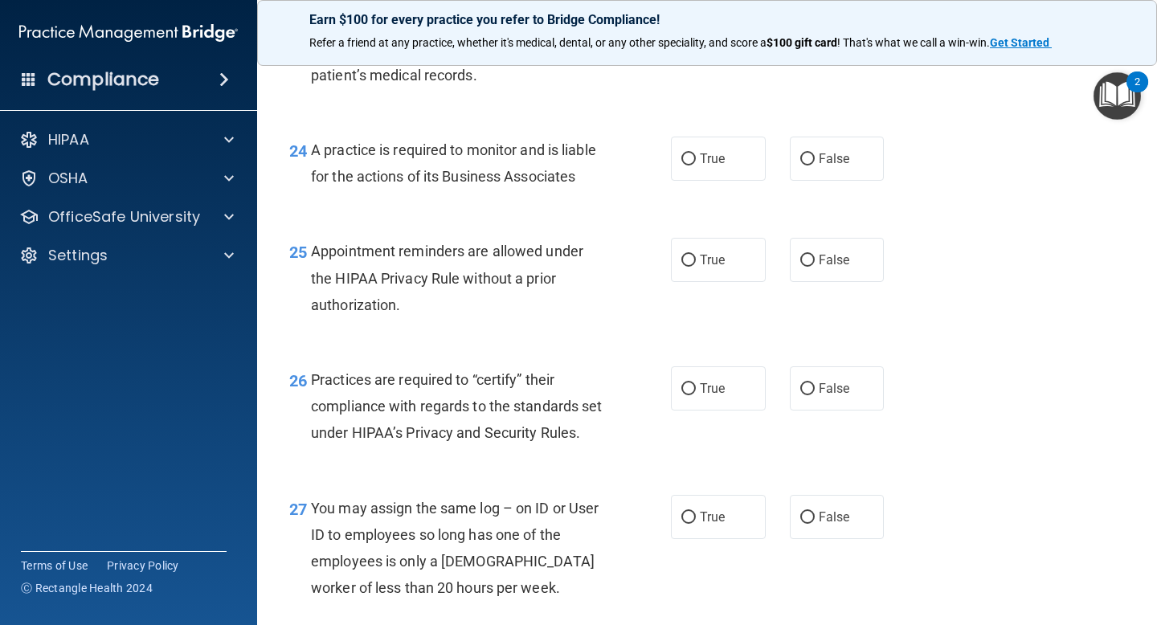
scroll to position [3482, 0]
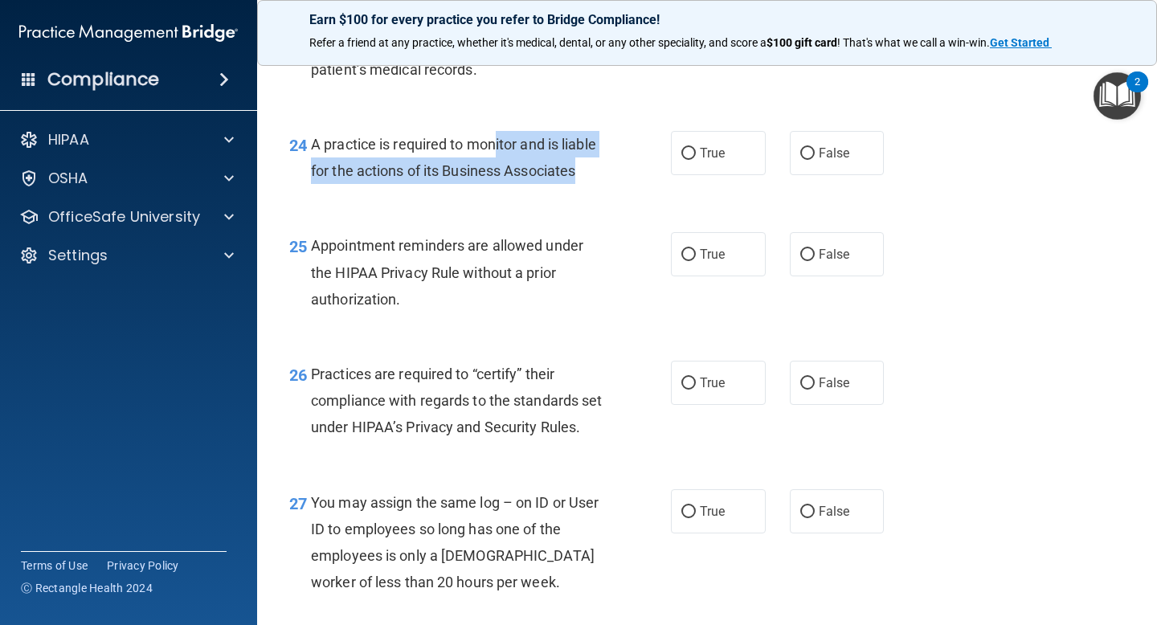
drag, startPoint x: 600, startPoint y: 166, endPoint x: 495, endPoint y: 143, distance: 107.8
click at [495, 143] on div "A practice is required to monitor and is liable for the actions of its Business…" at bounding box center [463, 157] width 305 height 53
click at [495, 143] on span "A practice is required to monitor and is liable for the actions of its Business…" at bounding box center [453, 157] width 285 height 43
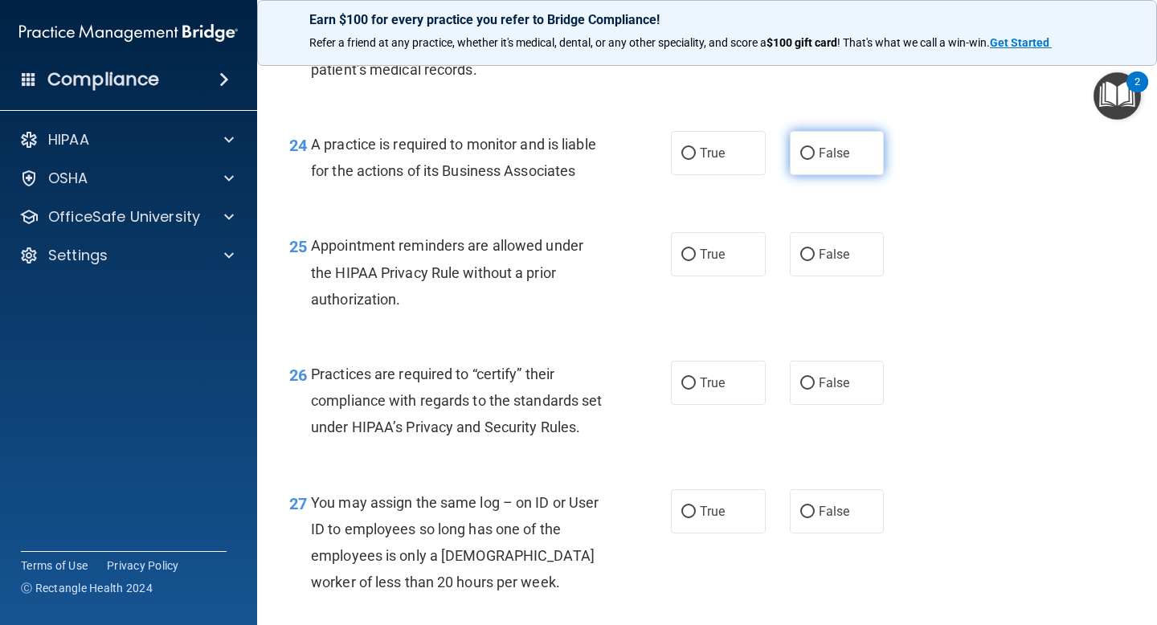
click at [814, 150] on input "False" at bounding box center [807, 154] width 14 height 12
radio input "true"
click at [707, 273] on label "True" at bounding box center [718, 254] width 95 height 44
click at [696, 261] on input "True" at bounding box center [689, 255] width 14 height 12
radio input "true"
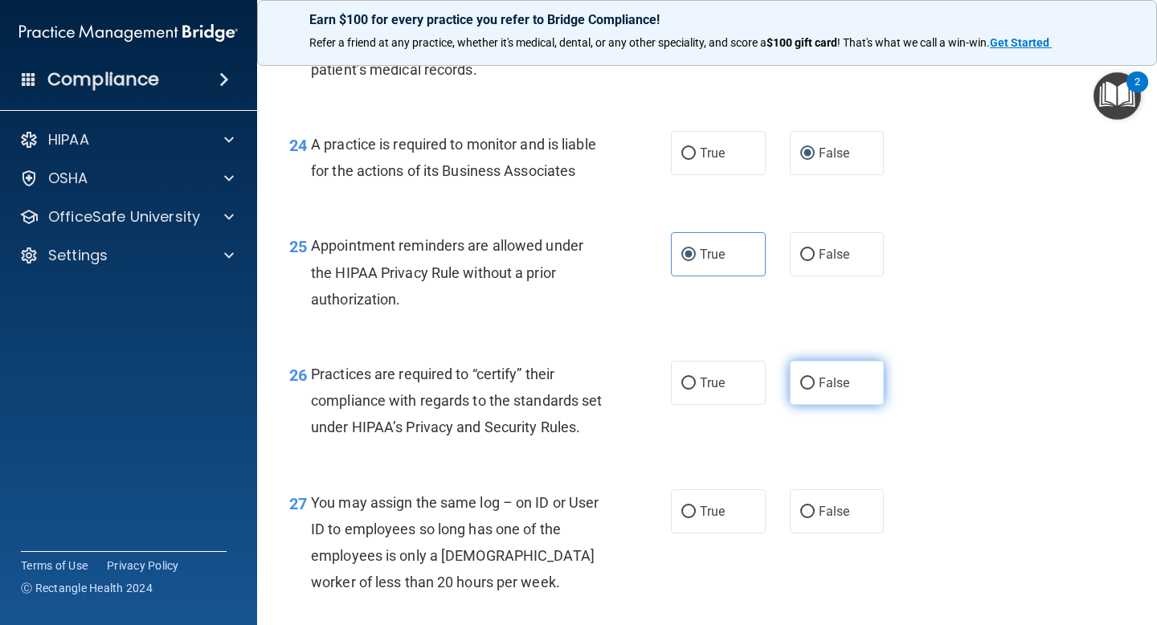
click at [805, 379] on input "False" at bounding box center [807, 384] width 14 height 12
radio input "true"
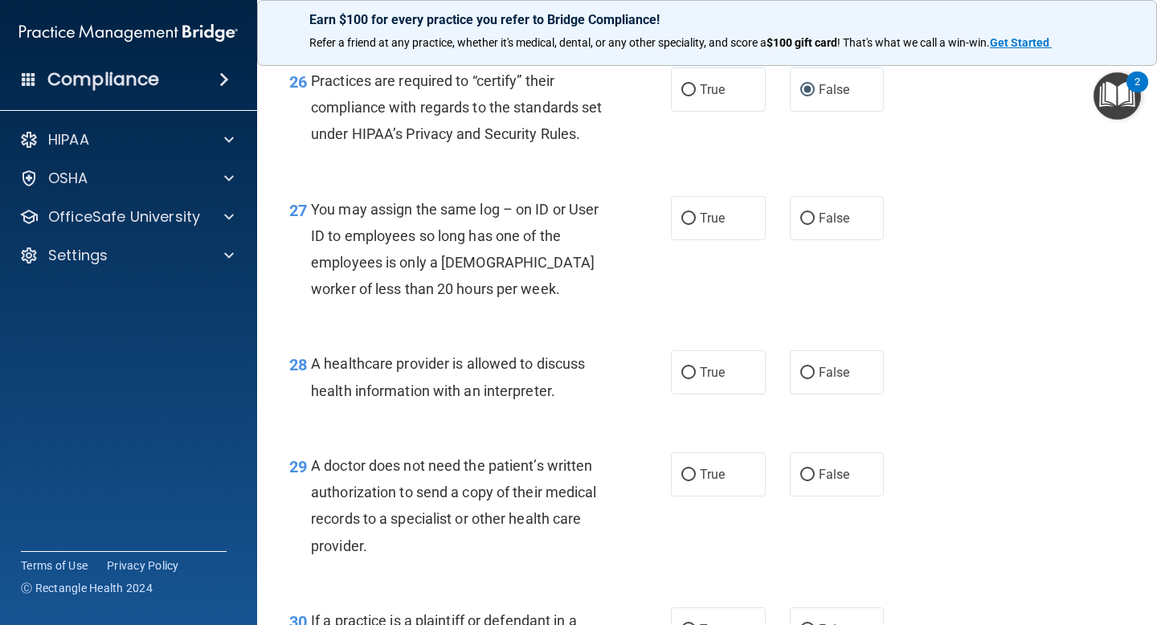
scroll to position [3791, 0]
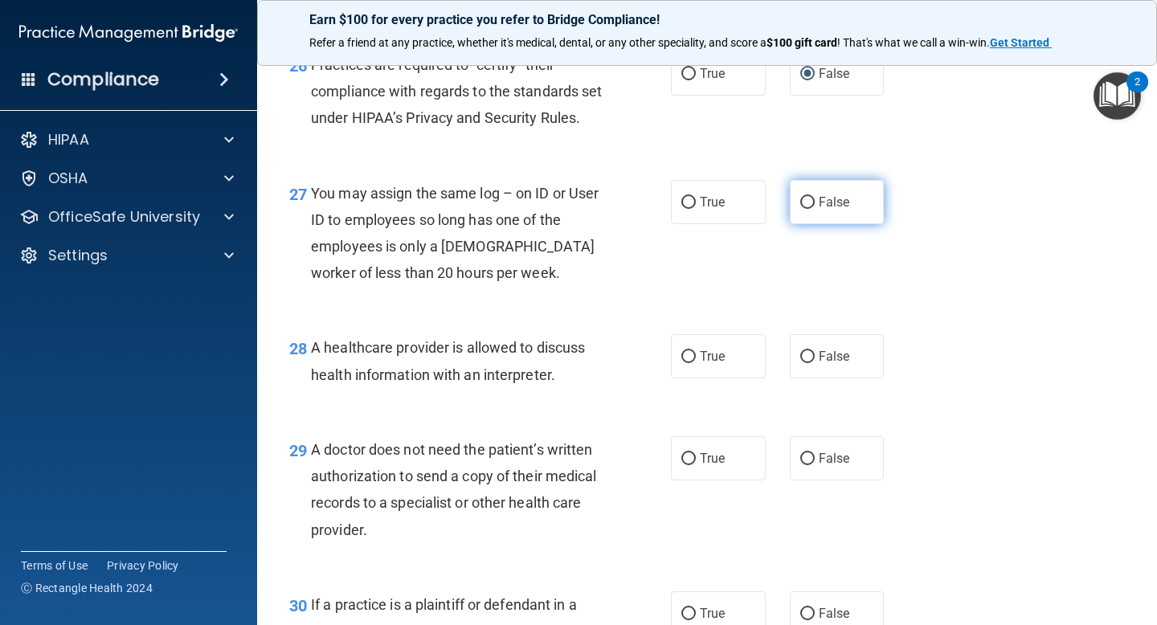
click at [825, 210] on span "False" at bounding box center [834, 201] width 31 height 15
click at [815, 209] on input "False" at bounding box center [807, 203] width 14 height 12
radio input "true"
click at [712, 369] on label "True" at bounding box center [718, 356] width 95 height 44
click at [696, 363] on input "True" at bounding box center [689, 357] width 14 height 12
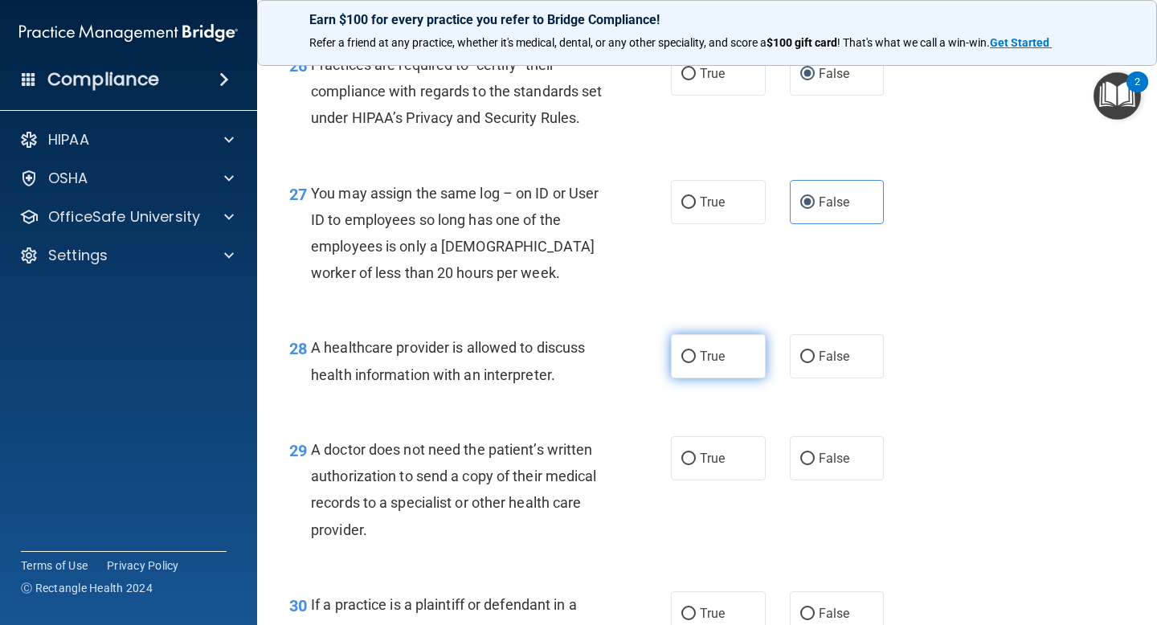
radio input "true"
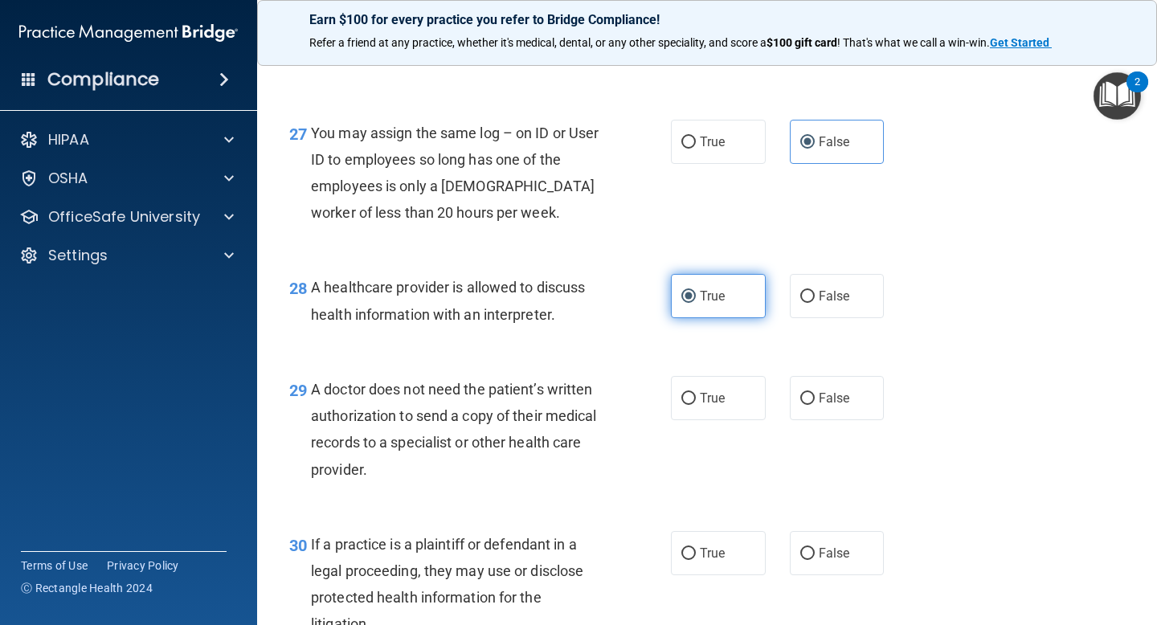
scroll to position [3873, 0]
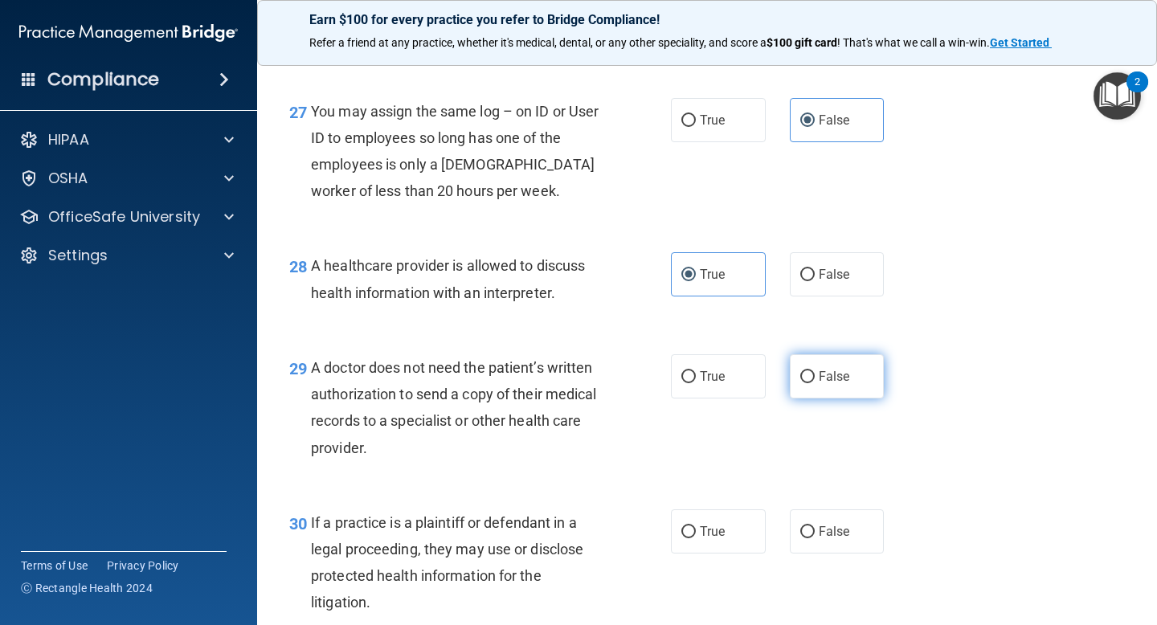
click at [805, 383] on input "False" at bounding box center [807, 377] width 14 height 12
radio input "true"
click at [718, 384] on span "True" at bounding box center [712, 376] width 25 height 15
click at [696, 383] on input "True" at bounding box center [689, 377] width 14 height 12
radio input "true"
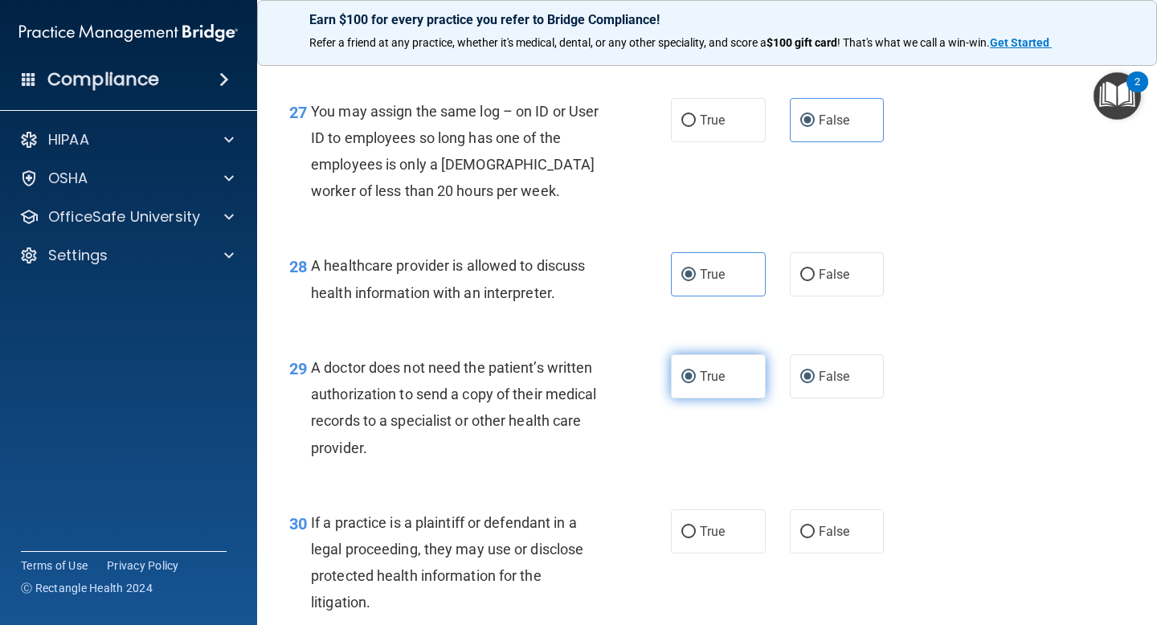
radio input "false"
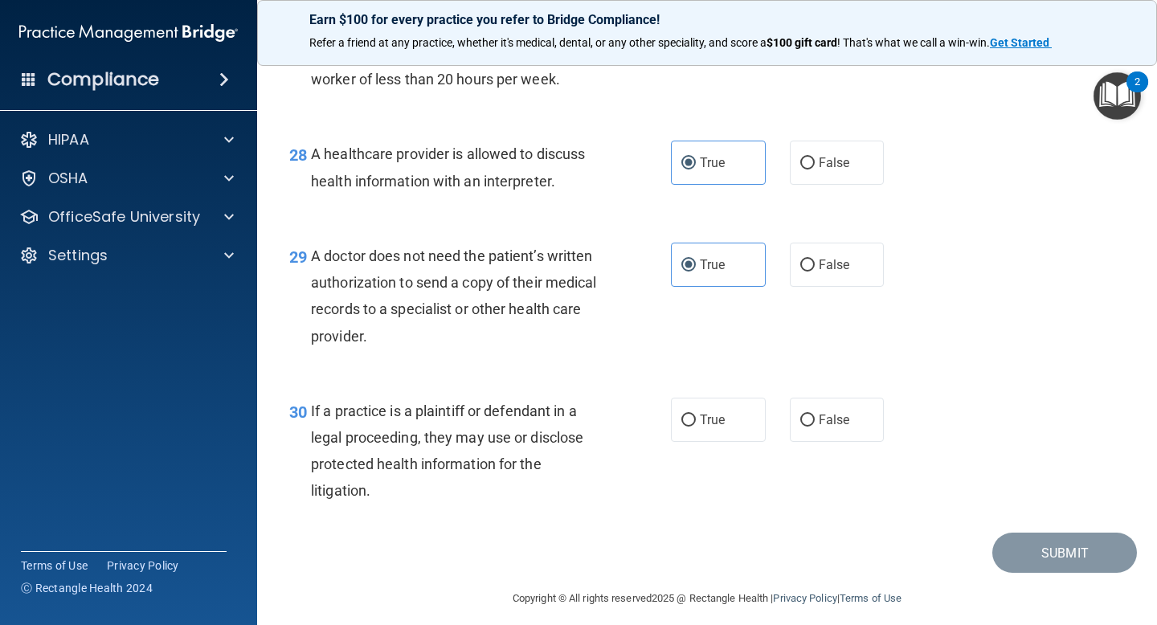
scroll to position [4002, 0]
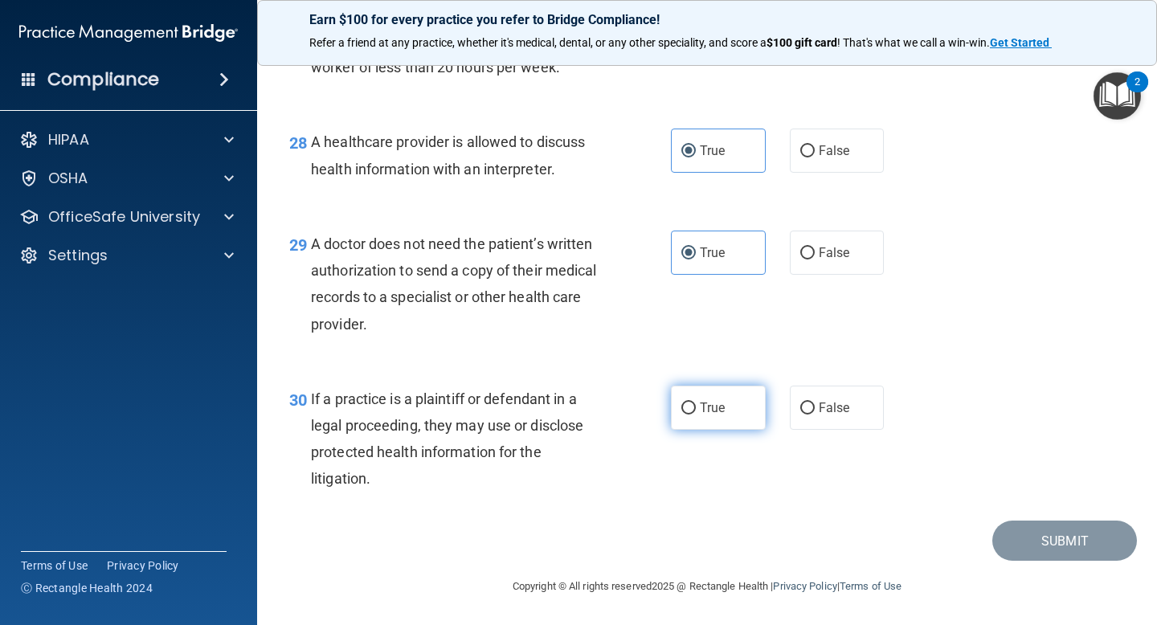
click at [739, 420] on label "True" at bounding box center [718, 408] width 95 height 44
click at [696, 415] on input "True" at bounding box center [689, 409] width 14 height 12
radio input "true"
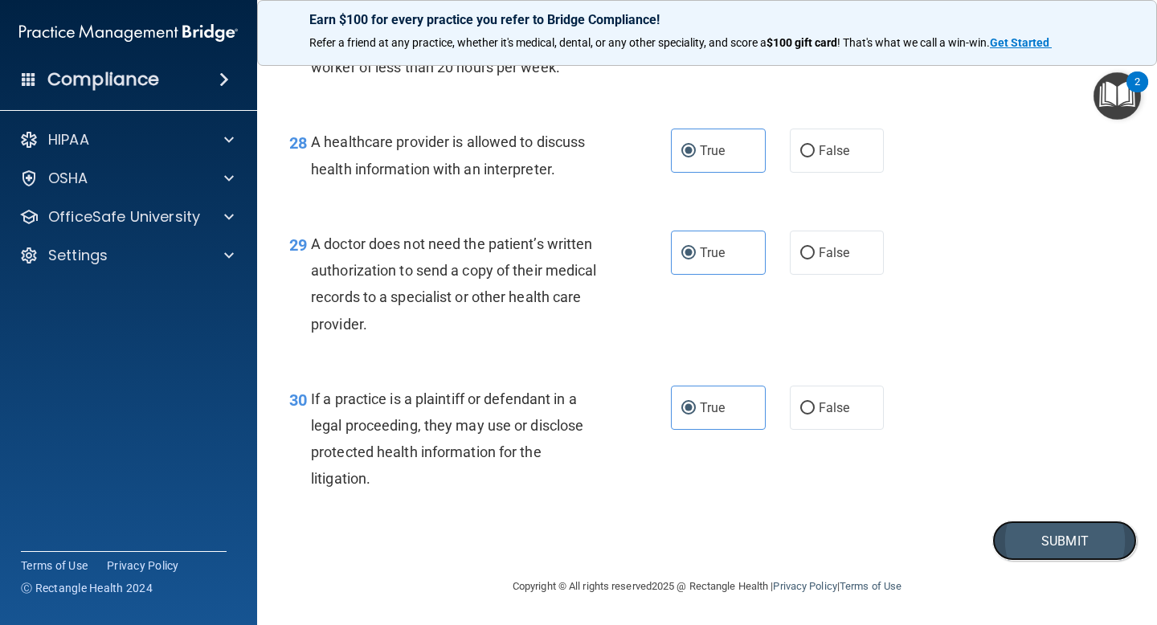
click at [1038, 562] on button "Submit" at bounding box center [1065, 541] width 145 height 41
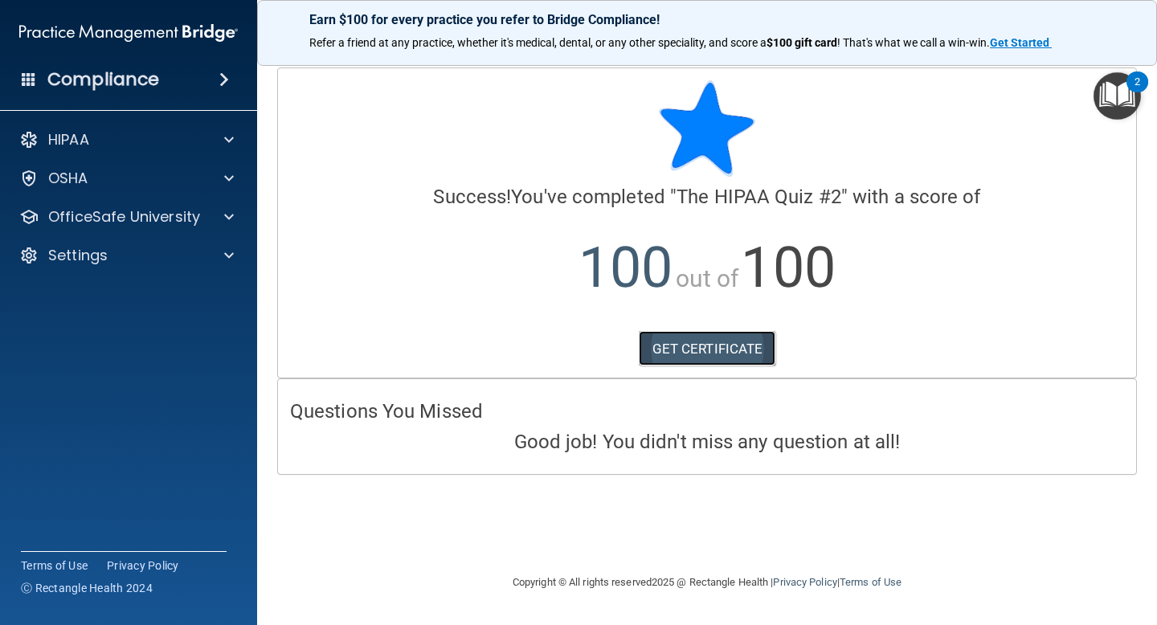
click at [665, 349] on link "GET CERTIFICATE" at bounding box center [707, 348] width 137 height 35
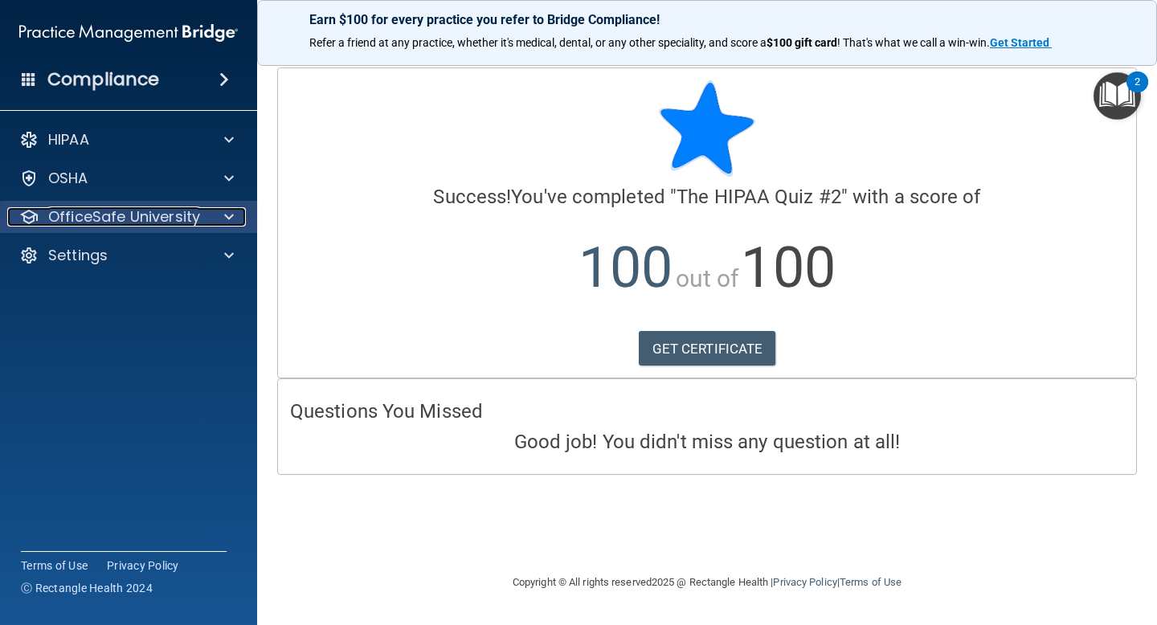
click at [75, 215] on p "OfficeSafe University" at bounding box center [124, 216] width 152 height 19
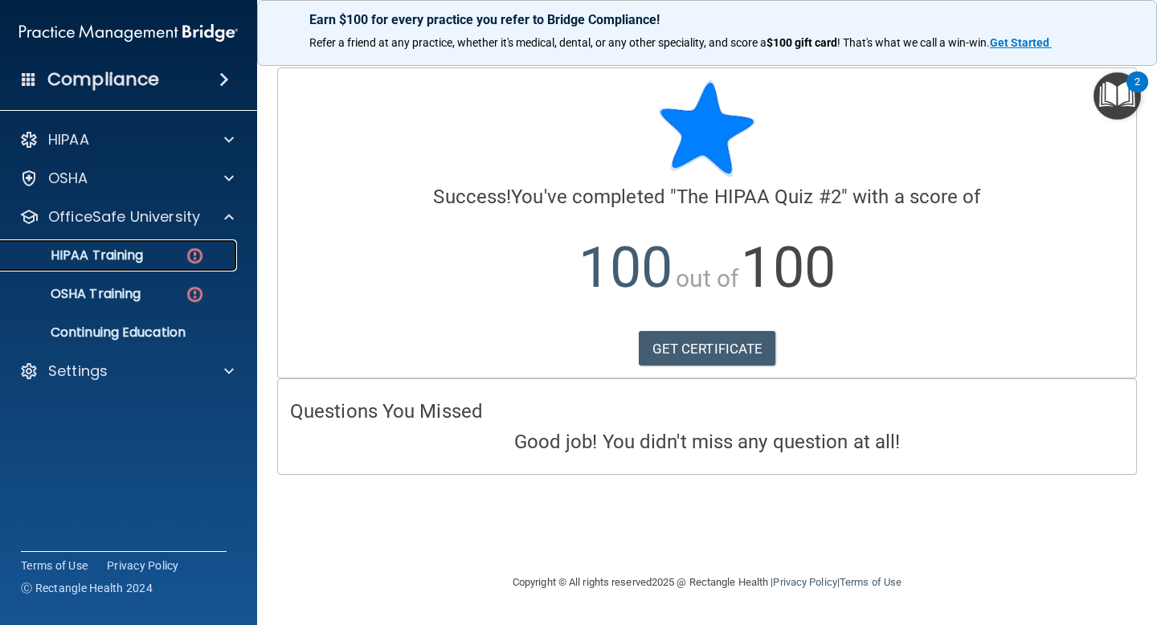
click at [79, 256] on p "HIPAA Training" at bounding box center [76, 256] width 133 height 16
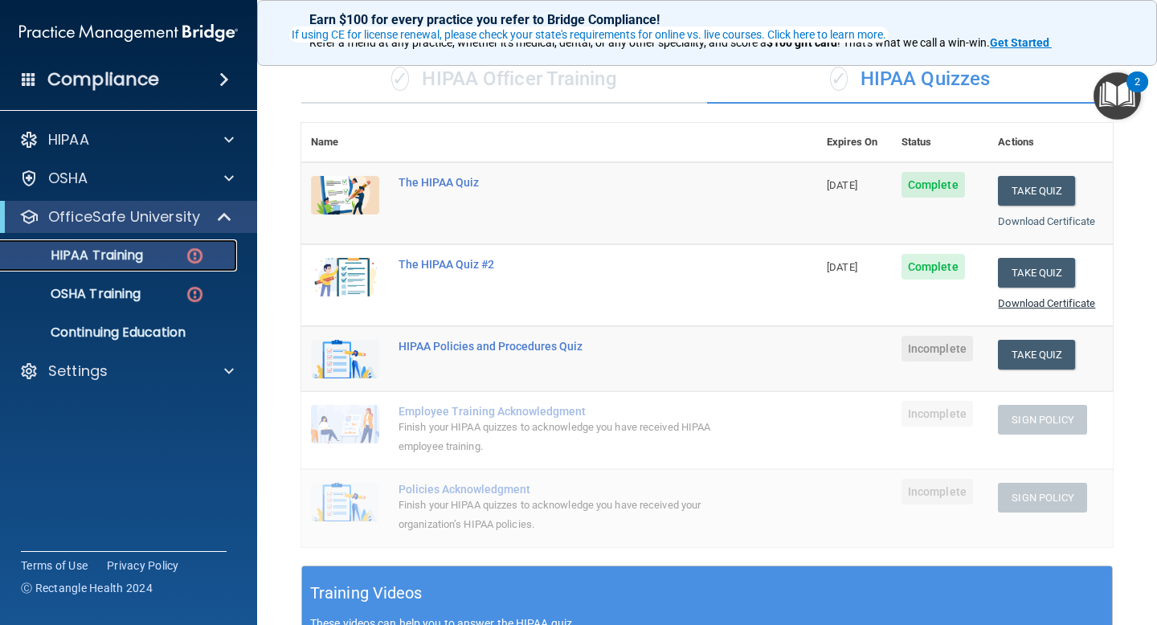
scroll to position [129, 0]
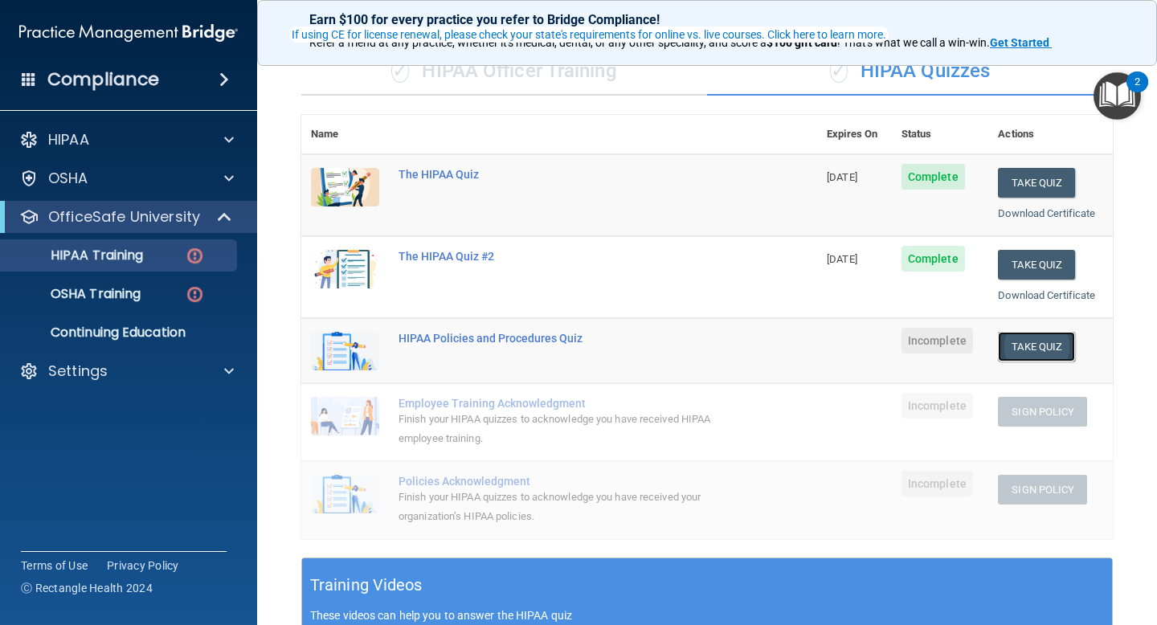
click at [1026, 344] on button "Take Quiz" at bounding box center [1036, 347] width 77 height 30
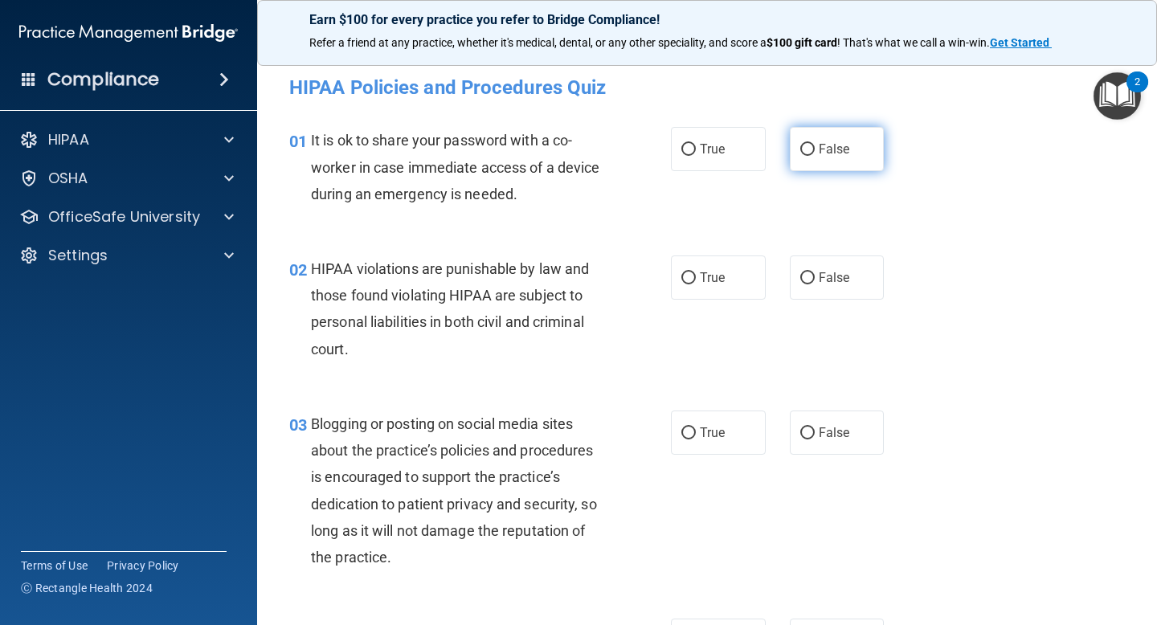
click at [816, 153] on label "False" at bounding box center [837, 149] width 95 height 44
click at [815, 153] on input "False" at bounding box center [807, 150] width 14 height 12
radio input "true"
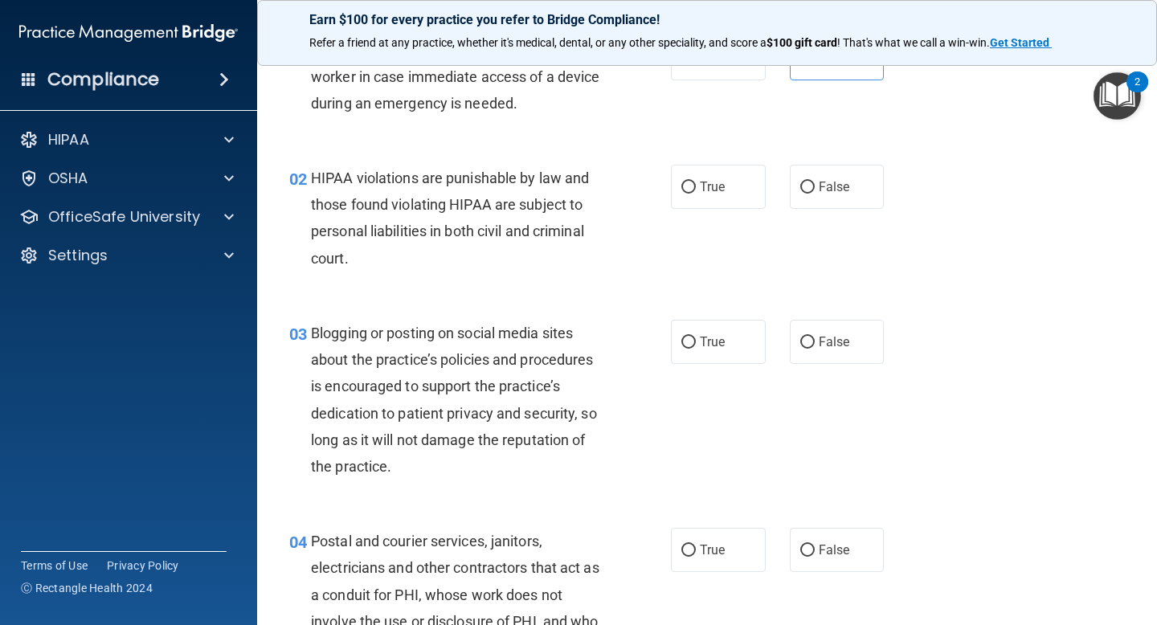
scroll to position [97, 0]
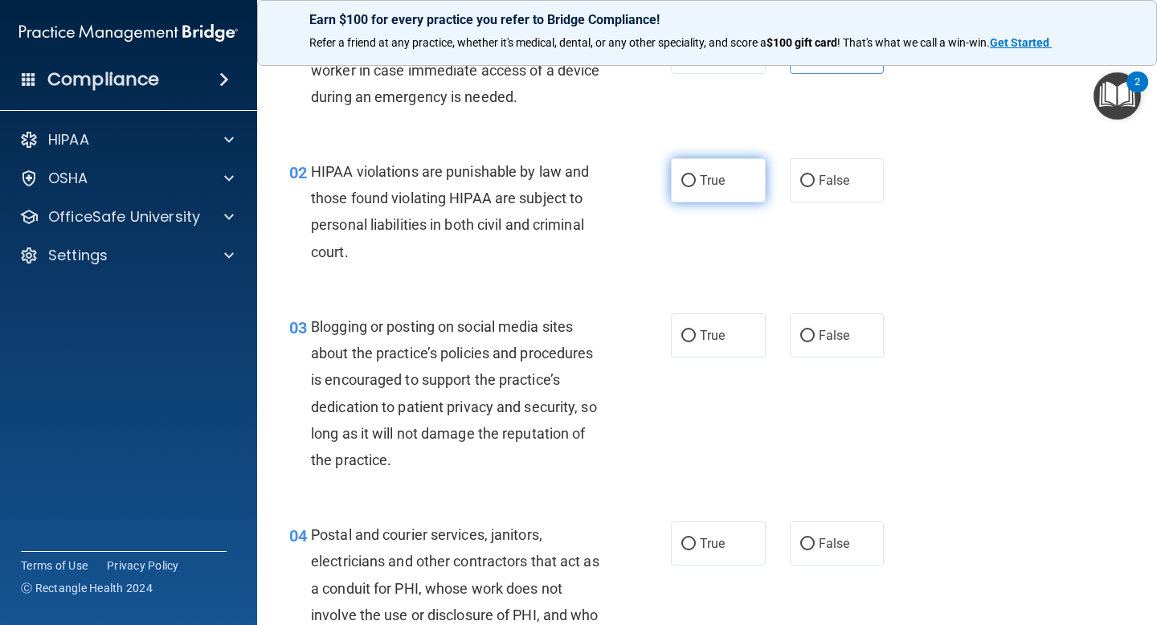
click at [732, 182] on label "True" at bounding box center [718, 180] width 95 height 44
click at [696, 182] on input "True" at bounding box center [689, 181] width 14 height 12
radio input "true"
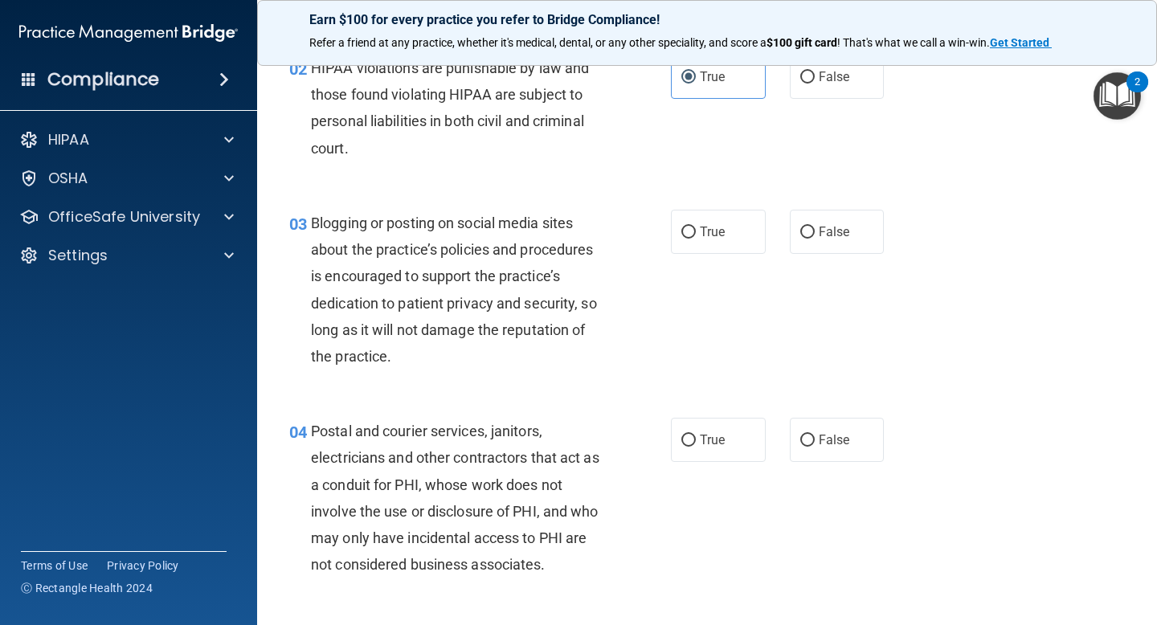
scroll to position [203, 0]
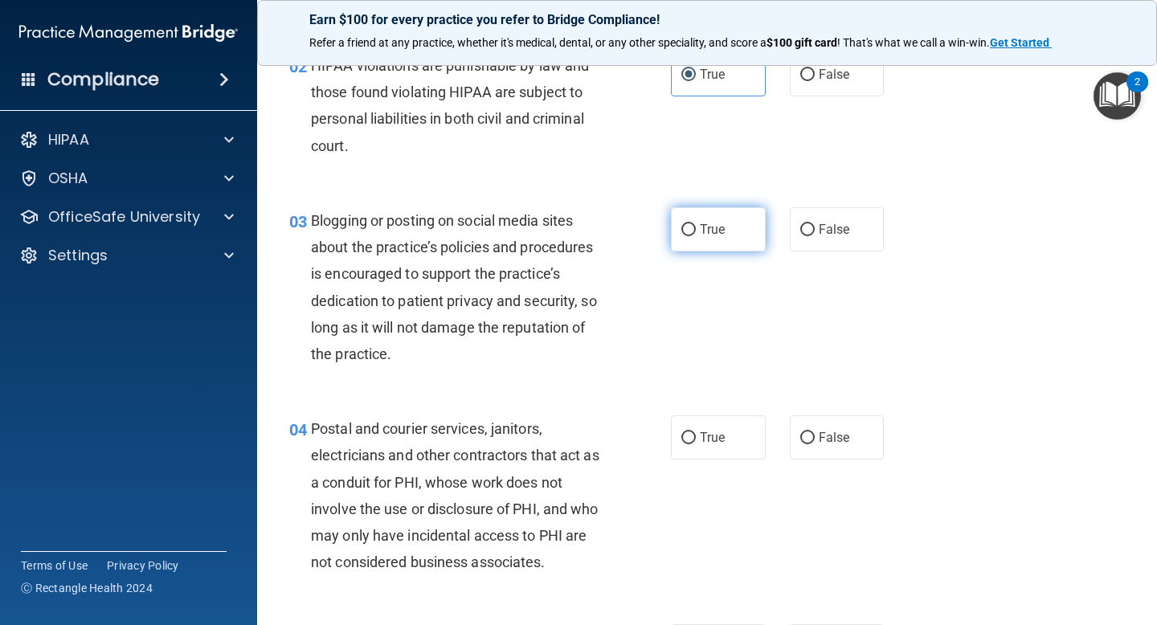
click at [704, 231] on span "True" at bounding box center [712, 229] width 25 height 15
click at [696, 231] on input "True" at bounding box center [689, 230] width 14 height 12
radio input "true"
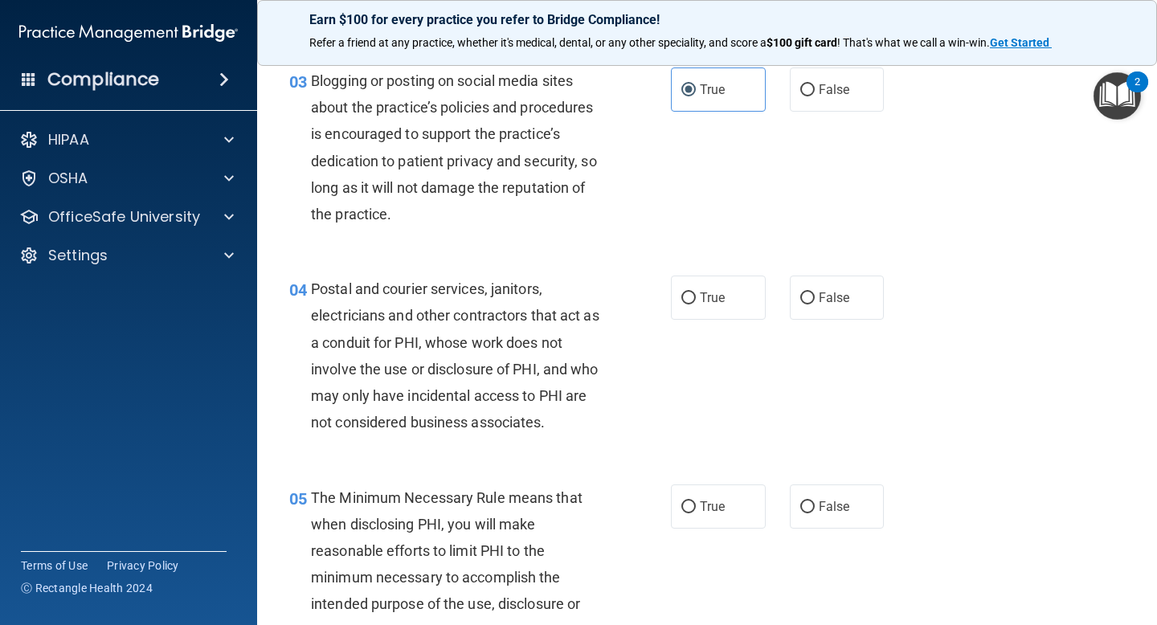
scroll to position [347, 0]
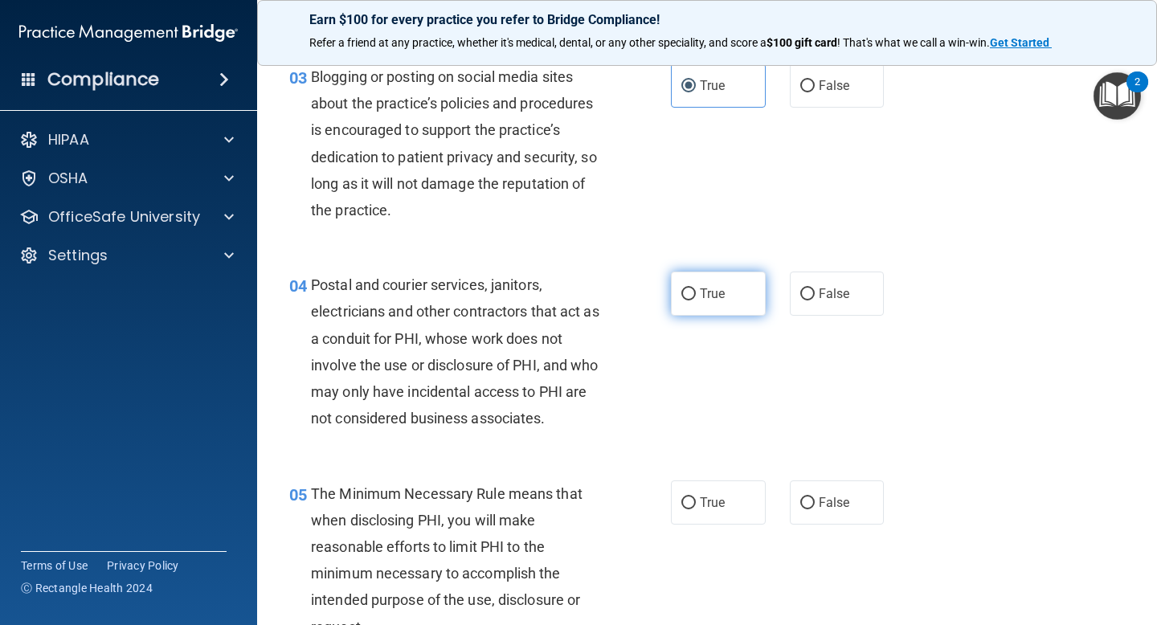
click at [700, 291] on span "True" at bounding box center [712, 293] width 25 height 15
click at [696, 291] on input "True" at bounding box center [689, 295] width 14 height 12
radio input "true"
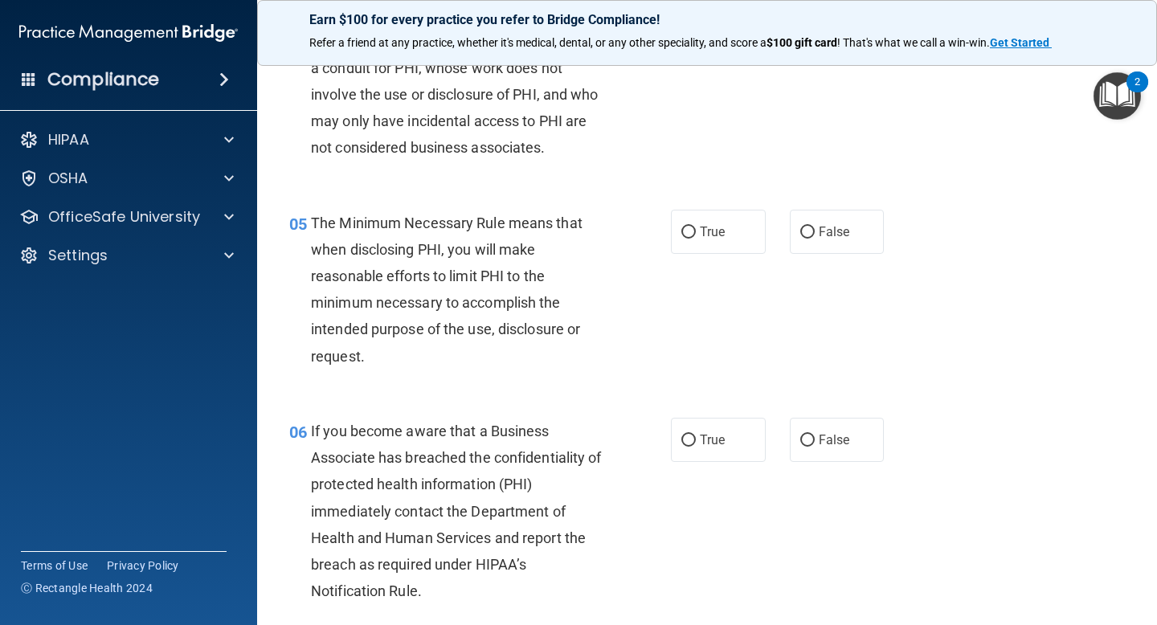
scroll to position [619, 0]
click at [727, 243] on label "True" at bounding box center [718, 231] width 95 height 44
click at [696, 238] on input "True" at bounding box center [689, 232] width 14 height 12
radio input "true"
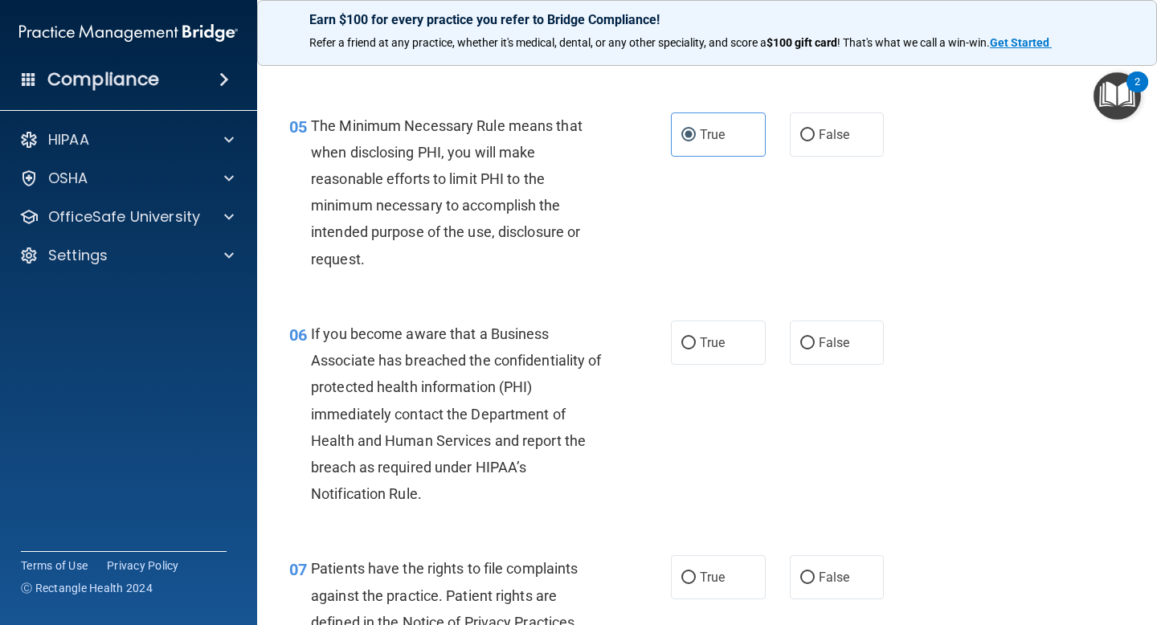
scroll to position [717, 0]
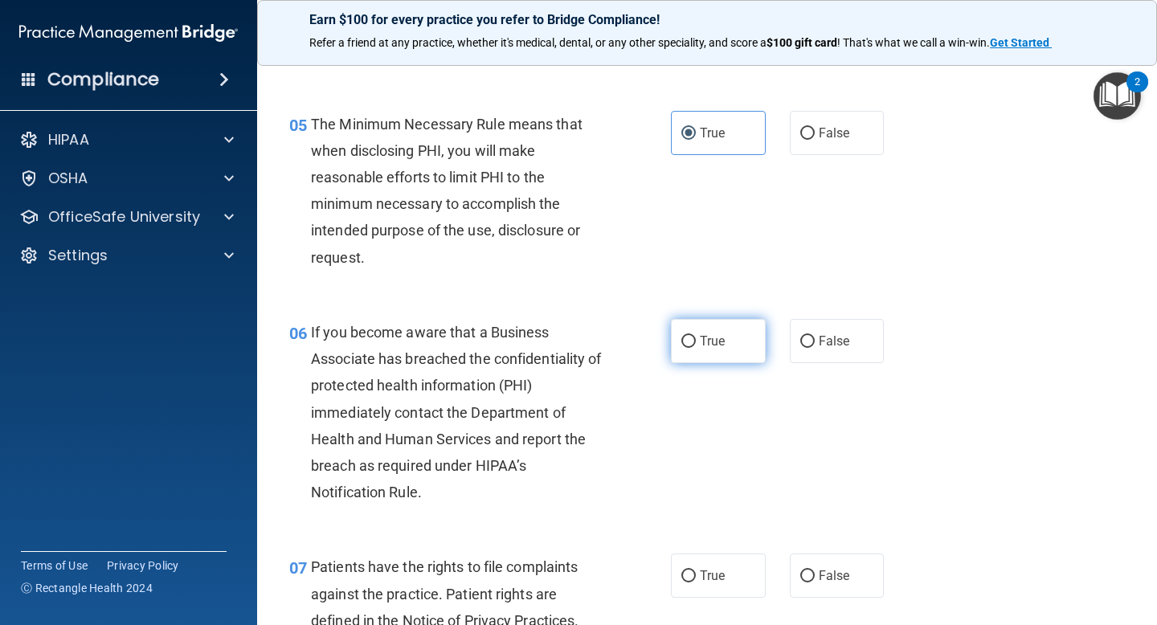
click at [712, 338] on span "True" at bounding box center [712, 341] width 25 height 15
click at [696, 338] on input "True" at bounding box center [689, 342] width 14 height 12
radio input "true"
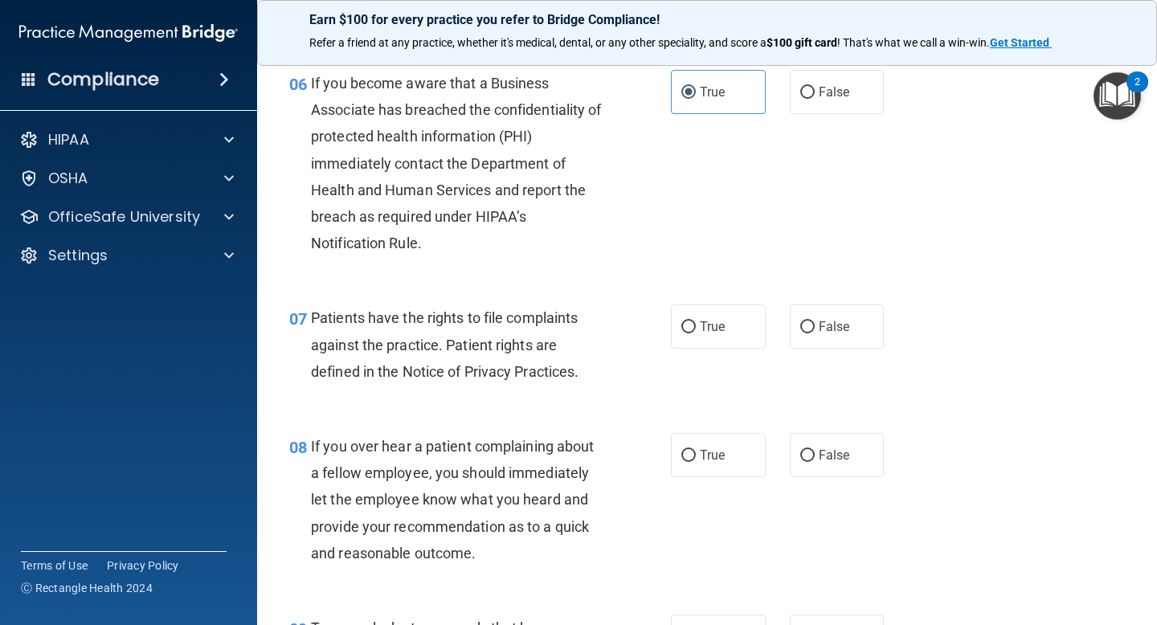
scroll to position [968, 0]
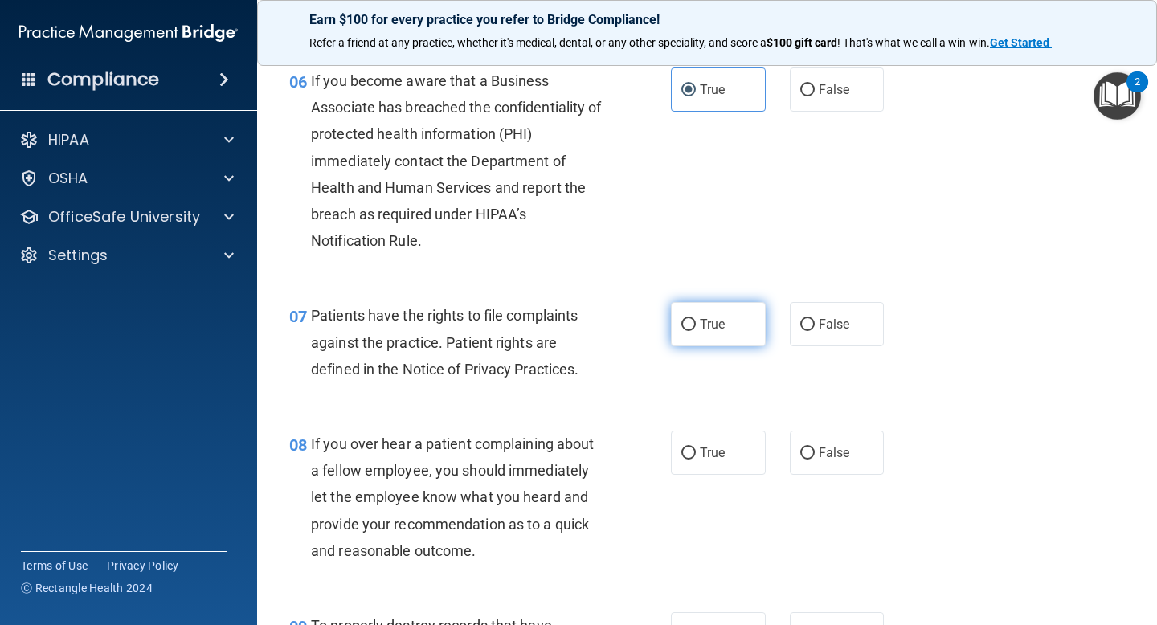
click at [705, 332] on span "True" at bounding box center [712, 324] width 25 height 15
click at [696, 331] on input "True" at bounding box center [689, 325] width 14 height 12
radio input "true"
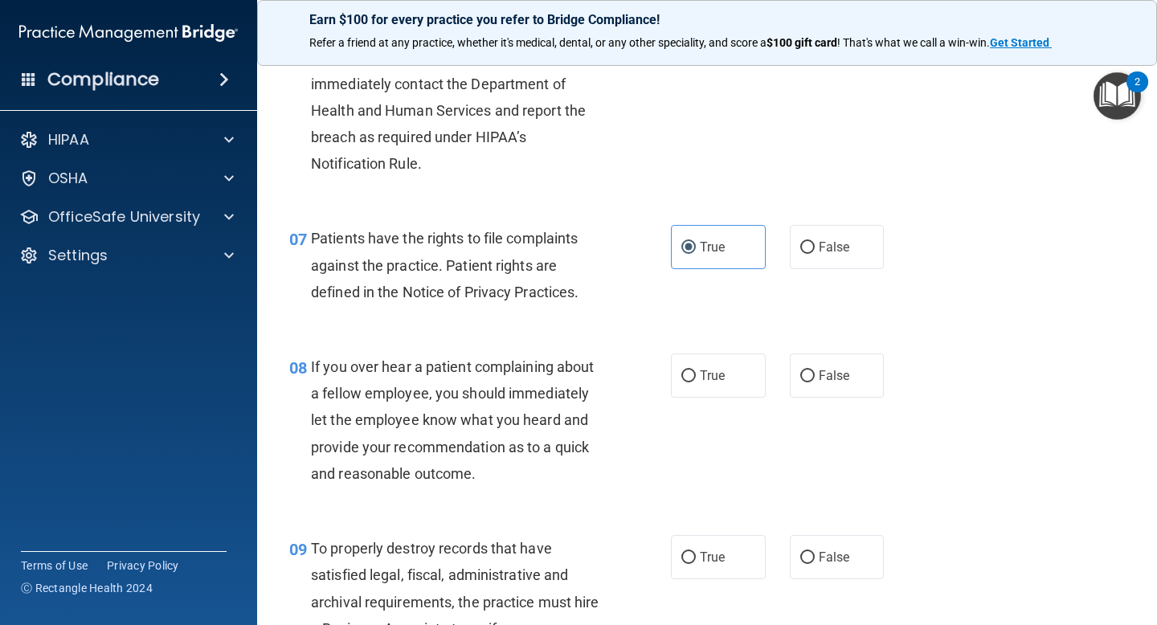
scroll to position [1048, 0]
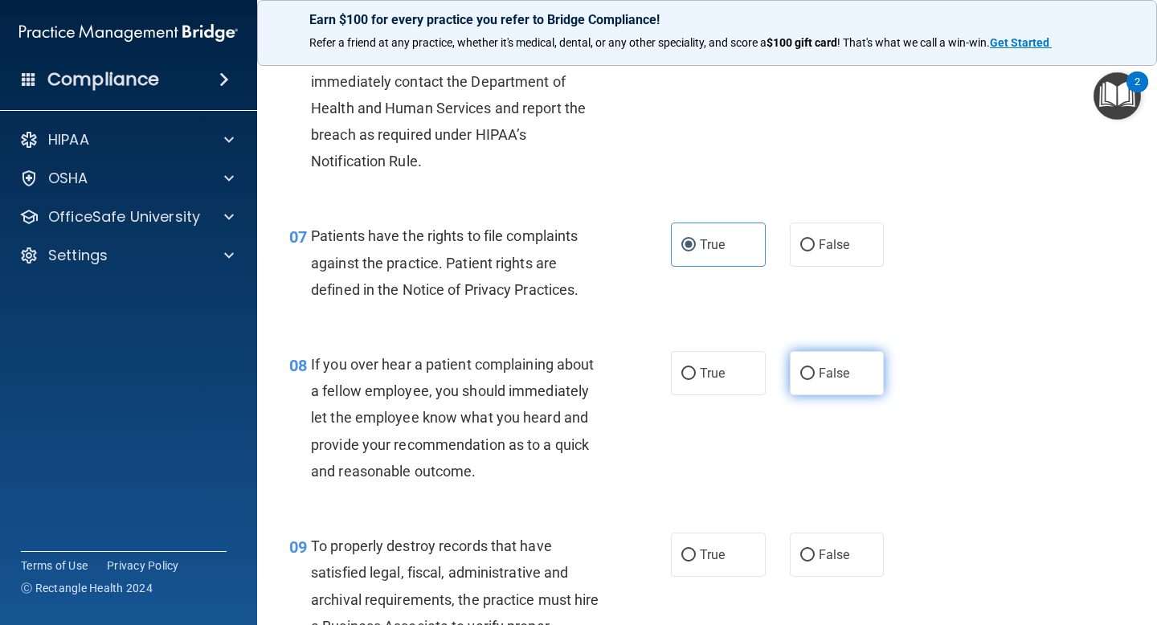
click at [832, 366] on span "False" at bounding box center [834, 373] width 31 height 15
click at [815, 368] on input "False" at bounding box center [807, 374] width 14 height 12
radio input "true"
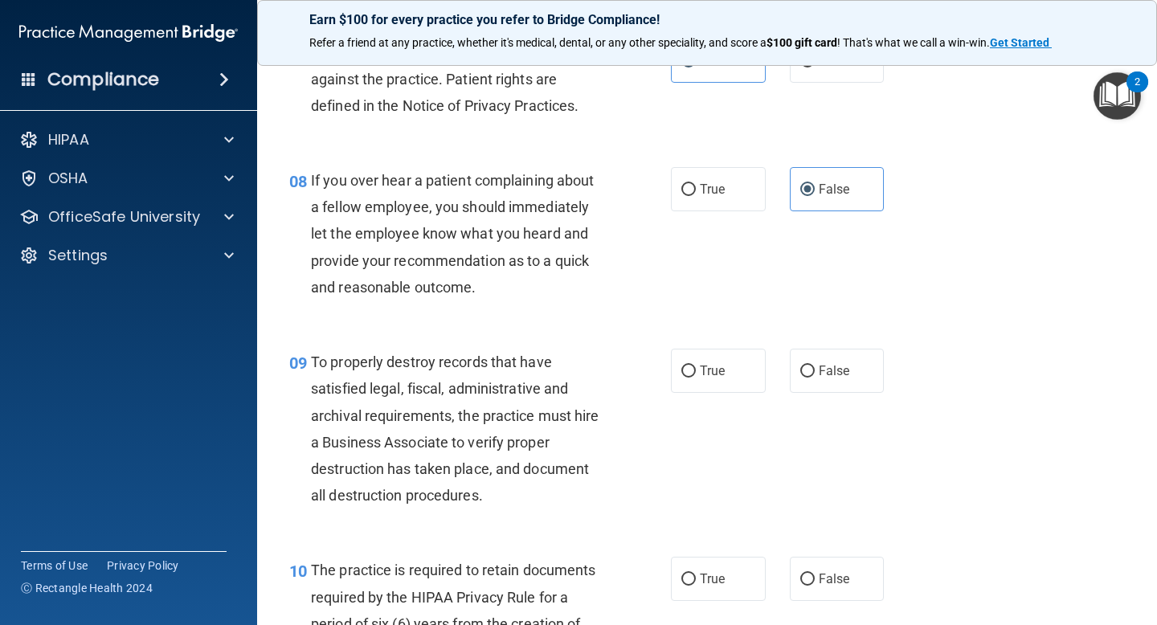
scroll to position [1235, 0]
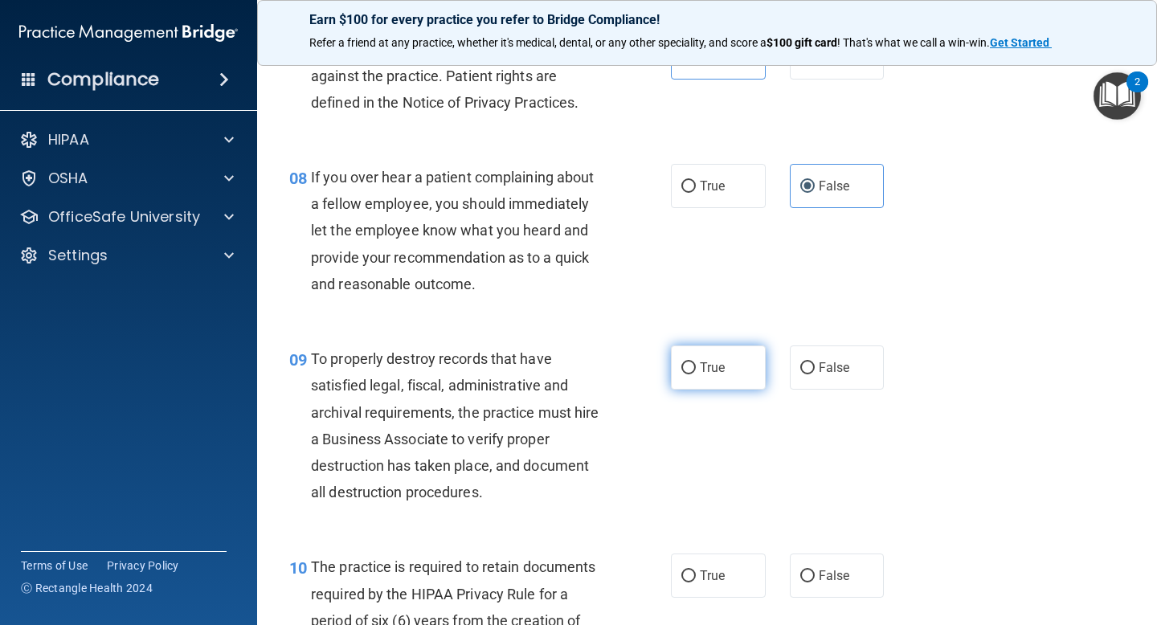
click at [699, 364] on label "True" at bounding box center [718, 368] width 95 height 44
click at [696, 364] on input "True" at bounding box center [689, 368] width 14 height 12
radio input "true"
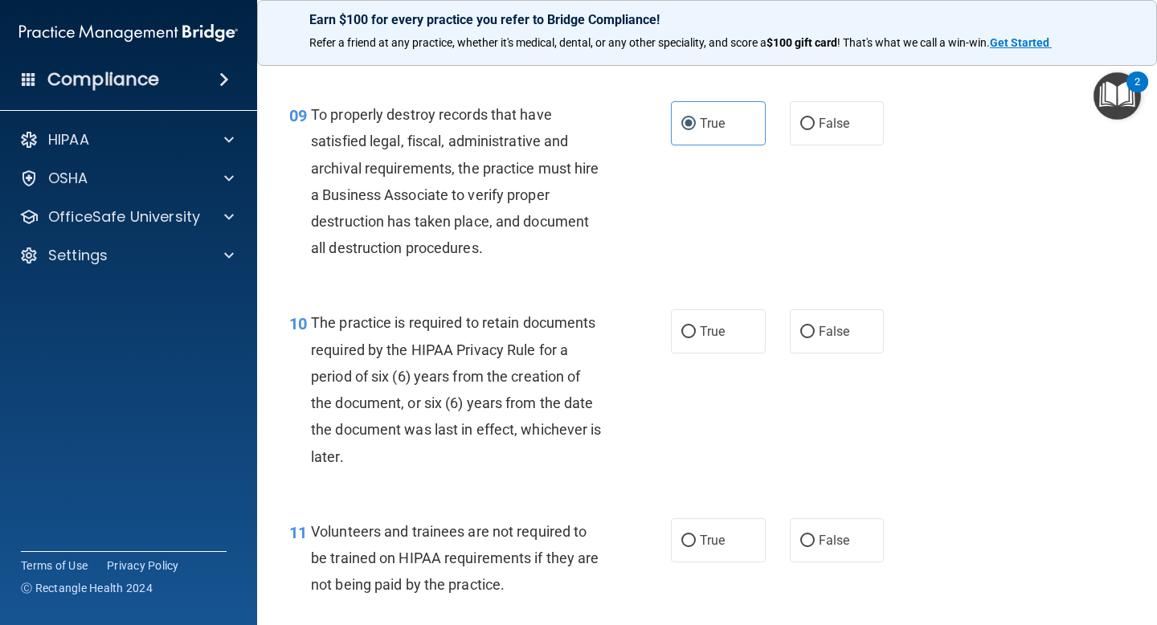
scroll to position [1484, 0]
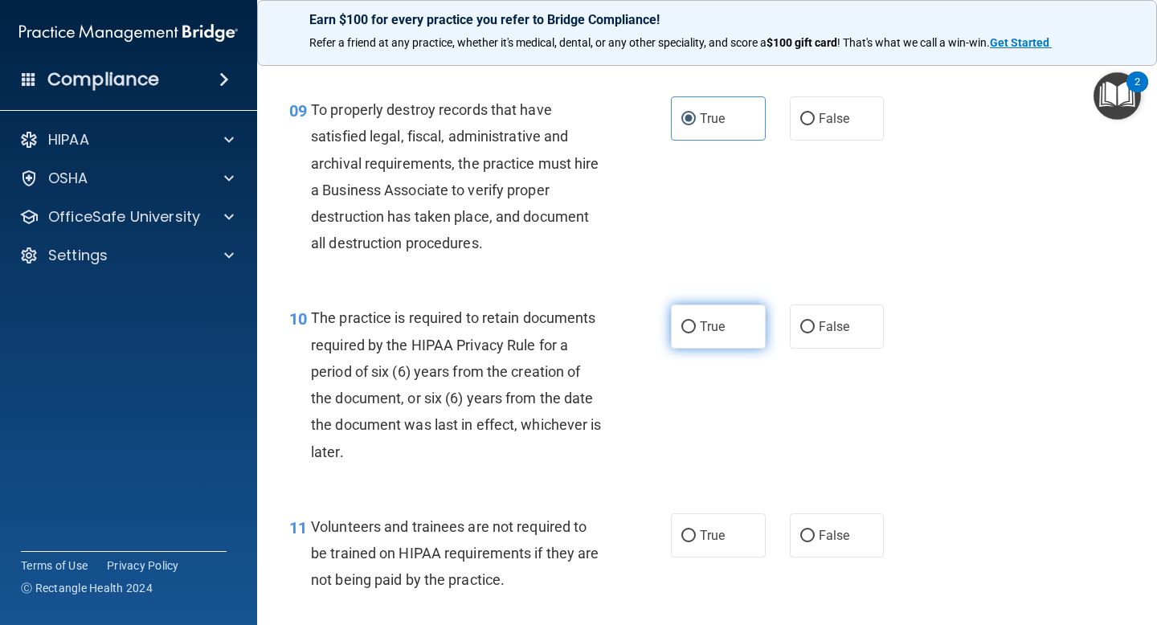
click at [724, 327] on span "True" at bounding box center [712, 326] width 25 height 15
click at [696, 327] on input "True" at bounding box center [689, 327] width 14 height 12
radio input "true"
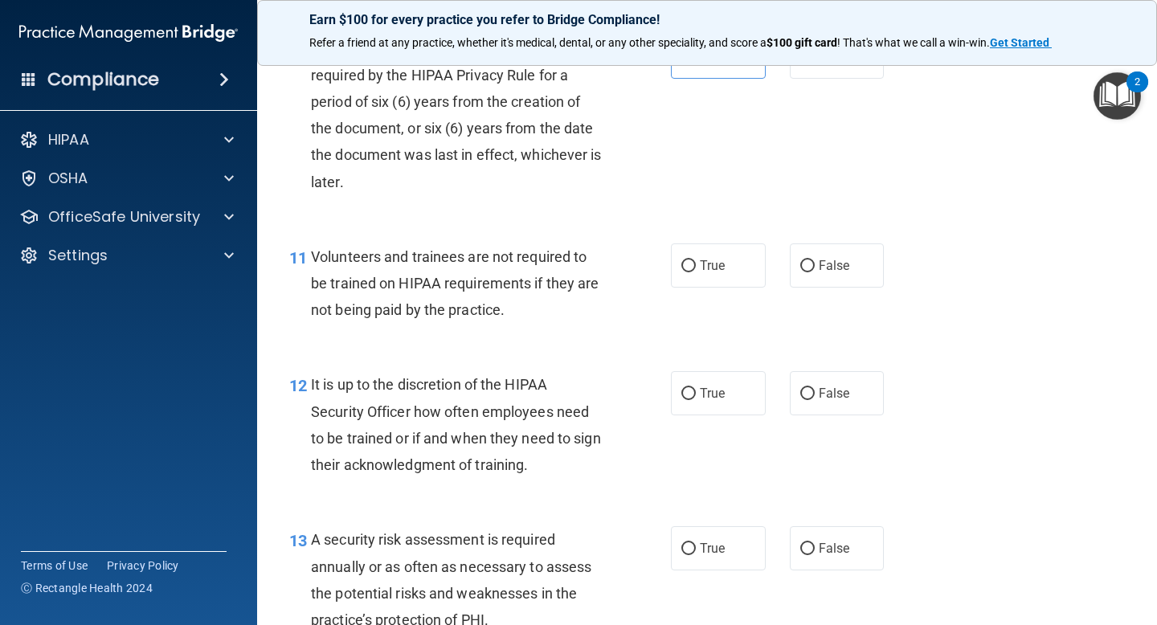
scroll to position [1755, 0]
click at [809, 261] on input "False" at bounding box center [807, 266] width 14 height 12
radio input "true"
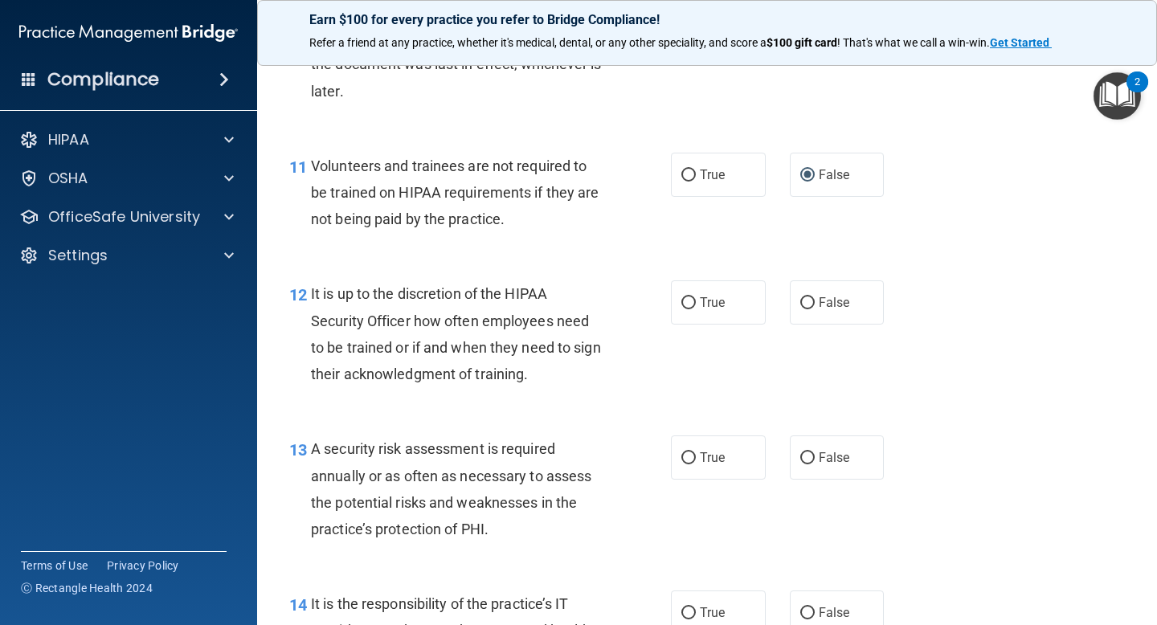
scroll to position [1861, 0]
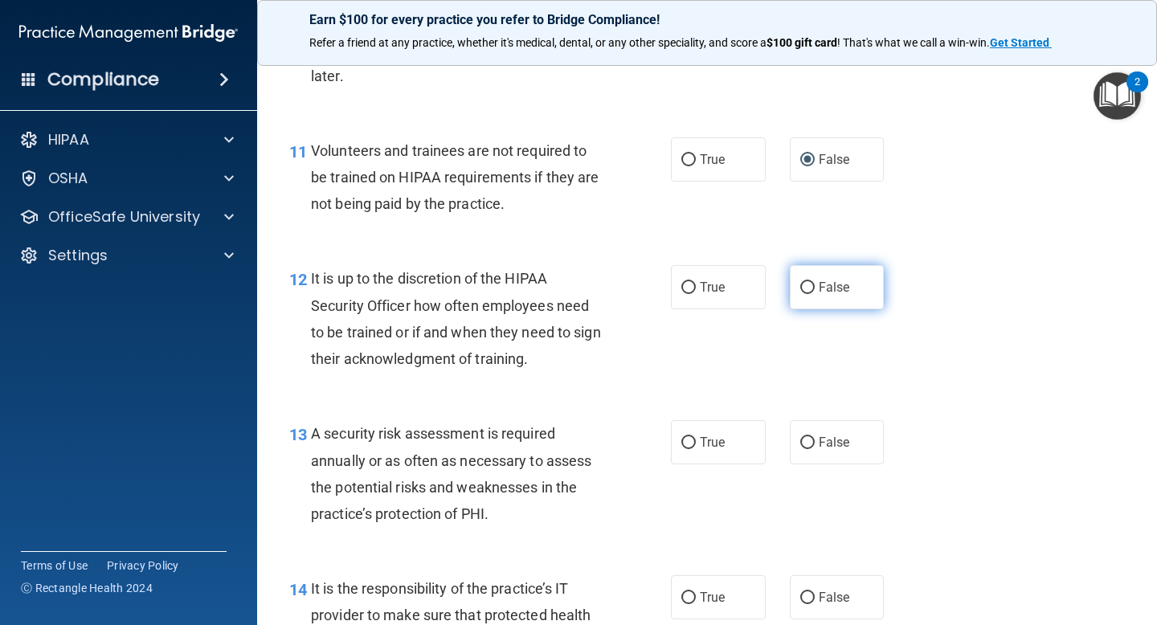
click at [840, 294] on span "False" at bounding box center [834, 287] width 31 height 15
click at [815, 294] on input "False" at bounding box center [807, 288] width 14 height 12
radio input "true"
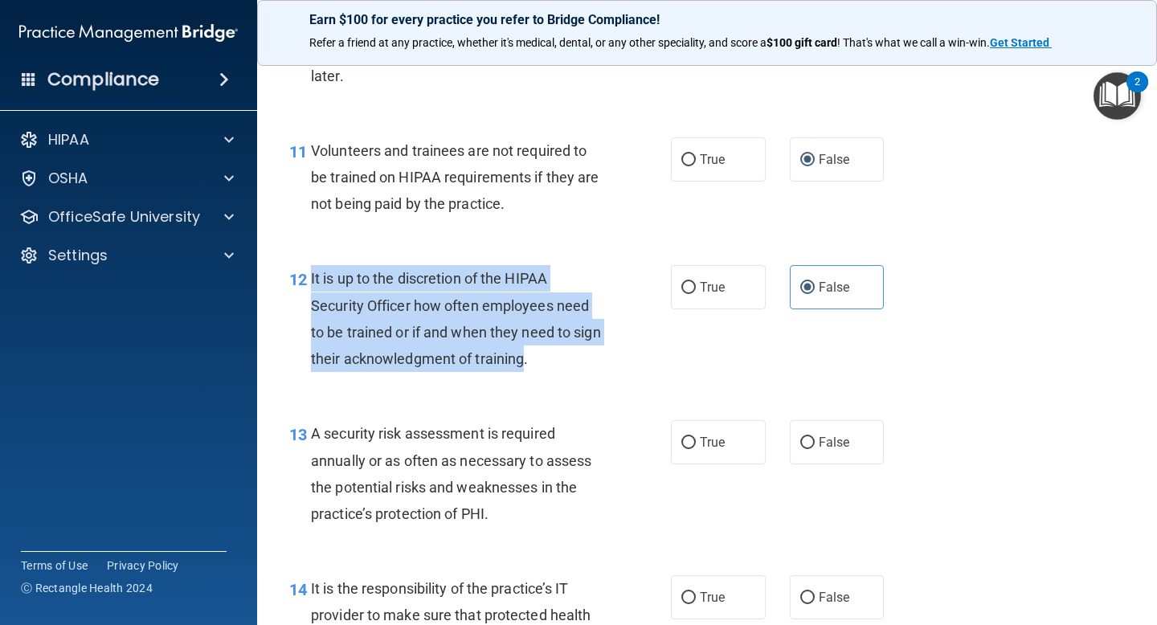
drag, startPoint x: 527, startPoint y: 360, endPoint x: 308, endPoint y: 276, distance: 235.1
click at [308, 276] on div "12 It is up to the discretion of the HIPAA Security Officer how often employees…" at bounding box center [480, 322] width 430 height 115
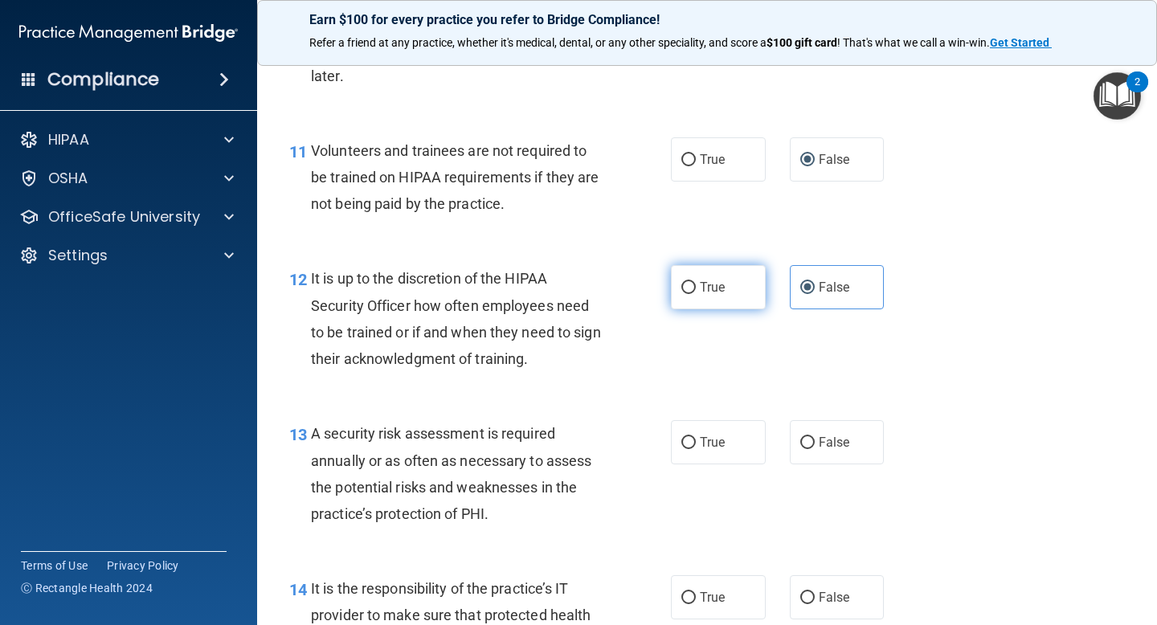
click at [733, 289] on label "True" at bounding box center [718, 287] width 95 height 44
click at [696, 289] on input "True" at bounding box center [689, 288] width 14 height 12
radio input "true"
radio input "false"
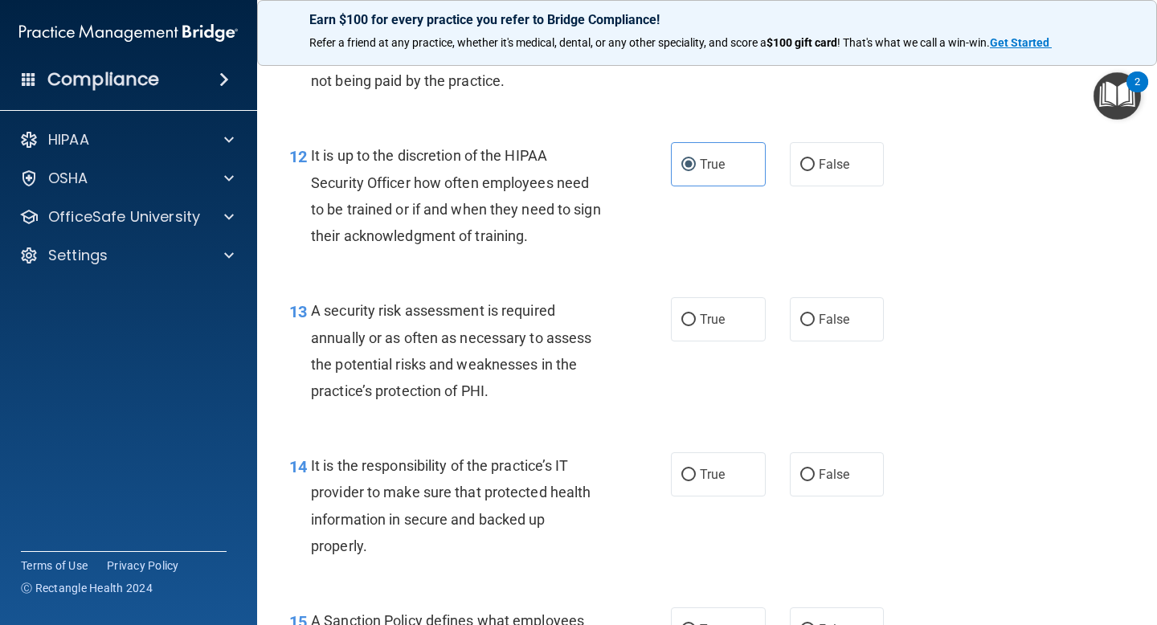
scroll to position [1990, 0]
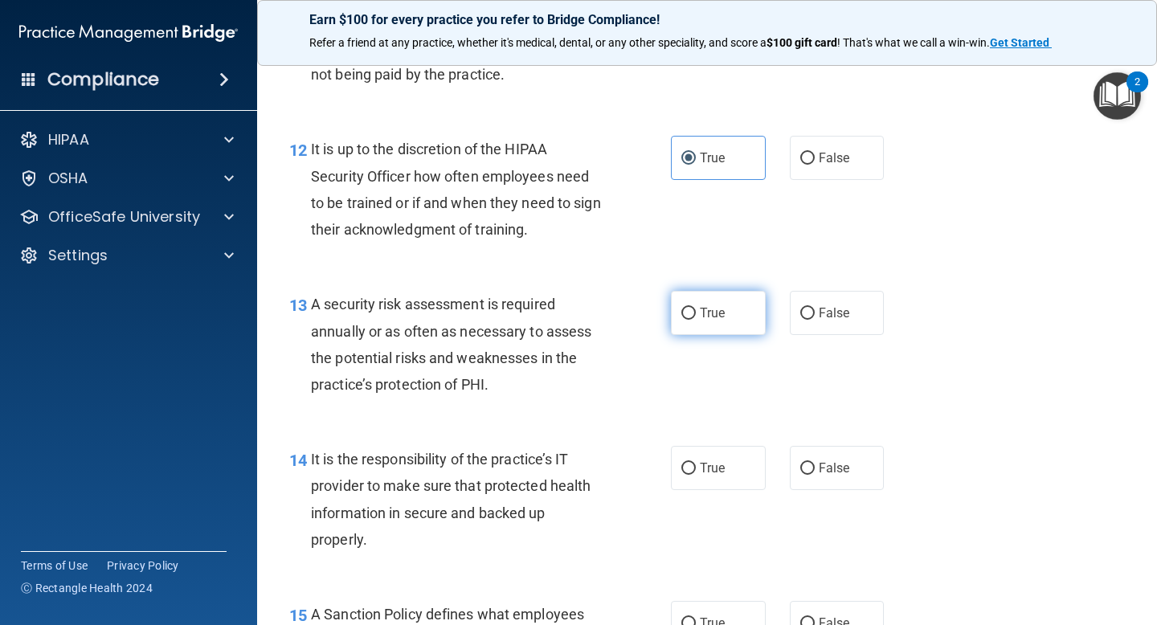
click at [707, 320] on span "True" at bounding box center [712, 312] width 25 height 15
click at [696, 320] on input "True" at bounding box center [689, 314] width 14 height 12
radio input "true"
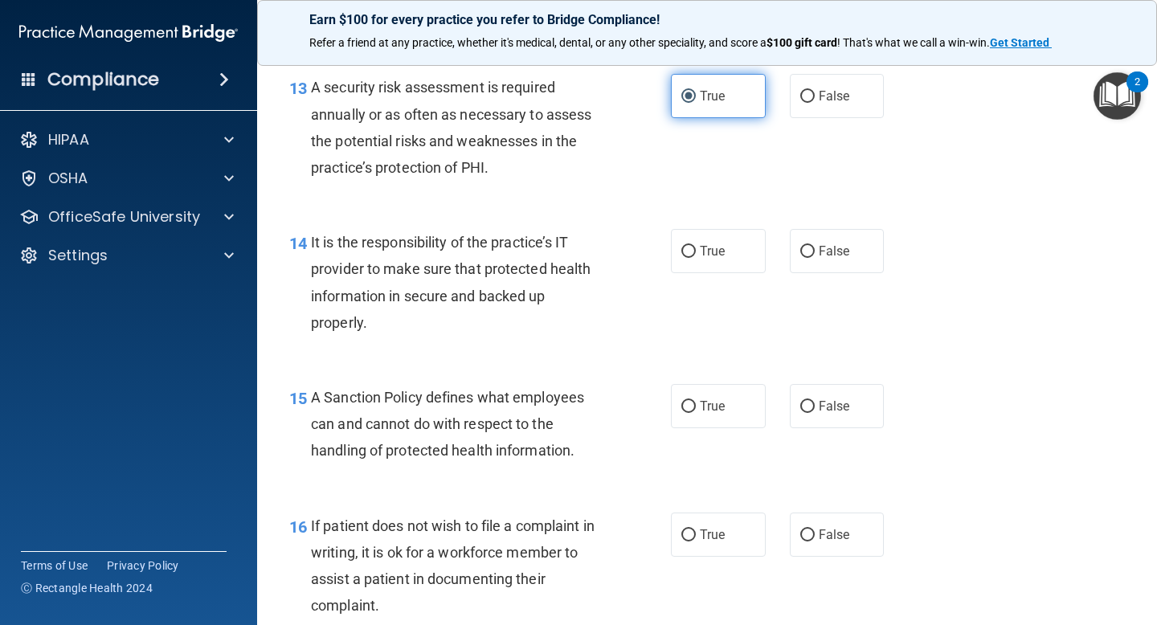
scroll to position [2208, 0]
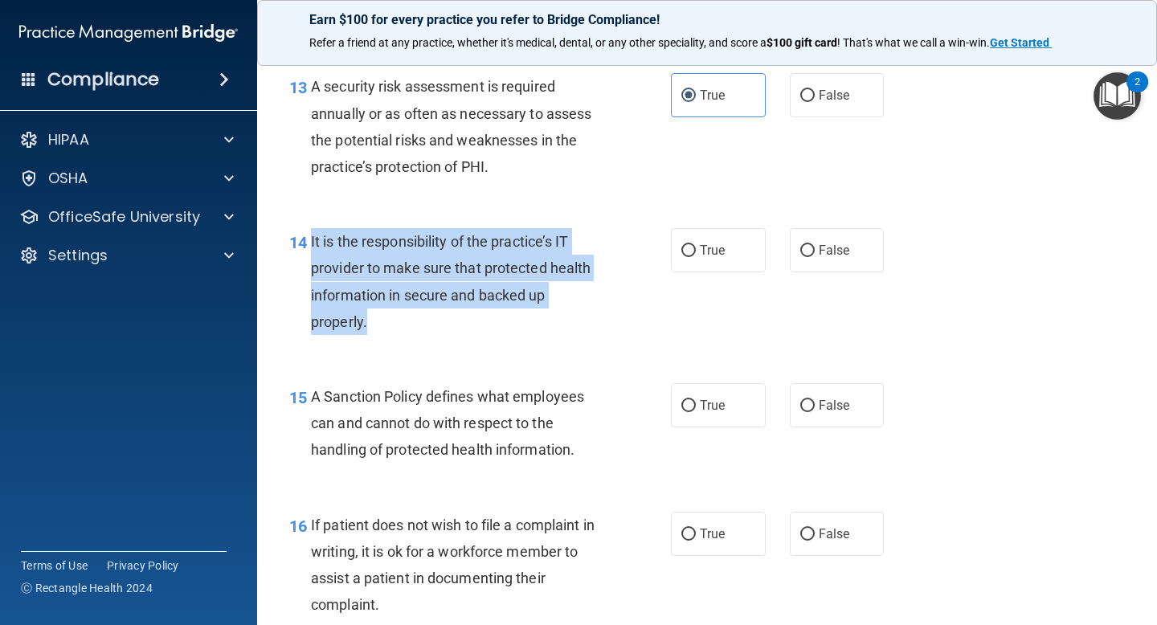
drag, startPoint x: 385, startPoint y: 338, endPoint x: 310, endPoint y: 237, distance: 125.2
click at [310, 237] on div "14 It is the responsibility of the practice’s IT provider to make sure that pro…" at bounding box center [480, 285] width 430 height 115
click at [674, 251] on label "True" at bounding box center [718, 250] width 95 height 44
click at [682, 251] on input "True" at bounding box center [689, 251] width 14 height 12
radio input "true"
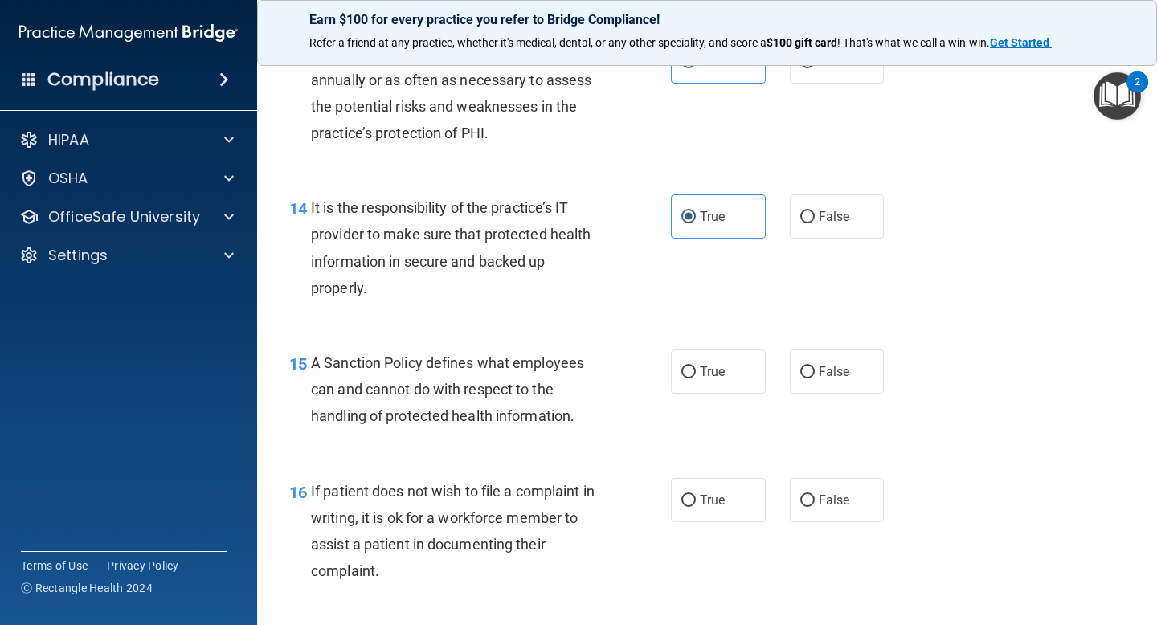
scroll to position [2248, 0]
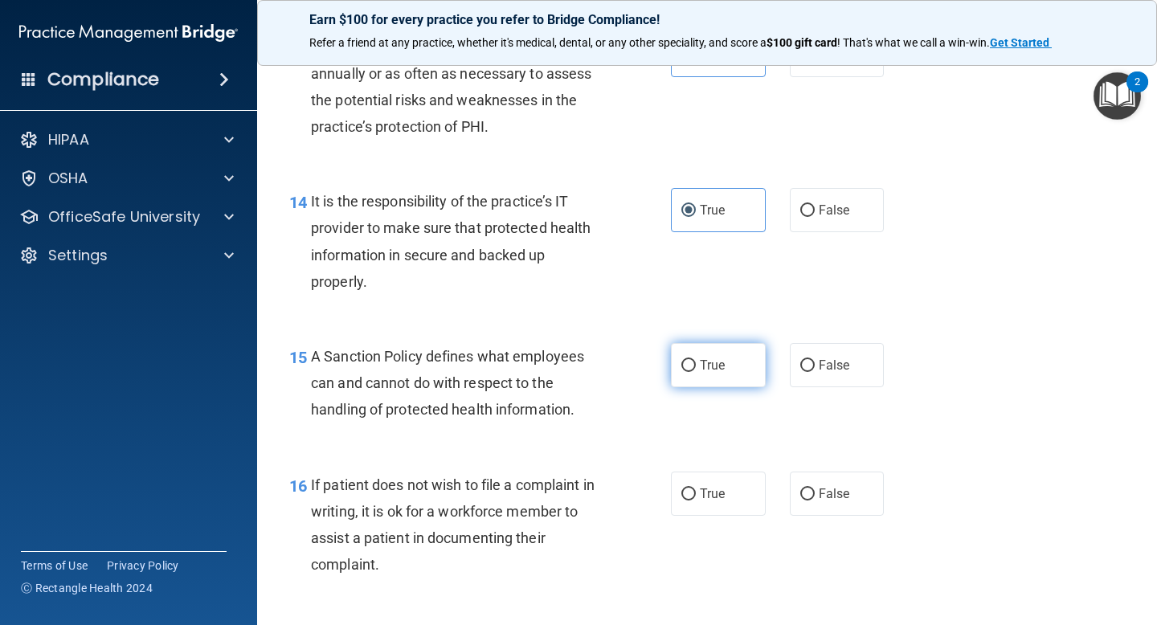
click at [704, 373] on span "True" at bounding box center [712, 365] width 25 height 15
click at [696, 372] on input "True" at bounding box center [689, 366] width 14 height 12
radio input "true"
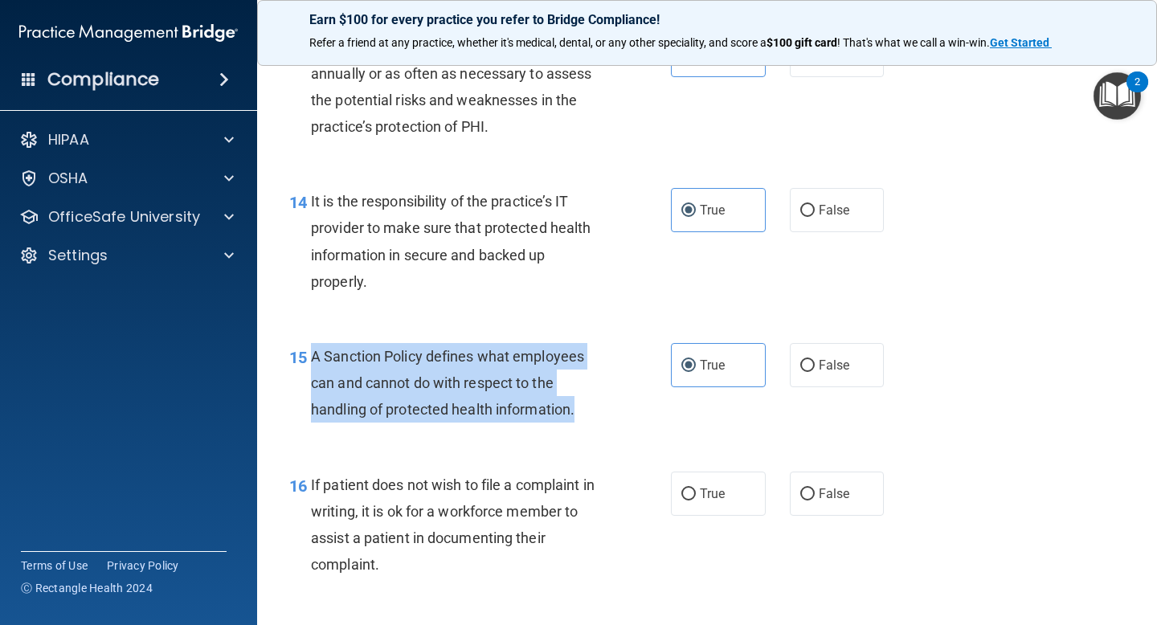
drag, startPoint x: 578, startPoint y: 407, endPoint x: 313, endPoint y: 346, distance: 271.4
click at [313, 346] on div "A Sanction Policy defines what employees can and cannot do with respect to the …" at bounding box center [463, 383] width 305 height 80
click at [592, 406] on div "A Sanction Policy defines what employees can and cannot do with respect to the …" at bounding box center [463, 383] width 305 height 80
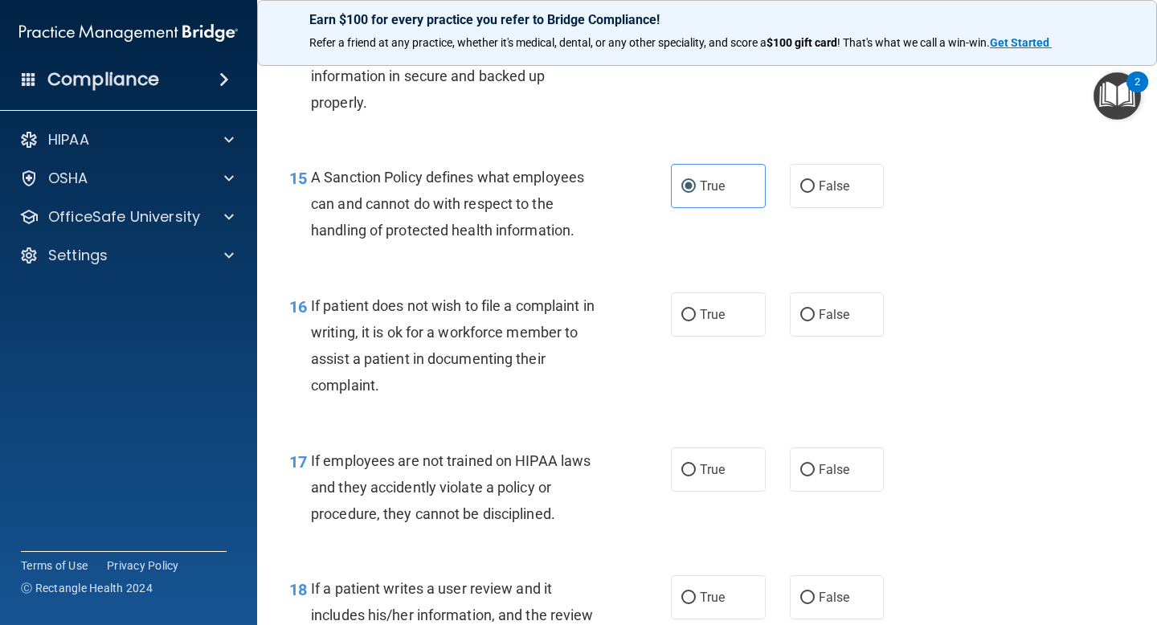
scroll to position [2428, 0]
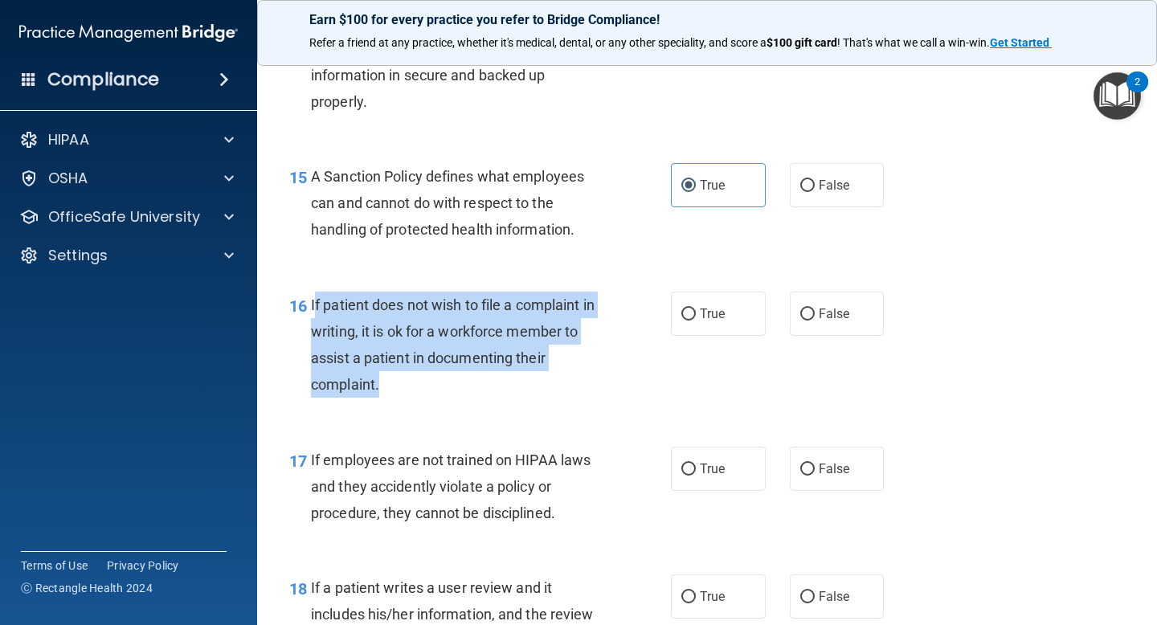
drag, startPoint x: 403, startPoint y: 384, endPoint x: 313, endPoint y: 305, distance: 120.1
click at [313, 305] on div "If patient does not wish to file a complaint in writing, it is ok for a workfor…" at bounding box center [463, 345] width 305 height 107
click at [719, 319] on span "True" at bounding box center [712, 313] width 25 height 15
click at [696, 319] on input "True" at bounding box center [689, 315] width 14 height 12
radio input "true"
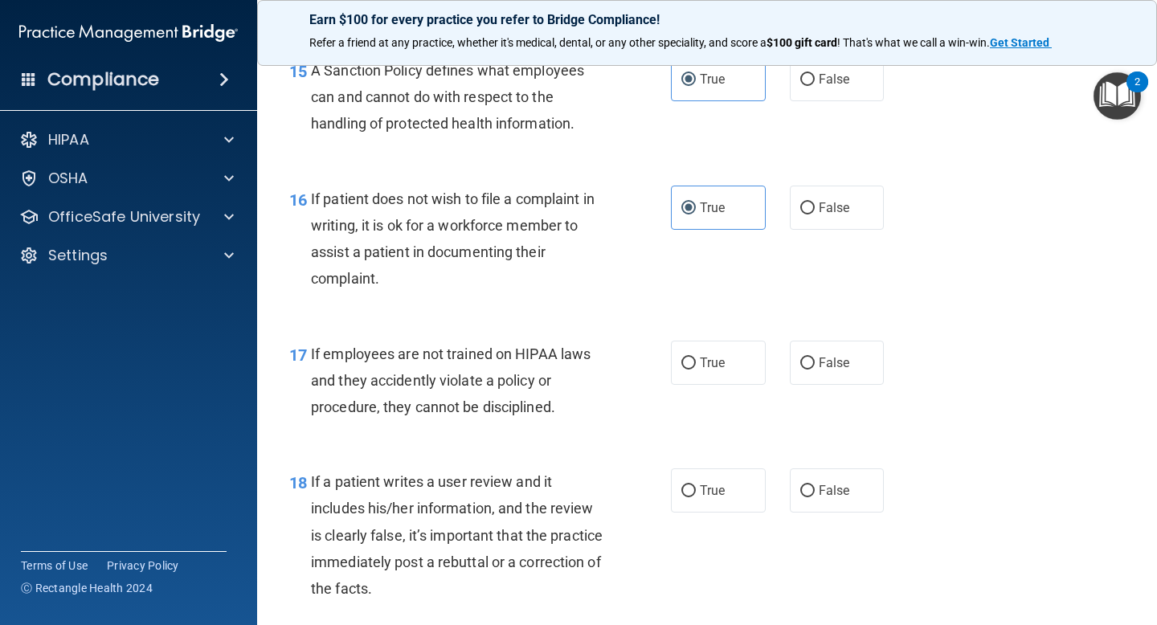
scroll to position [2547, 0]
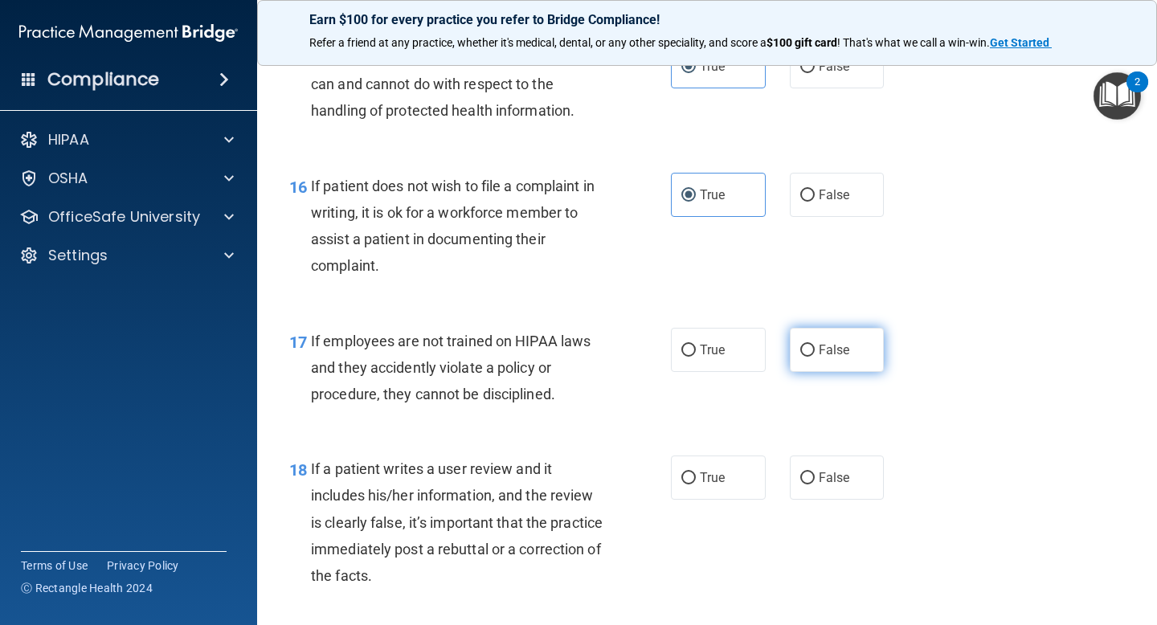
click at [809, 345] on input "False" at bounding box center [807, 351] width 14 height 12
radio input "true"
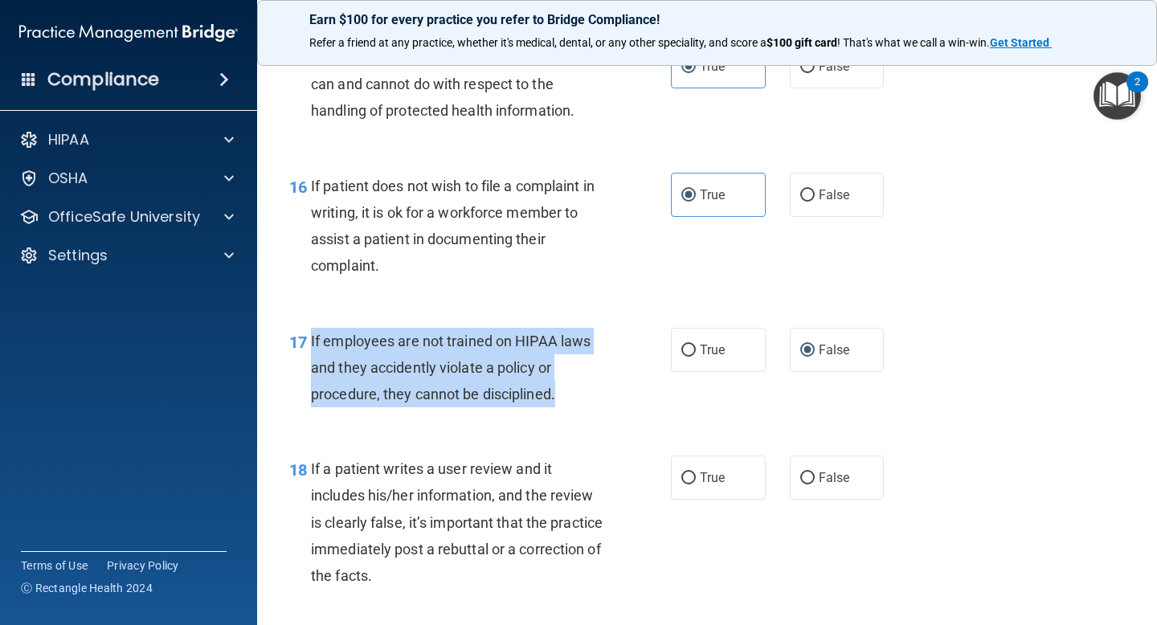
drag, startPoint x: 557, startPoint y: 395, endPoint x: 306, endPoint y: 351, distance: 254.5
click at [306, 351] on div "17 If employees are not trained on HIPAA laws and they accidently violate a pol…" at bounding box center [480, 372] width 430 height 88
click at [473, 371] on span "If employees are not trained on HIPAA laws and they accidently violate a policy…" at bounding box center [451, 368] width 280 height 70
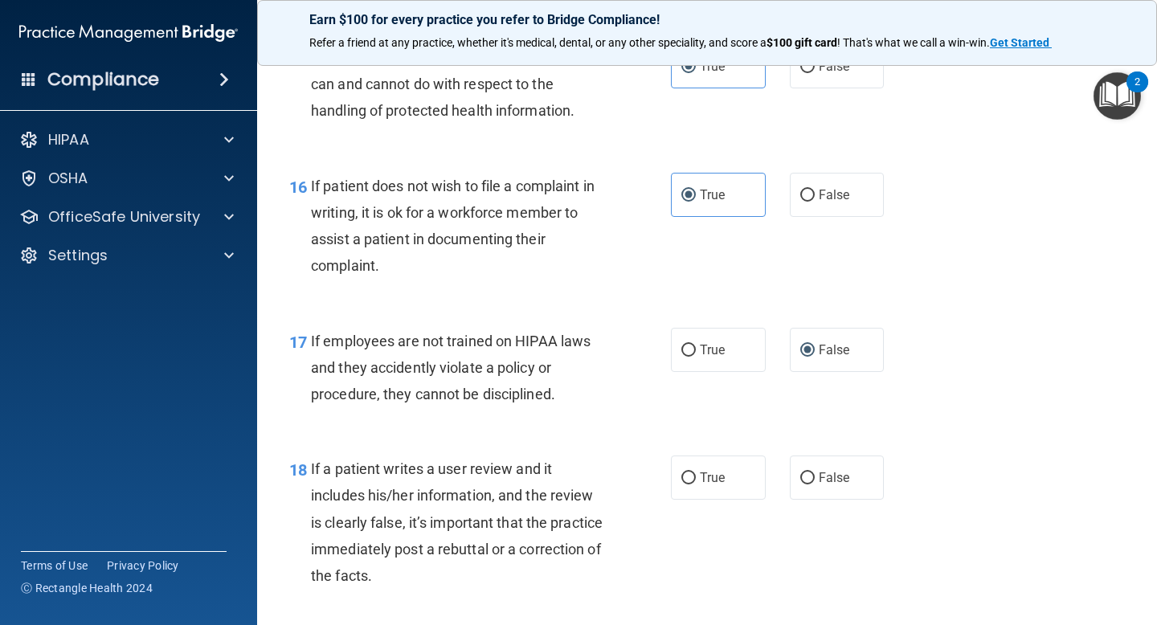
click at [255, 461] on div "Compliance HIPAA Documents and Policies Report an Incident Business Associates …" at bounding box center [128, 312] width 257 height 625
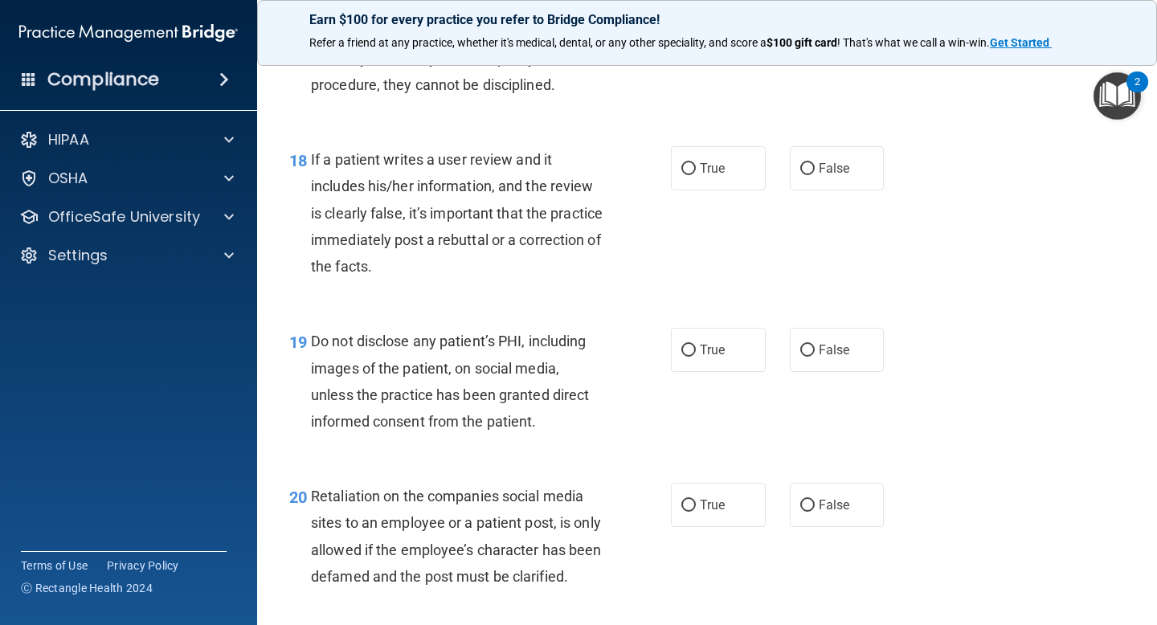
scroll to position [2862, 0]
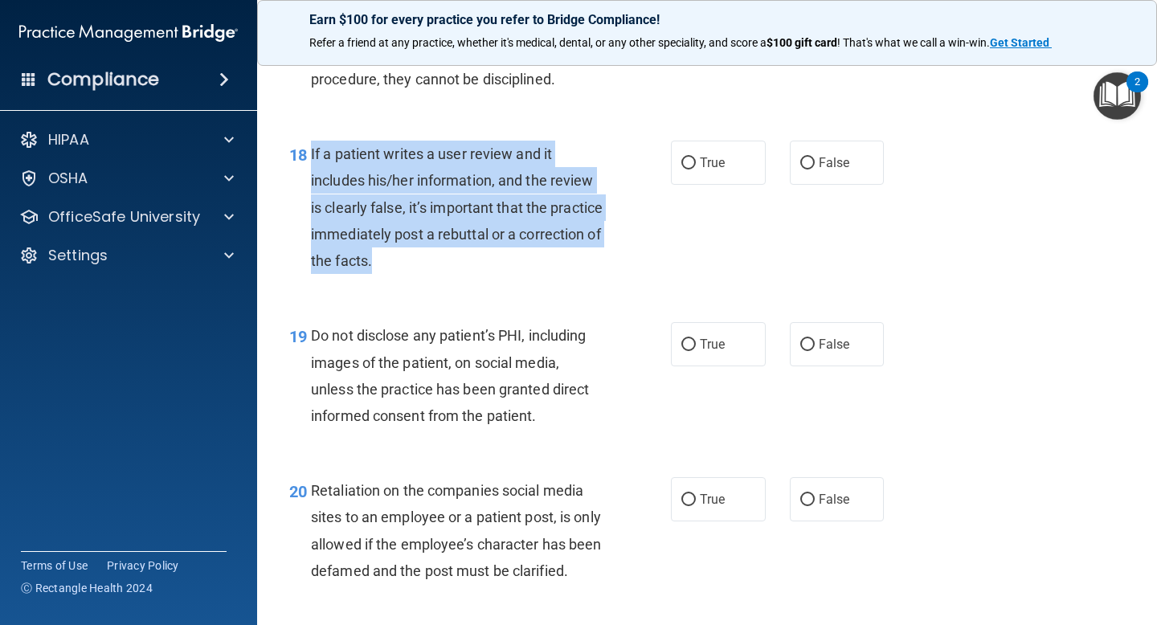
drag, startPoint x: 470, startPoint y: 268, endPoint x: 312, endPoint y: 154, distance: 195.2
click at [312, 154] on div "If a patient writes a user review and it includes his/her information, and the …" at bounding box center [463, 207] width 305 height 133
click at [819, 163] on span "False" at bounding box center [834, 162] width 31 height 15
click at [815, 163] on input "False" at bounding box center [807, 164] width 14 height 12
radio input "true"
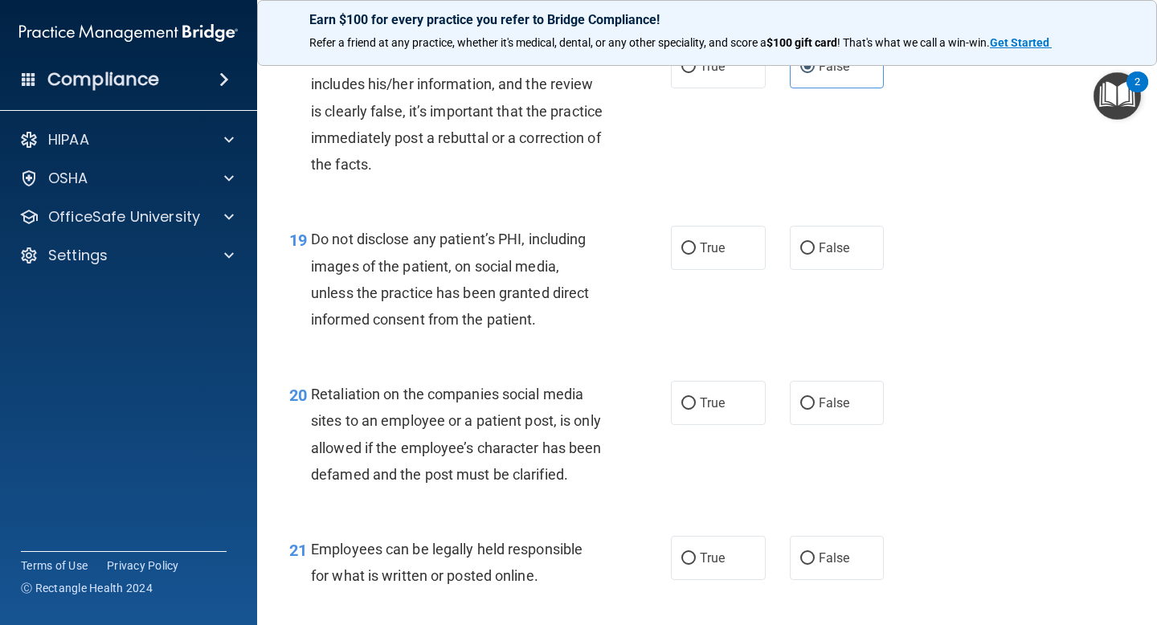
scroll to position [2971, 0]
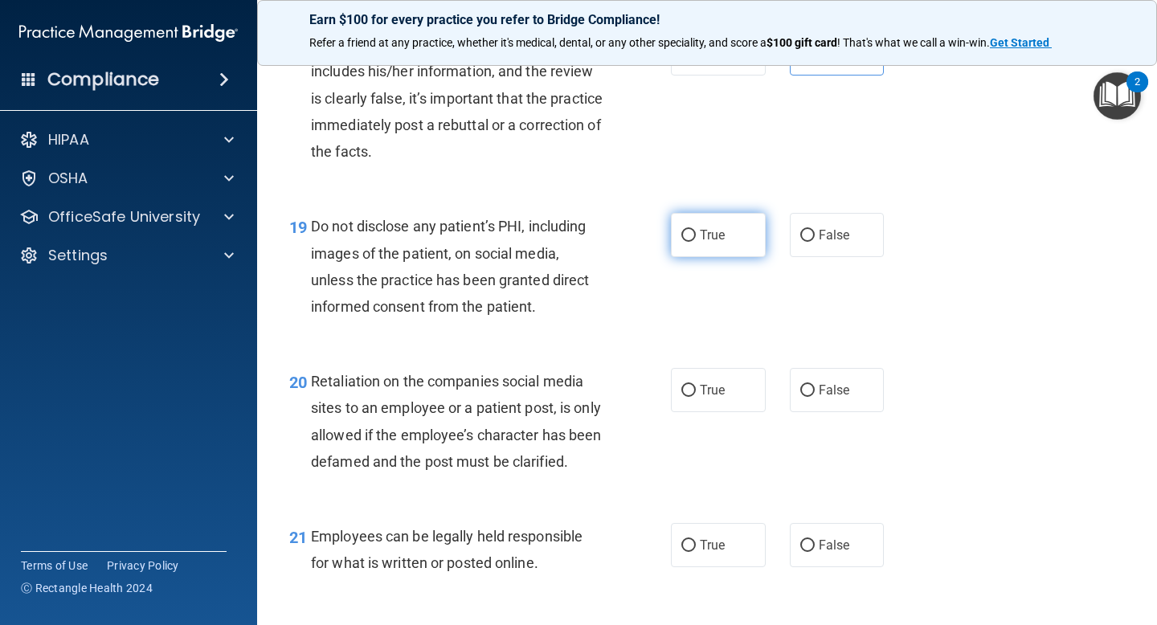
click at [704, 233] on span "True" at bounding box center [712, 234] width 25 height 15
click at [696, 233] on input "True" at bounding box center [689, 236] width 14 height 12
radio input "true"
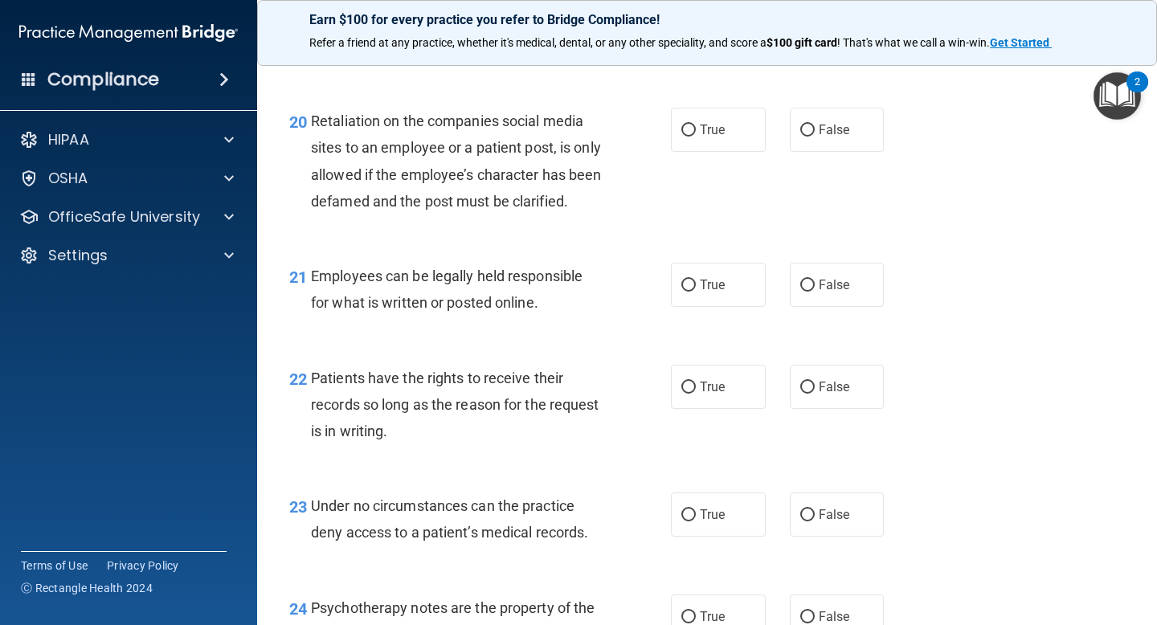
scroll to position [3235, 0]
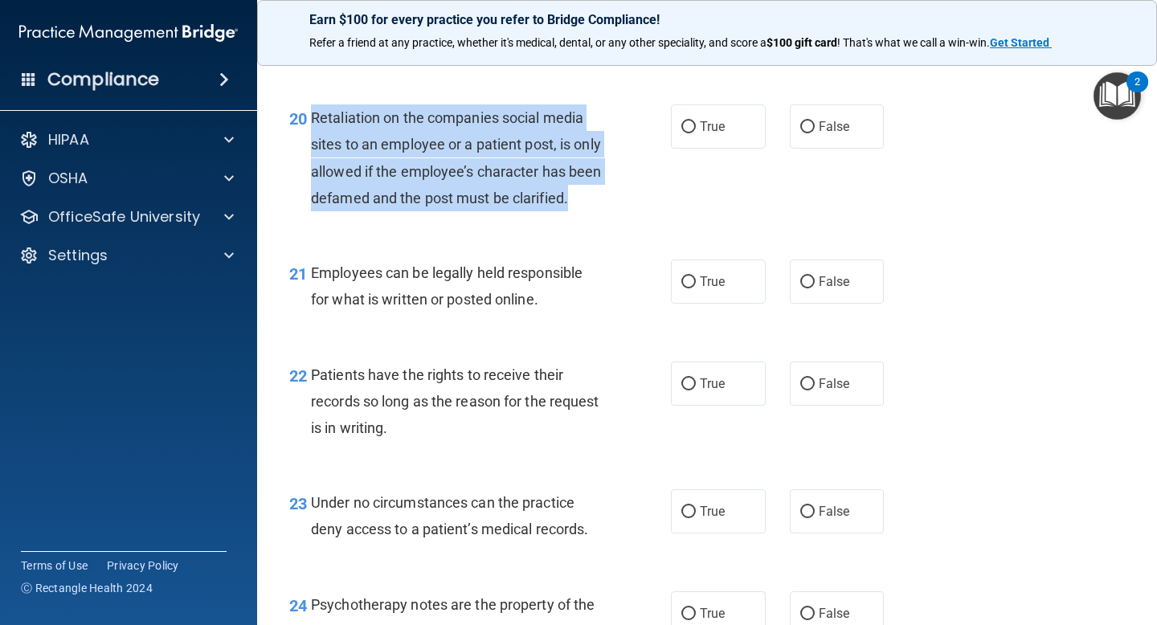
drag, startPoint x: 366, startPoint y: 226, endPoint x: 312, endPoint y: 116, distance: 122.9
click at [312, 116] on span "Retaliation on the companies social media sites to an employee or a patient pos…" at bounding box center [456, 157] width 290 height 97
click at [810, 126] on input "False" at bounding box center [807, 127] width 14 height 12
radio input "true"
click at [460, 137] on span "Retaliation on the companies social media sites to an employee or a patient pos…" at bounding box center [456, 157] width 290 height 97
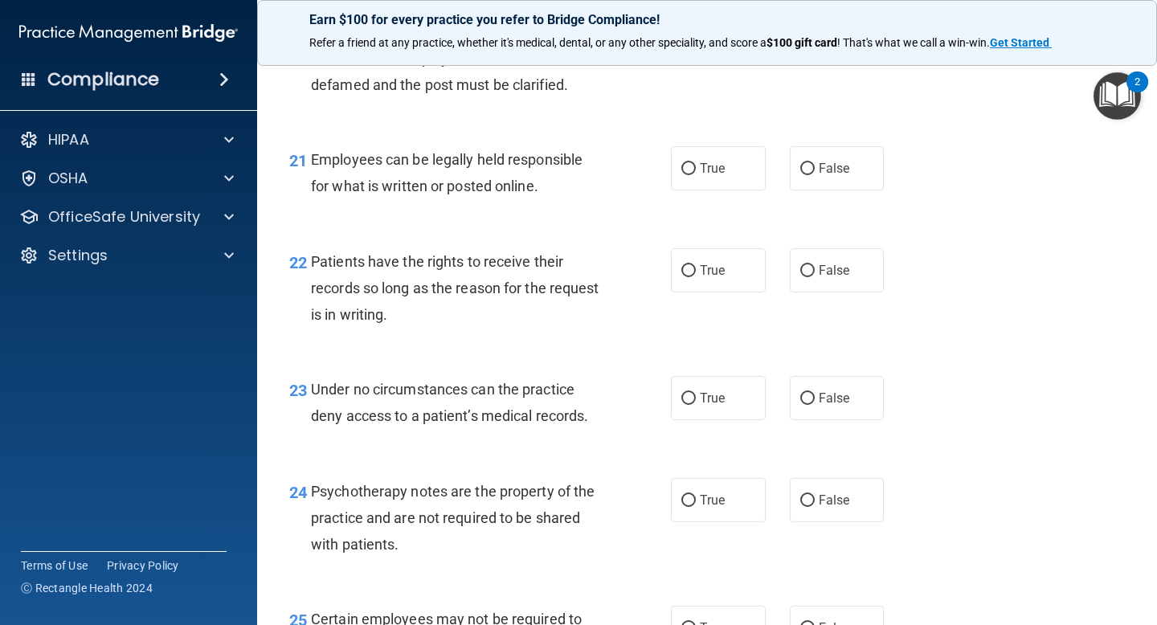
scroll to position [3360, 0]
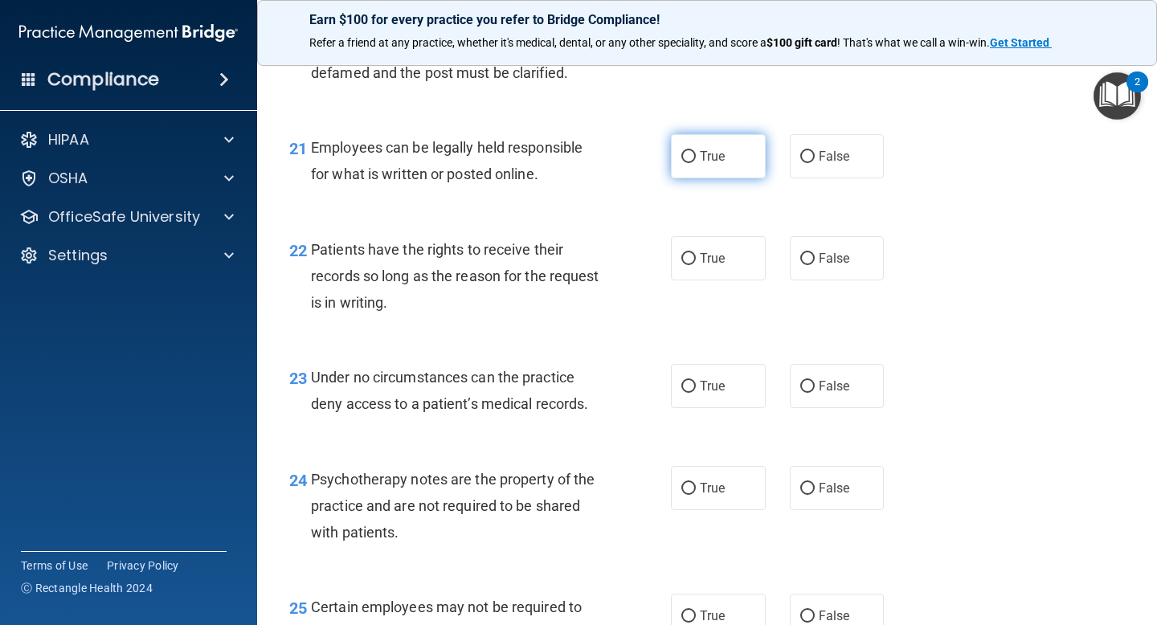
click at [703, 164] on span "True" at bounding box center [712, 156] width 25 height 15
click at [696, 163] on input "True" at bounding box center [689, 157] width 14 height 12
radio input "true"
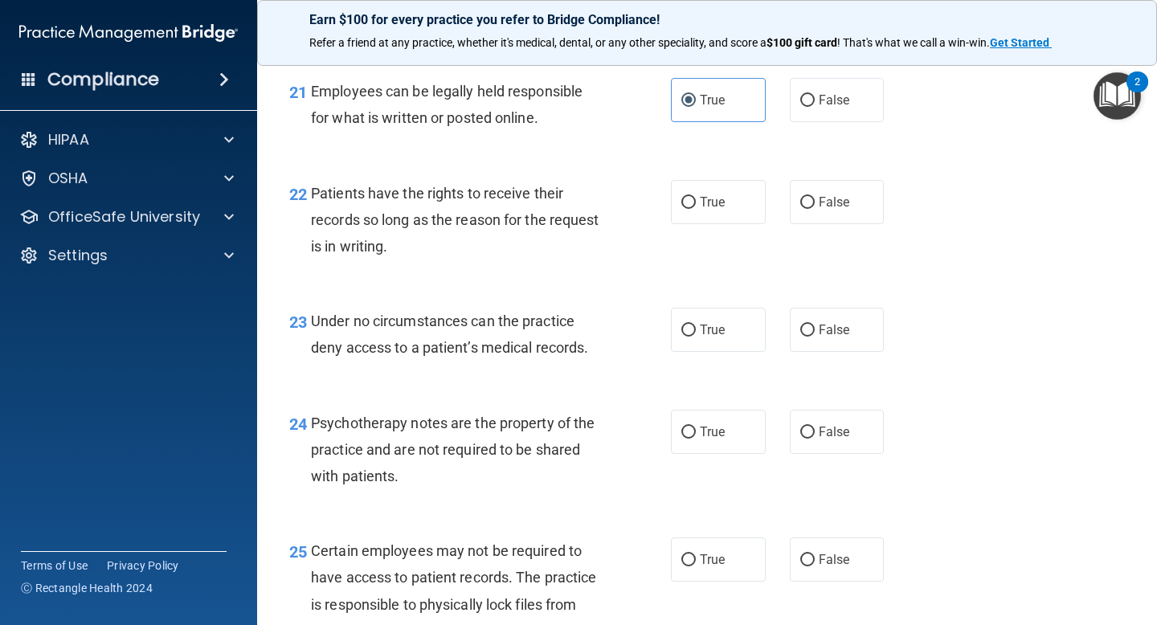
scroll to position [3421, 0]
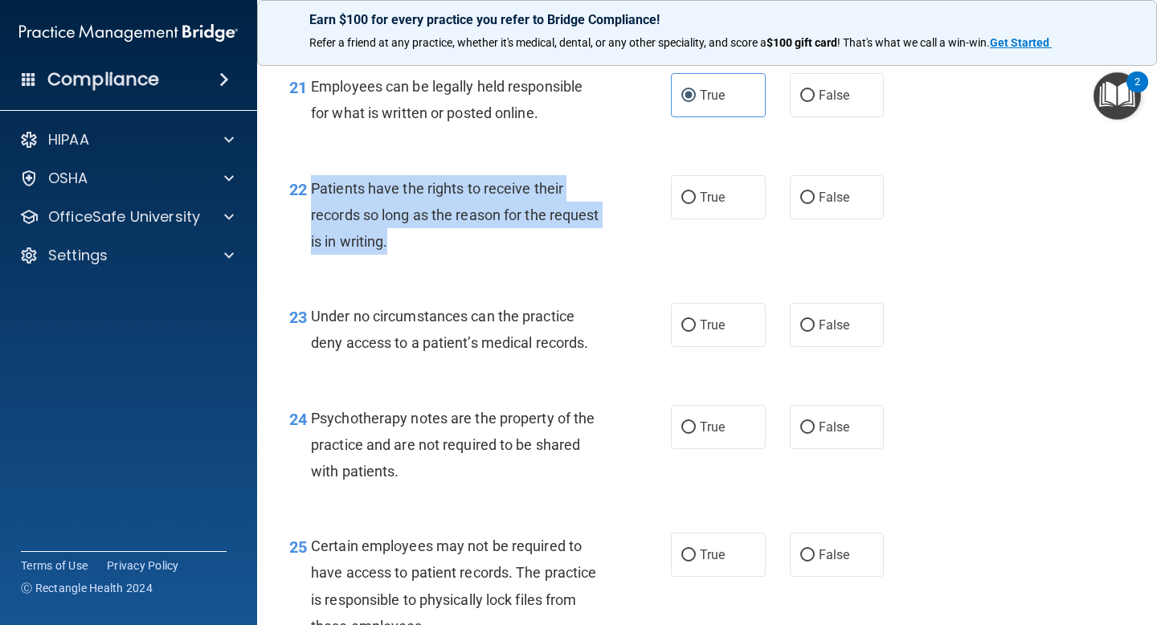
drag, startPoint x: 392, startPoint y: 266, endPoint x: 312, endPoint y: 215, distance: 95.4
click at [312, 215] on div "Patients have the rights to receive their records so long as the reason for the…" at bounding box center [463, 215] width 305 height 80
click at [829, 205] on span "False" at bounding box center [834, 197] width 31 height 15
click at [815, 204] on input "False" at bounding box center [807, 198] width 14 height 12
radio input "true"
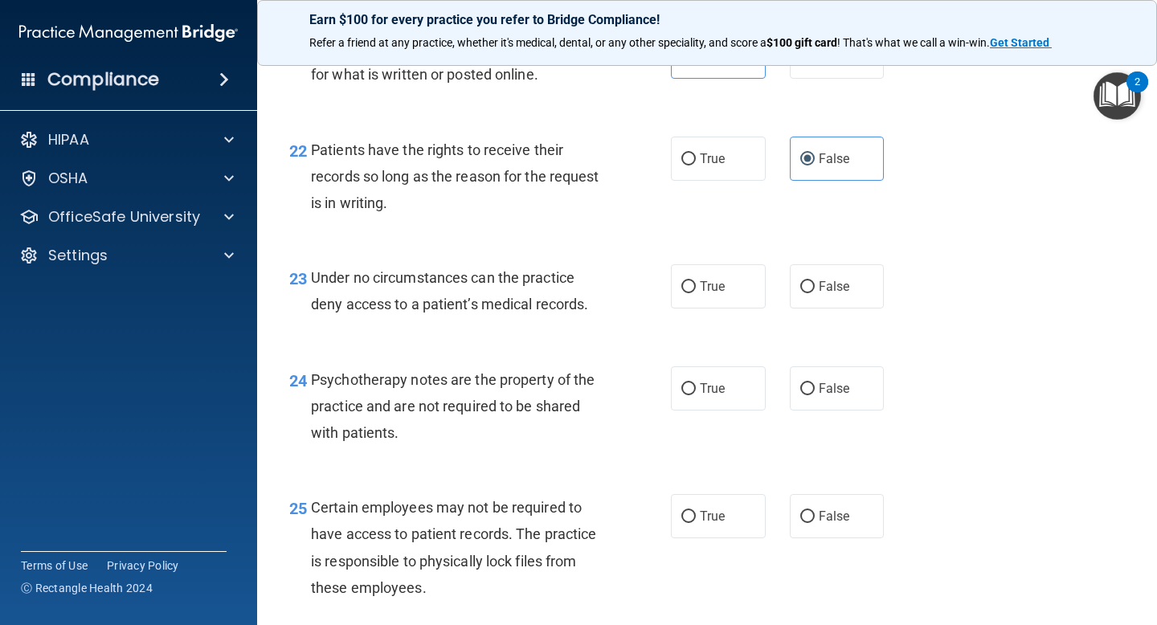
scroll to position [3482, 0]
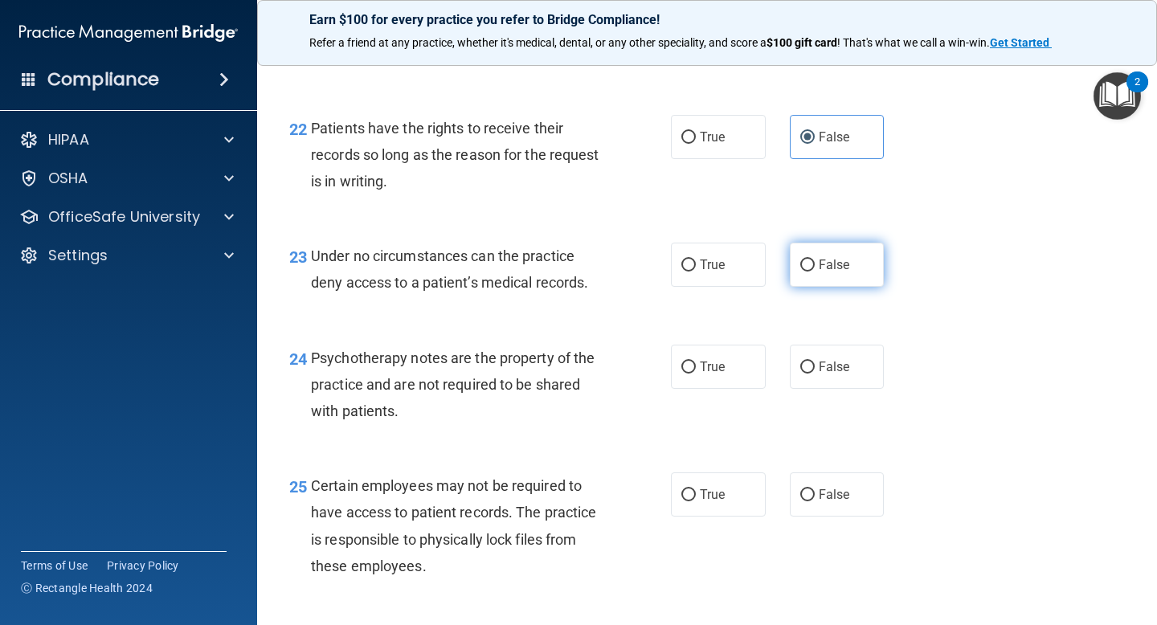
click at [819, 272] on span "False" at bounding box center [834, 264] width 31 height 15
click at [815, 272] on input "False" at bounding box center [807, 266] width 14 height 12
radio input "true"
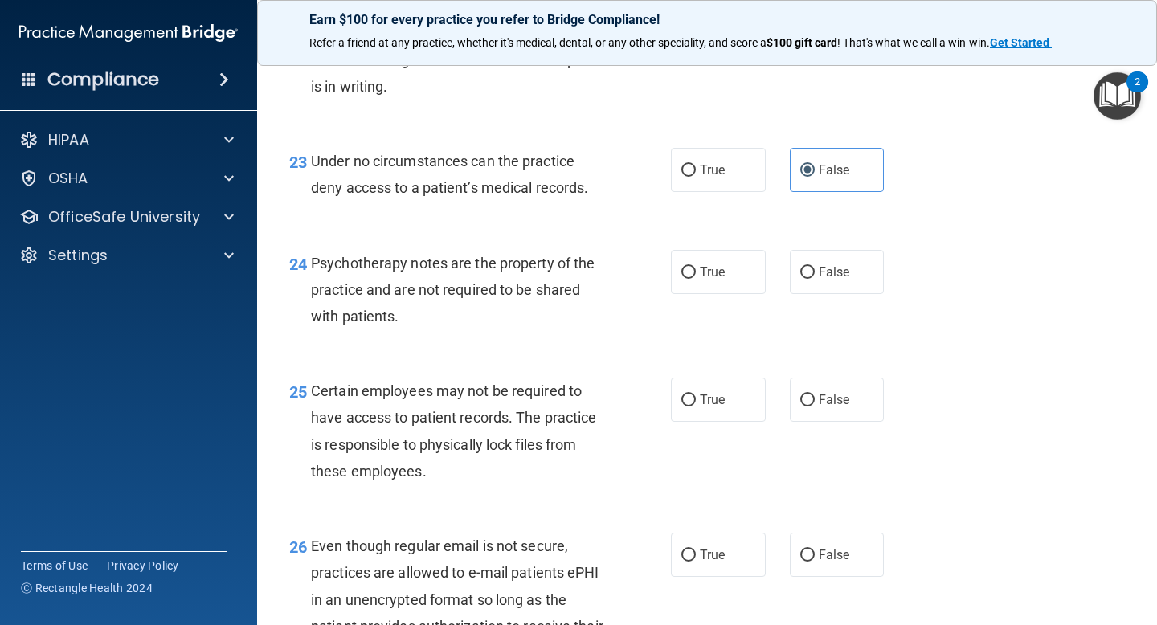
scroll to position [3583, 0]
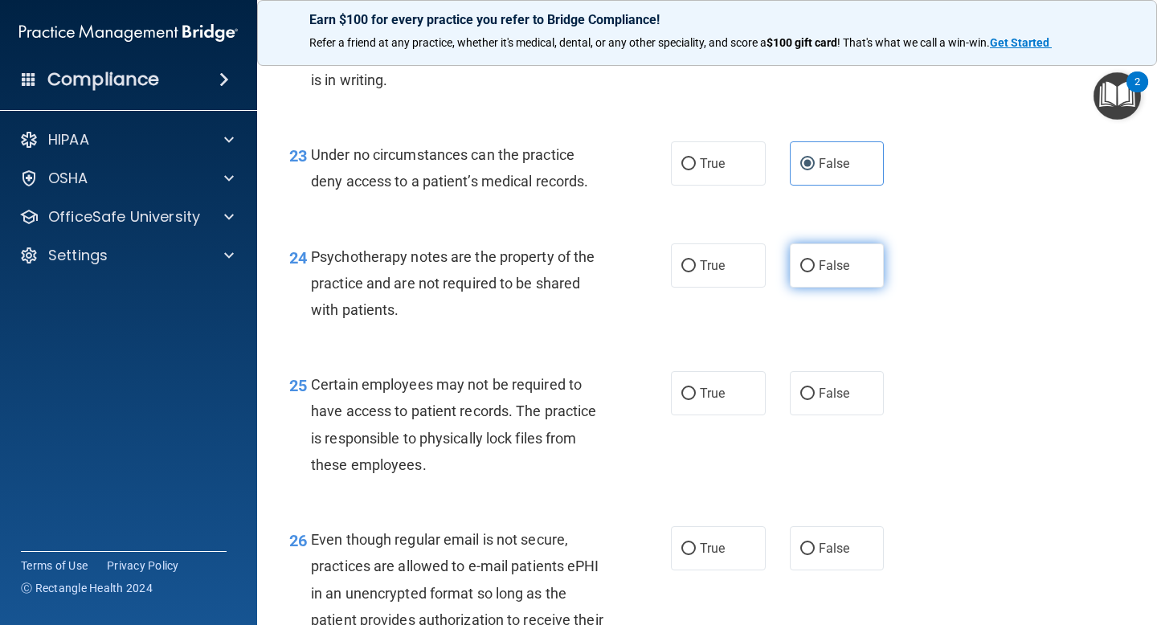
click at [814, 272] on input "False" at bounding box center [807, 266] width 14 height 12
radio input "true"
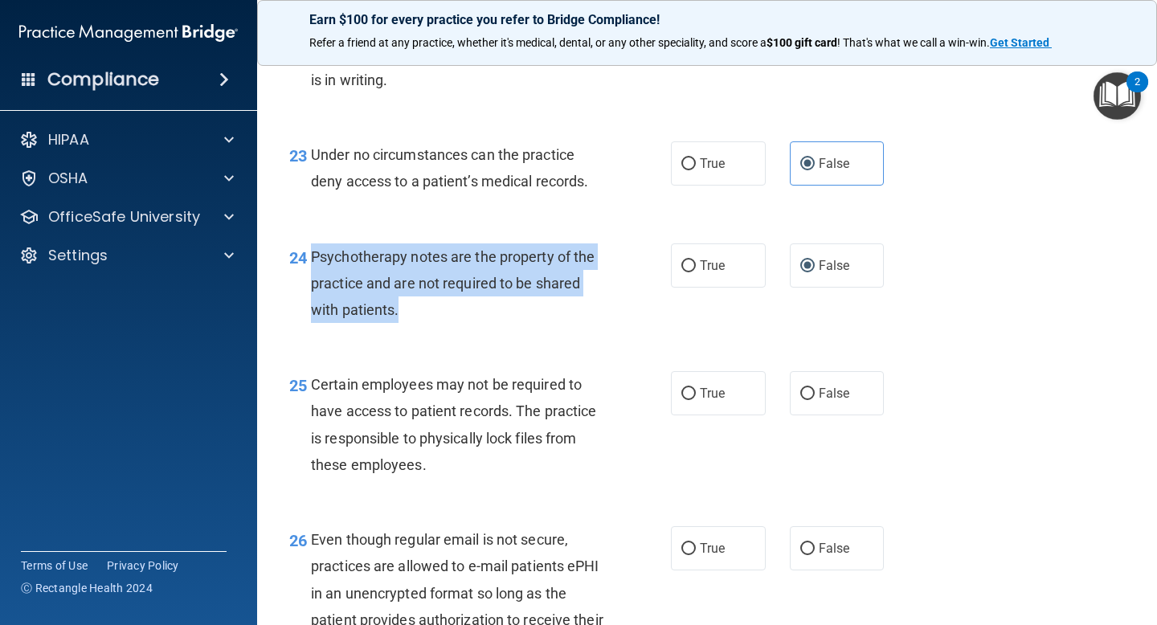
drag, startPoint x: 410, startPoint y: 339, endPoint x: 307, endPoint y: 277, distance: 120.1
click at [307, 277] on div "24 Psychotherapy notes are the property of the practice and are not required to…" at bounding box center [480, 288] width 430 height 88
click at [739, 282] on label "True" at bounding box center [718, 266] width 95 height 44
click at [696, 272] on input "True" at bounding box center [689, 266] width 14 height 12
radio input "true"
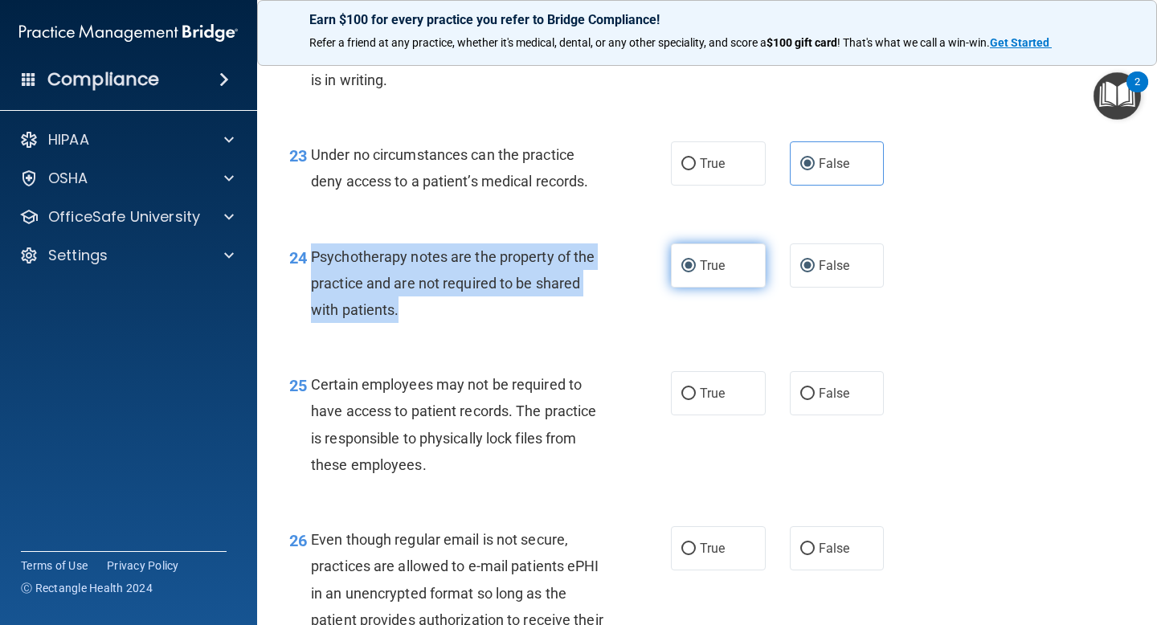
radio input "false"
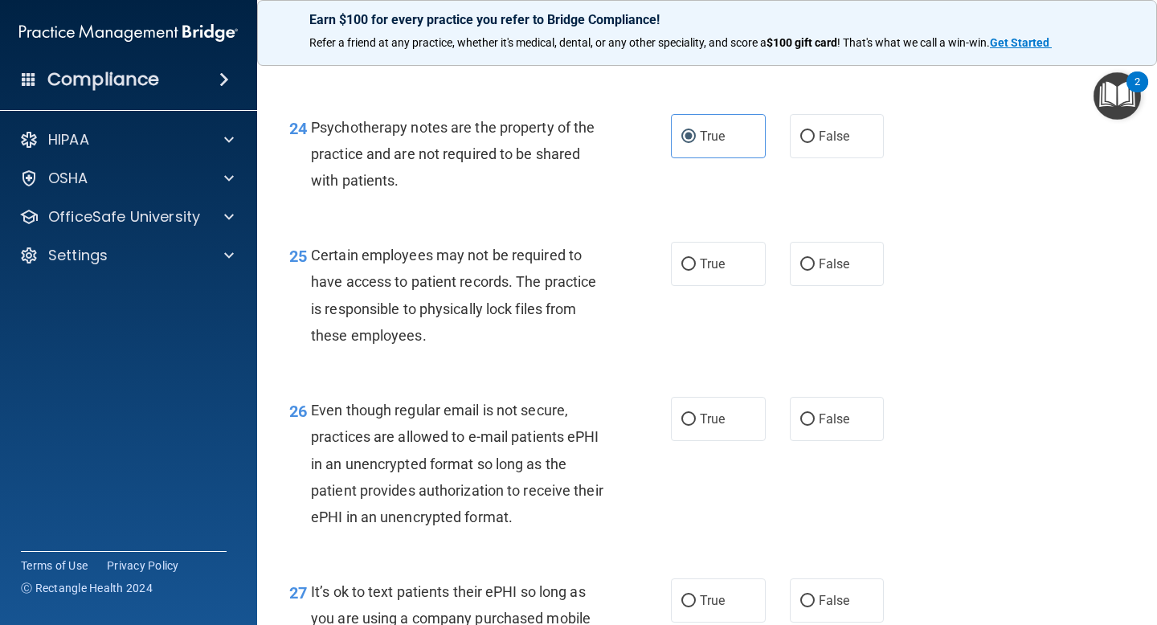
scroll to position [3717, 0]
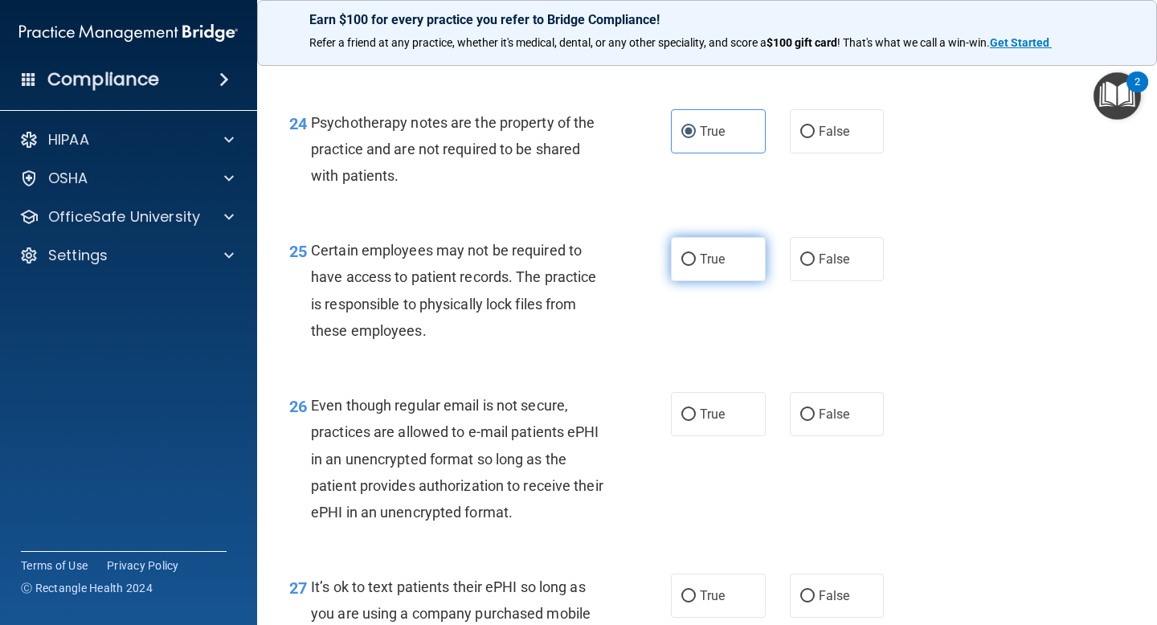
click at [689, 266] on input "True" at bounding box center [689, 260] width 14 height 12
radio input "true"
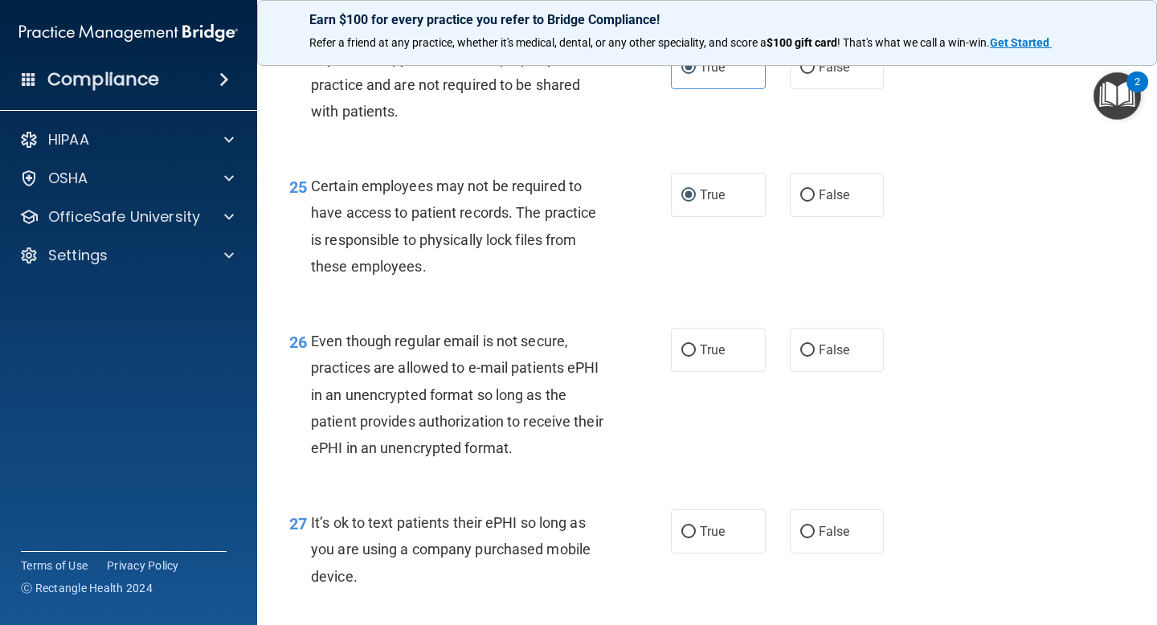
scroll to position [3828, 0]
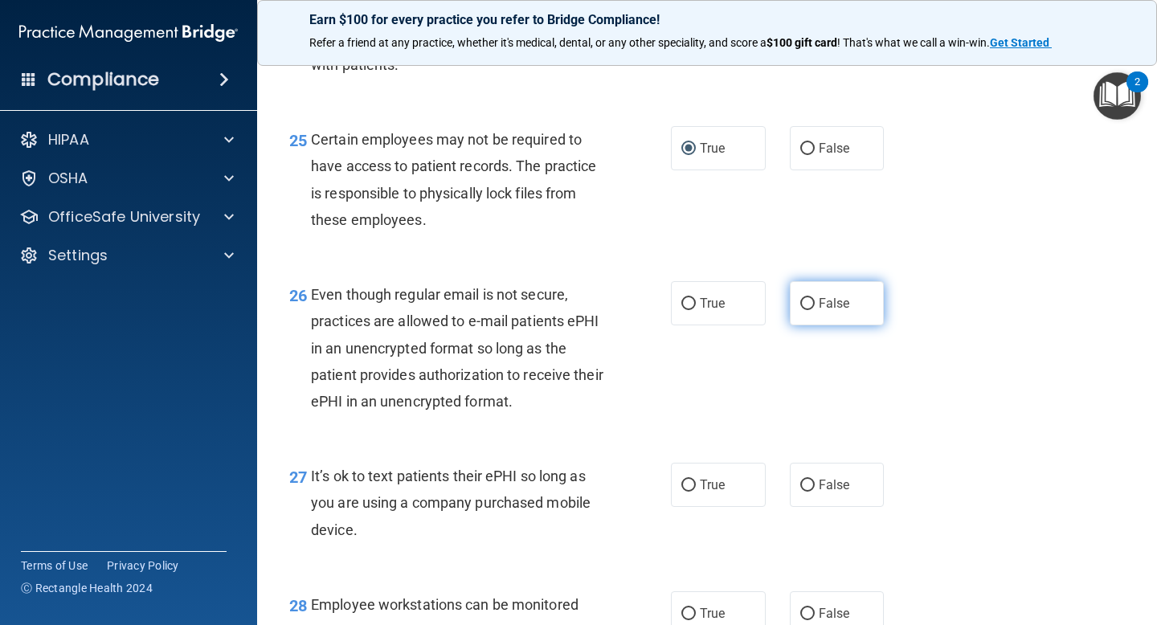
click at [833, 311] on span "False" at bounding box center [834, 303] width 31 height 15
click at [815, 310] on input "False" at bounding box center [807, 304] width 14 height 12
radio input "true"
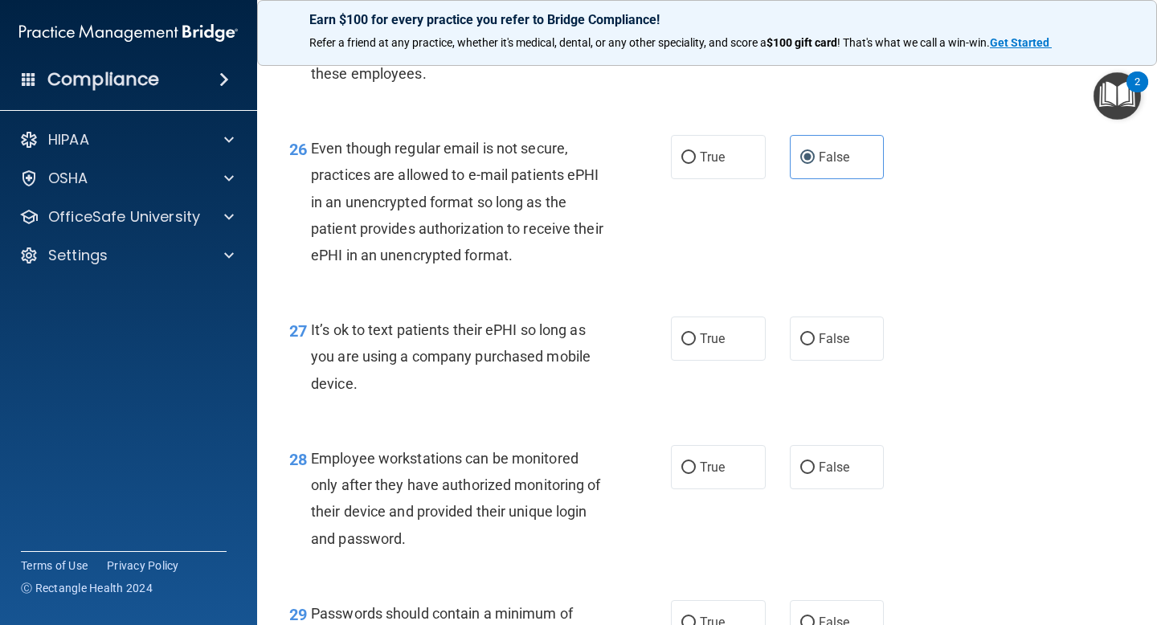
scroll to position [3976, 0]
click at [812, 344] on input "False" at bounding box center [807, 338] width 14 height 12
radio input "true"
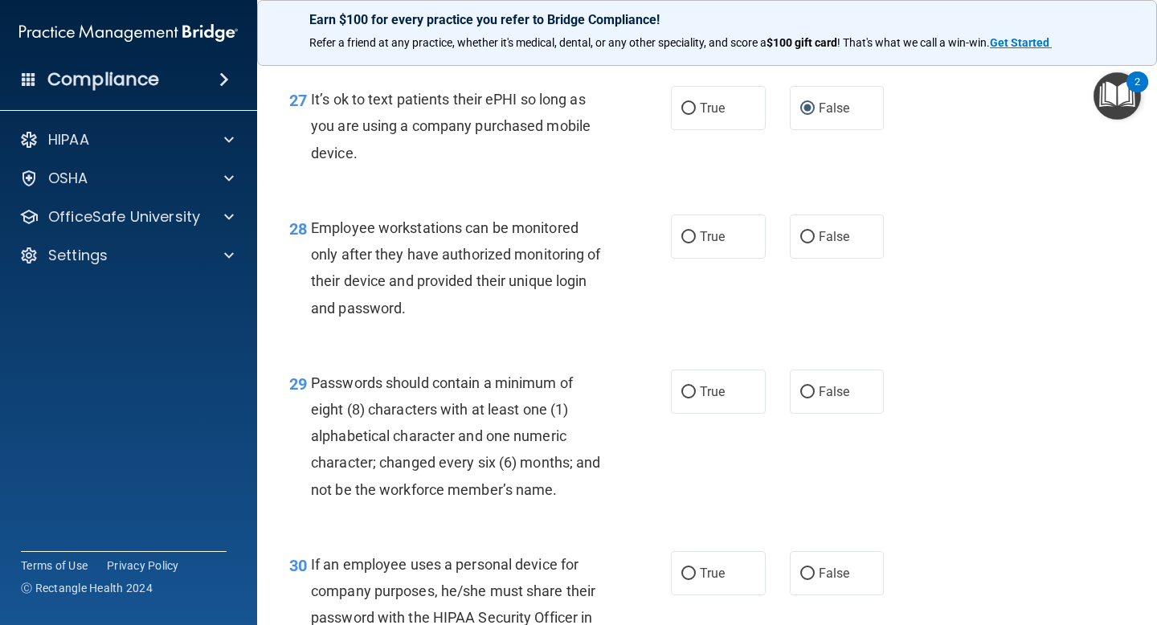
scroll to position [4219, 0]
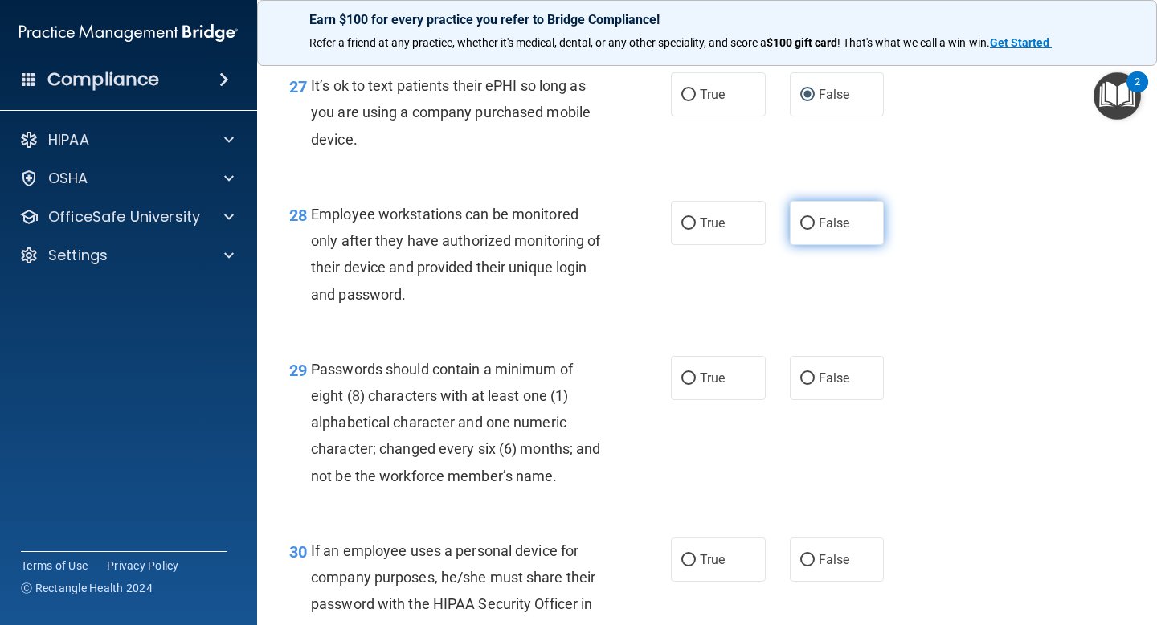
click at [825, 231] on span "False" at bounding box center [834, 222] width 31 height 15
click at [815, 230] on input "False" at bounding box center [807, 224] width 14 height 12
radio input "true"
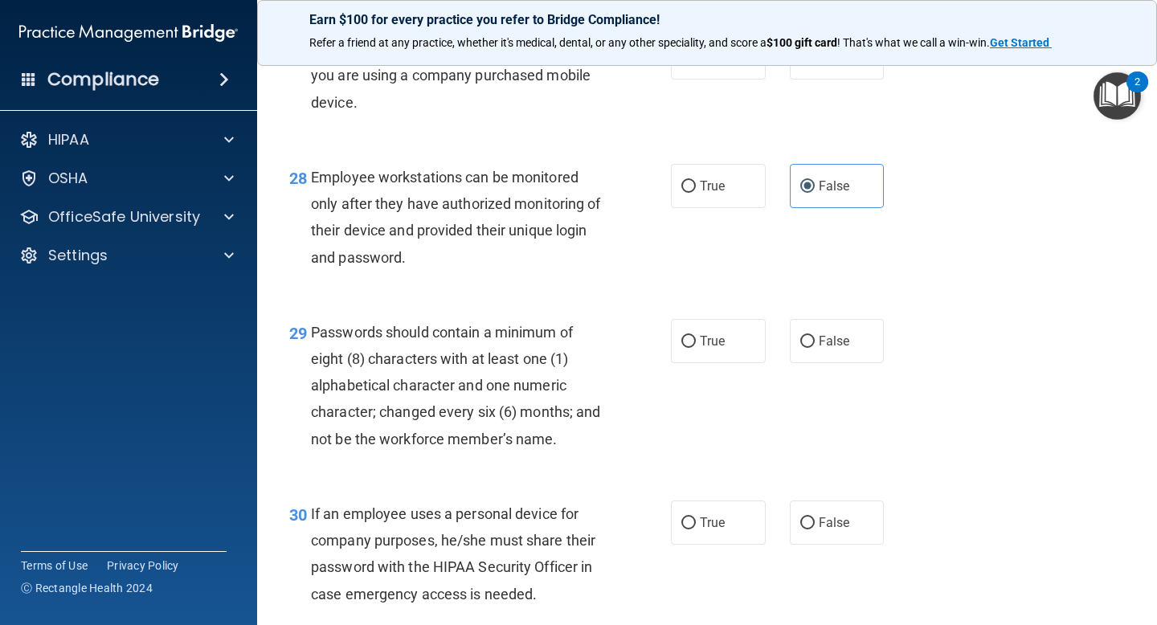
scroll to position [4260, 0]
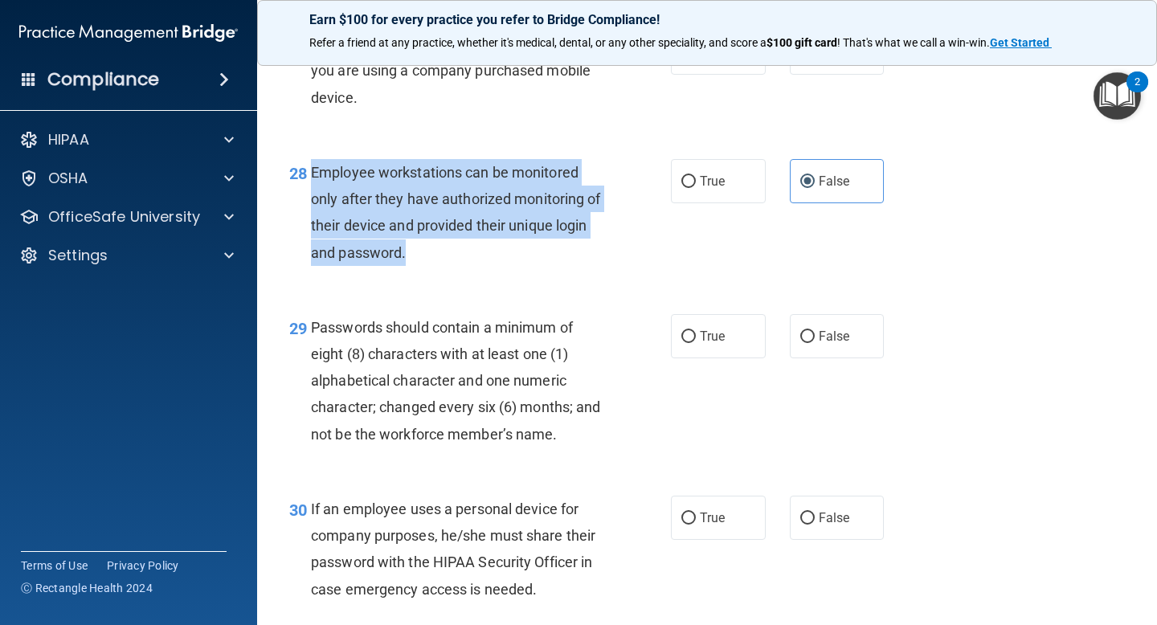
drag, startPoint x: 407, startPoint y: 276, endPoint x: 308, endPoint y: 203, distance: 124.1
click at [308, 203] on div "28 Employee workstations can be monitored only after they have authorized monit…" at bounding box center [480, 216] width 430 height 115
click at [713, 344] on span "True" at bounding box center [712, 336] width 25 height 15
click at [696, 343] on input "True" at bounding box center [689, 337] width 14 height 12
radio input "true"
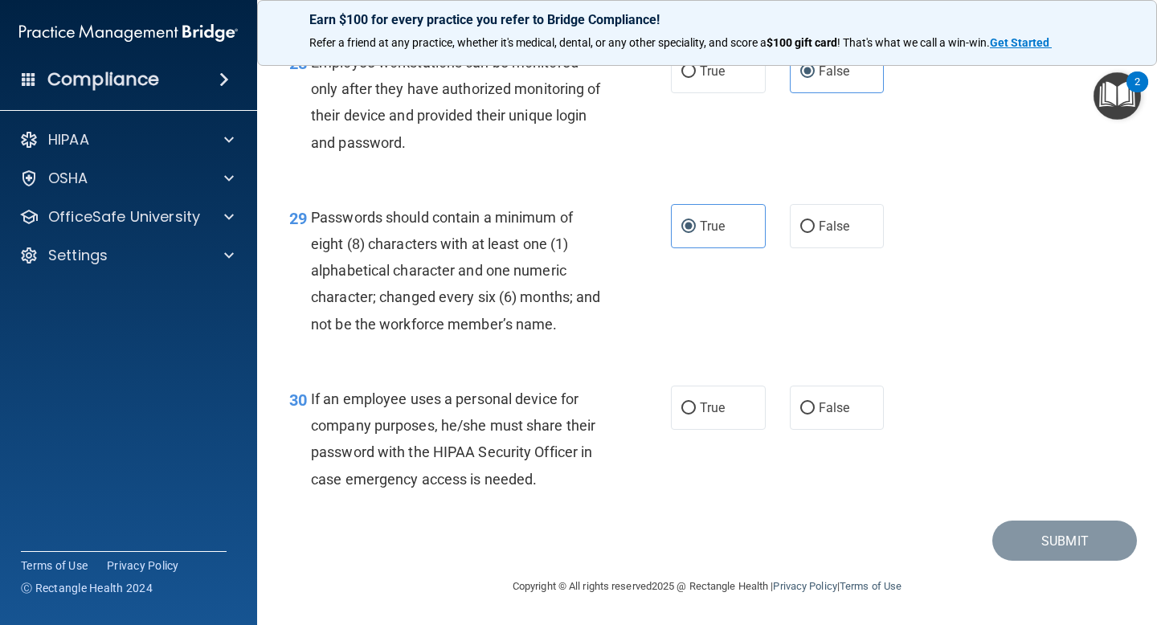
scroll to position [4398, 0]
click at [847, 410] on span "False" at bounding box center [834, 407] width 31 height 15
click at [815, 410] on input "False" at bounding box center [807, 409] width 14 height 12
radio input "true"
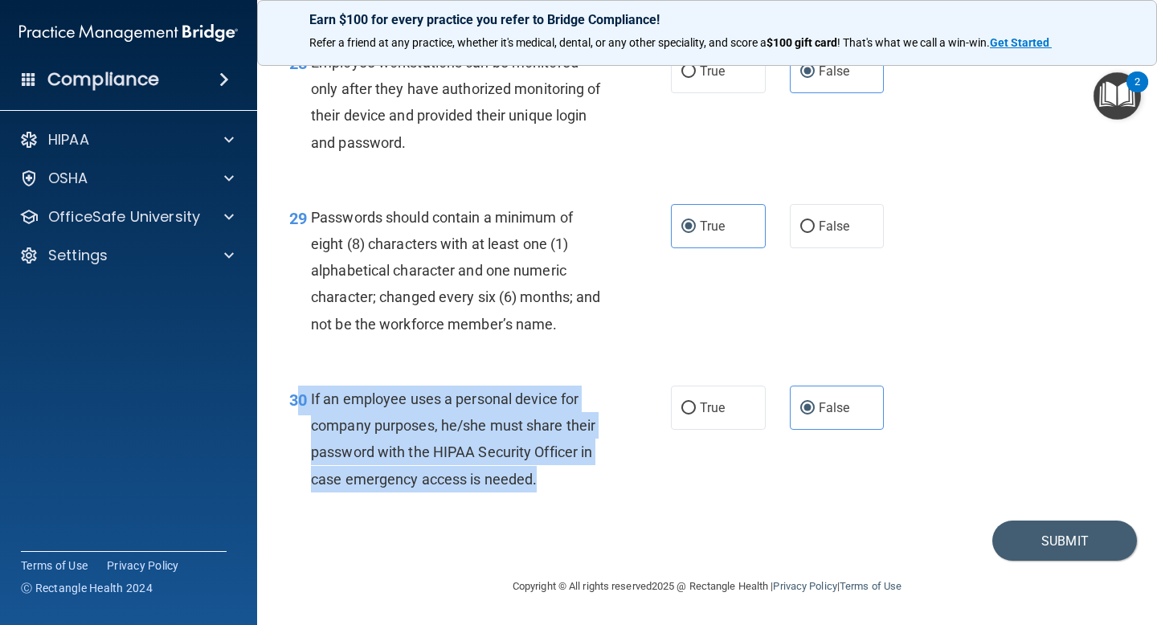
drag, startPoint x: 542, startPoint y: 479, endPoint x: 299, endPoint y: 395, distance: 256.7
click at [299, 395] on div "30 If an employee uses a personal device for company purposes, he/she must shar…" at bounding box center [480, 443] width 430 height 115
click at [908, 326] on div "29 Passwords should contain a minimum of eight (8) characters with at least one…" at bounding box center [707, 275] width 860 height 182
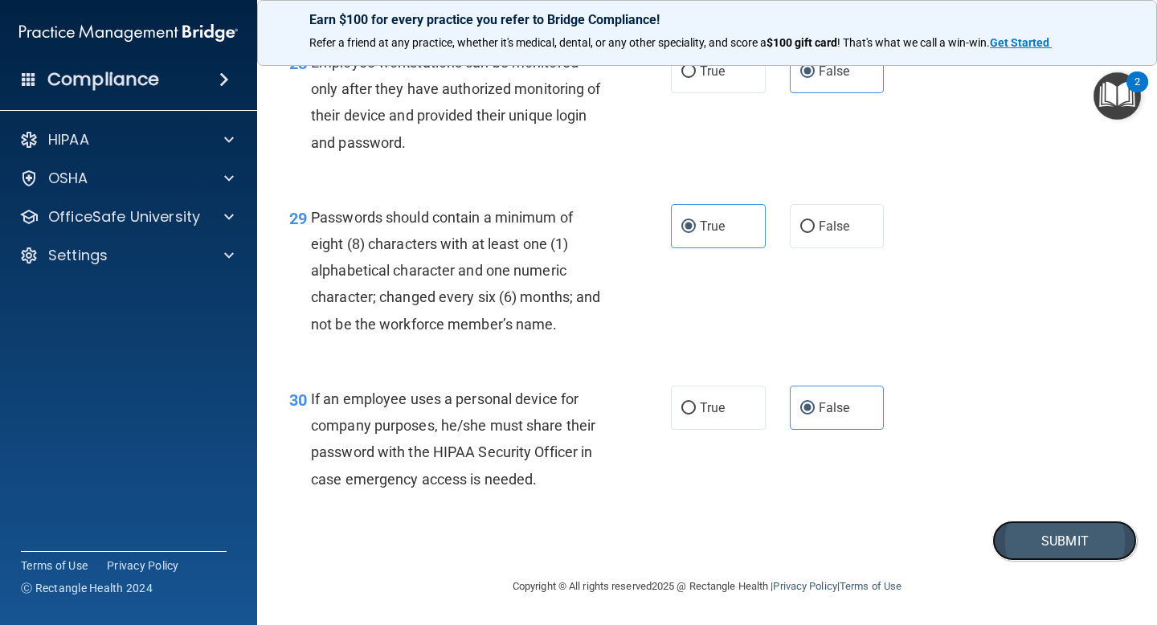
click at [1046, 533] on button "Submit" at bounding box center [1065, 541] width 145 height 41
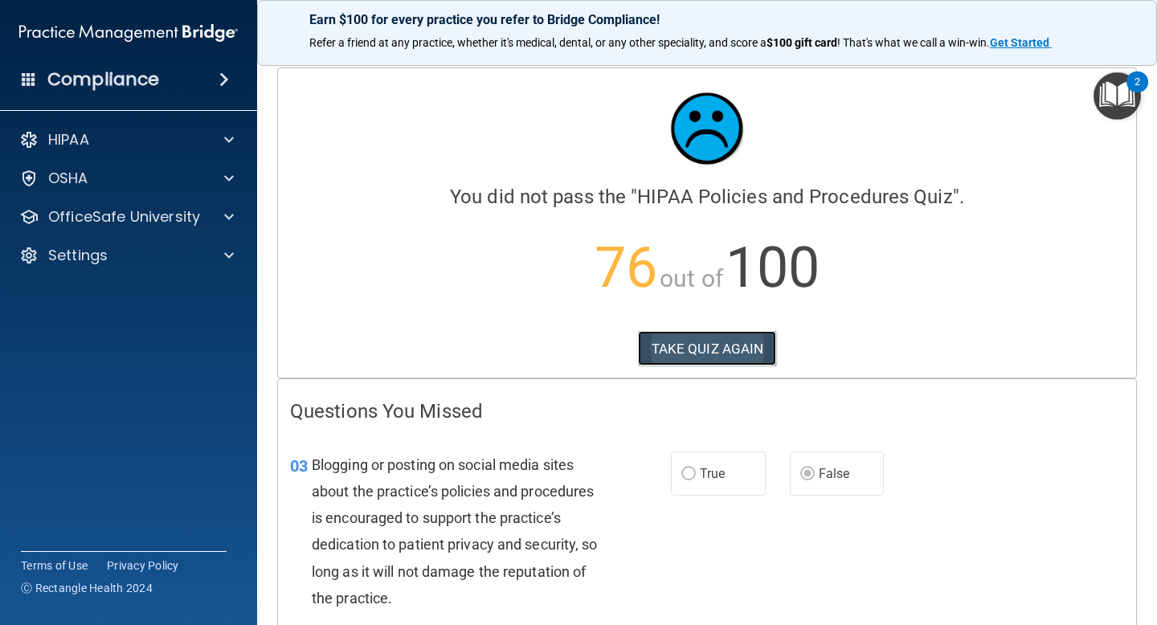
click at [734, 357] on button "TAKE QUIZ AGAIN" at bounding box center [707, 348] width 139 height 35
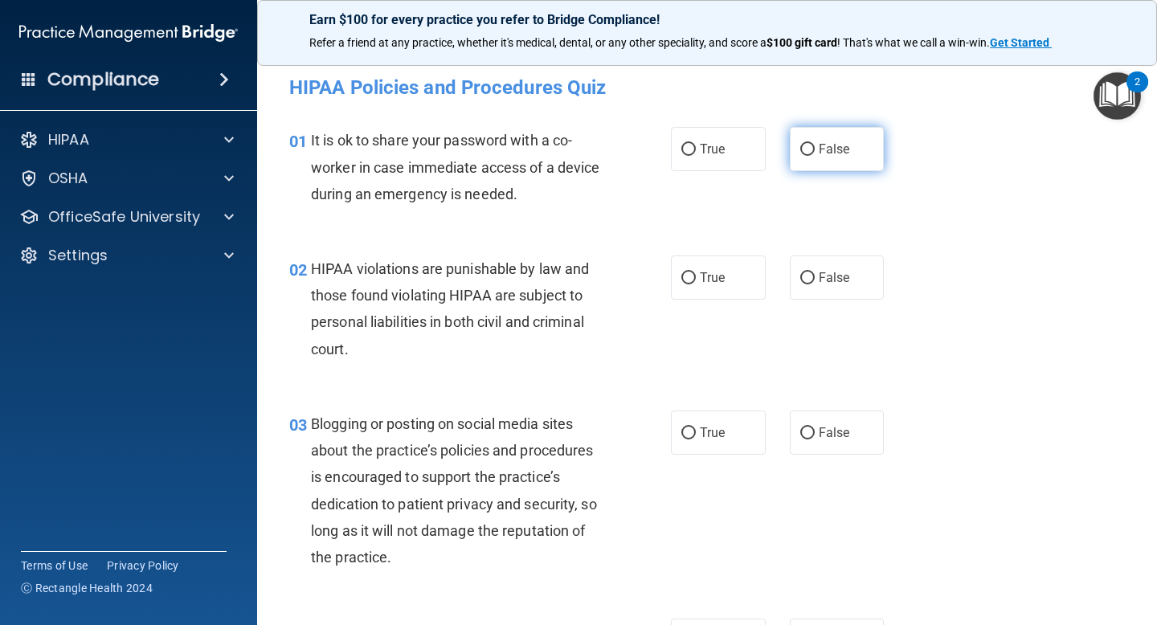
click at [833, 144] on span "False" at bounding box center [834, 148] width 31 height 15
click at [815, 144] on input "False" at bounding box center [807, 150] width 14 height 12
radio input "true"
click at [707, 266] on label "True" at bounding box center [718, 278] width 95 height 44
click at [696, 272] on input "True" at bounding box center [689, 278] width 14 height 12
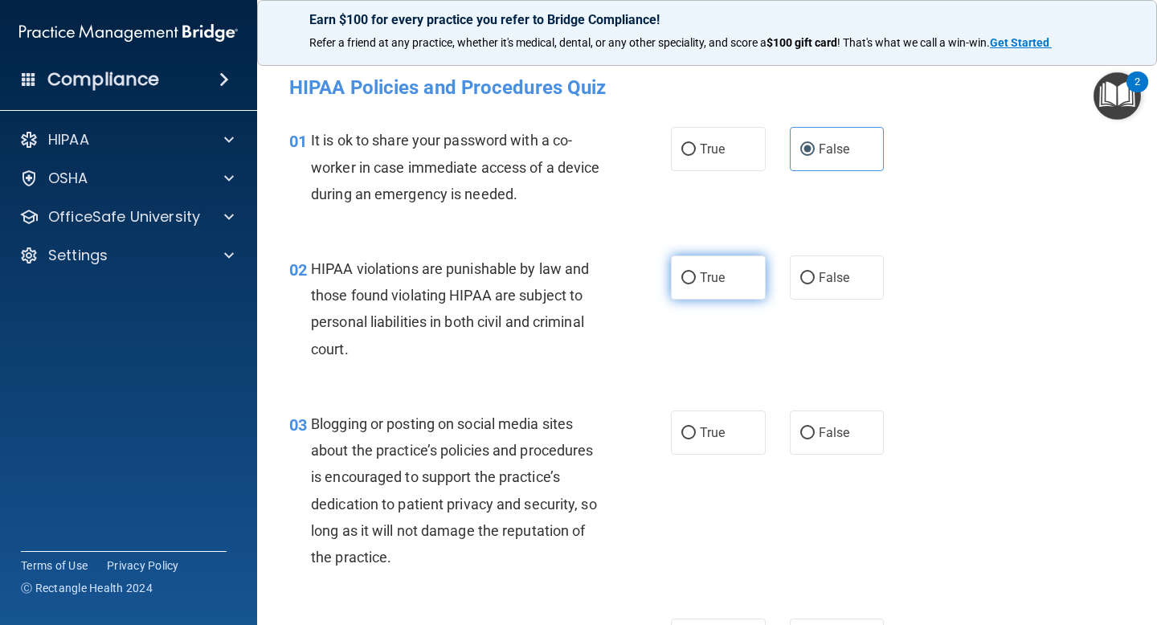
radio input "true"
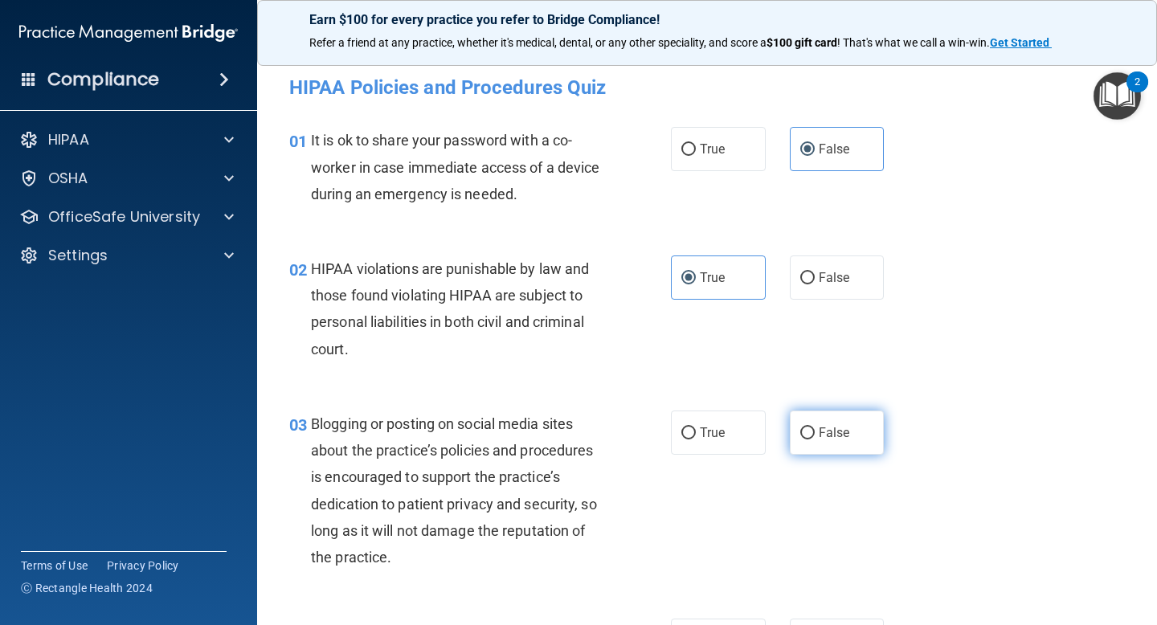
click at [816, 443] on label "False" at bounding box center [837, 433] width 95 height 44
click at [815, 440] on input "False" at bounding box center [807, 434] width 14 height 12
radio input "true"
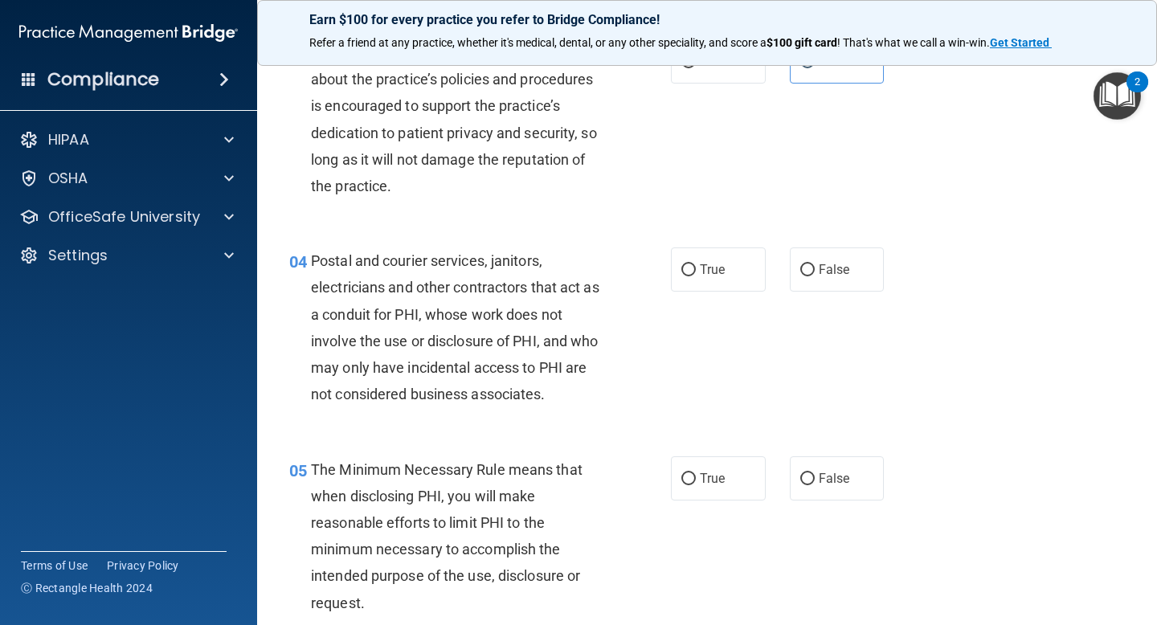
scroll to position [375, 0]
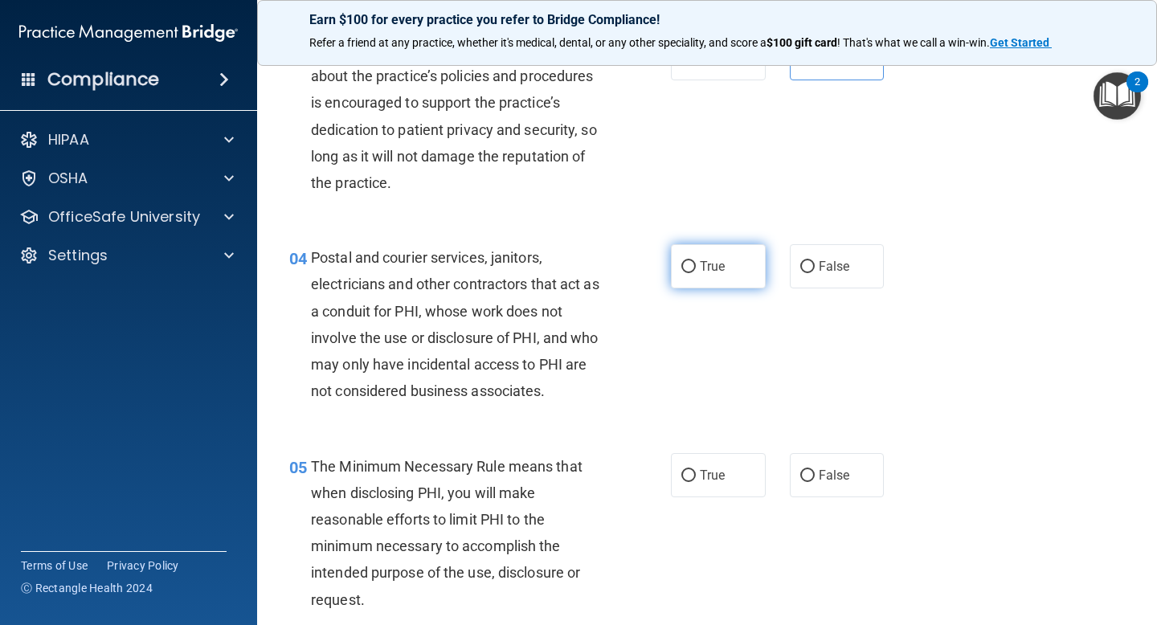
click at [687, 267] on input "True" at bounding box center [689, 267] width 14 height 12
radio input "true"
click at [703, 476] on span "True" at bounding box center [712, 475] width 25 height 15
click at [696, 476] on input "True" at bounding box center [689, 476] width 14 height 12
radio input "true"
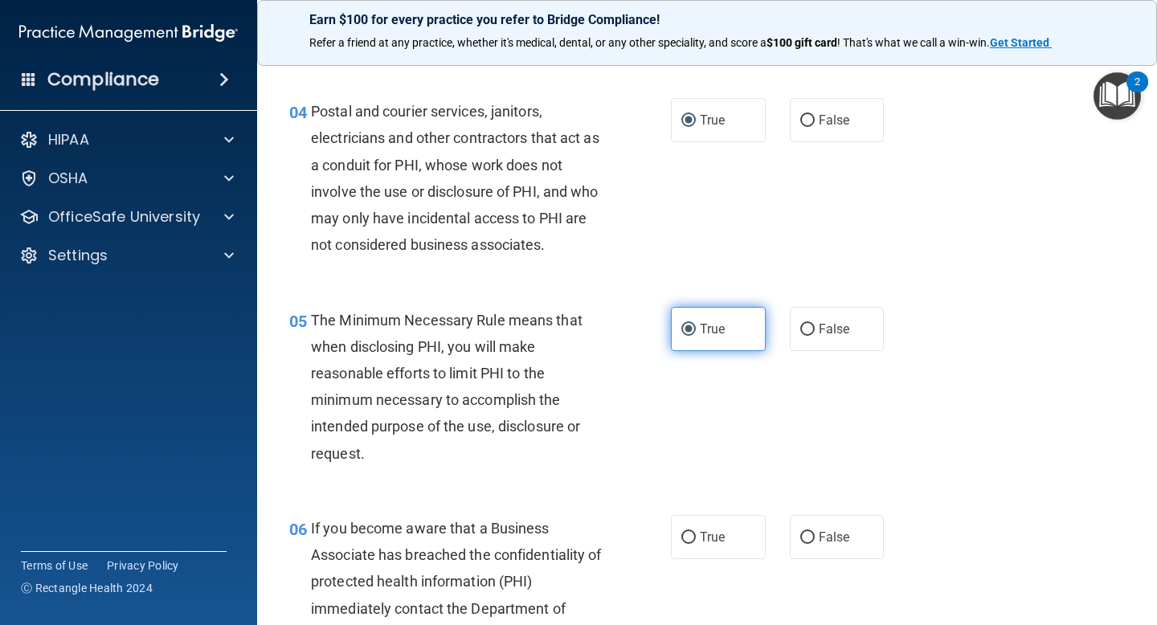
scroll to position [651, 0]
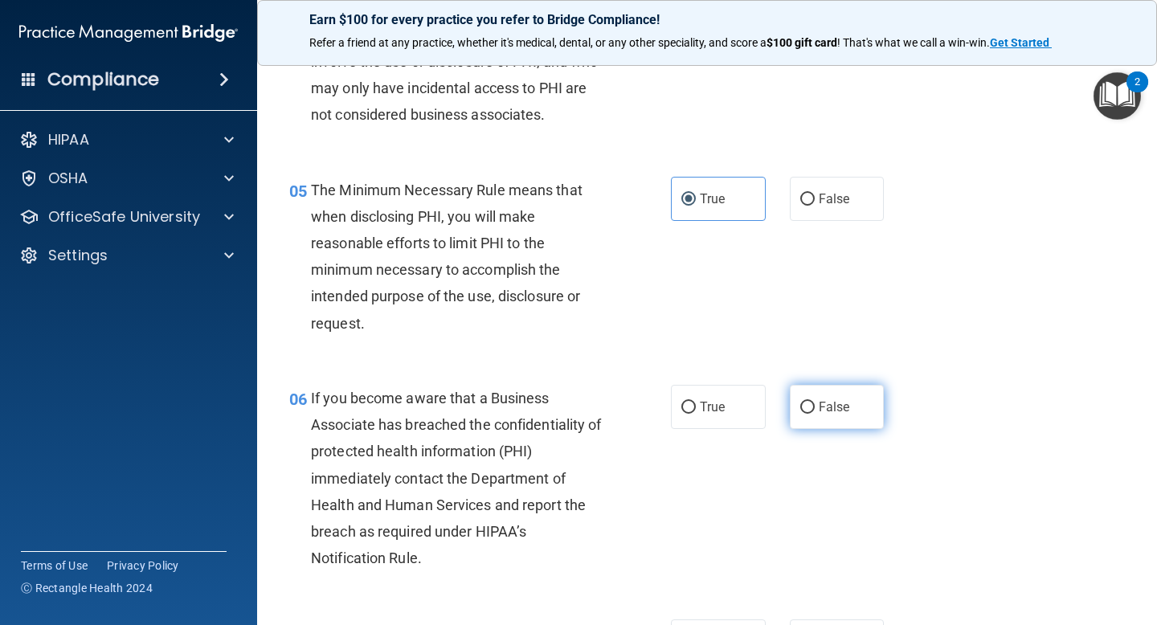
click at [864, 391] on label "False" at bounding box center [837, 407] width 95 height 44
click at [815, 402] on input "False" at bounding box center [807, 408] width 14 height 12
radio input "true"
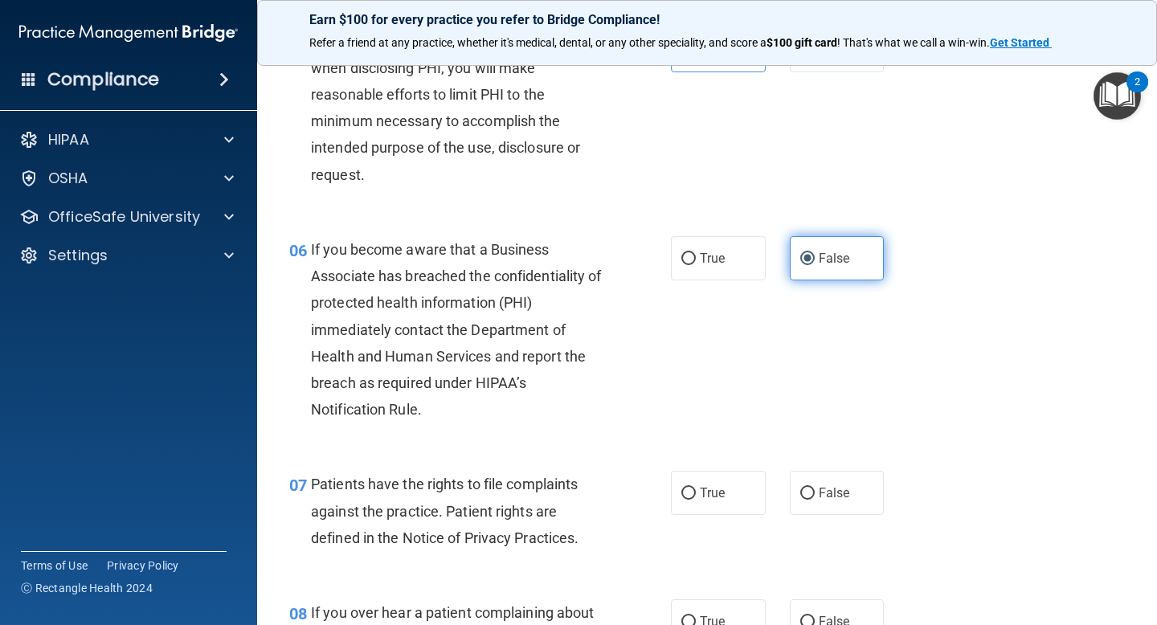
scroll to position [874, 0]
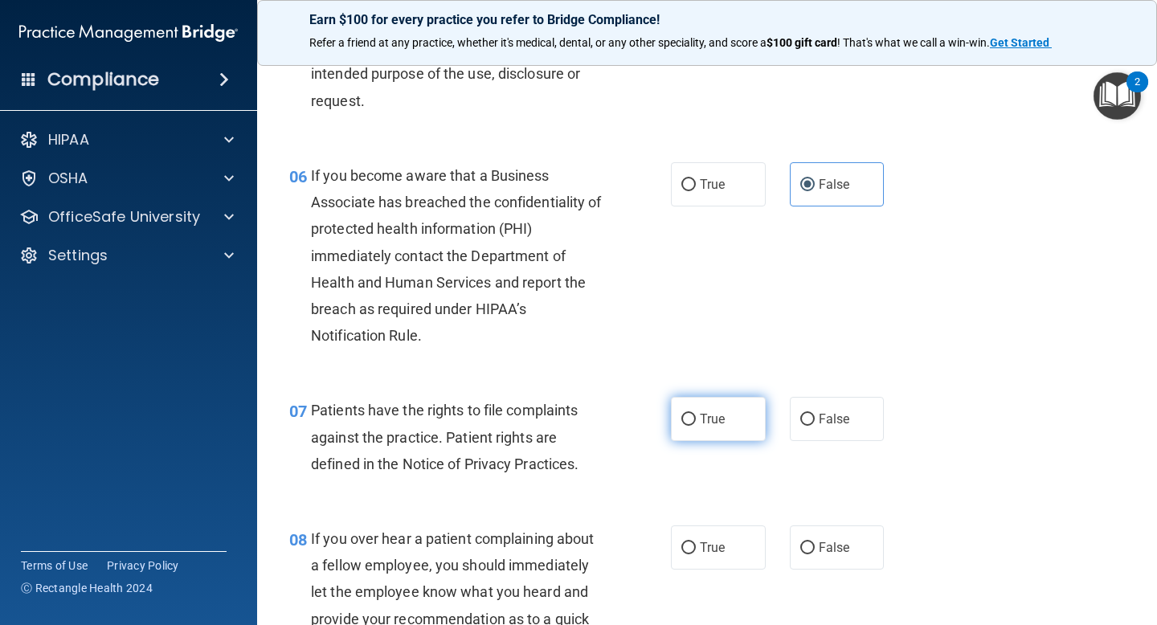
click at [692, 434] on label "True" at bounding box center [718, 419] width 95 height 44
click at [692, 426] on input "True" at bounding box center [689, 420] width 14 height 12
radio input "true"
click at [819, 546] on span "False" at bounding box center [834, 547] width 31 height 15
click at [815, 546] on input "False" at bounding box center [807, 548] width 14 height 12
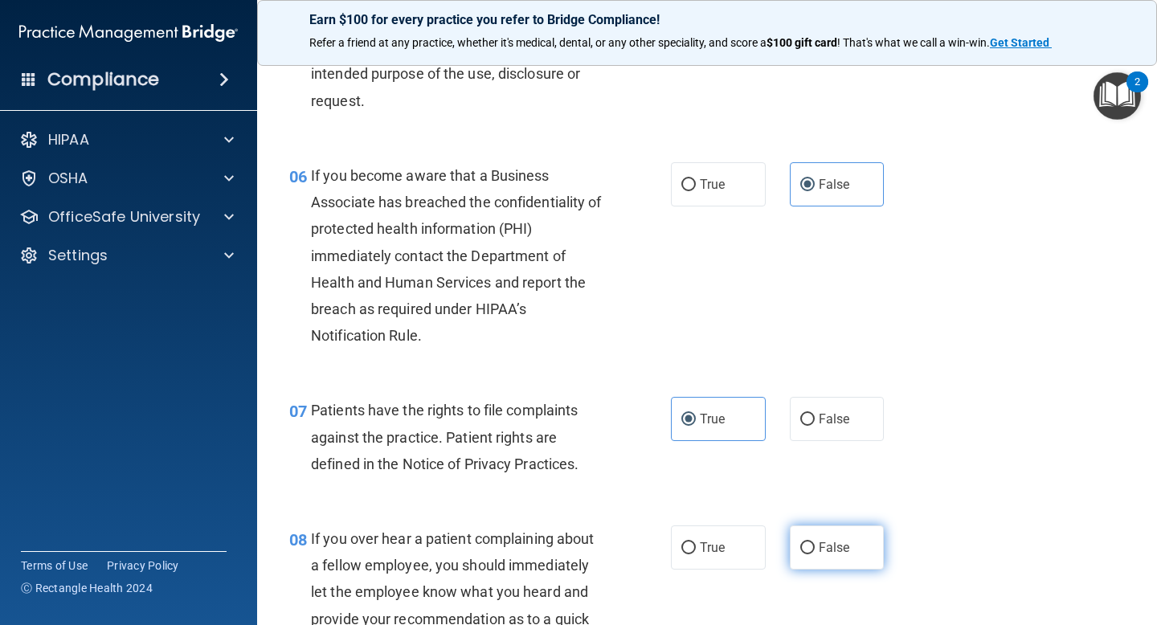
radio input "true"
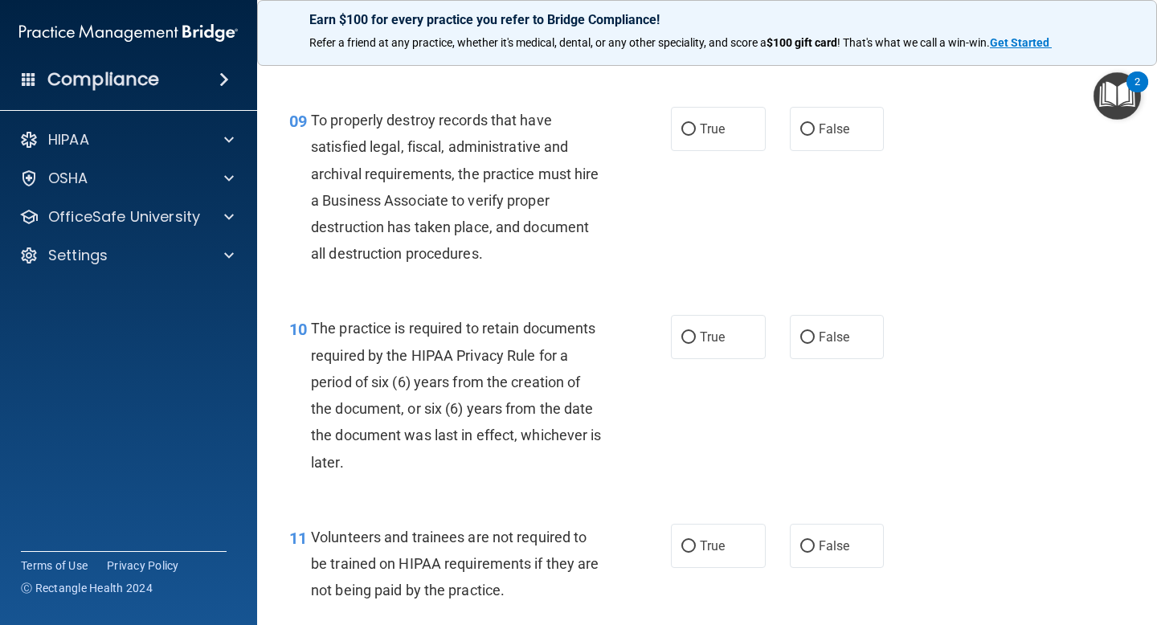
scroll to position [1481, 0]
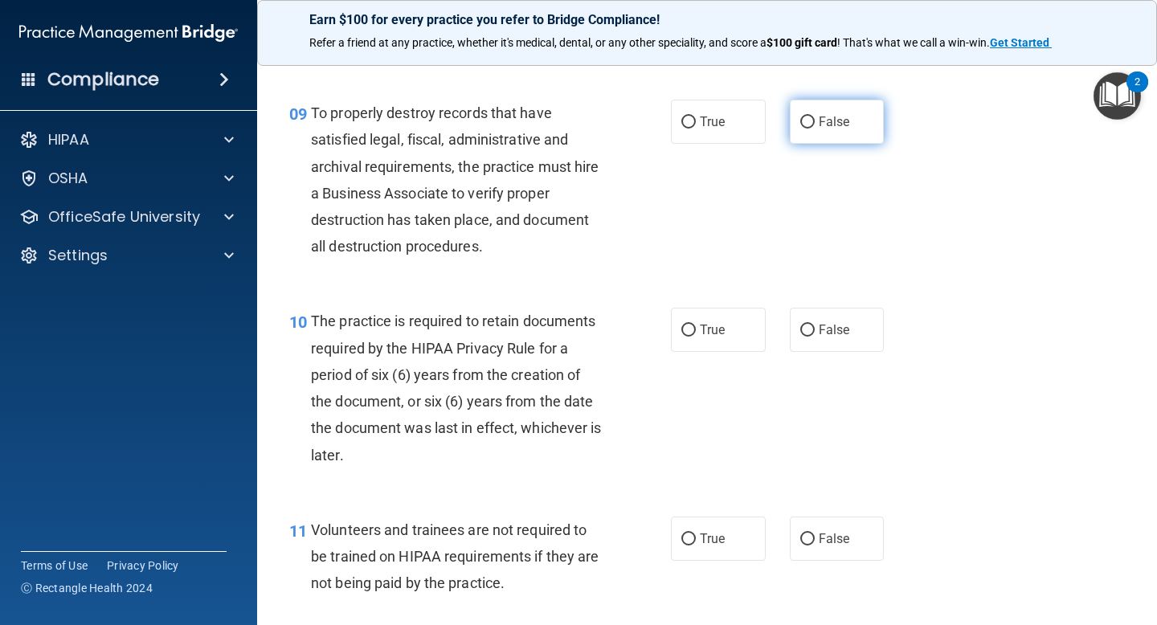
click at [842, 113] on label "False" at bounding box center [837, 122] width 95 height 44
click at [815, 117] on input "False" at bounding box center [807, 123] width 14 height 12
radio input "true"
click at [696, 320] on label "True" at bounding box center [718, 330] width 95 height 44
click at [696, 325] on input "True" at bounding box center [689, 331] width 14 height 12
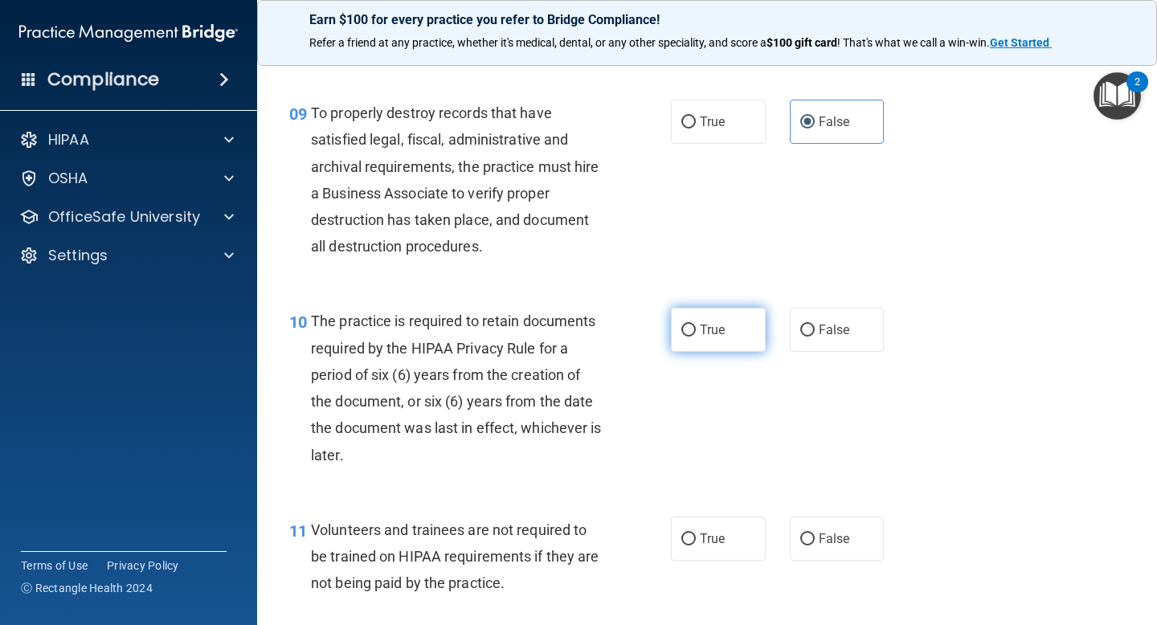
radio input "true"
click at [825, 542] on span "False" at bounding box center [834, 538] width 31 height 15
click at [815, 542] on input "False" at bounding box center [807, 540] width 14 height 12
radio input "true"
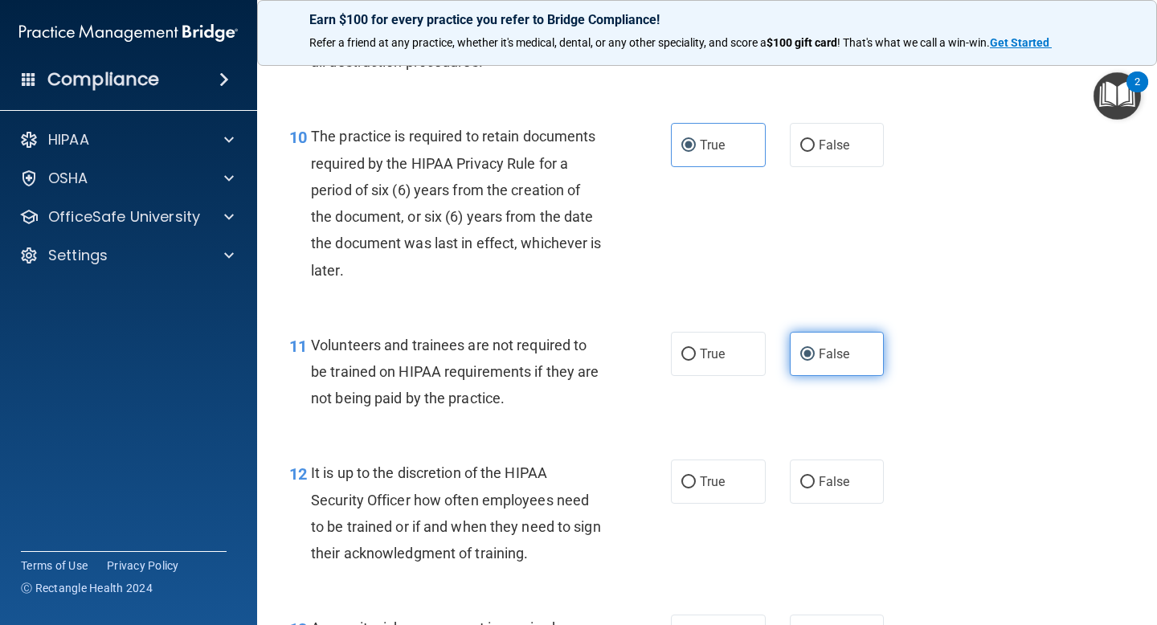
scroll to position [1703, 0]
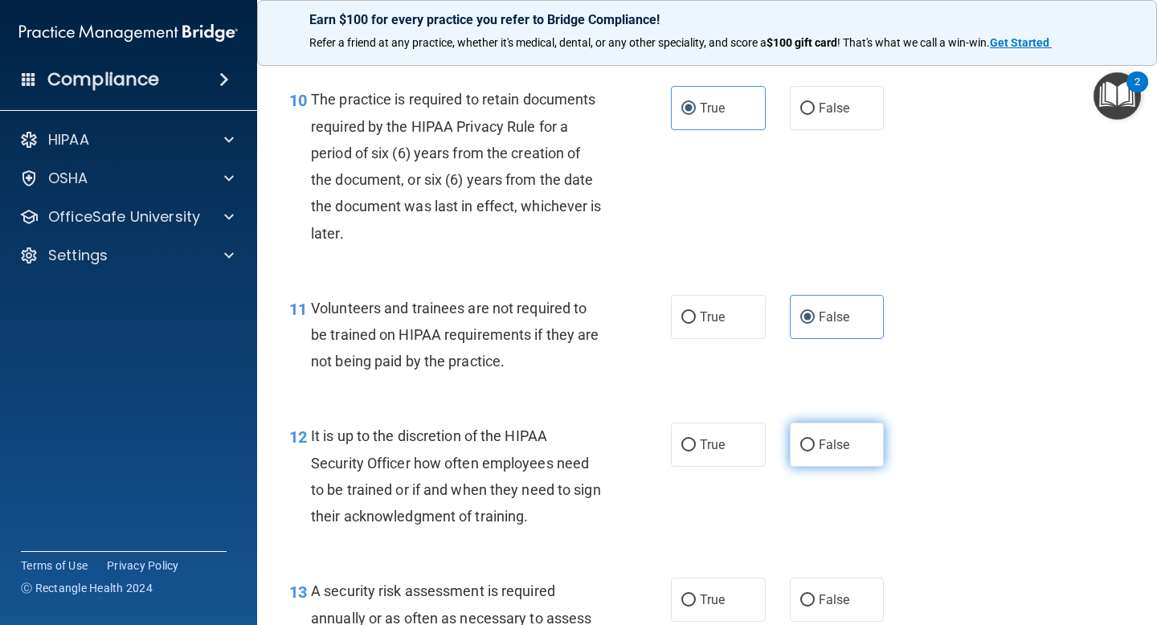
click at [828, 453] on label "False" at bounding box center [837, 445] width 95 height 44
click at [815, 452] on input "False" at bounding box center [807, 446] width 14 height 12
radio input "true"
click at [710, 591] on label "True" at bounding box center [718, 600] width 95 height 44
click at [696, 595] on input "True" at bounding box center [689, 601] width 14 height 12
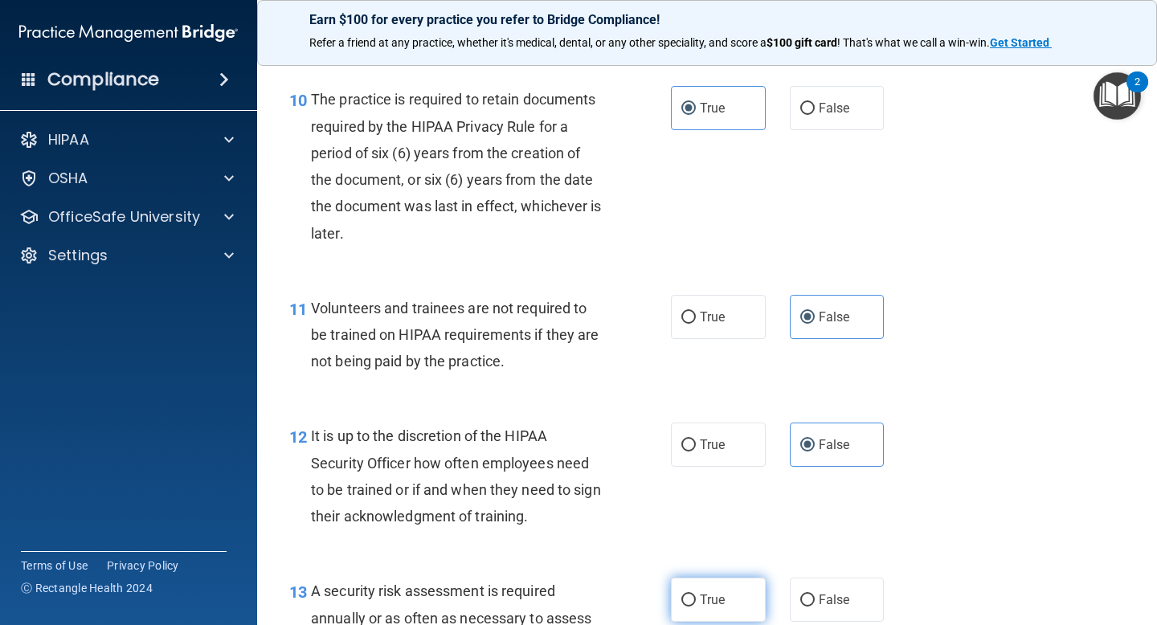
radio input "true"
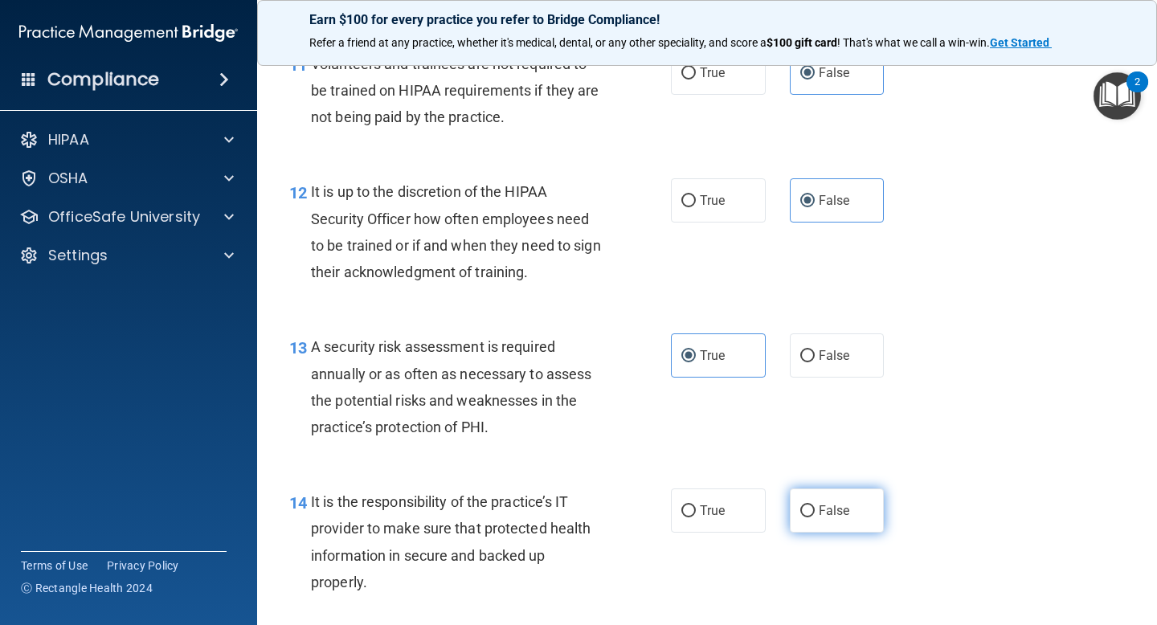
click at [820, 516] on span "False" at bounding box center [834, 510] width 31 height 15
click at [815, 516] on input "False" at bounding box center [807, 512] width 14 height 12
radio input "true"
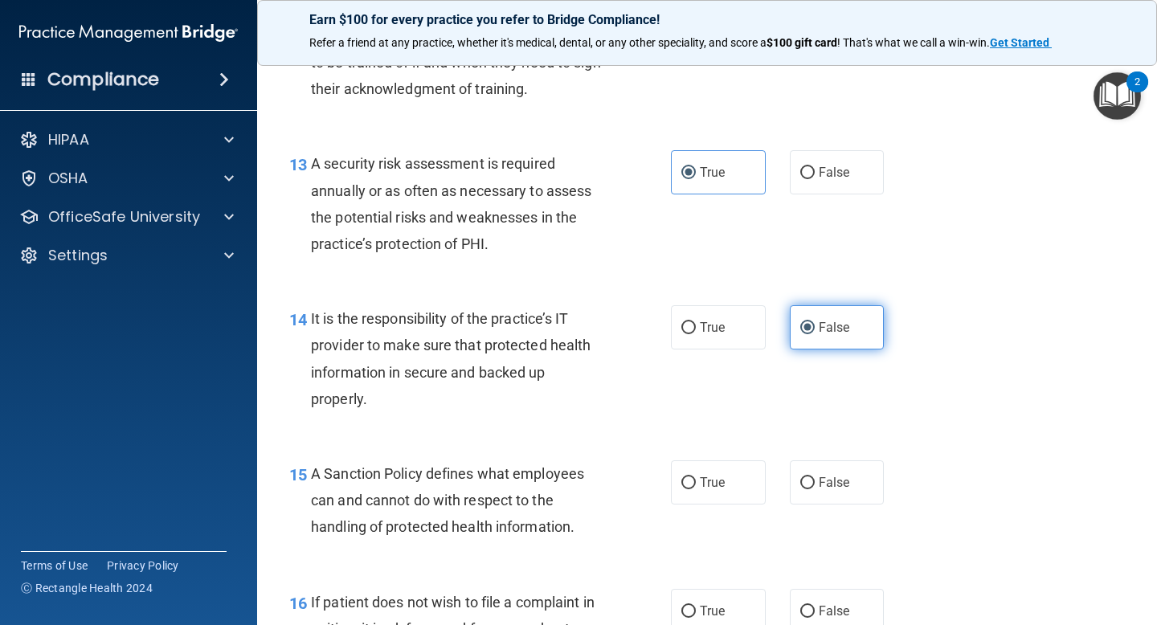
scroll to position [2148, 0]
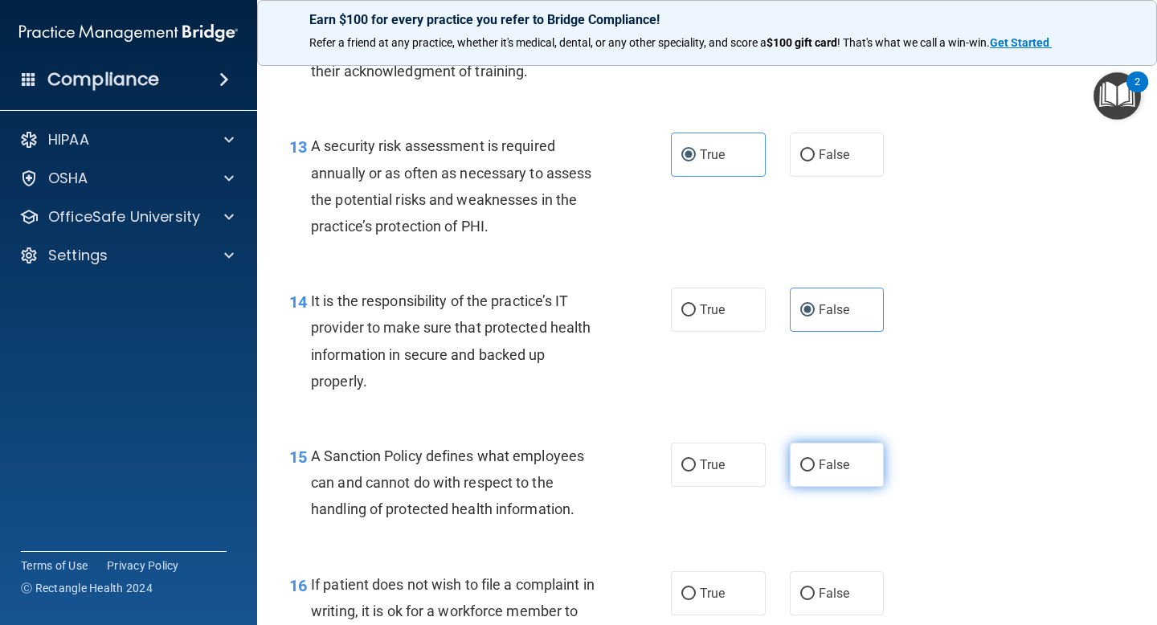
click at [821, 467] on span "False" at bounding box center [834, 464] width 31 height 15
click at [815, 467] on input "False" at bounding box center [807, 466] width 14 height 12
radio input "true"
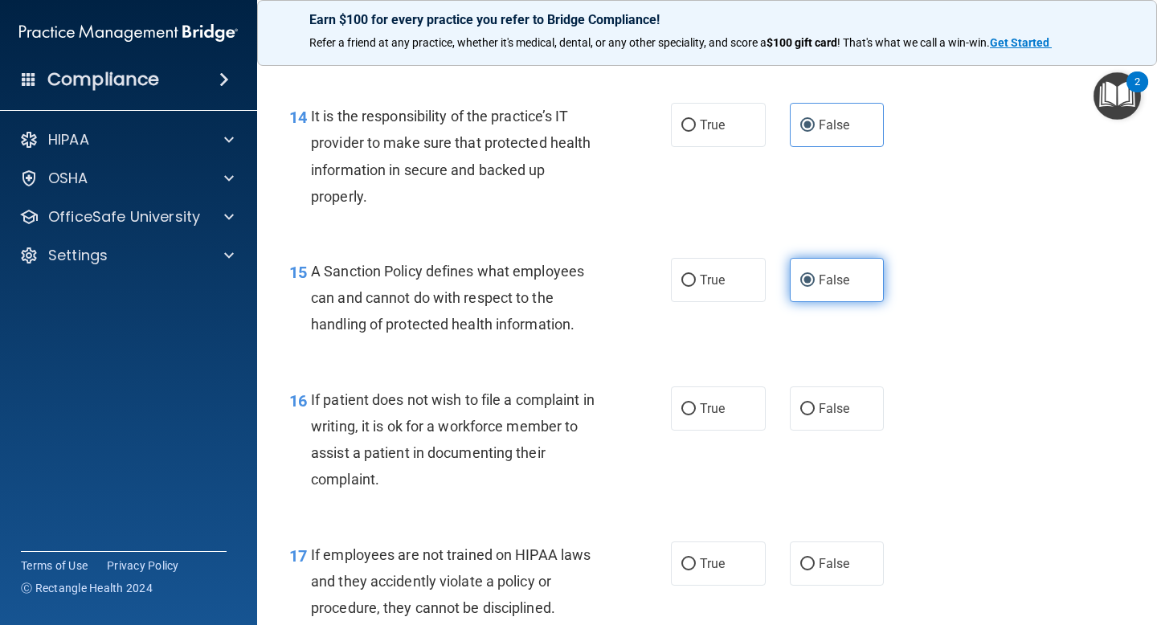
scroll to position [2336, 0]
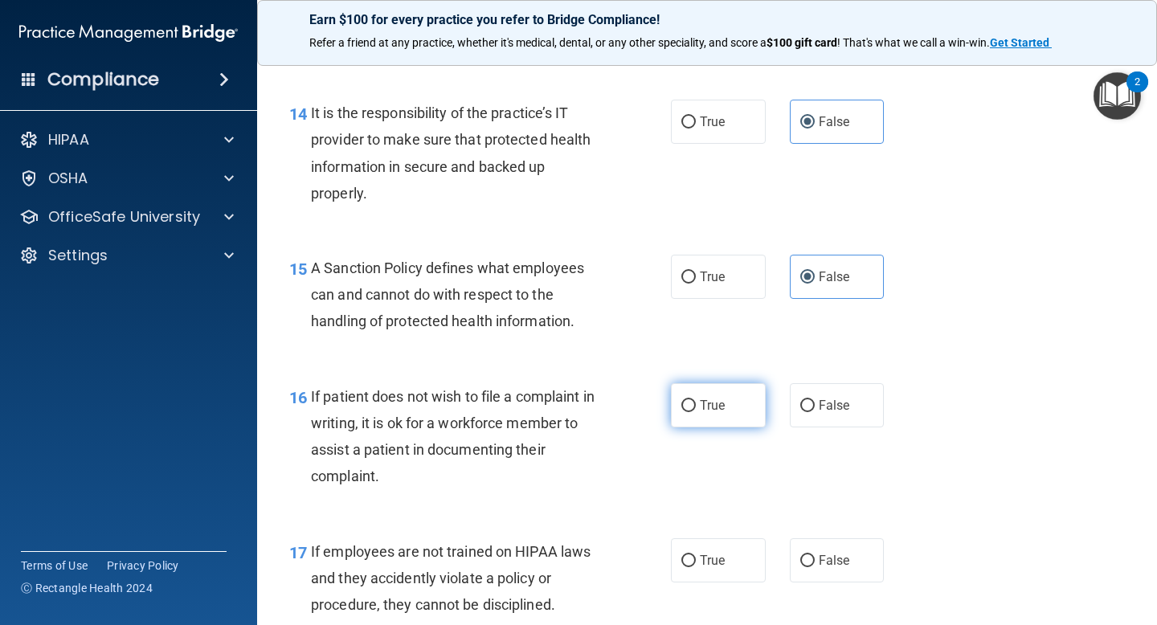
click at [713, 411] on span "True" at bounding box center [712, 405] width 25 height 15
click at [696, 411] on input "True" at bounding box center [689, 406] width 14 height 12
radio input "true"
click at [824, 551] on label "False" at bounding box center [837, 560] width 95 height 44
click at [815, 555] on input "False" at bounding box center [807, 561] width 14 height 12
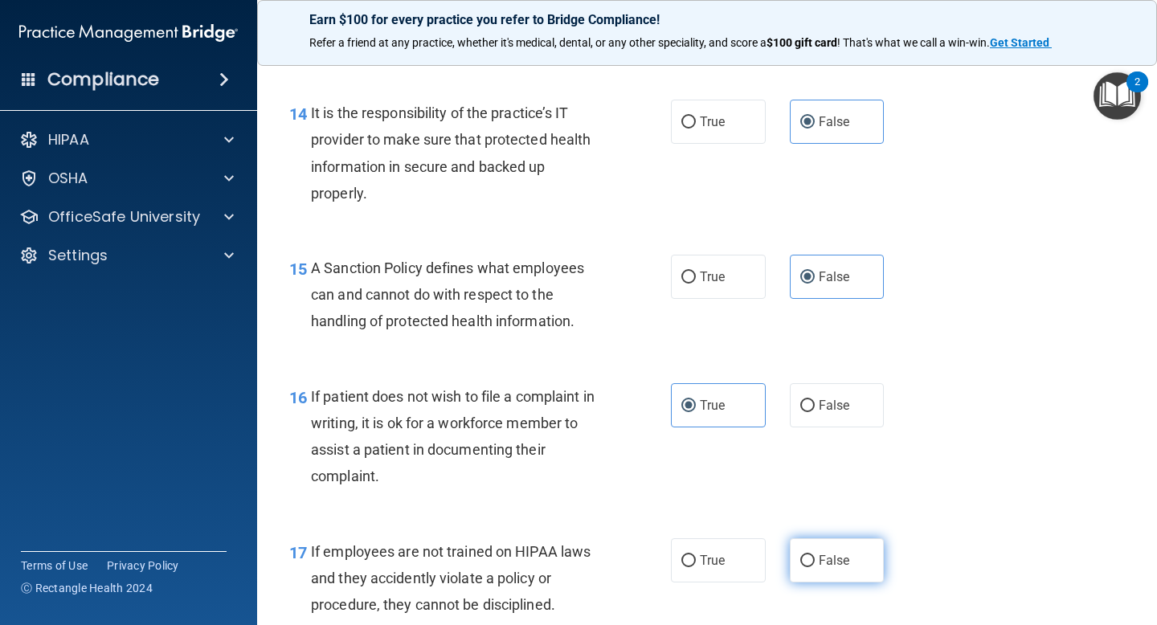
radio input "true"
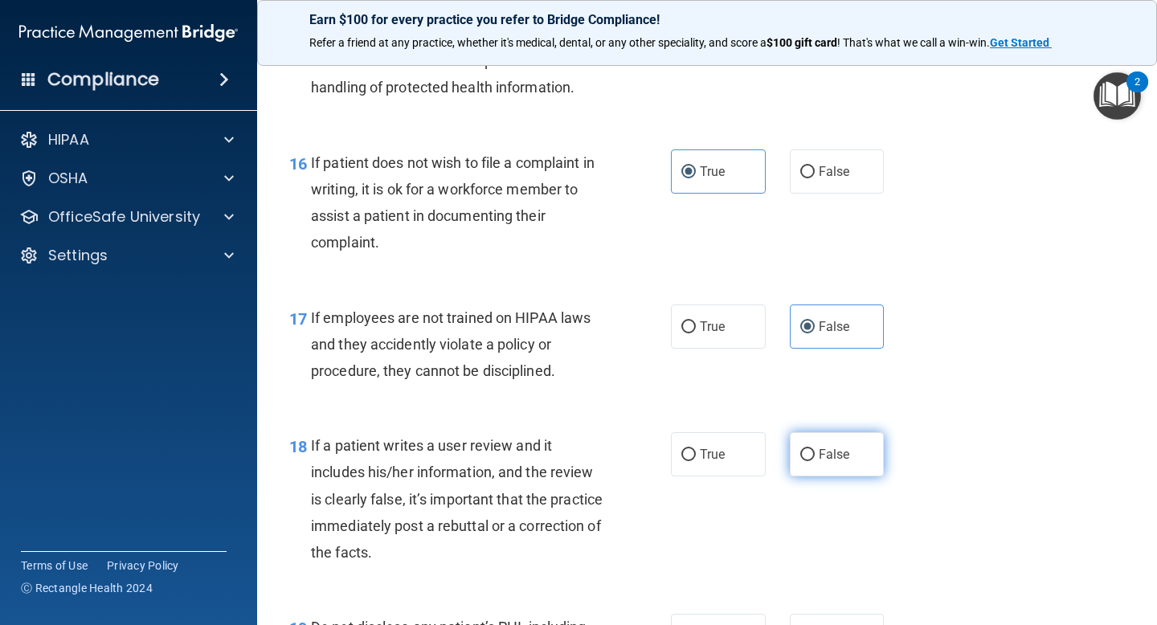
click at [825, 452] on span "False" at bounding box center [834, 454] width 31 height 15
click at [815, 452] on input "False" at bounding box center [807, 455] width 14 height 12
radio input "true"
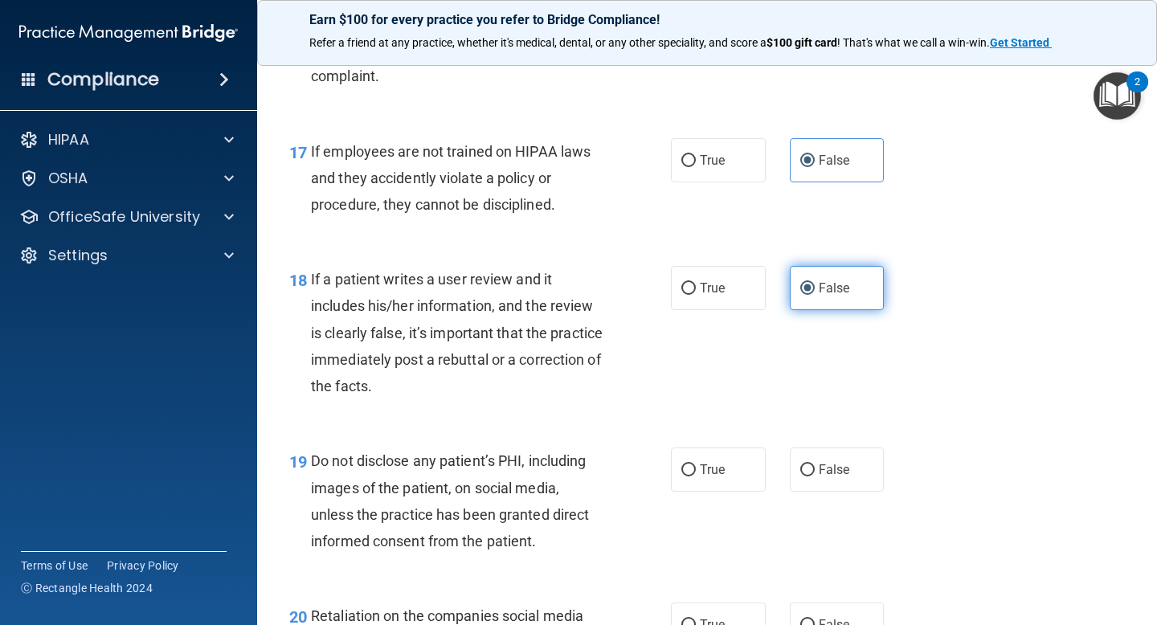
scroll to position [2846, 0]
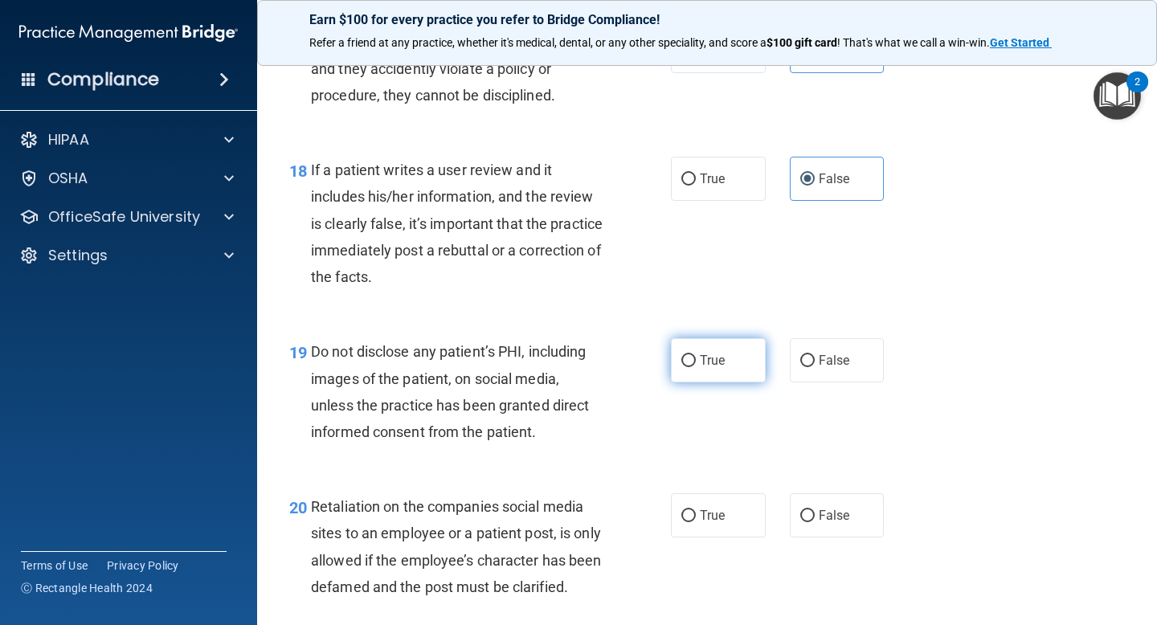
click at [737, 365] on label "True" at bounding box center [718, 360] width 95 height 44
click at [696, 365] on input "True" at bounding box center [689, 361] width 14 height 12
radio input "true"
click at [832, 510] on span "False" at bounding box center [834, 515] width 31 height 15
click at [815, 510] on input "False" at bounding box center [807, 516] width 14 height 12
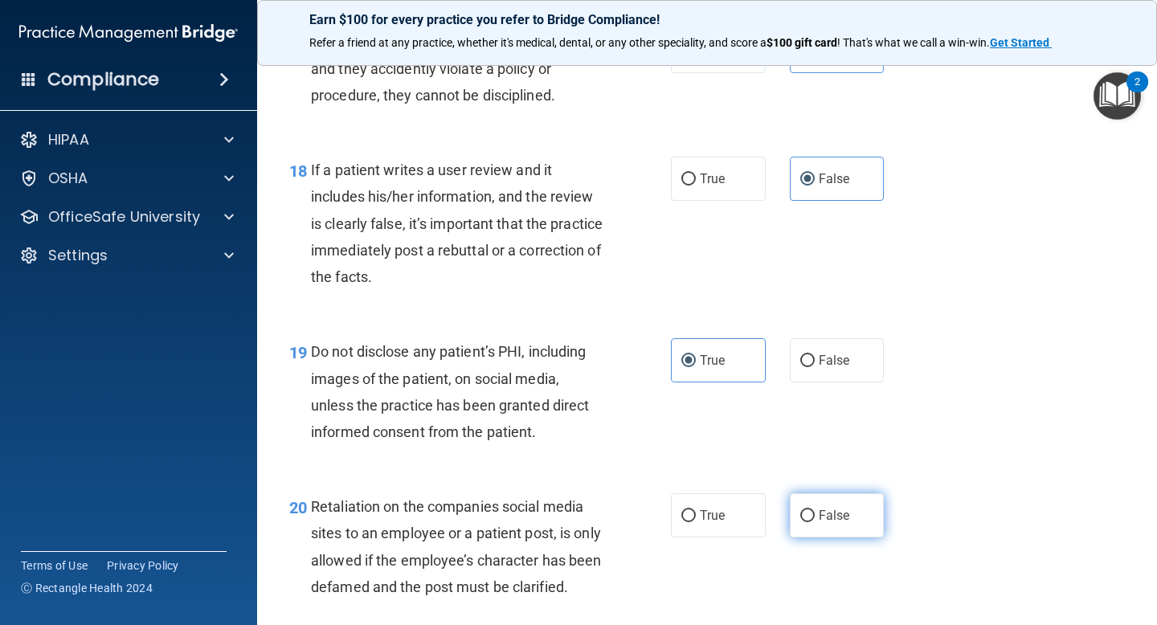
radio input "true"
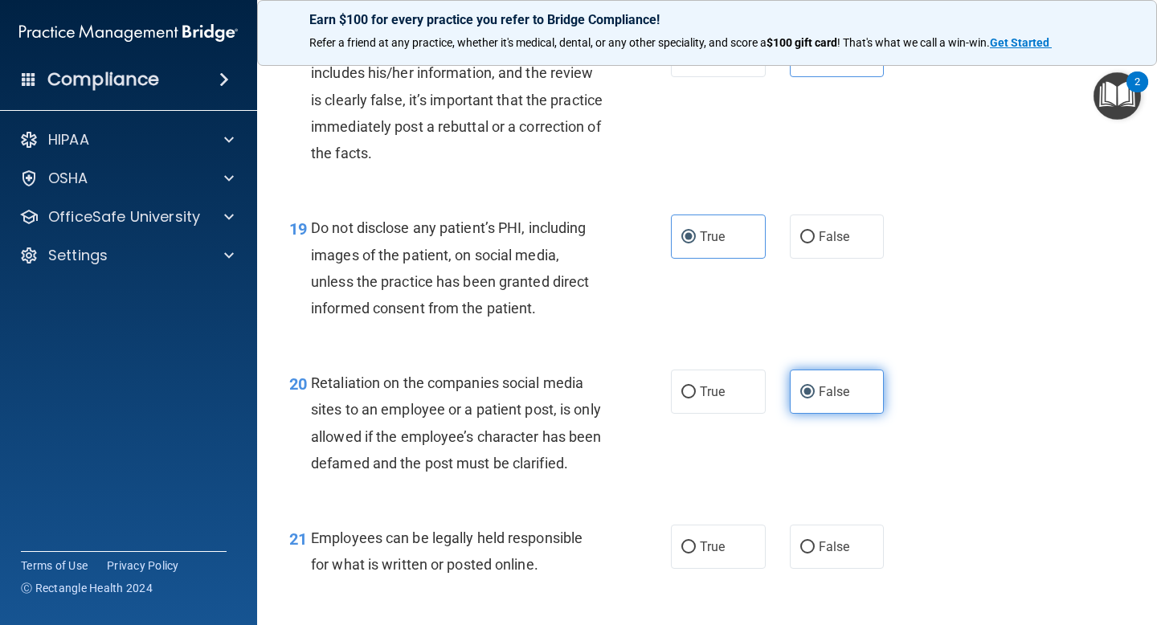
scroll to position [3076, 0]
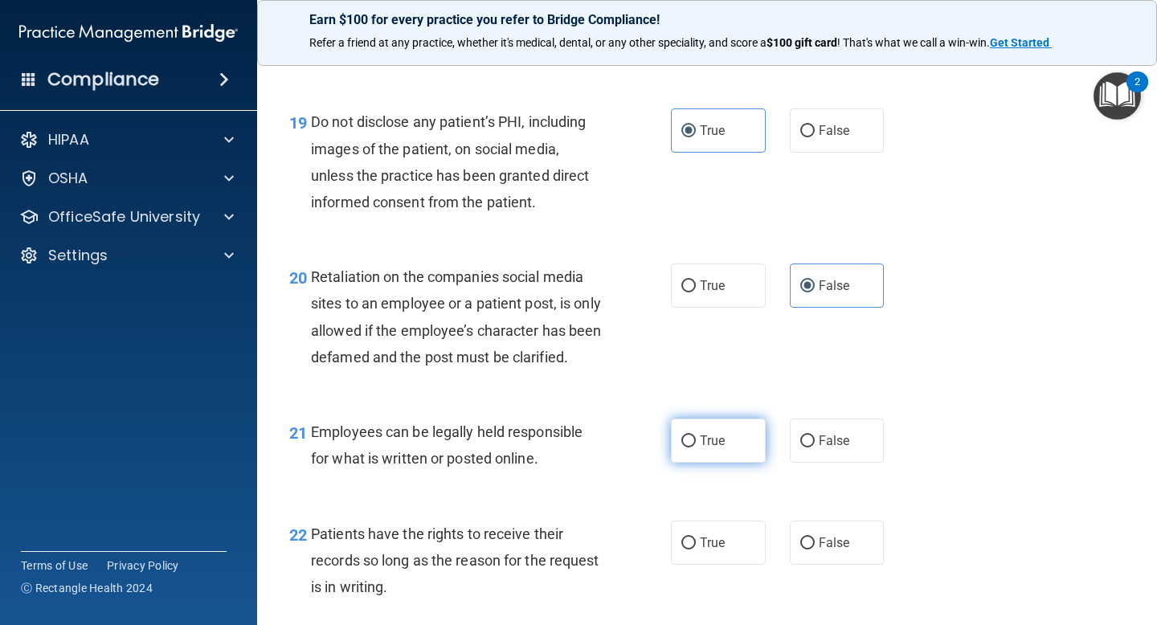
click at [715, 459] on label "True" at bounding box center [718, 441] width 95 height 44
click at [696, 448] on input "True" at bounding box center [689, 442] width 14 height 12
radio input "true"
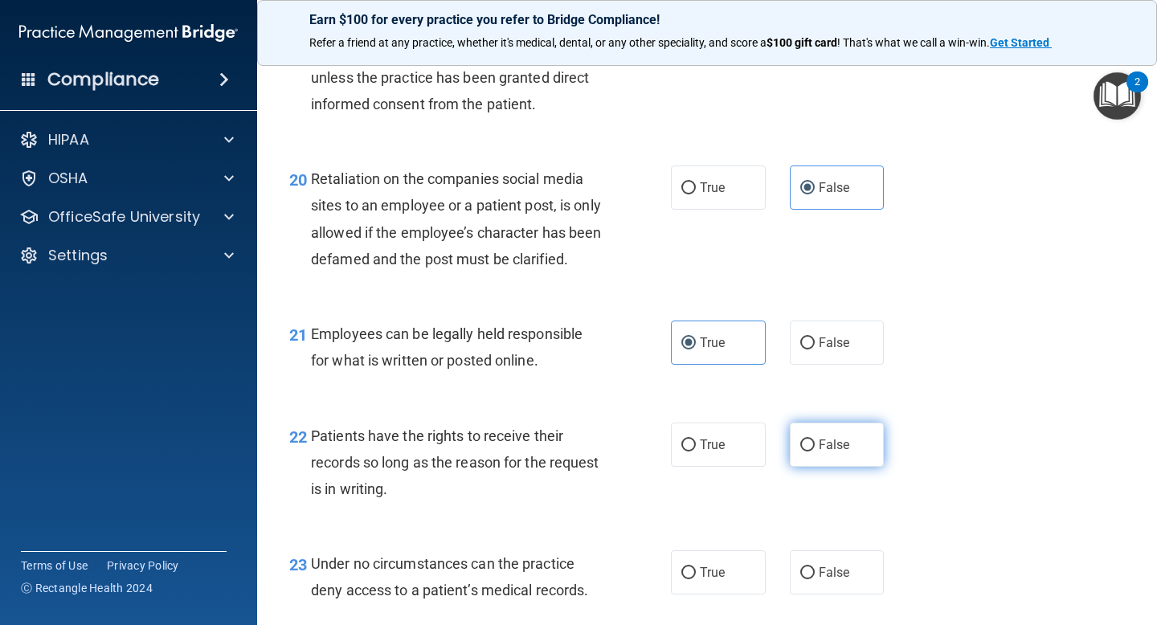
scroll to position [3205, 0]
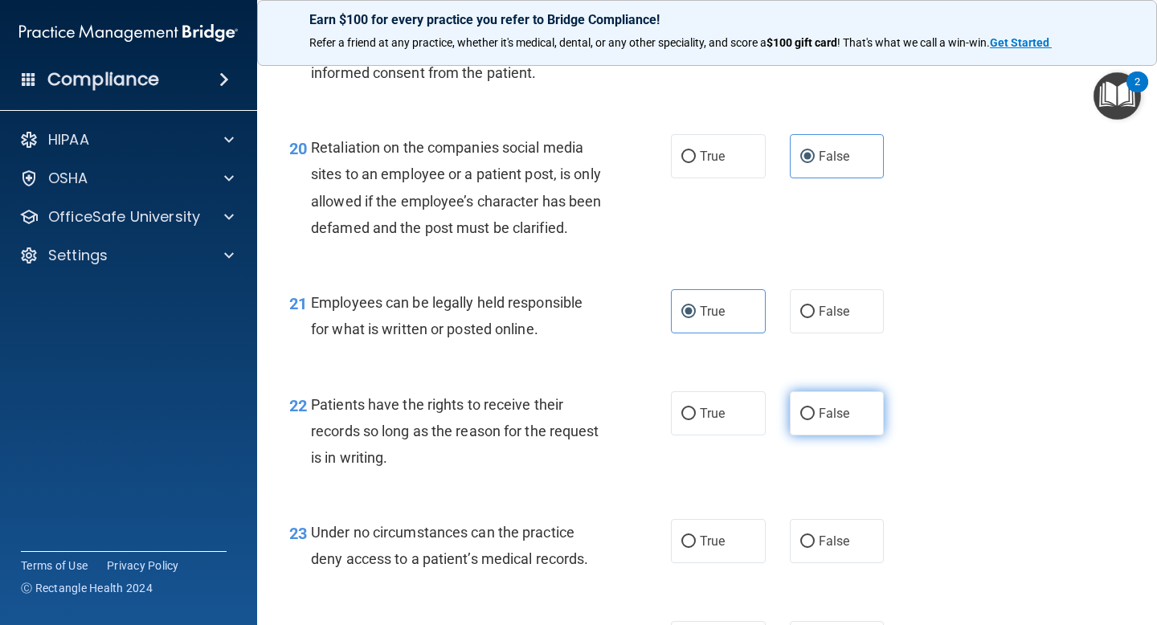
click at [820, 421] on span "False" at bounding box center [834, 413] width 31 height 15
click at [815, 420] on input "False" at bounding box center [807, 414] width 14 height 12
radio input "true"
click at [823, 553] on label "False" at bounding box center [837, 541] width 95 height 44
click at [815, 548] on input "False" at bounding box center [807, 542] width 14 height 12
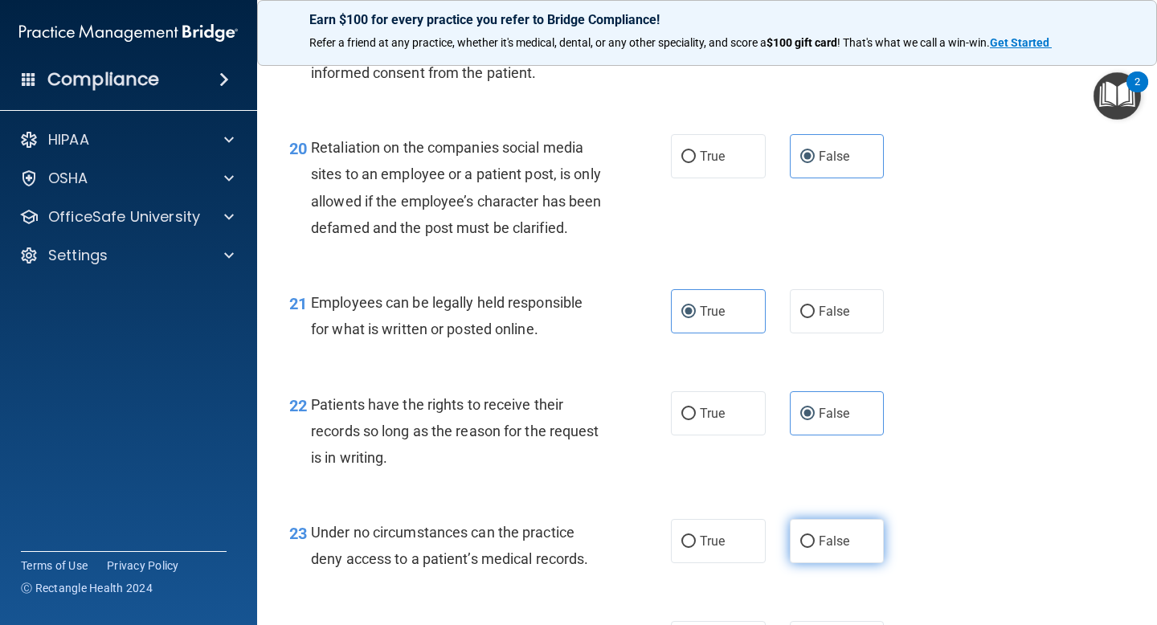
radio input "true"
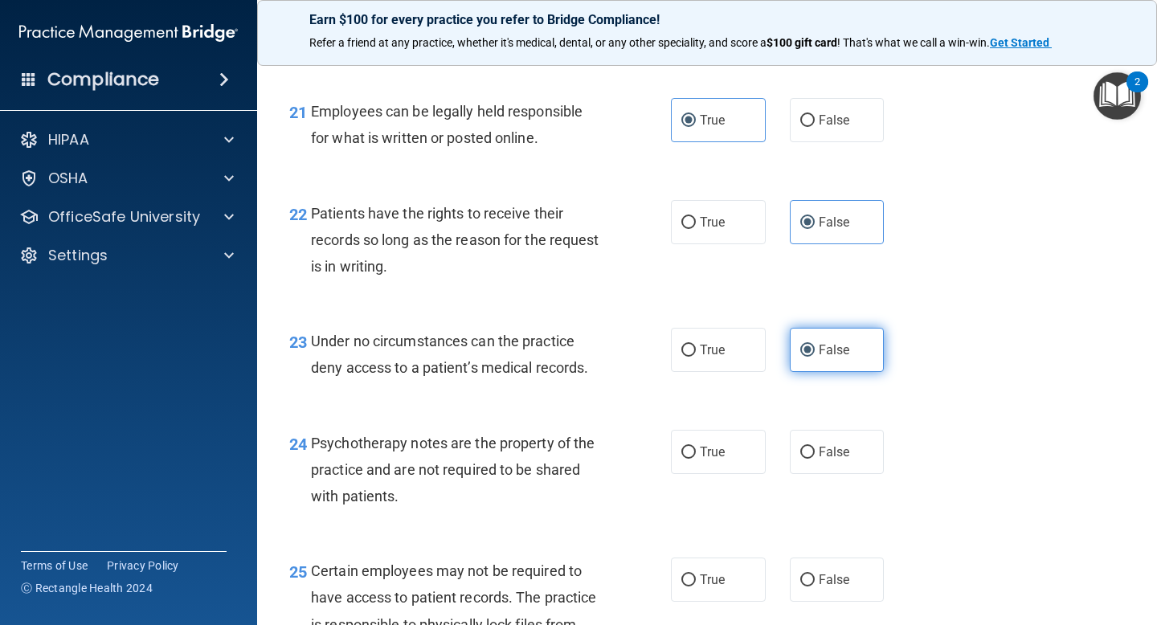
scroll to position [3434, 0]
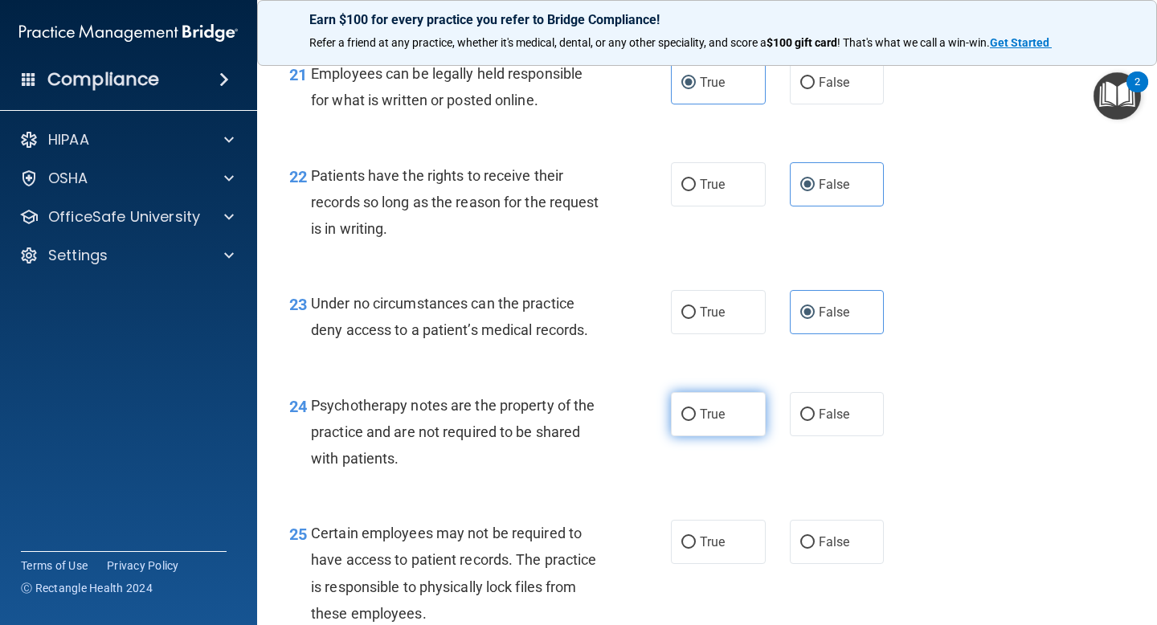
click at [710, 422] on span "True" at bounding box center [712, 414] width 25 height 15
click at [696, 421] on input "True" at bounding box center [689, 415] width 14 height 12
radio input "true"
click at [687, 564] on label "True" at bounding box center [718, 542] width 95 height 44
click at [687, 549] on input "True" at bounding box center [689, 543] width 14 height 12
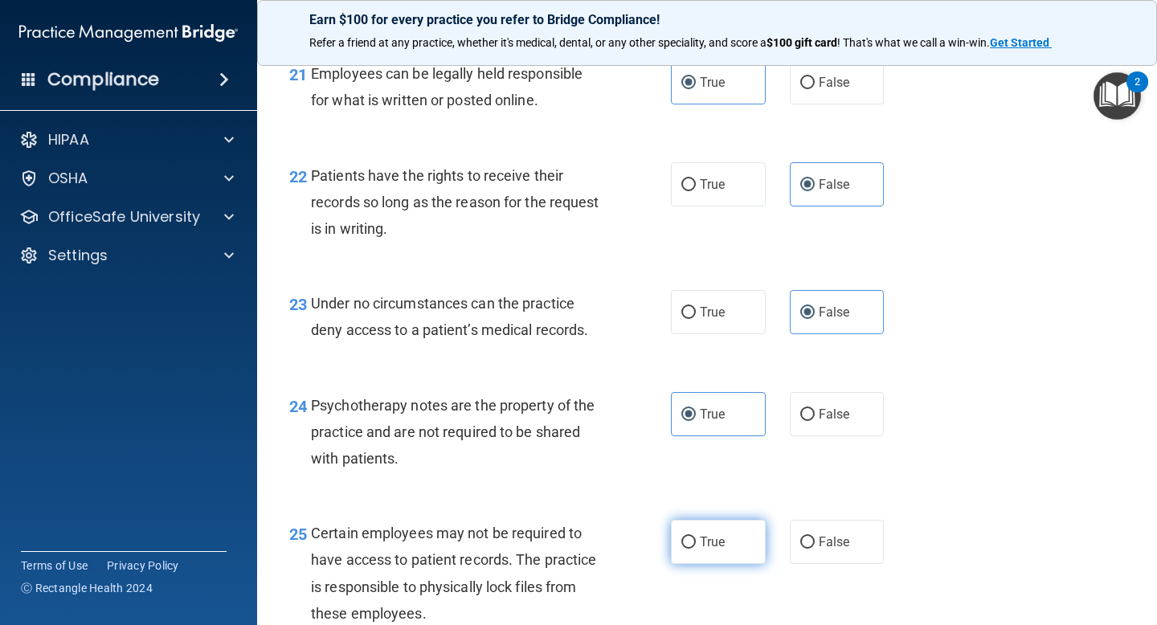
radio input "true"
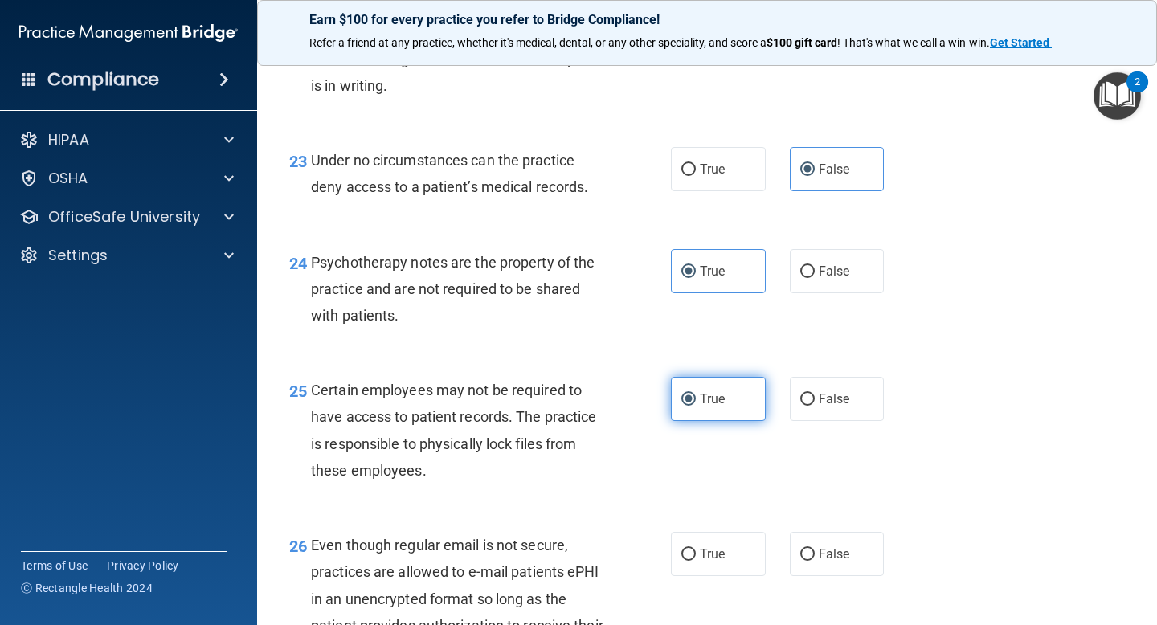
scroll to position [3650, 0]
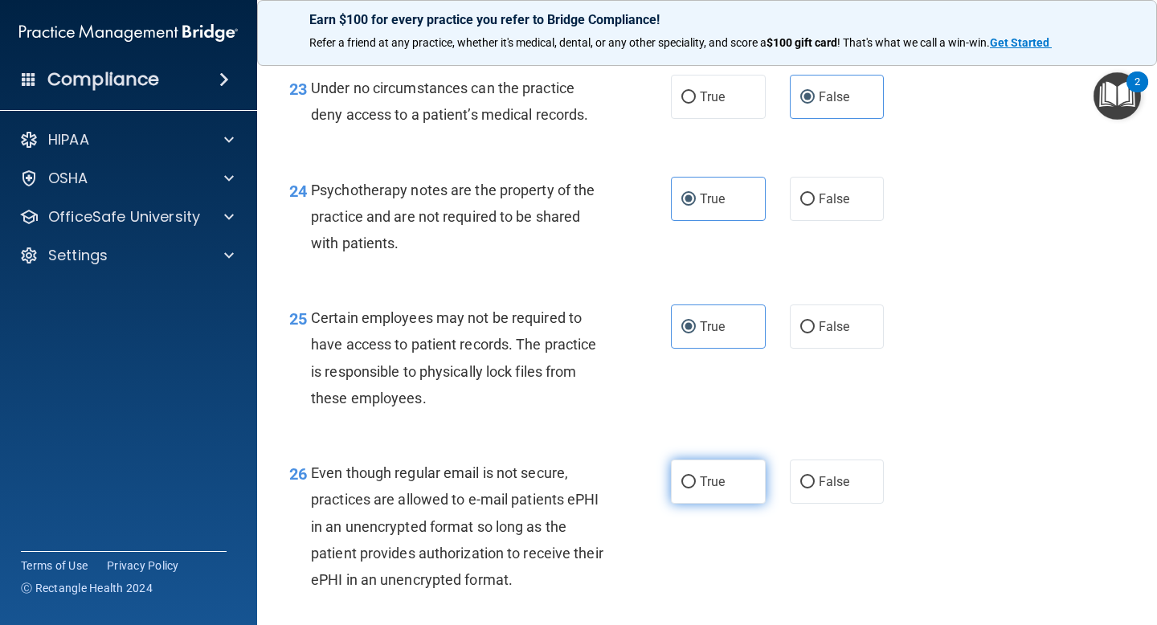
click at [706, 489] on span "True" at bounding box center [712, 481] width 25 height 15
click at [696, 489] on input "True" at bounding box center [689, 483] width 14 height 12
radio input "true"
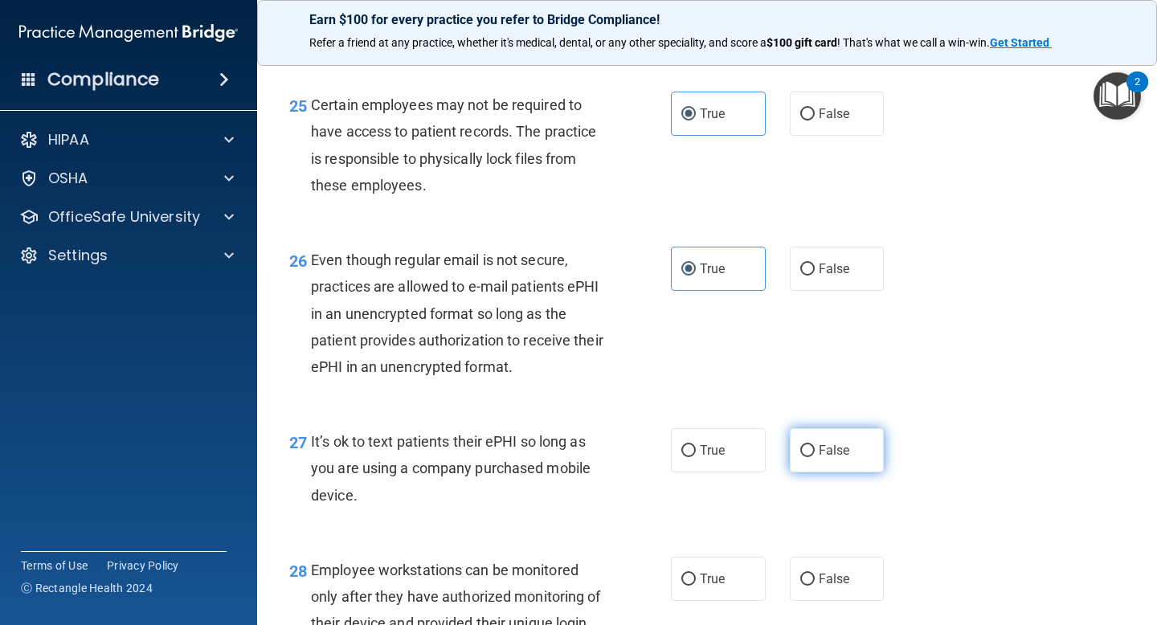
click at [822, 458] on span "False" at bounding box center [834, 450] width 31 height 15
click at [815, 457] on input "False" at bounding box center [807, 451] width 14 height 12
radio input "true"
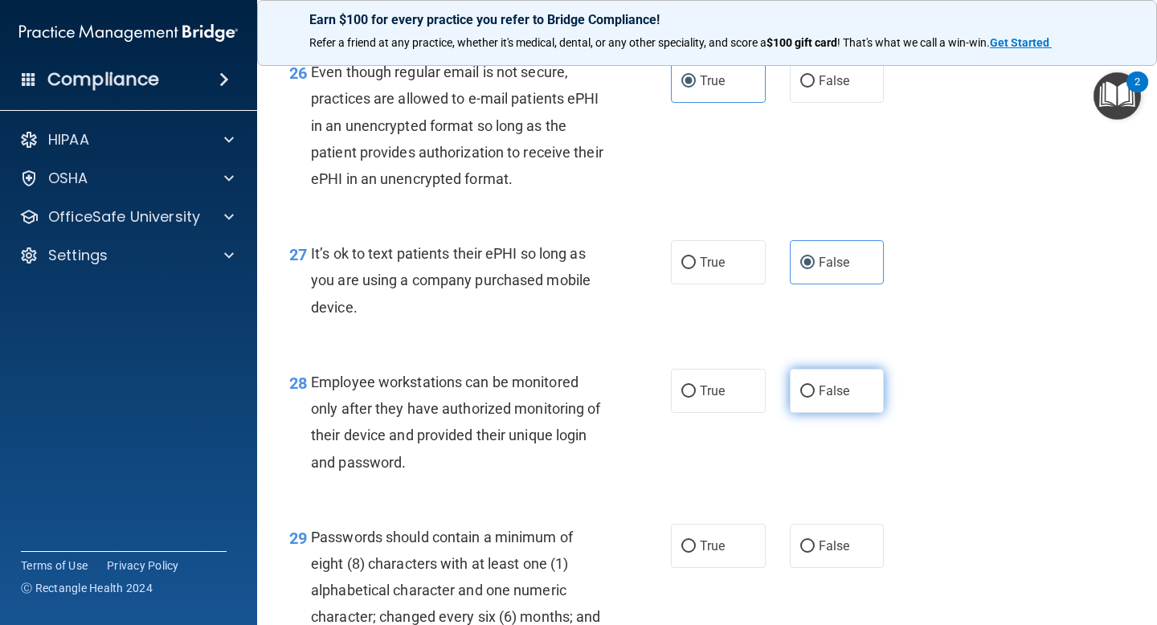
scroll to position [4055, 0]
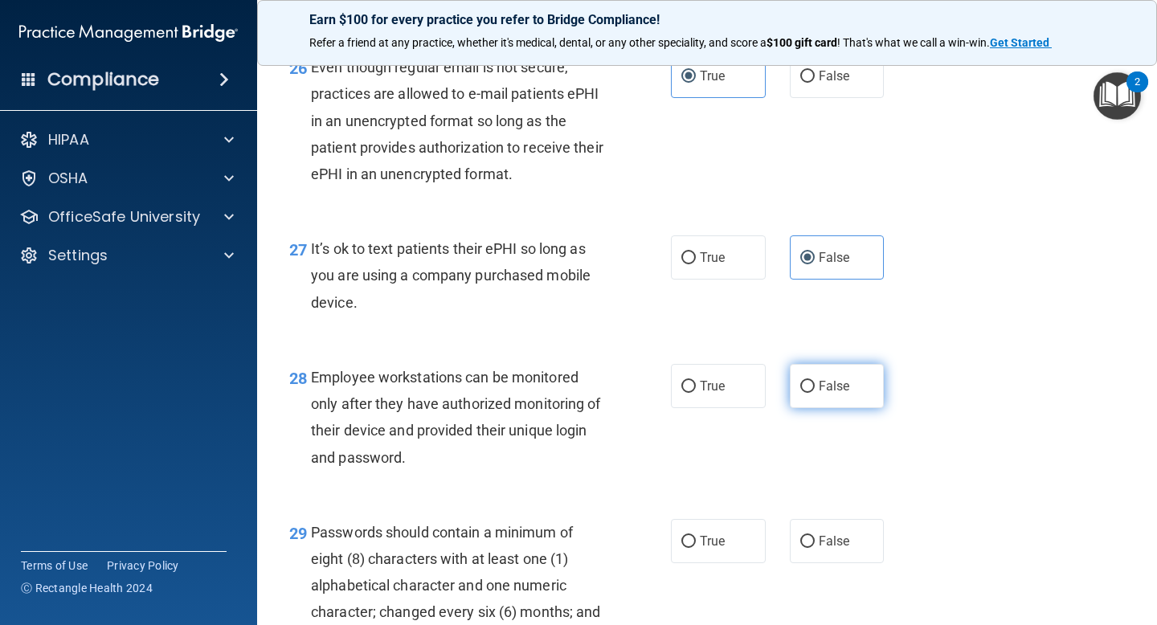
click at [818, 408] on label "False" at bounding box center [837, 386] width 95 height 44
click at [815, 393] on input "False" at bounding box center [807, 387] width 14 height 12
radio input "true"
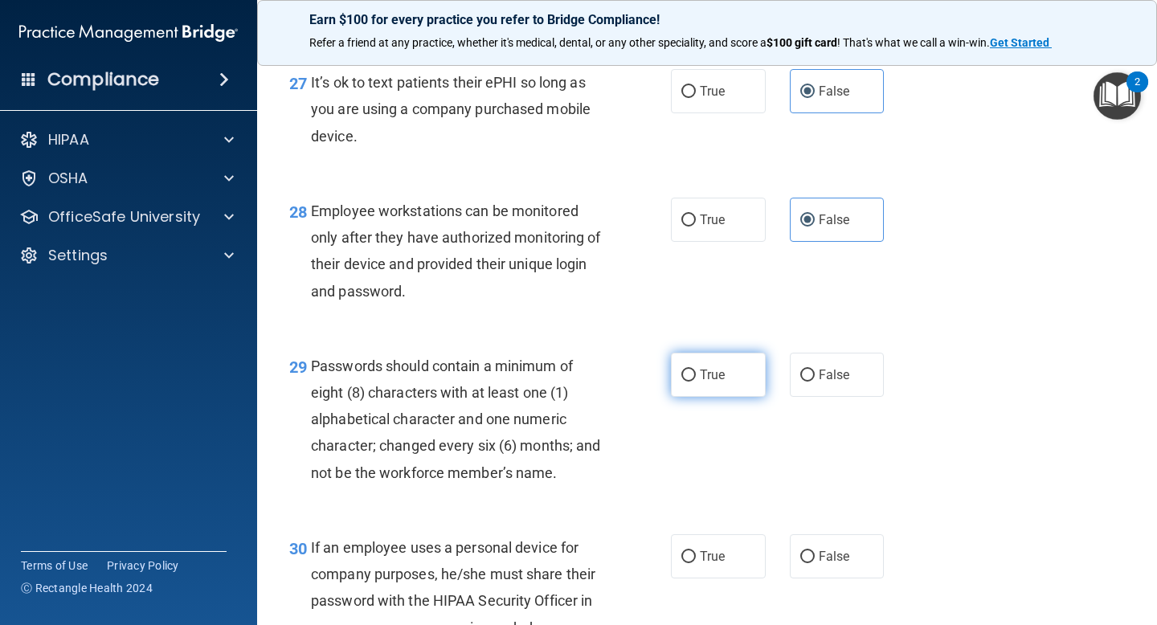
click at [735, 397] on label "True" at bounding box center [718, 375] width 95 height 44
click at [696, 382] on input "True" at bounding box center [689, 376] width 14 height 12
radio input "true"
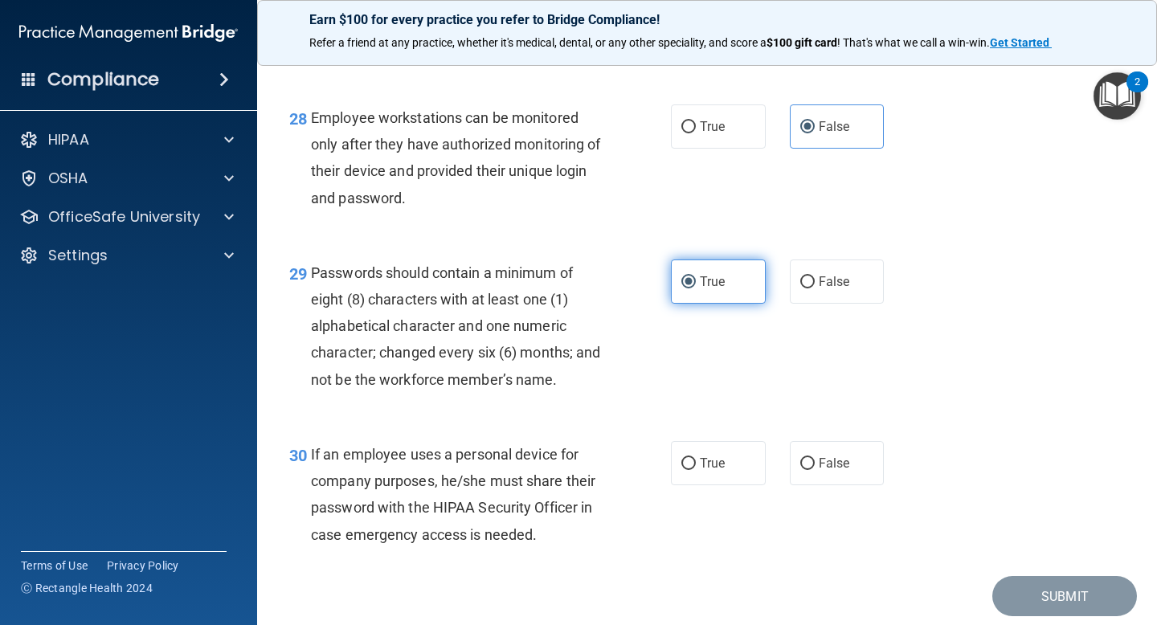
scroll to position [4371, 0]
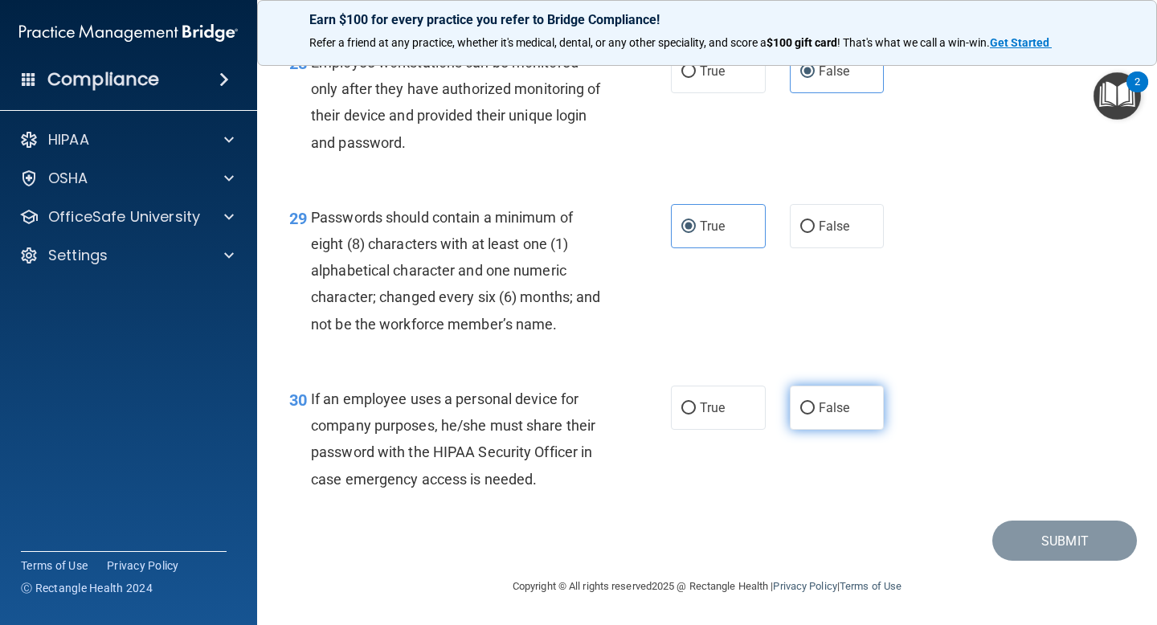
click at [823, 430] on label "False" at bounding box center [837, 408] width 95 height 44
click at [815, 415] on input "False" at bounding box center [807, 409] width 14 height 12
radio input "true"
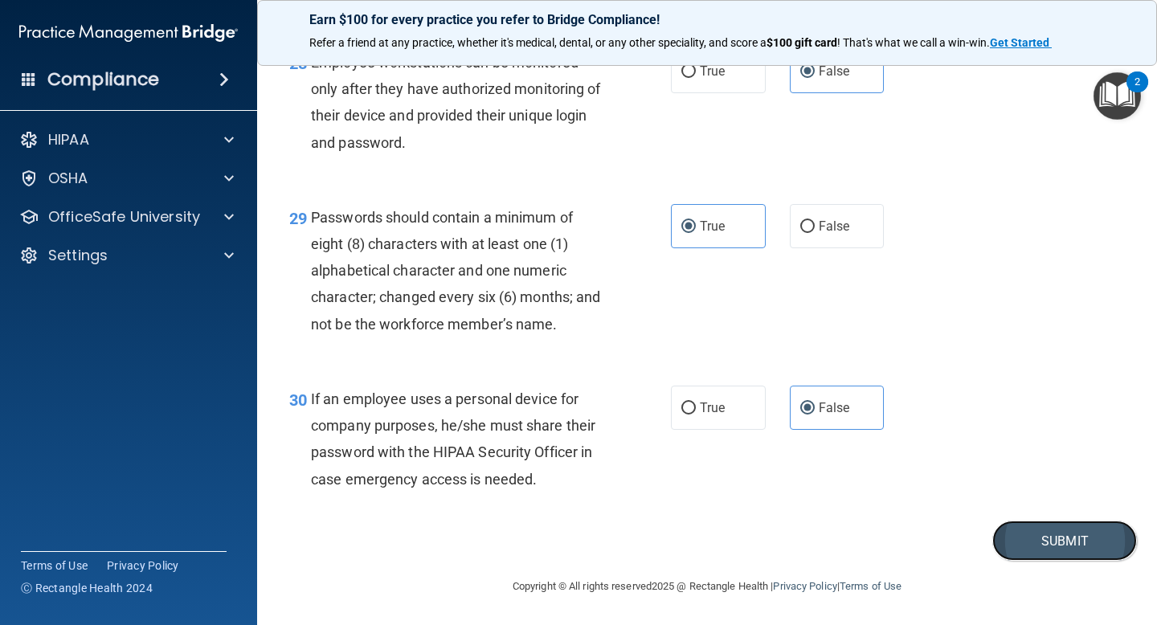
click at [1049, 562] on button "Submit" at bounding box center [1065, 541] width 145 height 41
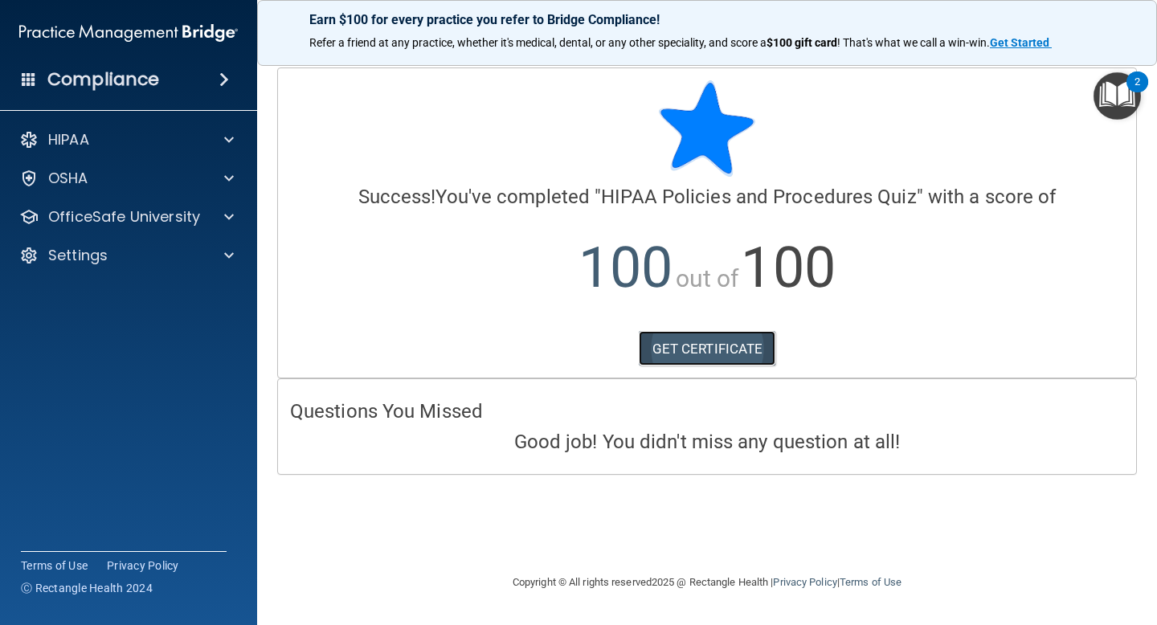
click at [755, 357] on link "GET CERTIFICATE" at bounding box center [707, 348] width 137 height 35
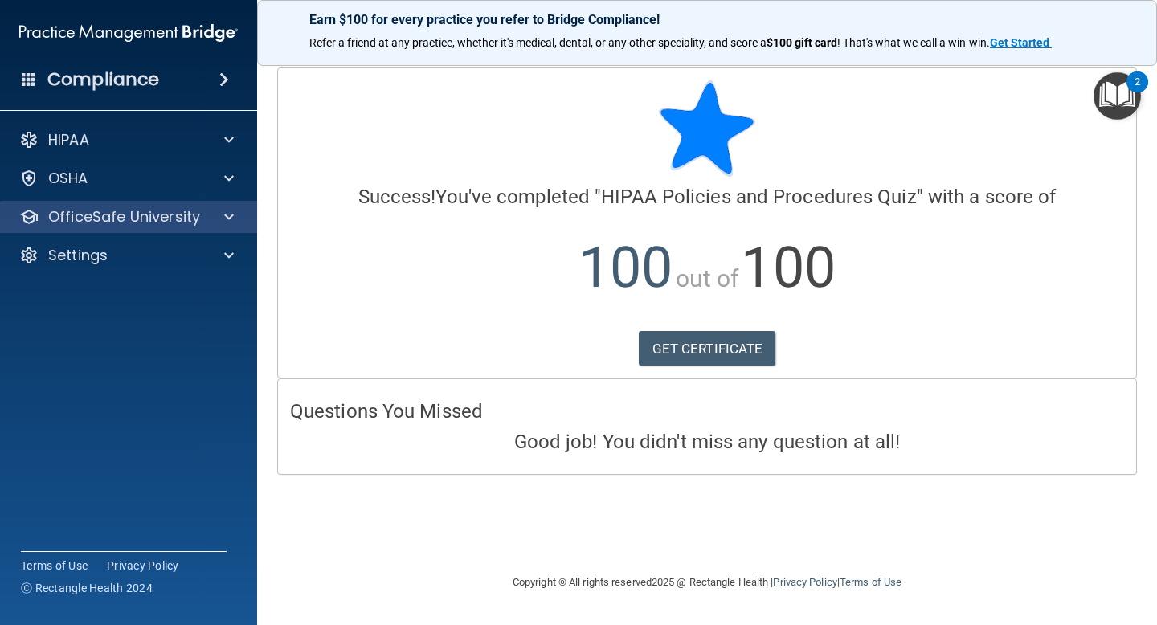
click at [70, 230] on div "OfficeSafe University" at bounding box center [129, 217] width 258 height 32
click at [88, 219] on p "OfficeSafe University" at bounding box center [124, 216] width 152 height 19
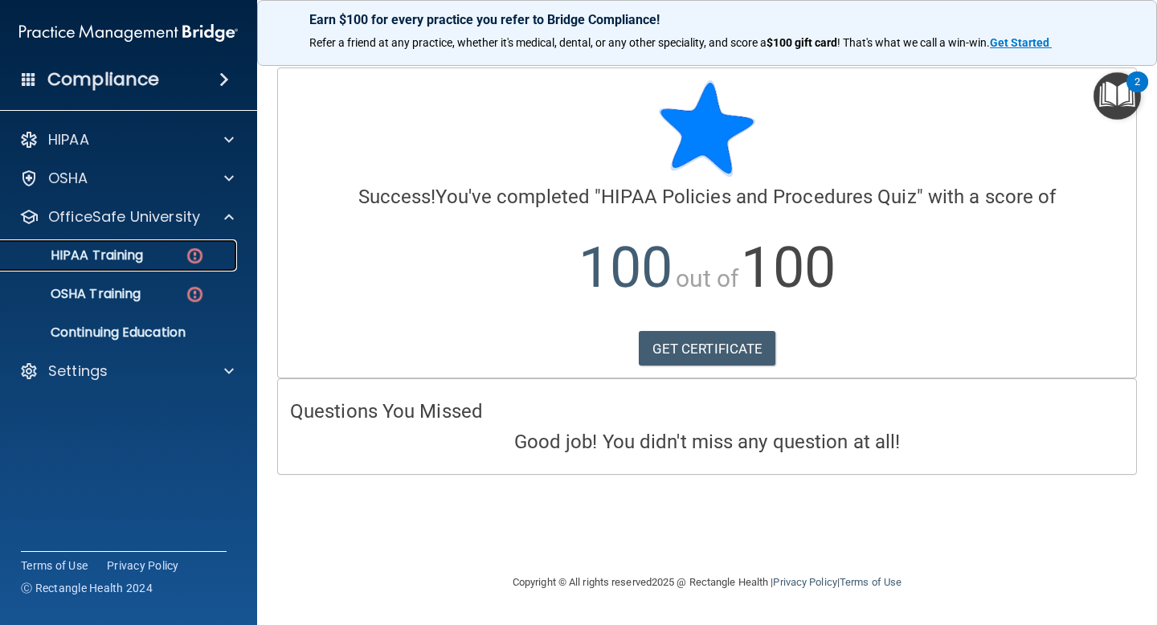
click at [97, 268] on link "HIPAA Training" at bounding box center [110, 256] width 253 height 32
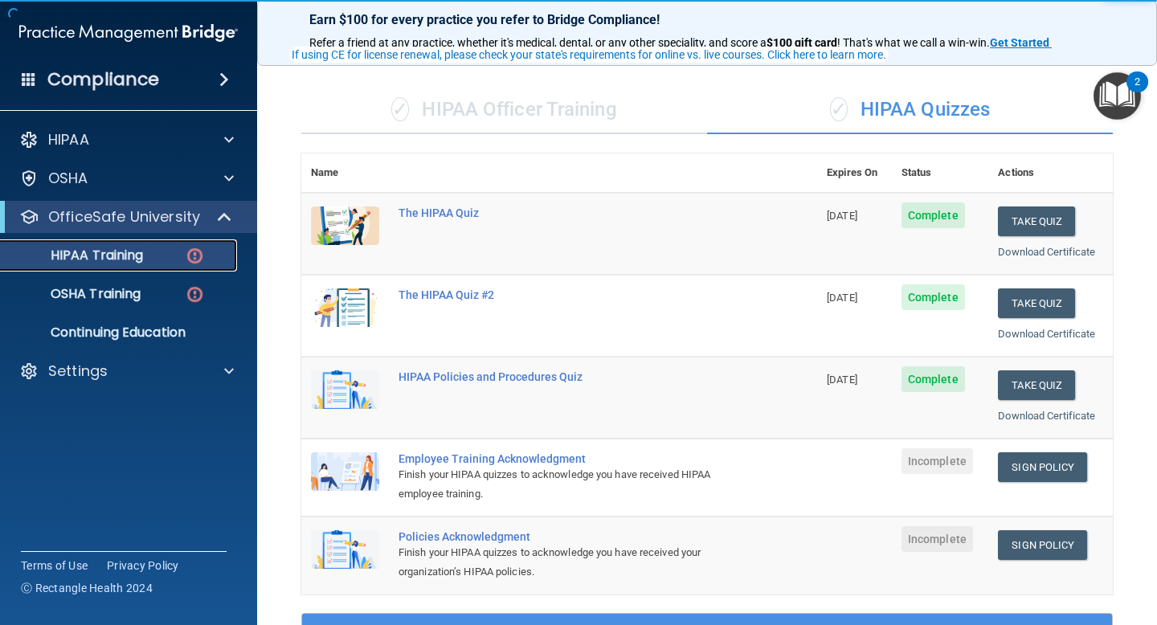
scroll to position [146, 0]
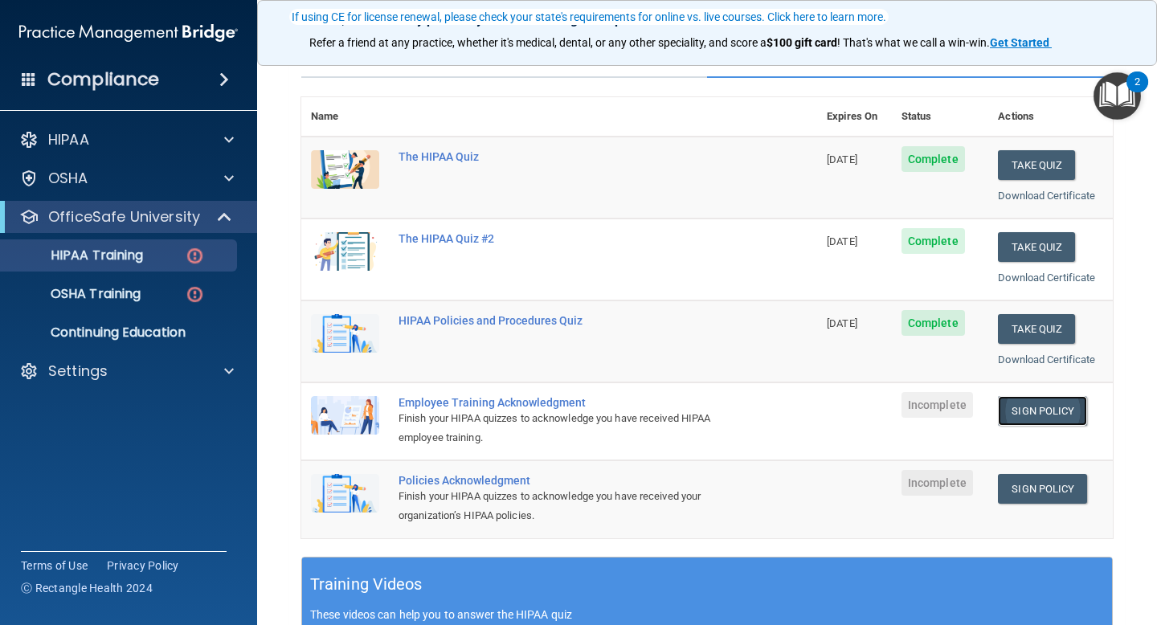
click at [1048, 409] on link "Sign Policy" at bounding box center [1042, 411] width 89 height 30
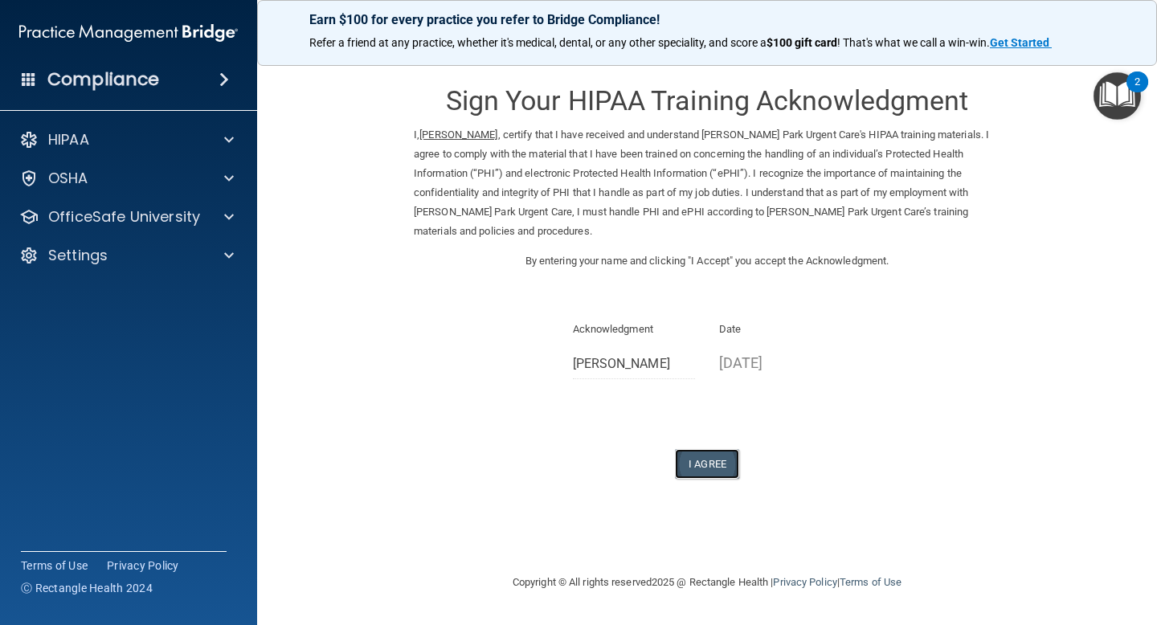
click at [711, 465] on button "I Agree" at bounding box center [707, 464] width 64 height 30
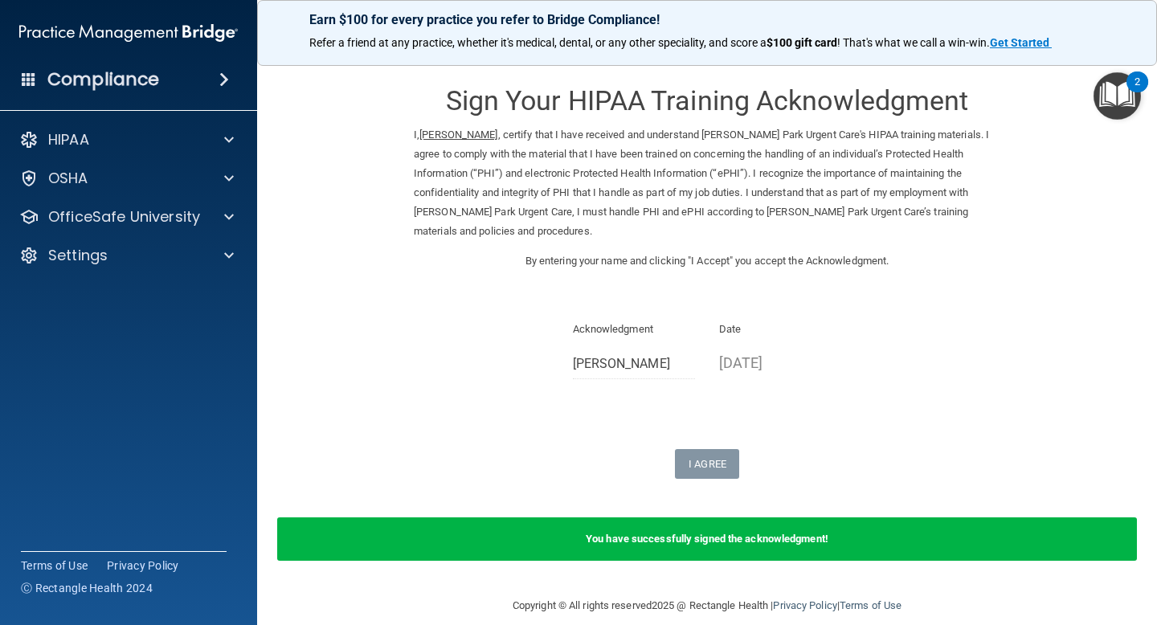
scroll to position [19, 0]
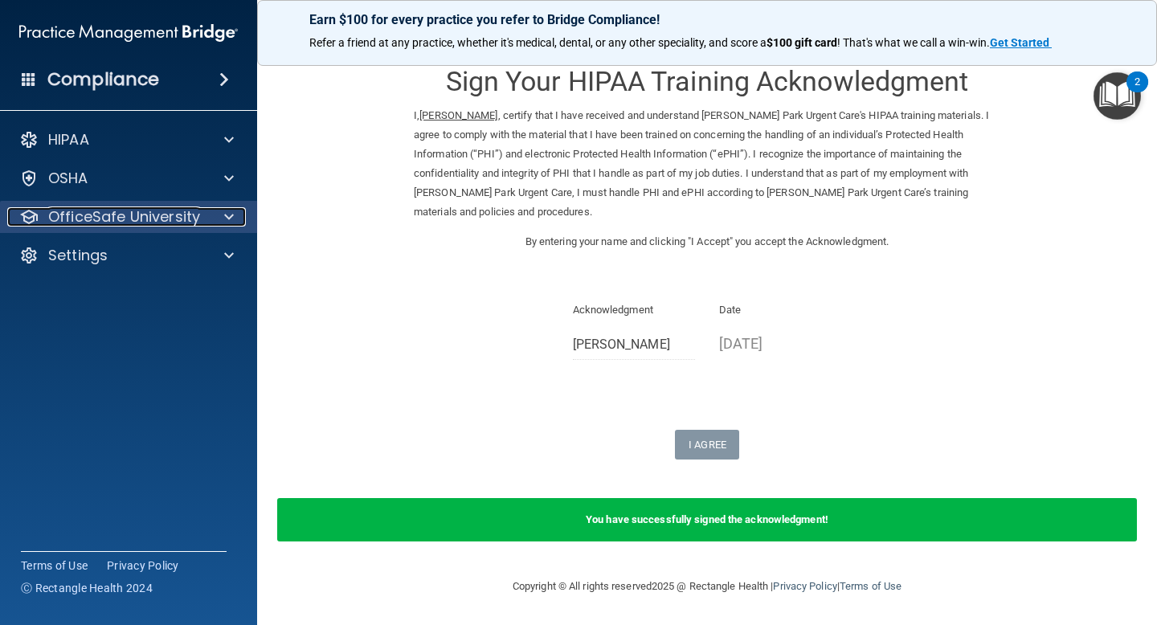
click at [181, 212] on p "OfficeSafe University" at bounding box center [124, 216] width 152 height 19
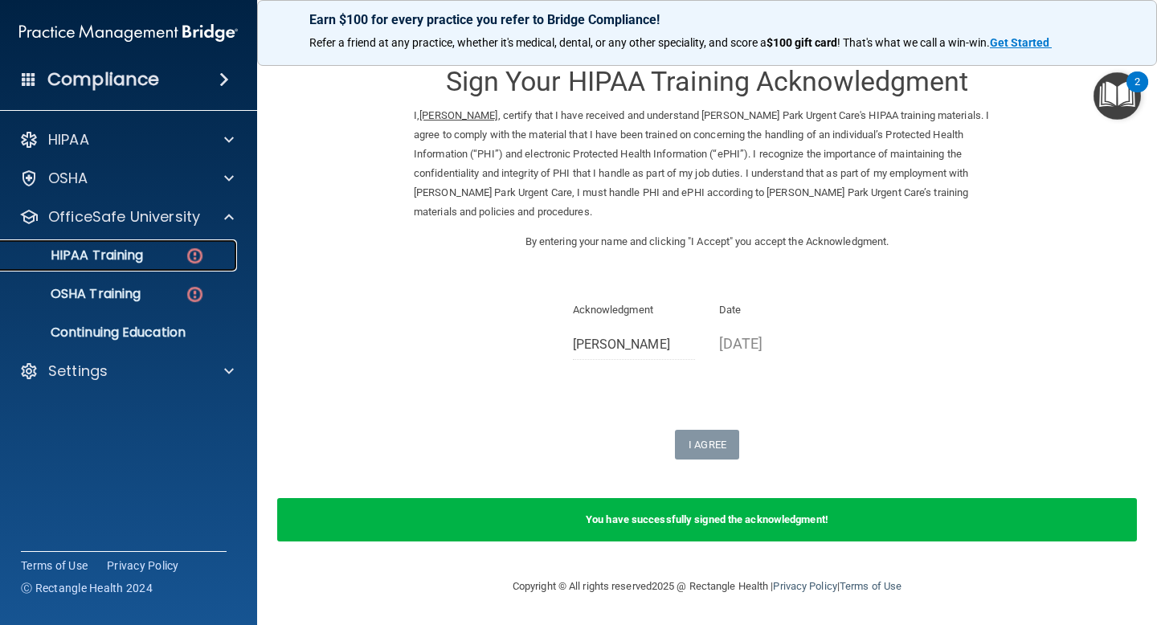
click at [174, 245] on link "HIPAA Training" at bounding box center [110, 256] width 253 height 32
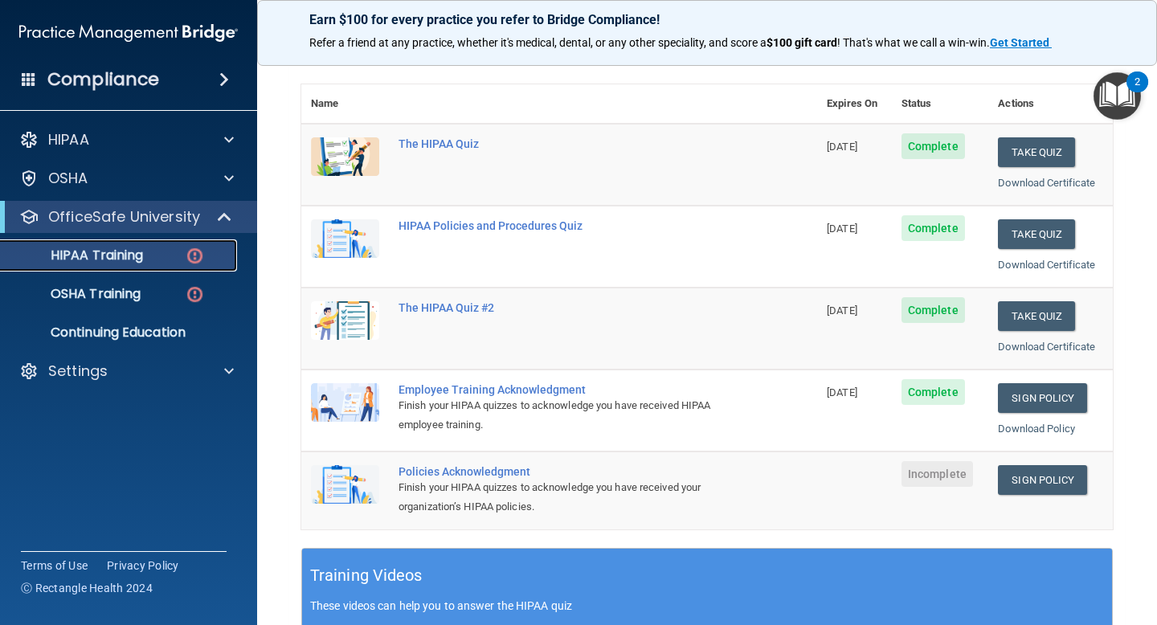
scroll to position [216, 0]
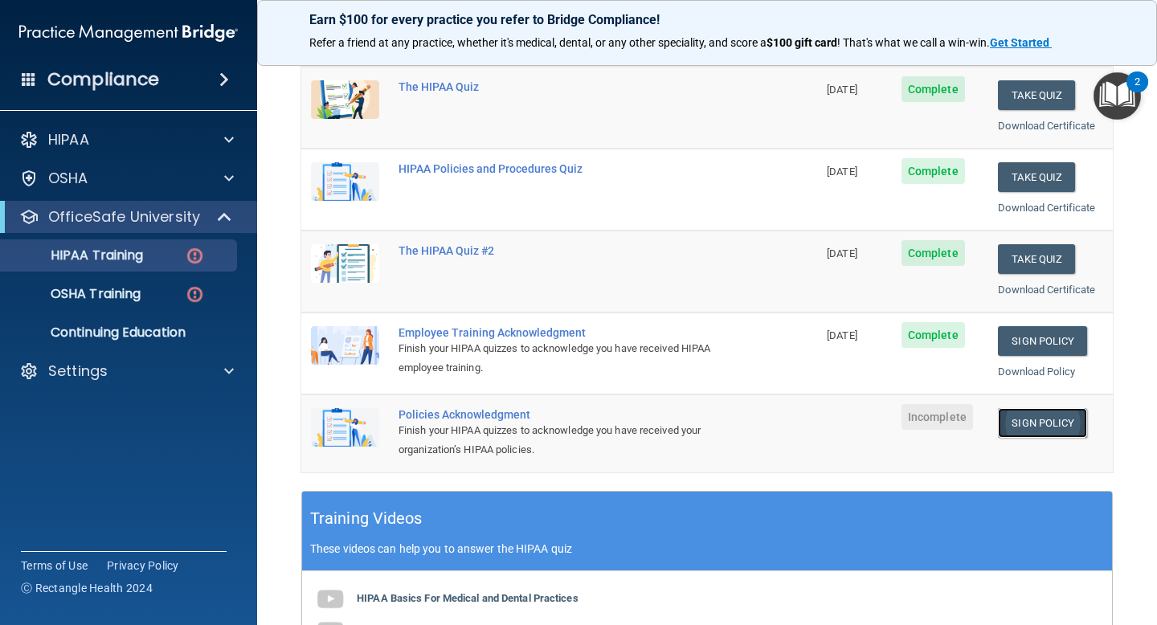
click at [1039, 423] on link "Sign Policy" at bounding box center [1042, 423] width 89 height 30
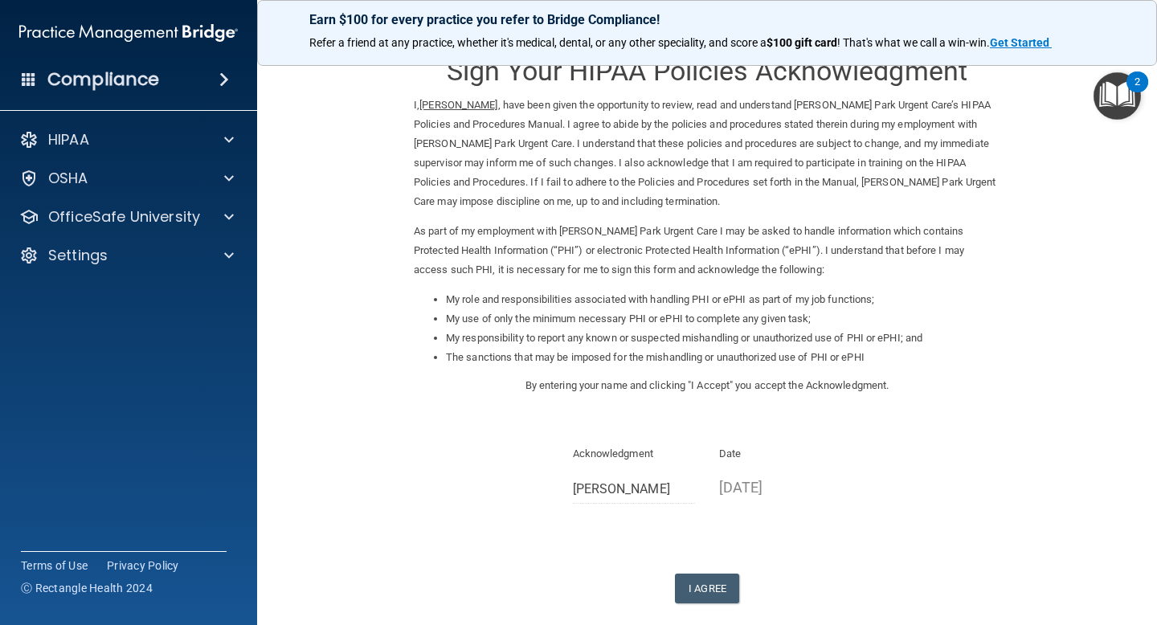
scroll to position [35, 0]
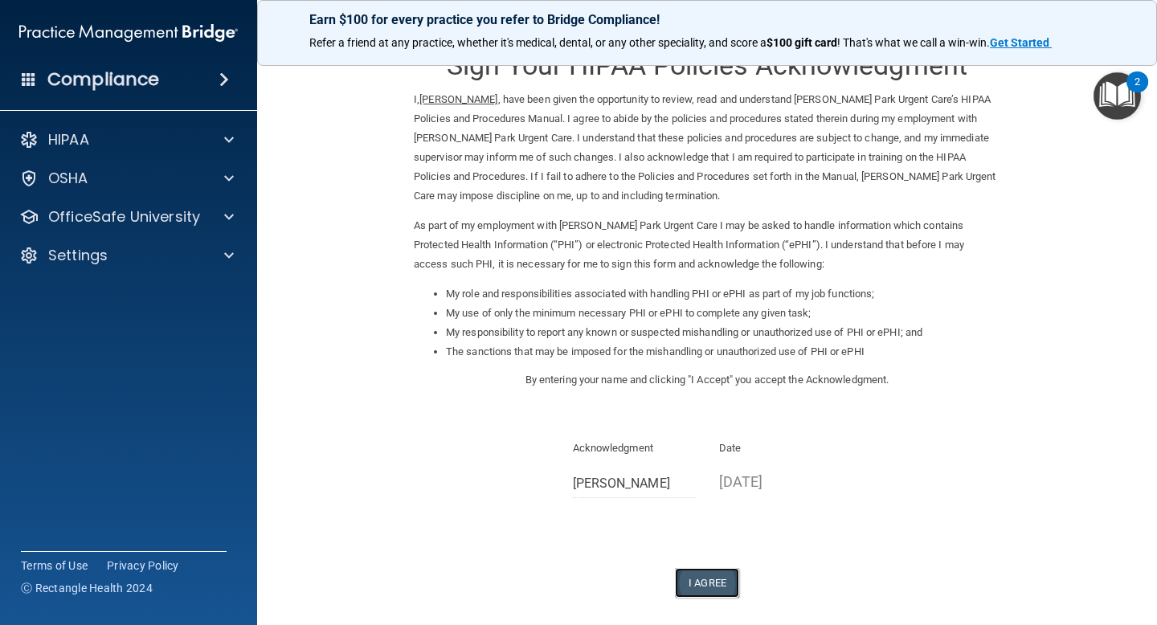
click at [715, 570] on button "I Agree" at bounding box center [707, 583] width 64 height 30
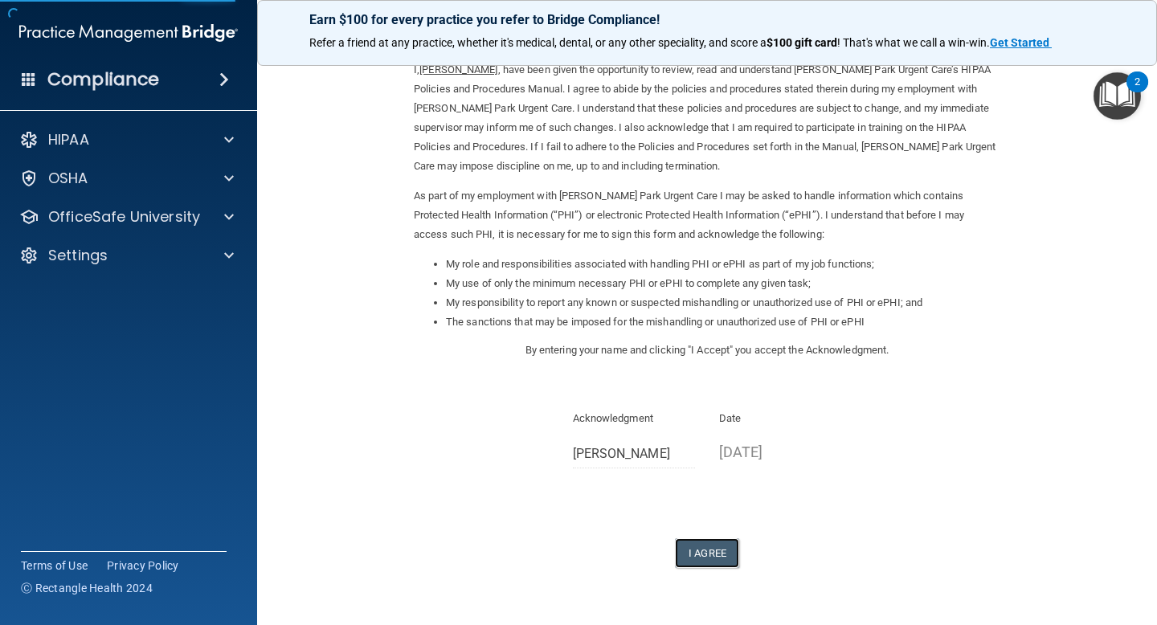
scroll to position [111, 0]
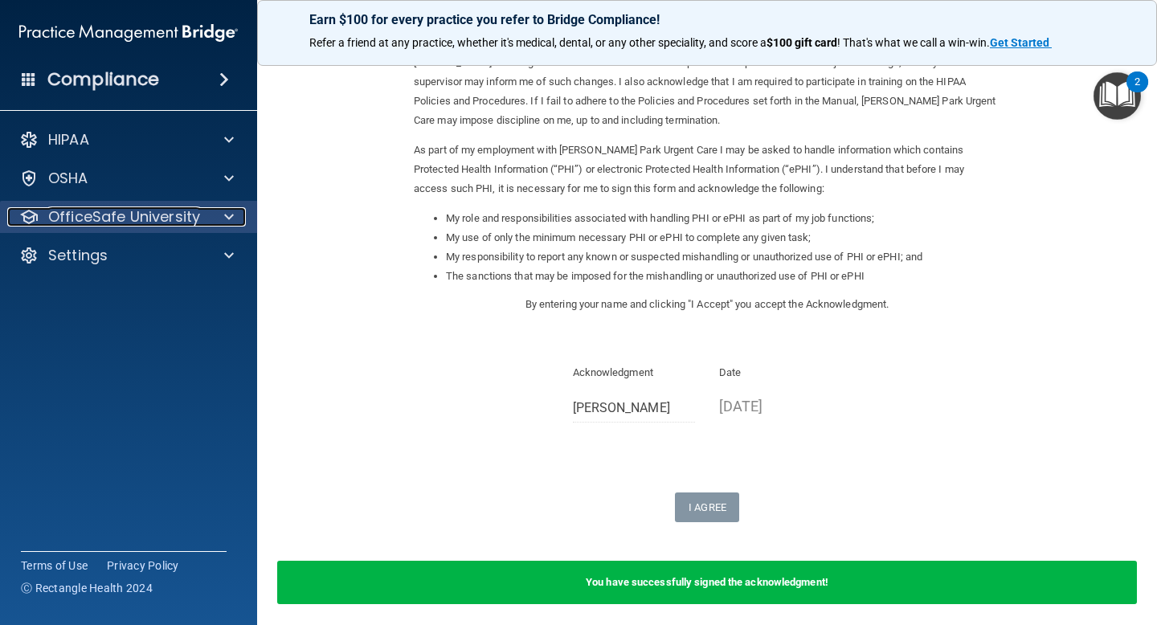
click at [148, 223] on p "OfficeSafe University" at bounding box center [124, 216] width 152 height 19
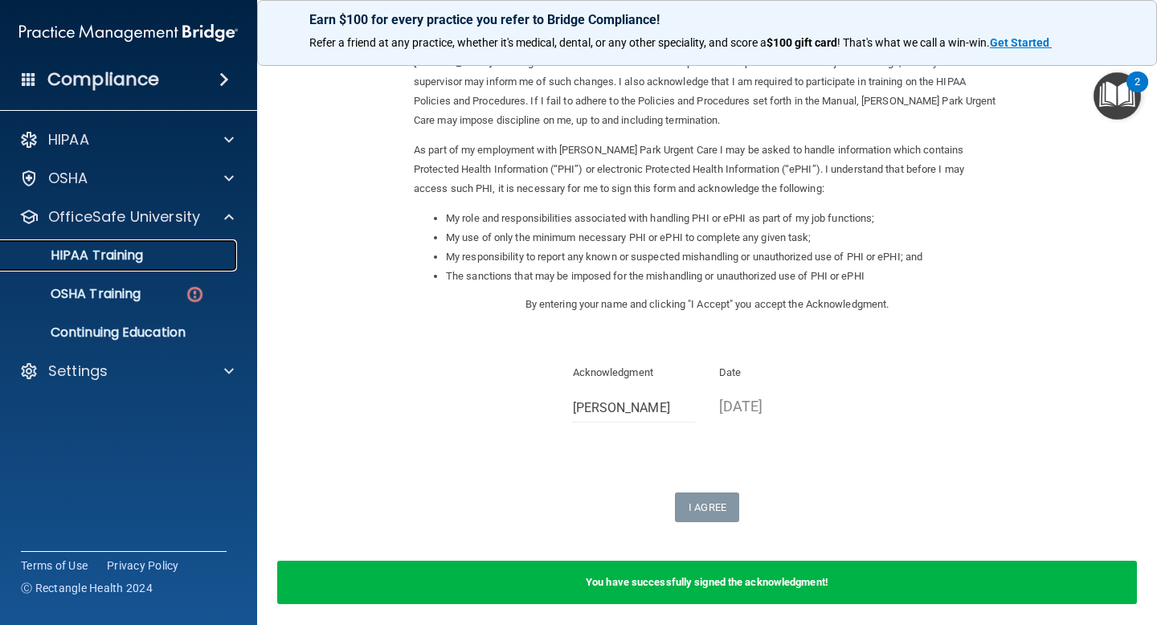
click at [129, 257] on p "HIPAA Training" at bounding box center [76, 256] width 133 height 16
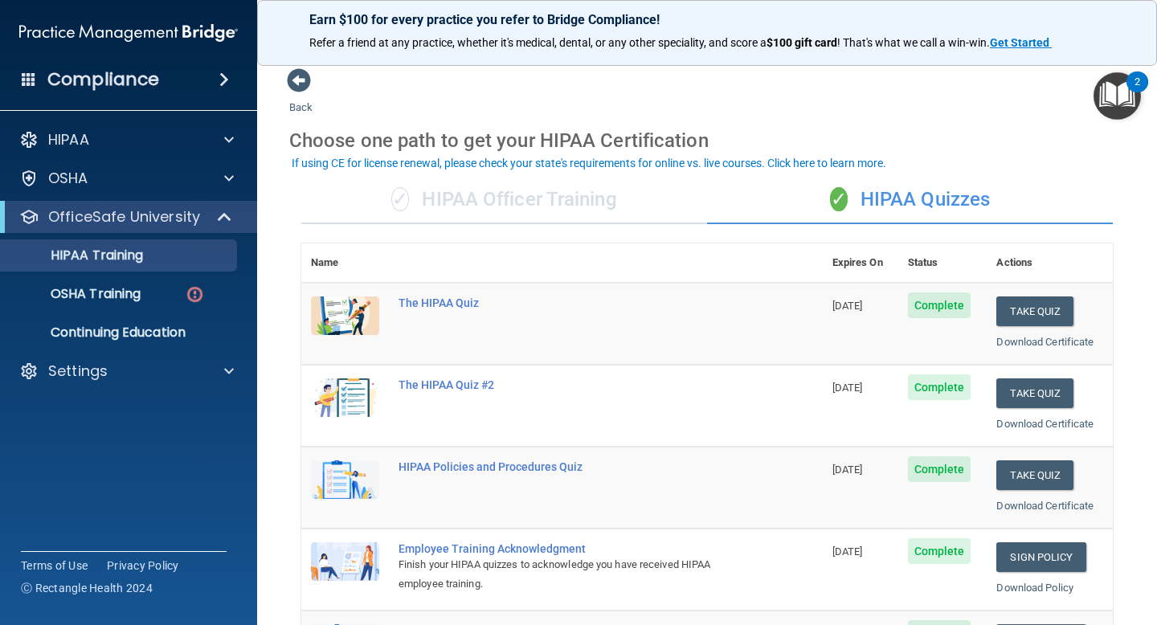
click at [556, 208] on div "✓ HIPAA Officer Training" at bounding box center [504, 200] width 406 height 48
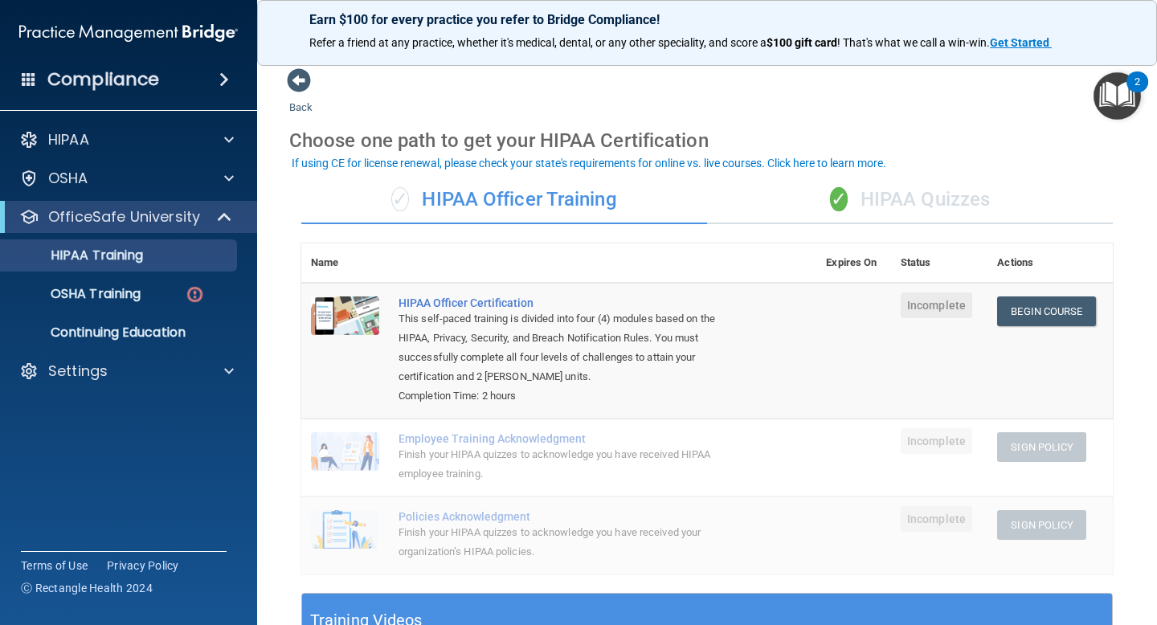
click at [909, 199] on div "✓ HIPAA Quizzes" at bounding box center [910, 200] width 406 height 48
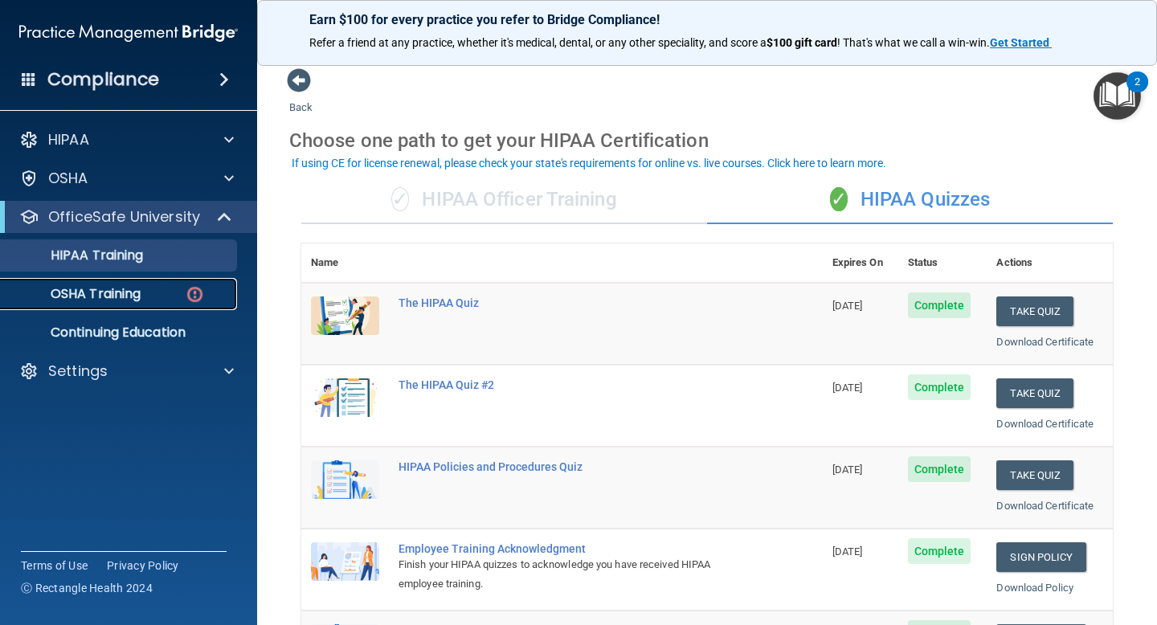
click at [68, 295] on p "OSHA Training" at bounding box center [75, 294] width 130 height 16
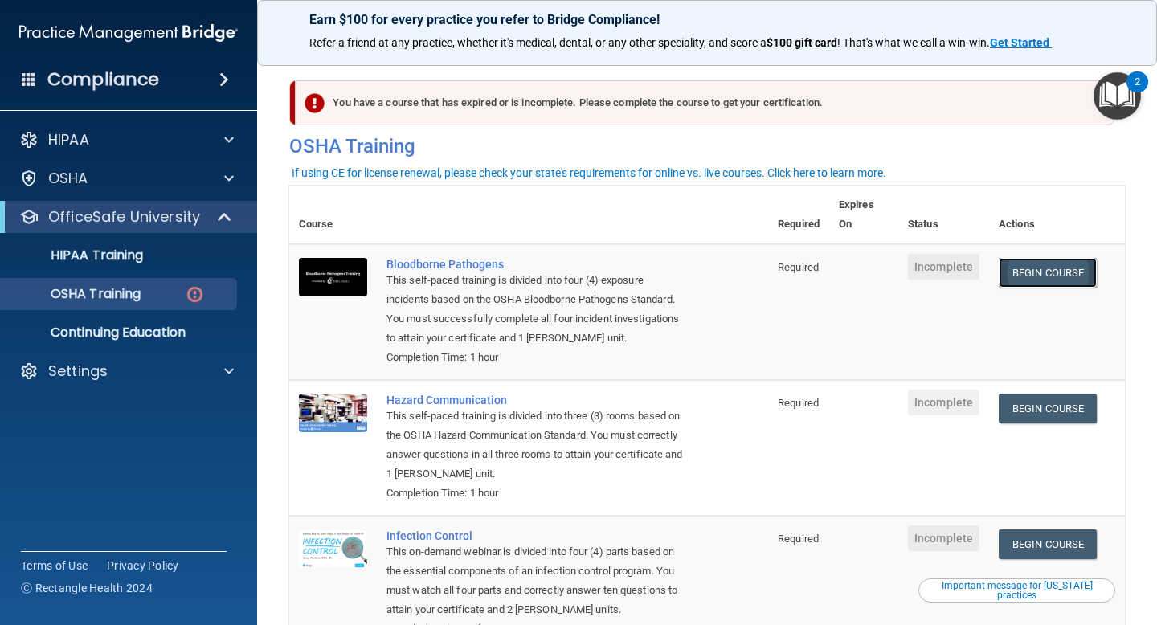
click at [1060, 269] on link "Begin Course" at bounding box center [1048, 273] width 98 height 30
click at [84, 298] on p "OSHA Training" at bounding box center [75, 294] width 130 height 16
click at [117, 259] on p "HIPAA Training" at bounding box center [76, 256] width 133 height 16
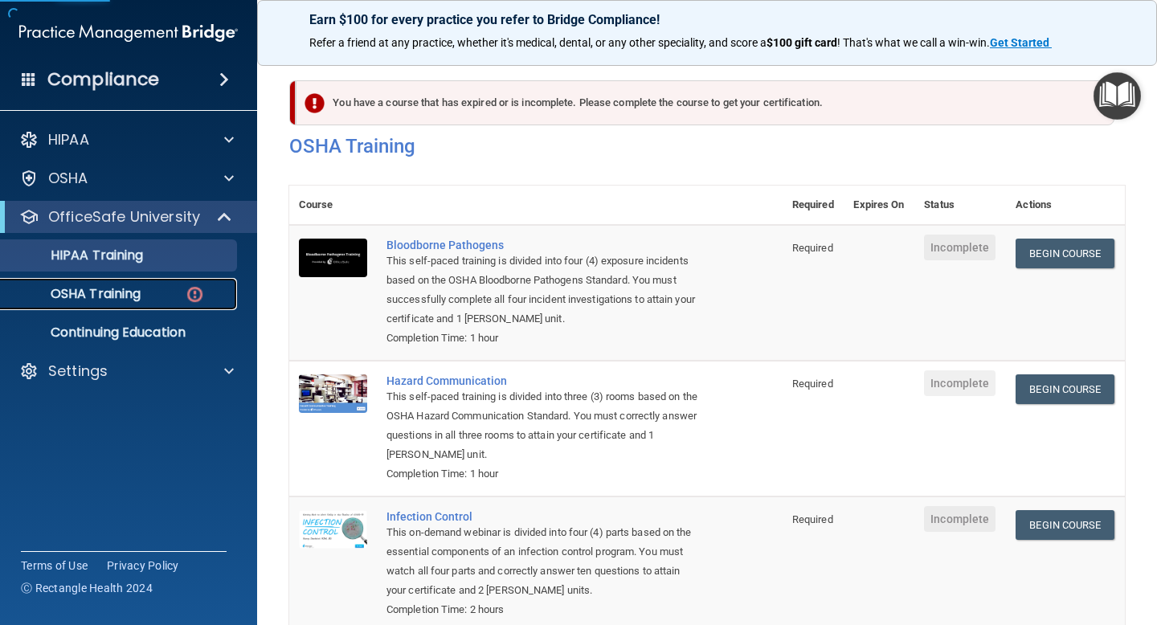
click at [94, 294] on p "OSHA Training" at bounding box center [75, 294] width 130 height 16
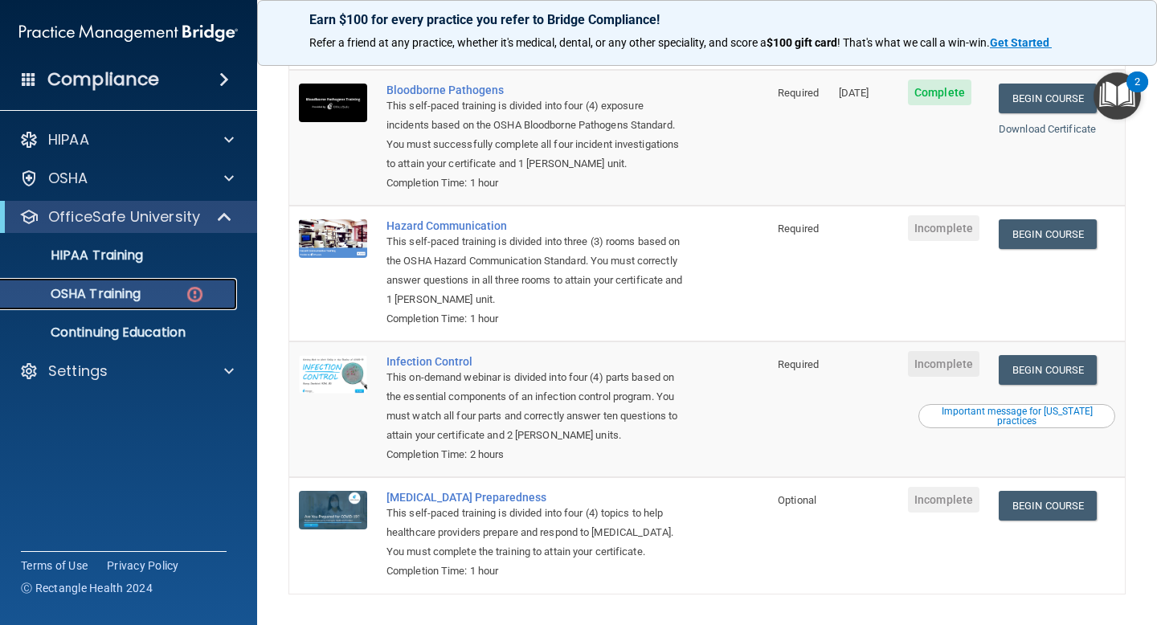
scroll to position [208, 0]
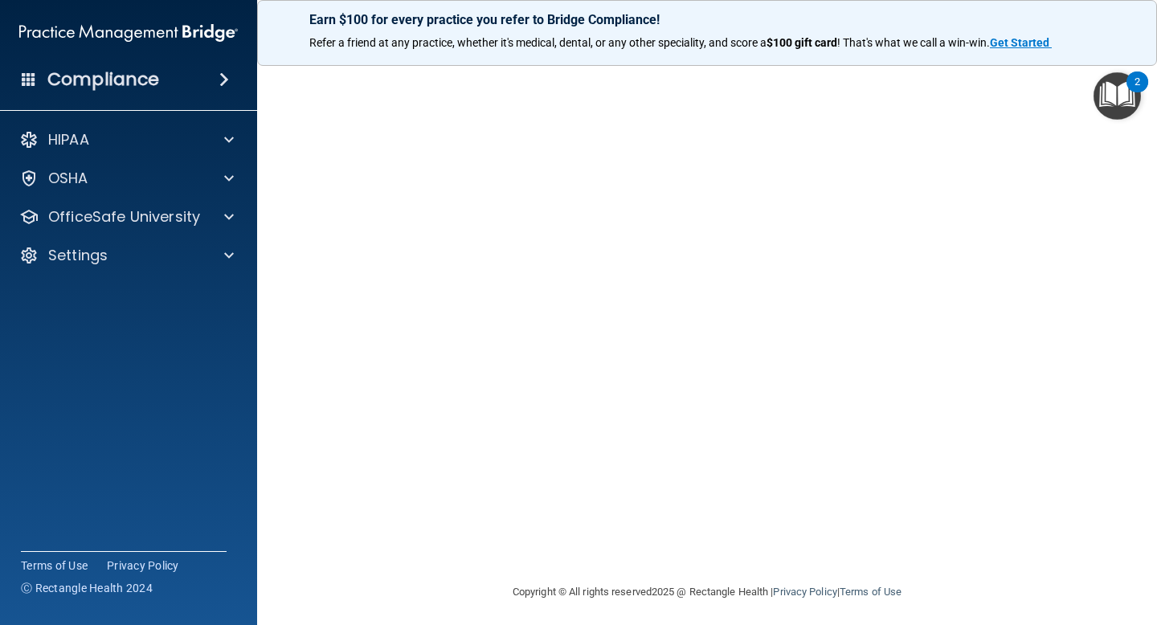
scroll to position [63, 0]
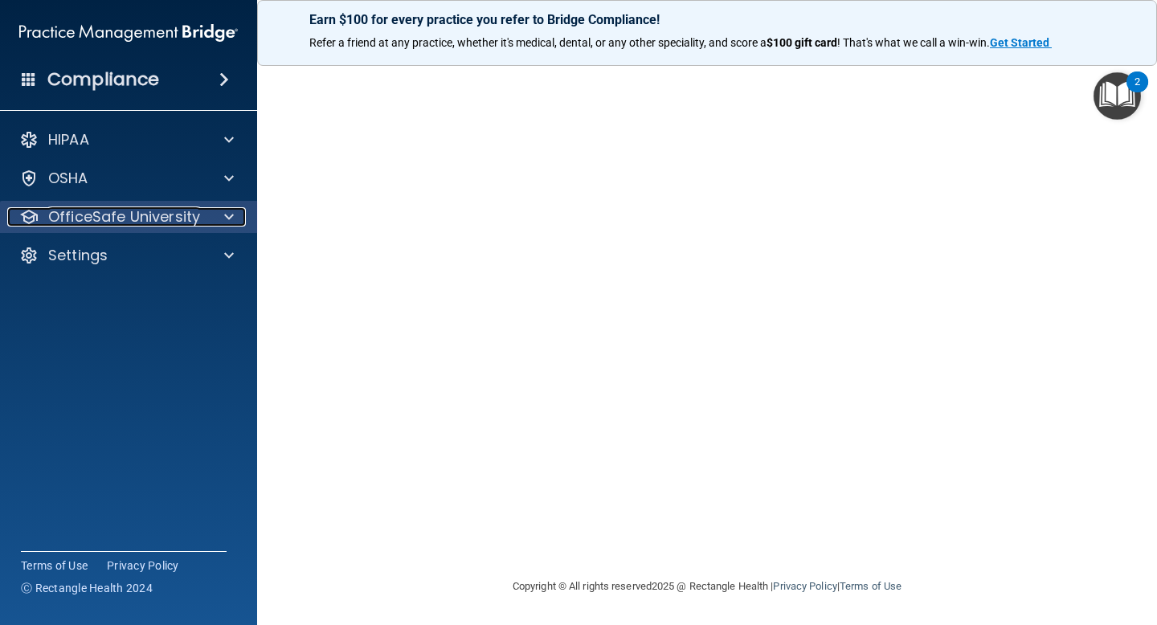
click at [244, 210] on div at bounding box center [227, 216] width 40 height 19
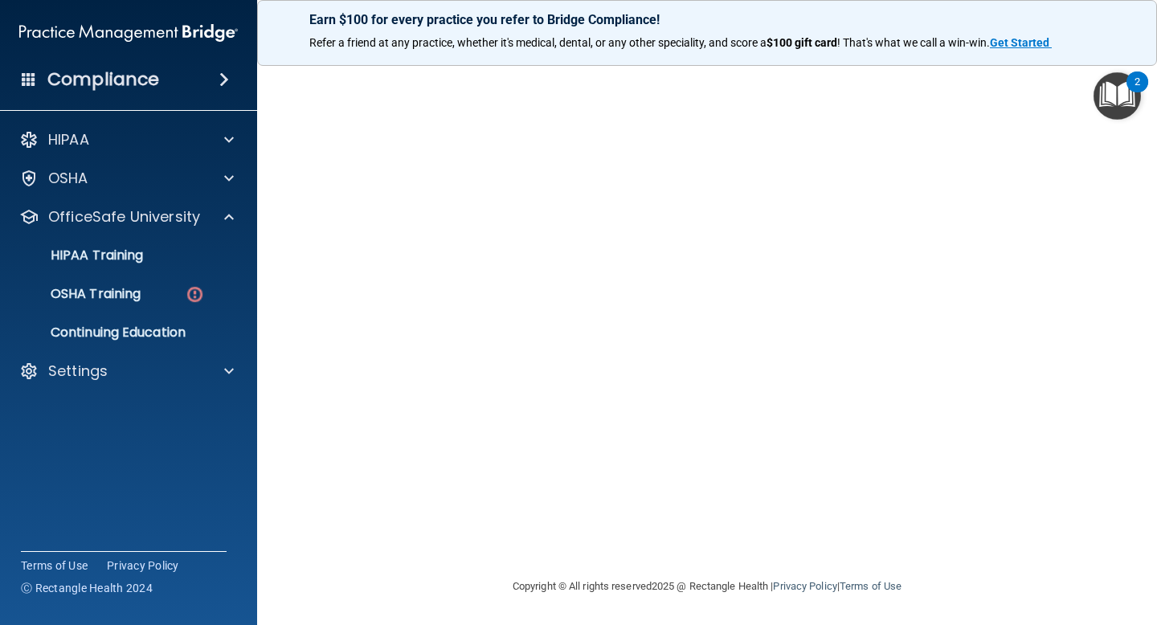
click at [1121, 81] on img "Open Resource Center, 2 new notifications" at bounding box center [1117, 95] width 47 height 47
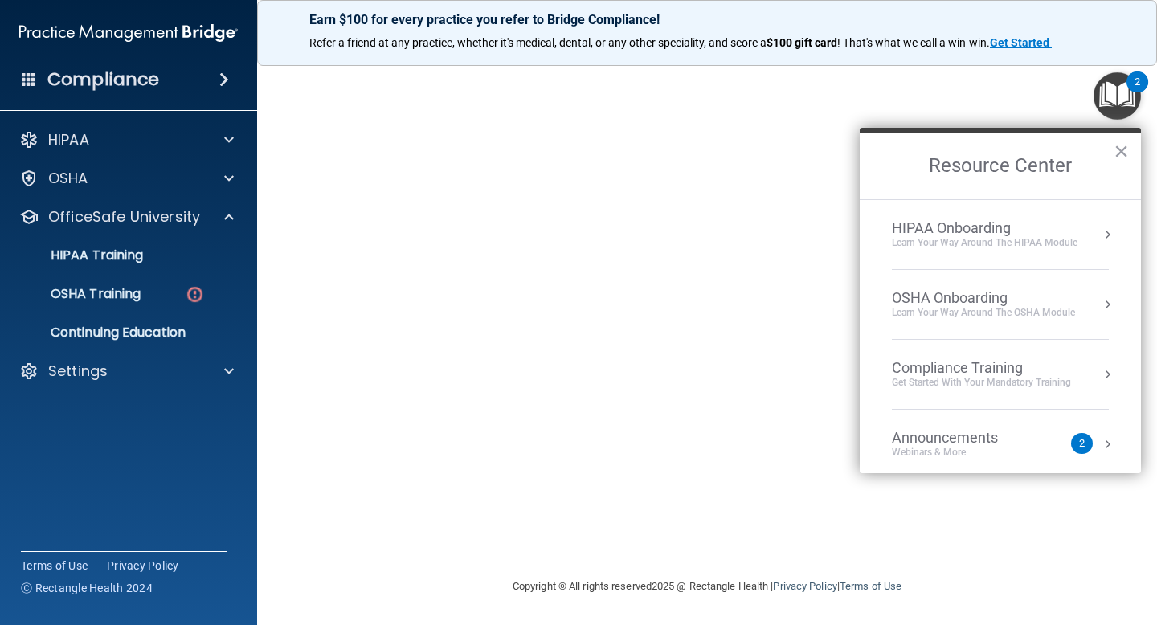
click at [1121, 81] on img "Open Resource Center, 2 new notifications" at bounding box center [1117, 95] width 47 height 47
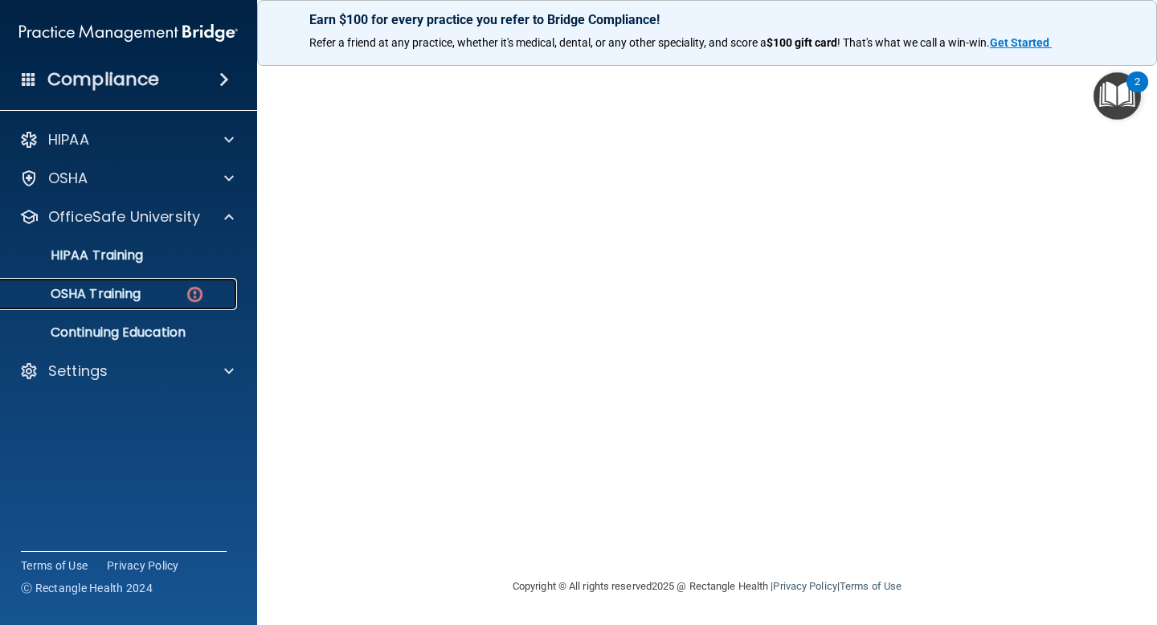
click at [92, 278] on link "OSHA Training" at bounding box center [110, 294] width 253 height 32
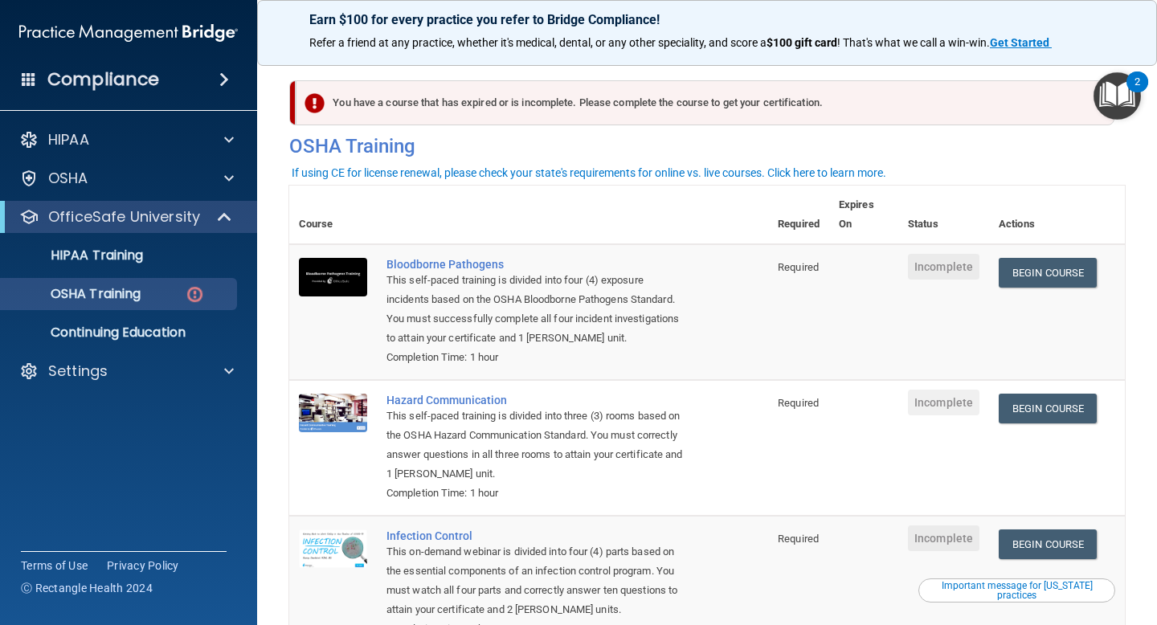
click at [945, 265] on span "Incomplete" at bounding box center [944, 267] width 72 height 26
click at [1061, 280] on link "Begin Course" at bounding box center [1048, 273] width 98 height 30
